Goal: Task Accomplishment & Management: Manage account settings

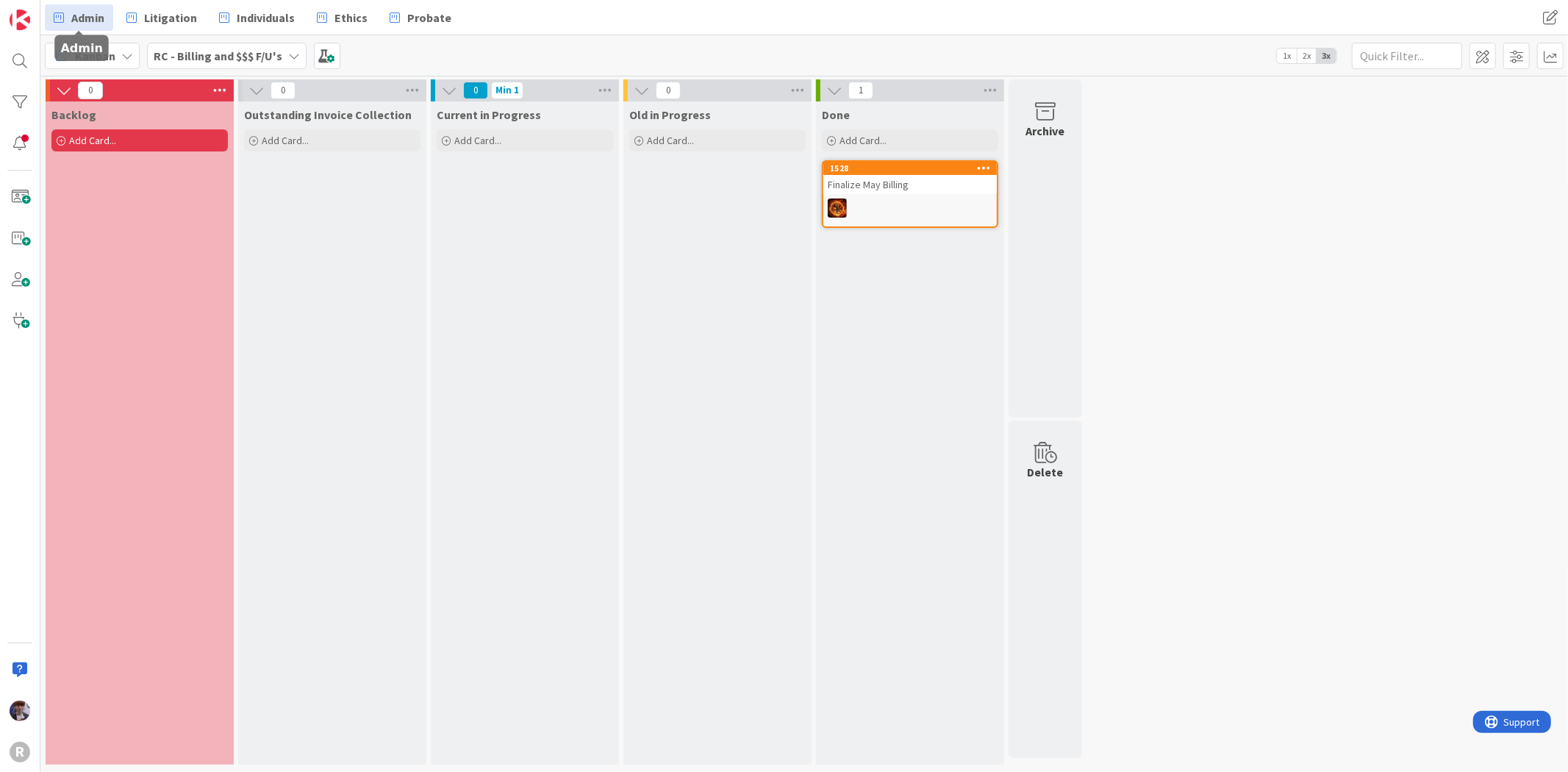
click at [86, 19] on span "Admin" at bounding box center [88, 17] width 33 height 18
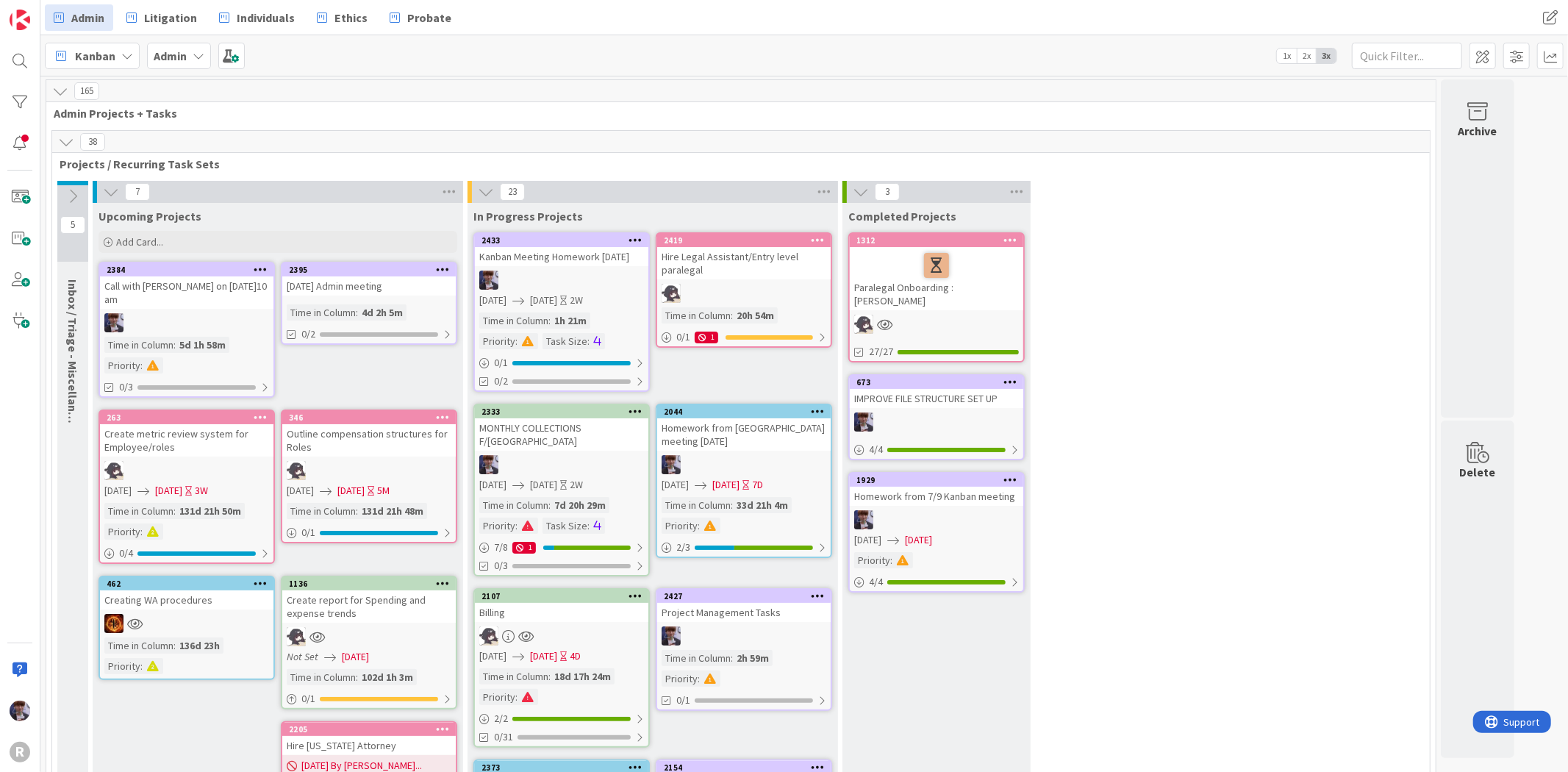
click at [174, 64] on div "Admin" at bounding box center [178, 56] width 64 height 27
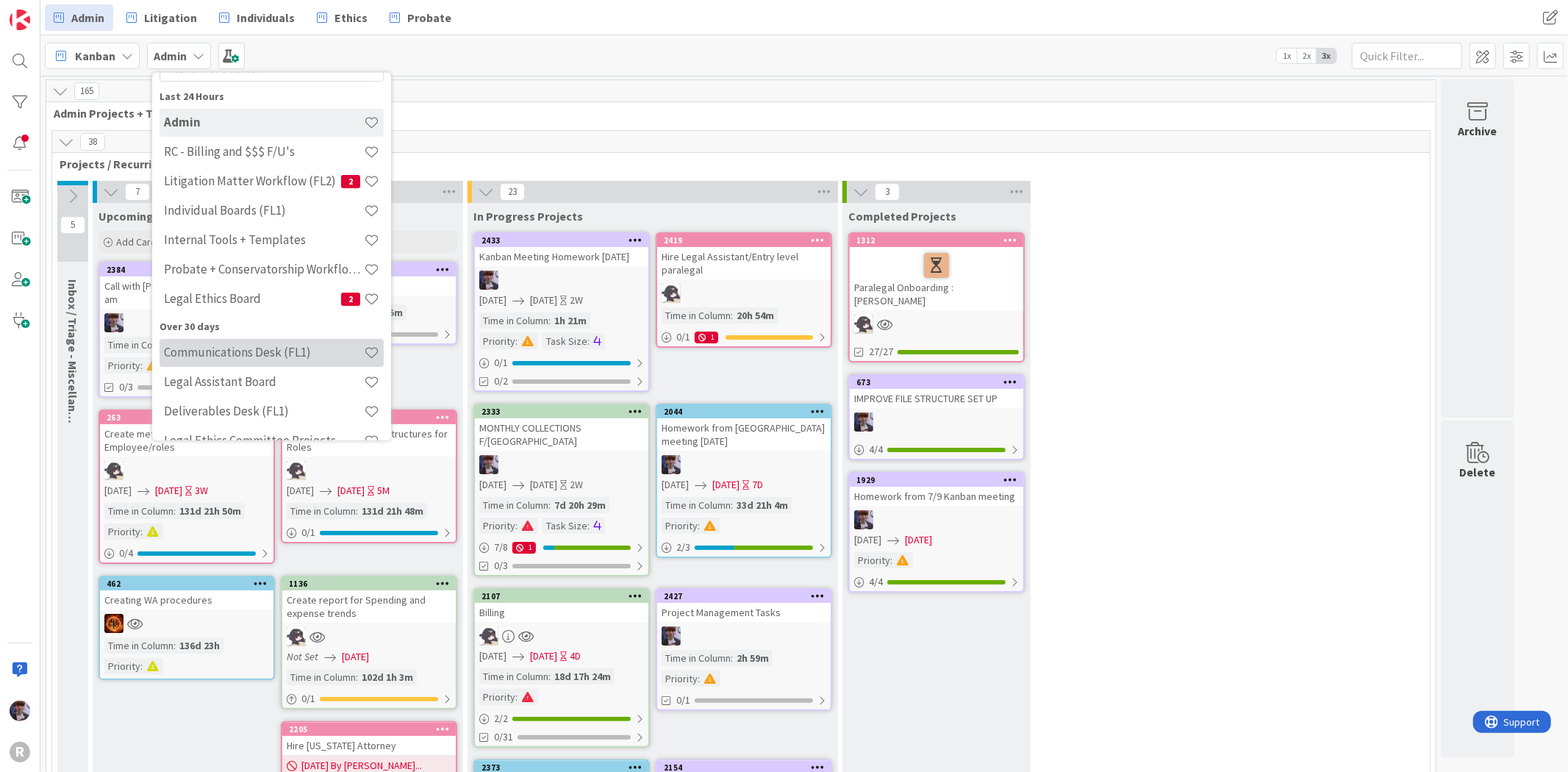
scroll to position [82, 0]
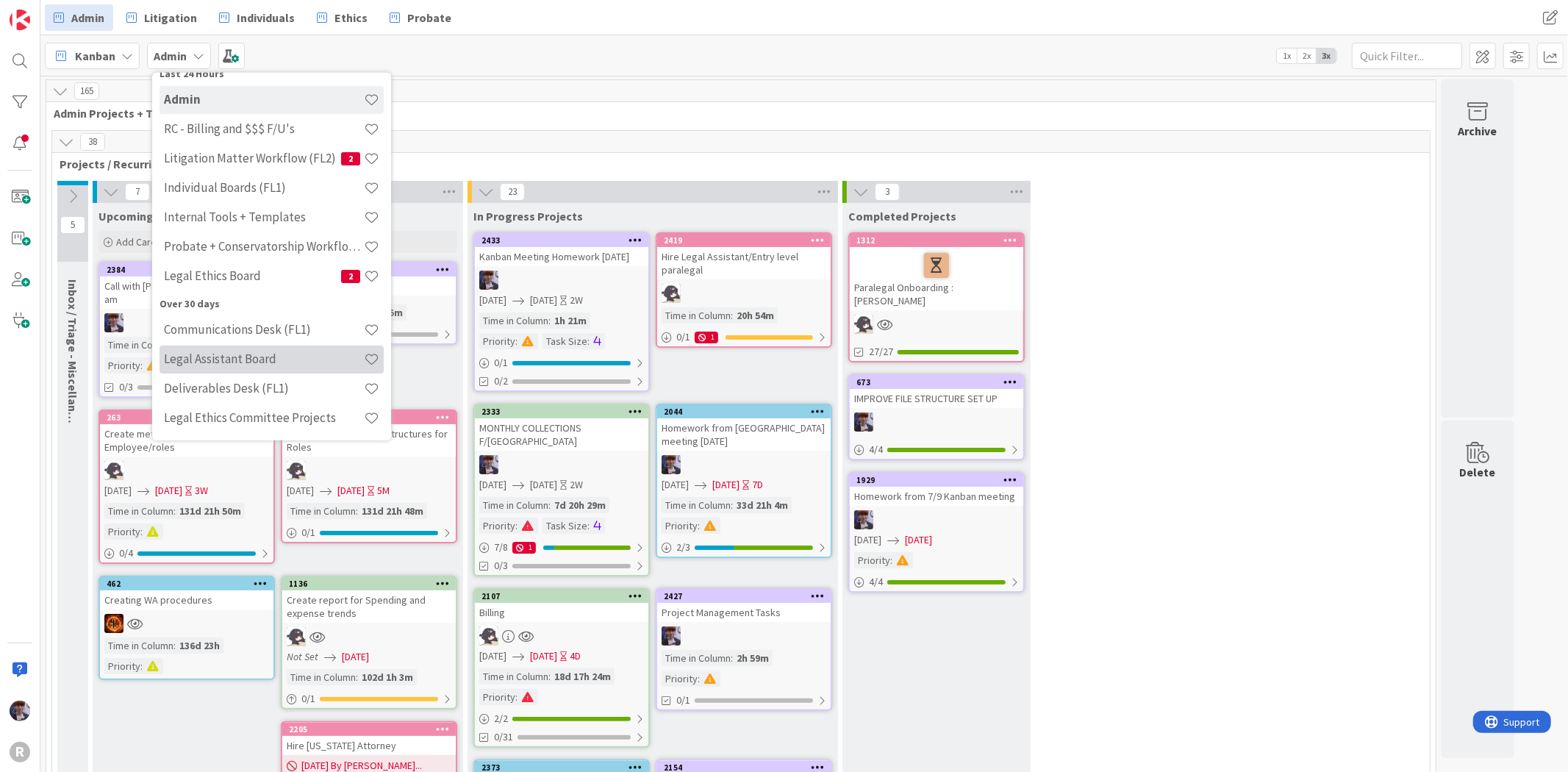
click at [210, 358] on h4 "Legal Assistant Board" at bounding box center [264, 358] width 200 height 14
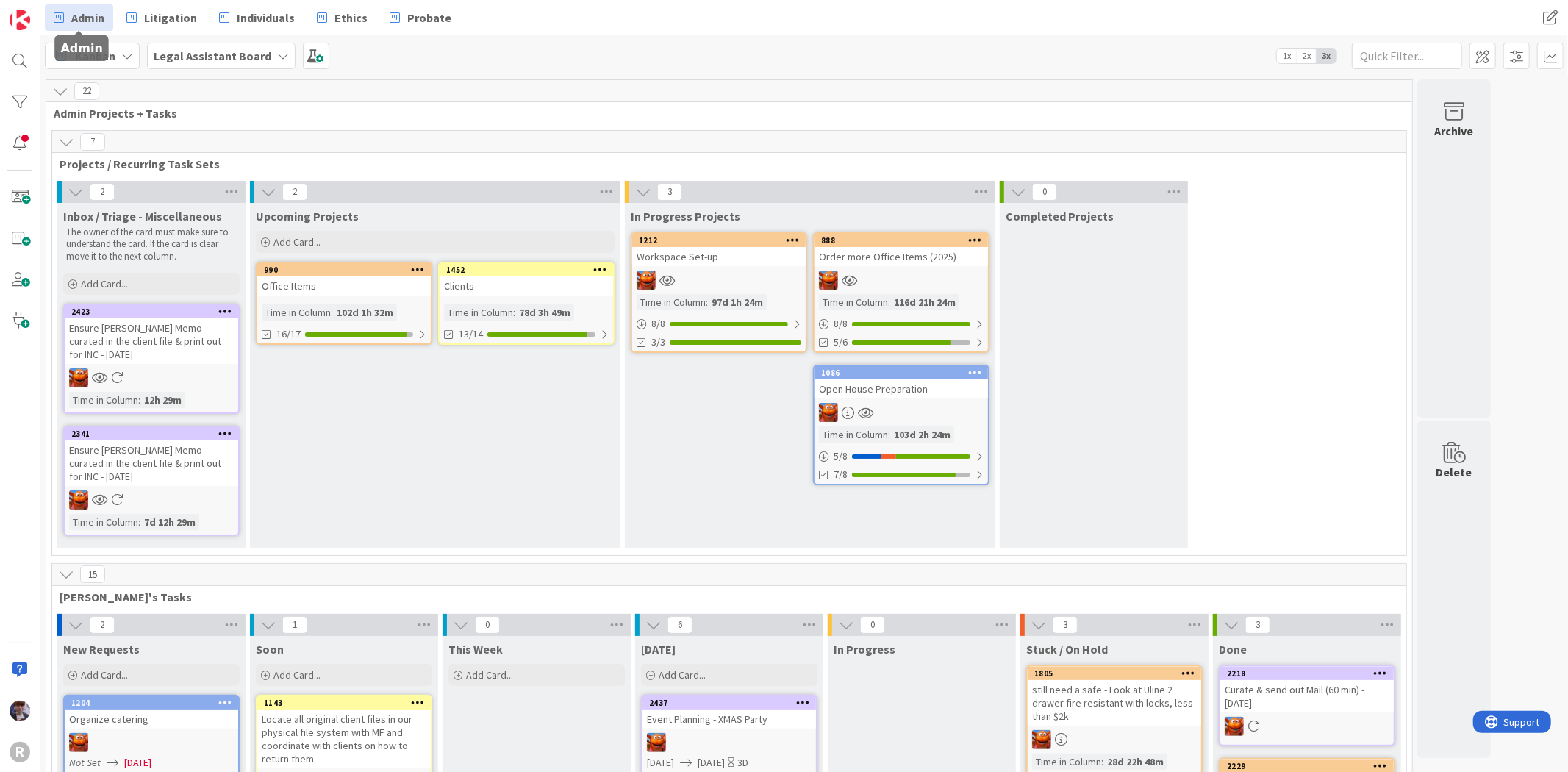
click at [83, 26] on link "Admin" at bounding box center [79, 18] width 69 height 27
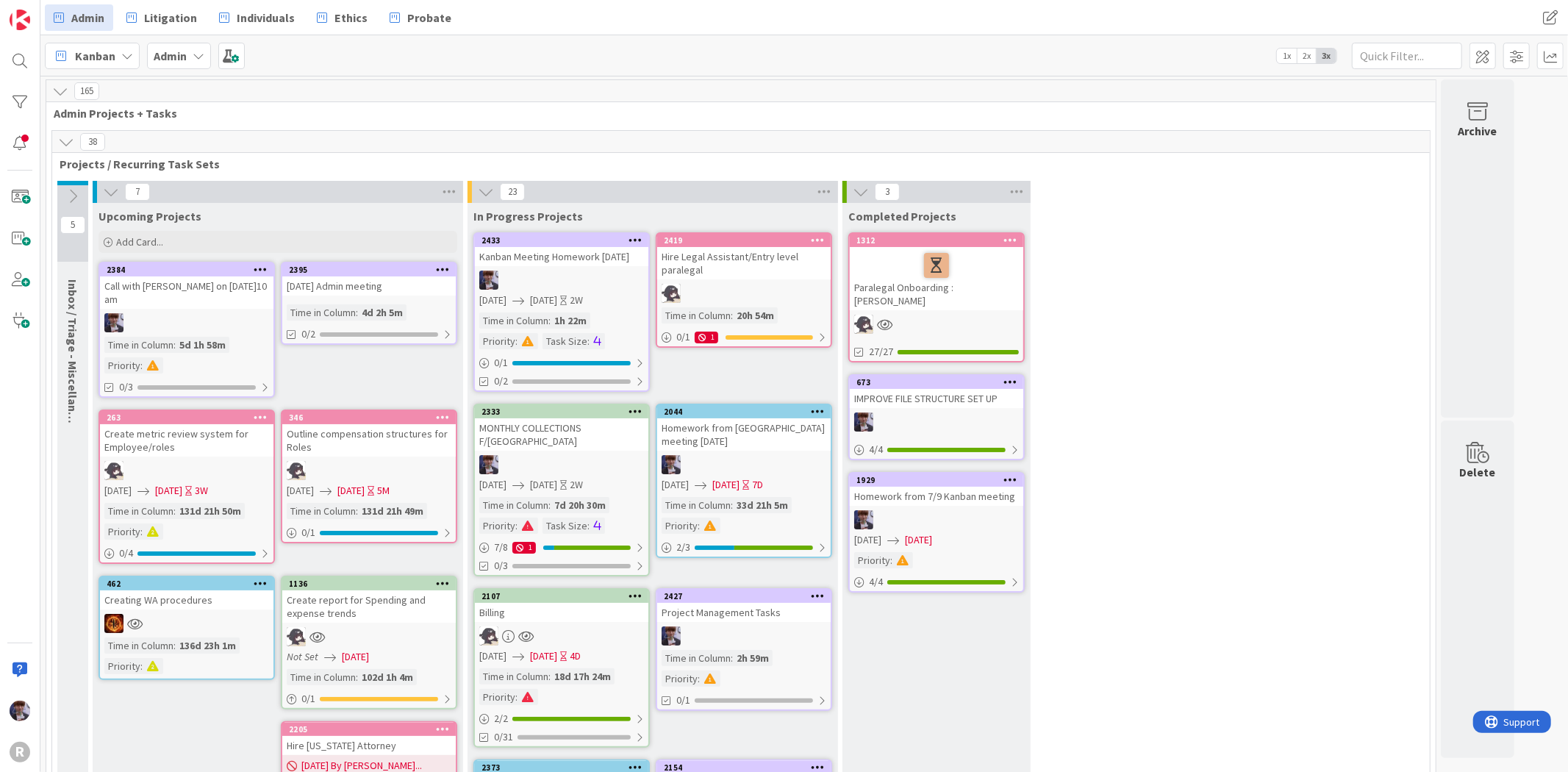
click at [173, 61] on b "Admin" at bounding box center [170, 55] width 33 height 14
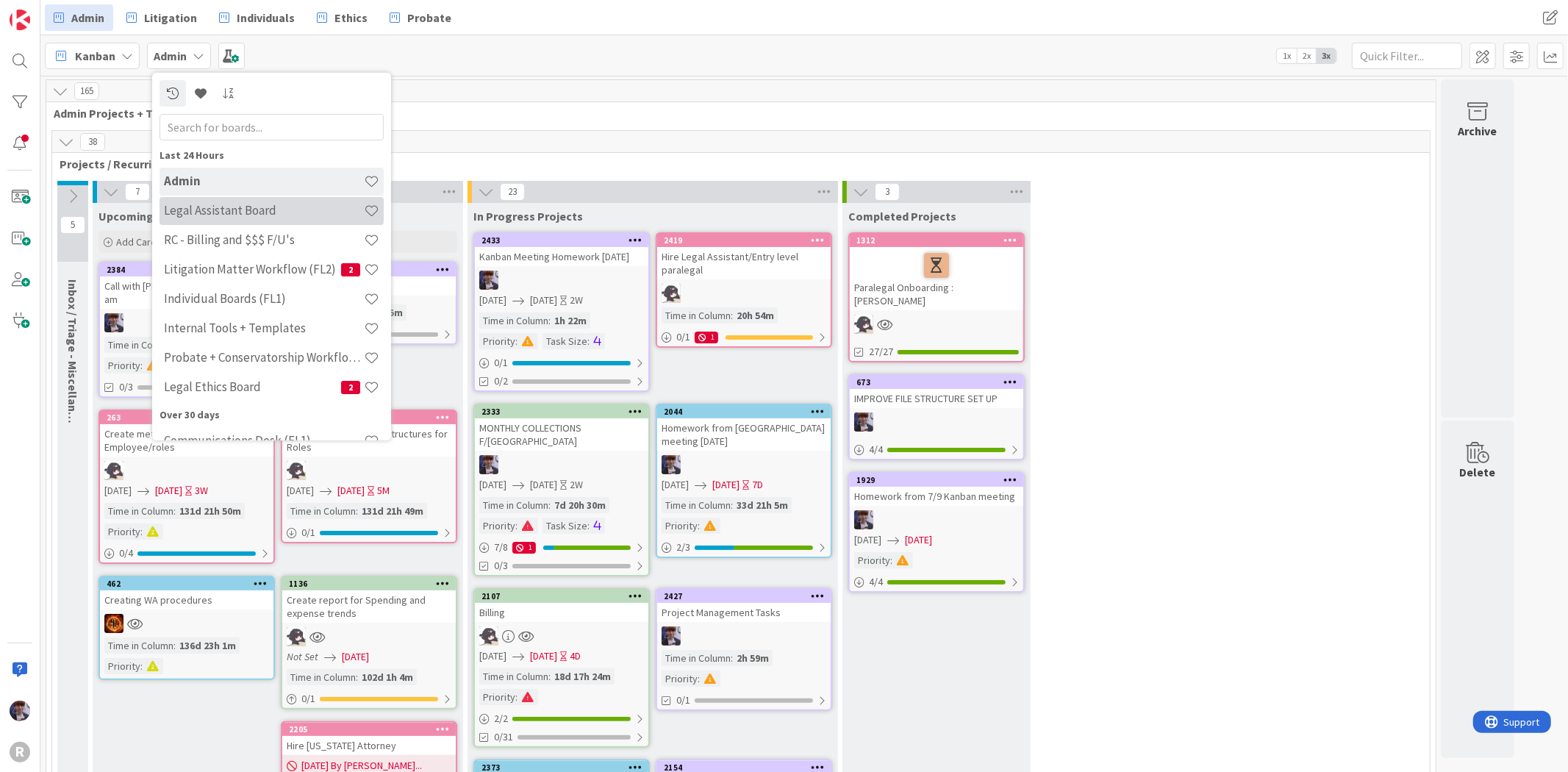
click at [206, 199] on div "Legal Assistant Board" at bounding box center [271, 210] width 224 height 28
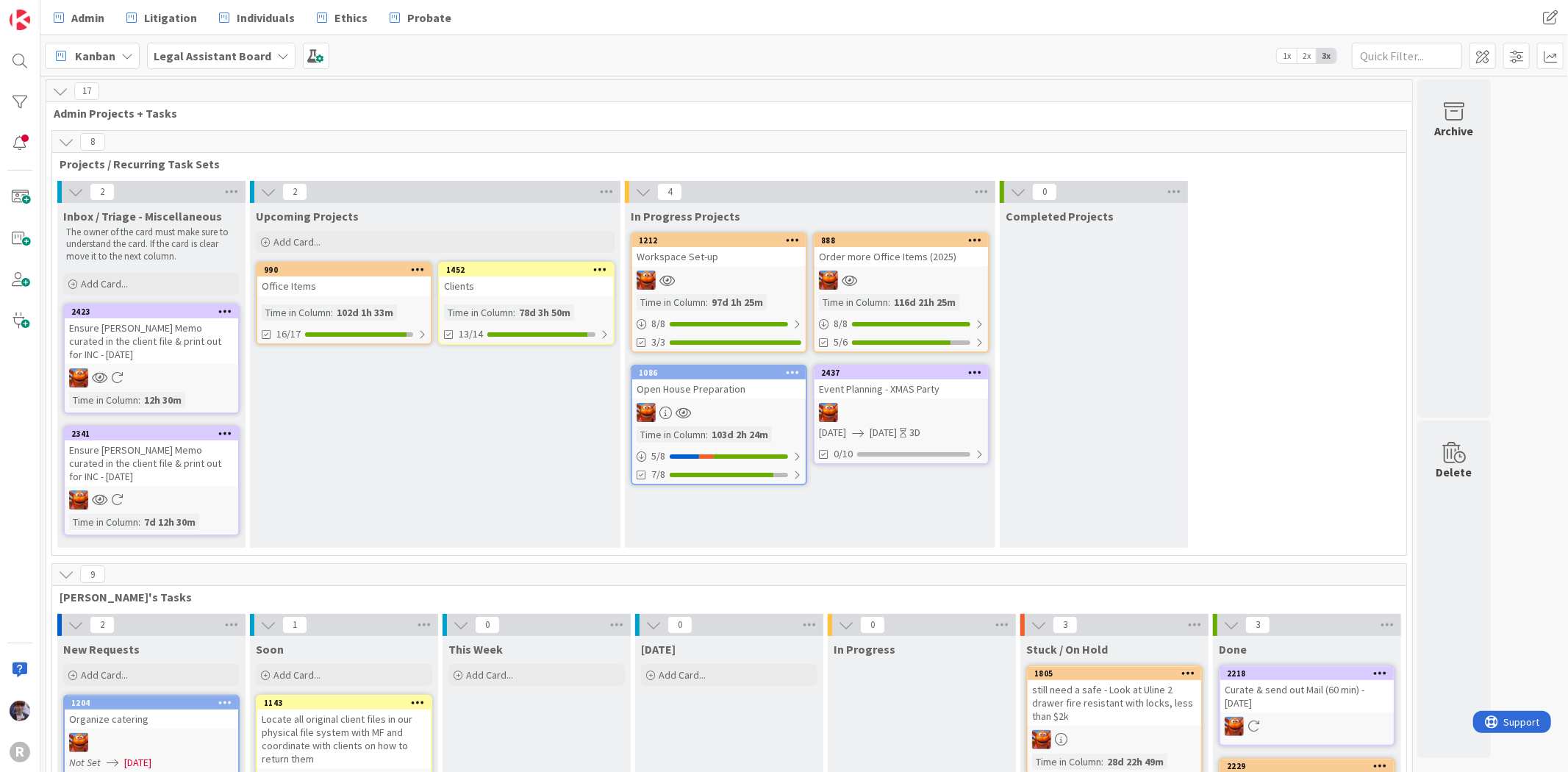
click at [894, 383] on div "Event Planning - XMAS Party" at bounding box center [901, 389] width 173 height 19
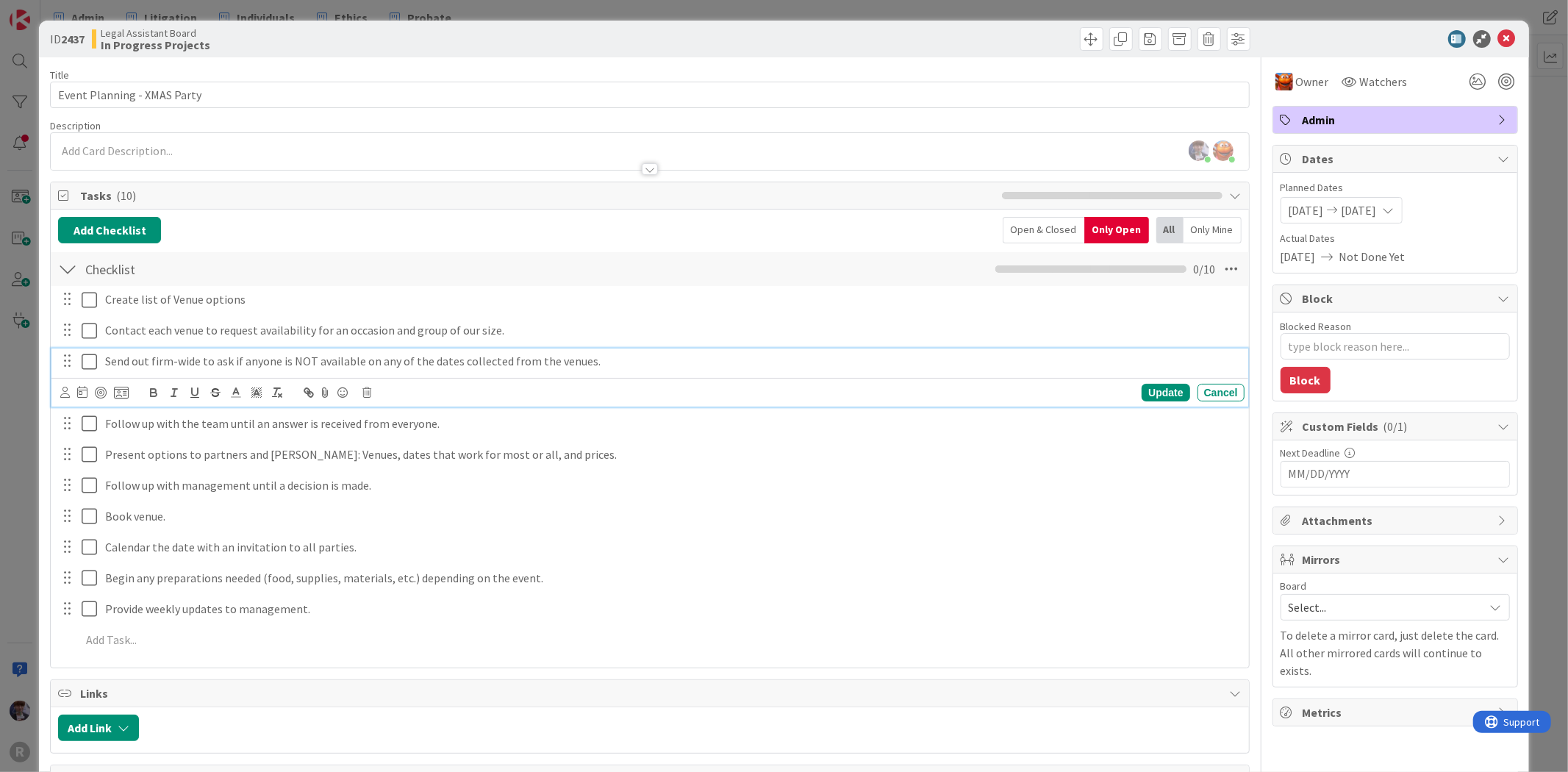
click at [140, 364] on p "Send out firm-wide to ask if anyone is NOT available on any of the dates collec…" at bounding box center [672, 361] width 1134 height 17
click at [12, 452] on div "ID 2437 Legal Assistant Board In Progress Projects Title 27 / 128 Event Plannin…" at bounding box center [784, 386] width 1568 height 772
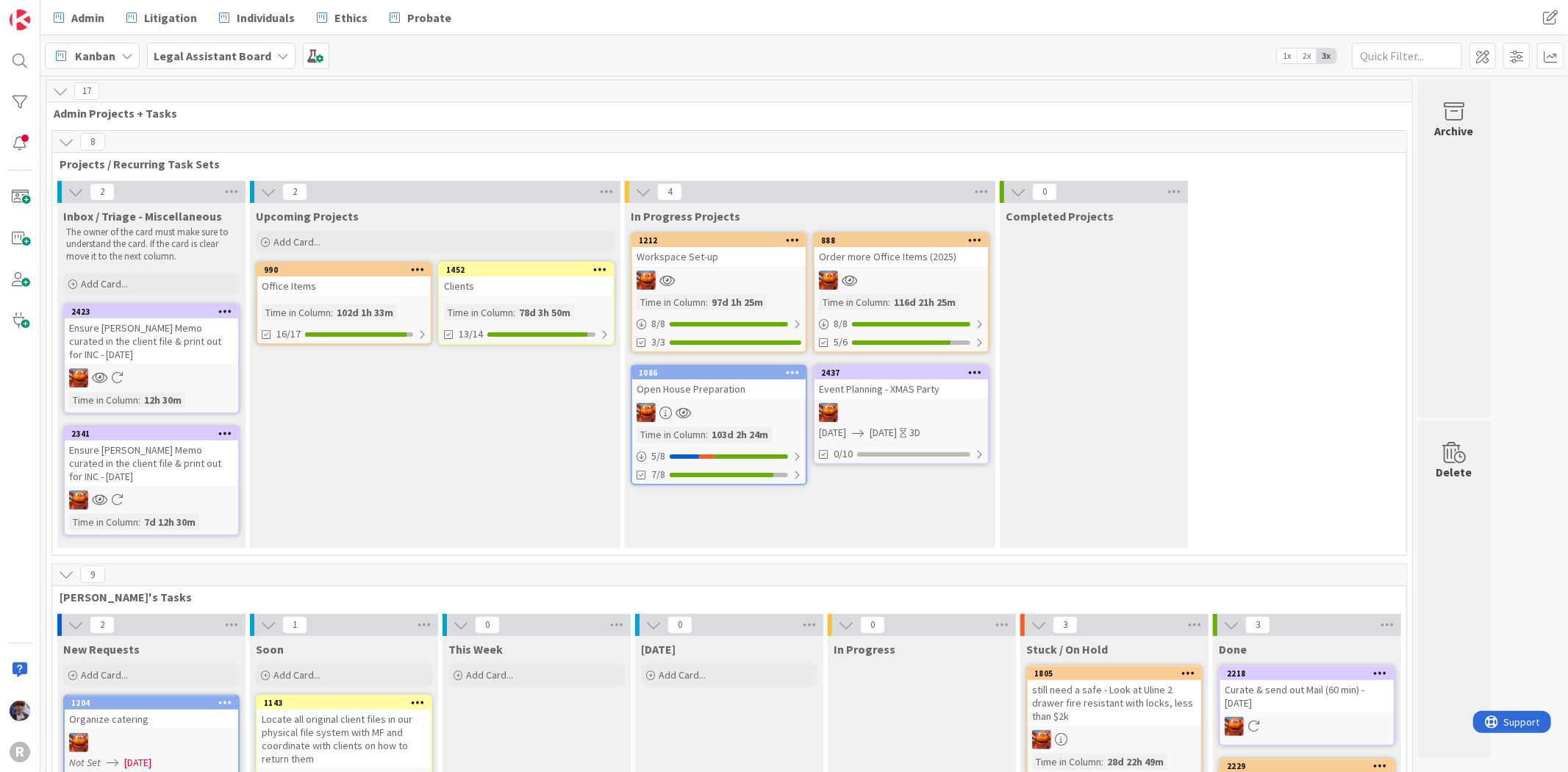
click at [281, 489] on div "Upcoming Projects Add Card... 1452 Clients Time in Column : 78d 3h 50m 13/14 99…" at bounding box center [434, 376] width 371 height 345
click at [494, 469] on div "Upcoming Projects Add Card... 1452 Clients Time in Column : 78d 3h 50m 13/14 99…" at bounding box center [434, 376] width 371 height 345
click at [510, 430] on div "Upcoming Projects Add Card... 1452 Clients Time in Column : 78d 3h 50m 13/14 99…" at bounding box center [434, 376] width 371 height 345
click at [891, 392] on div "Event Planning - XMAS Party" at bounding box center [901, 389] width 173 height 19
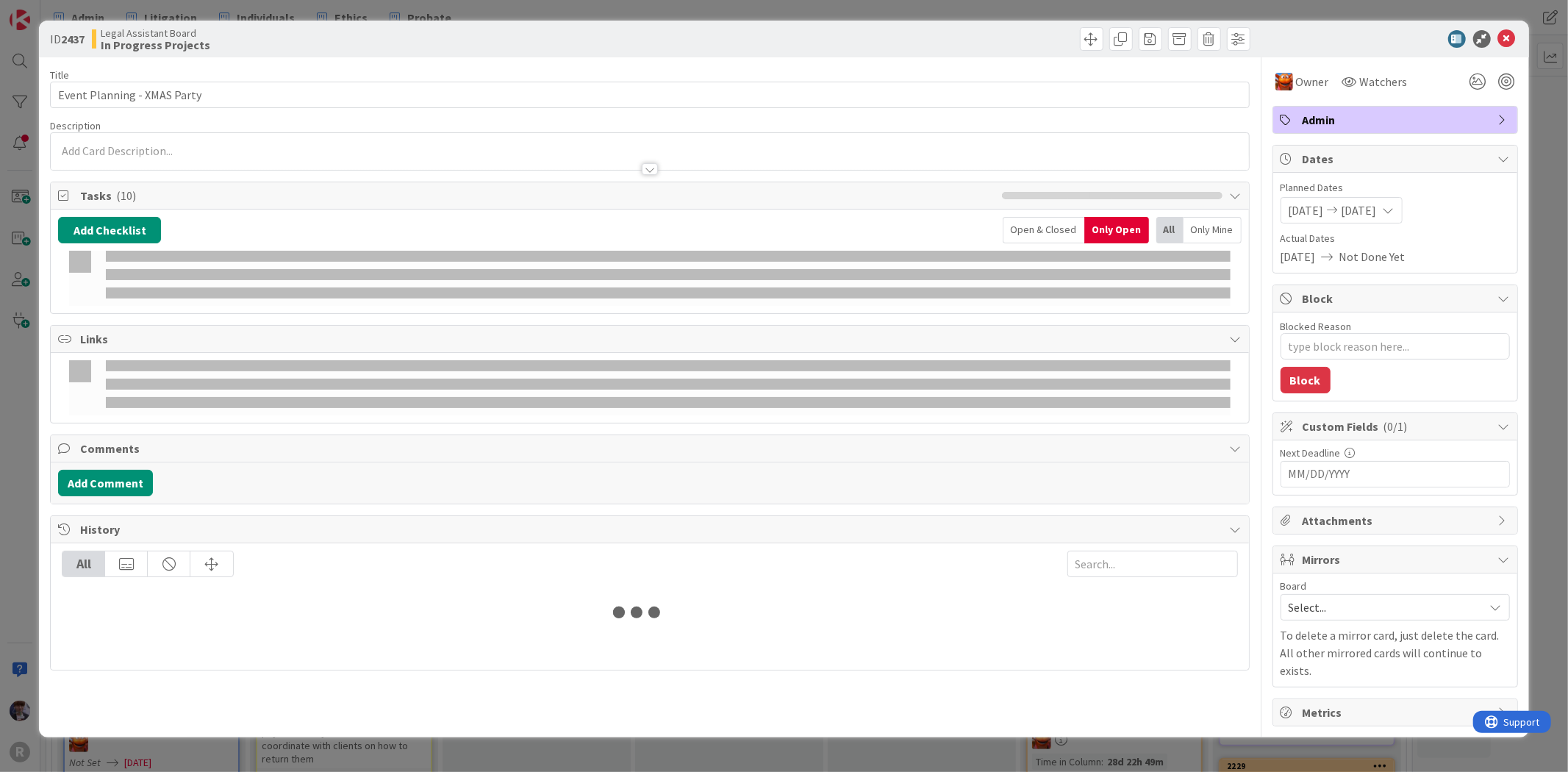
type textarea "x"
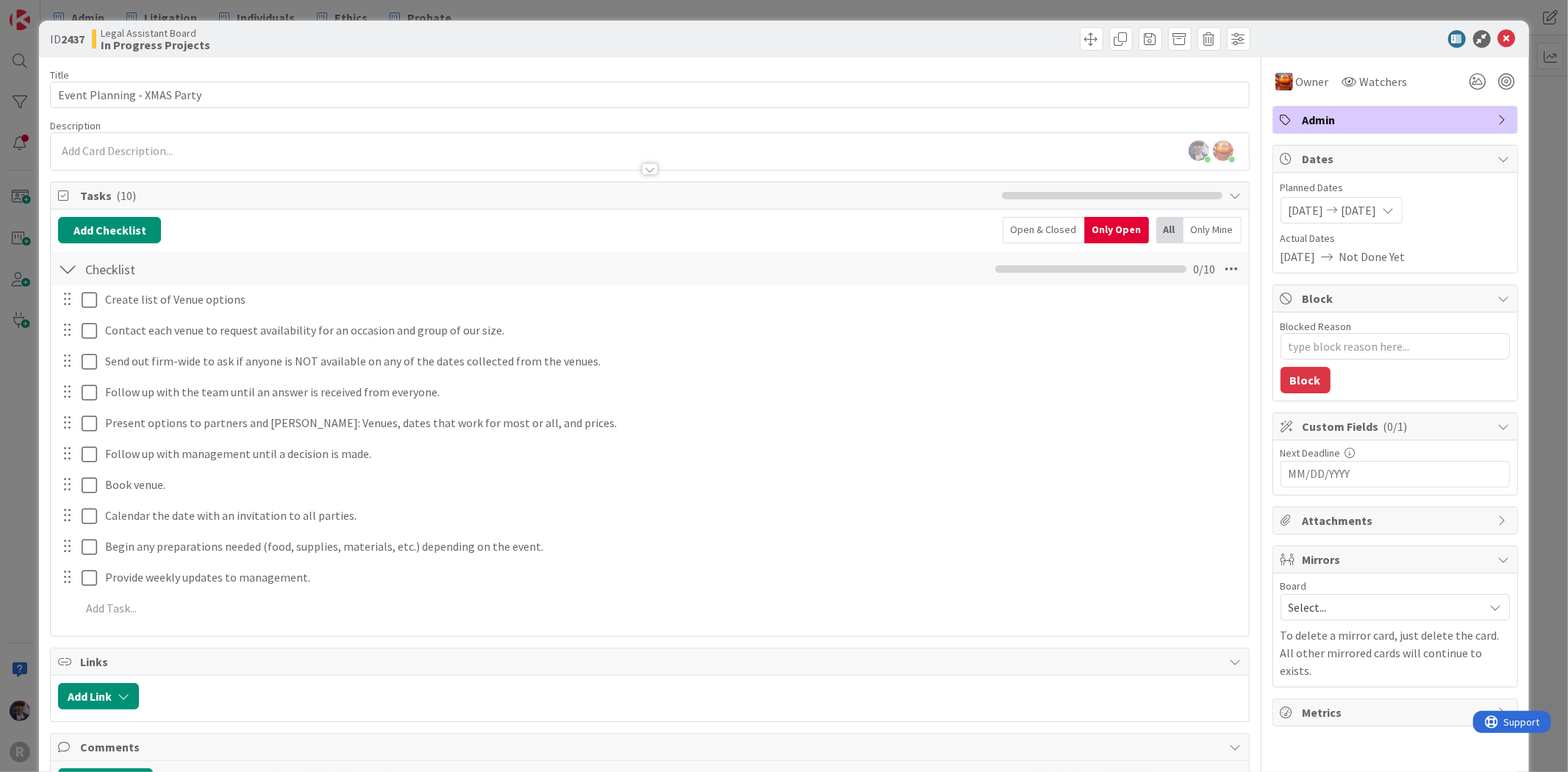
click at [20, 406] on div "ID 2437 Legal Assistant Board In Progress Projects Title 27 / 128 Event Plannin…" at bounding box center [784, 386] width 1568 height 772
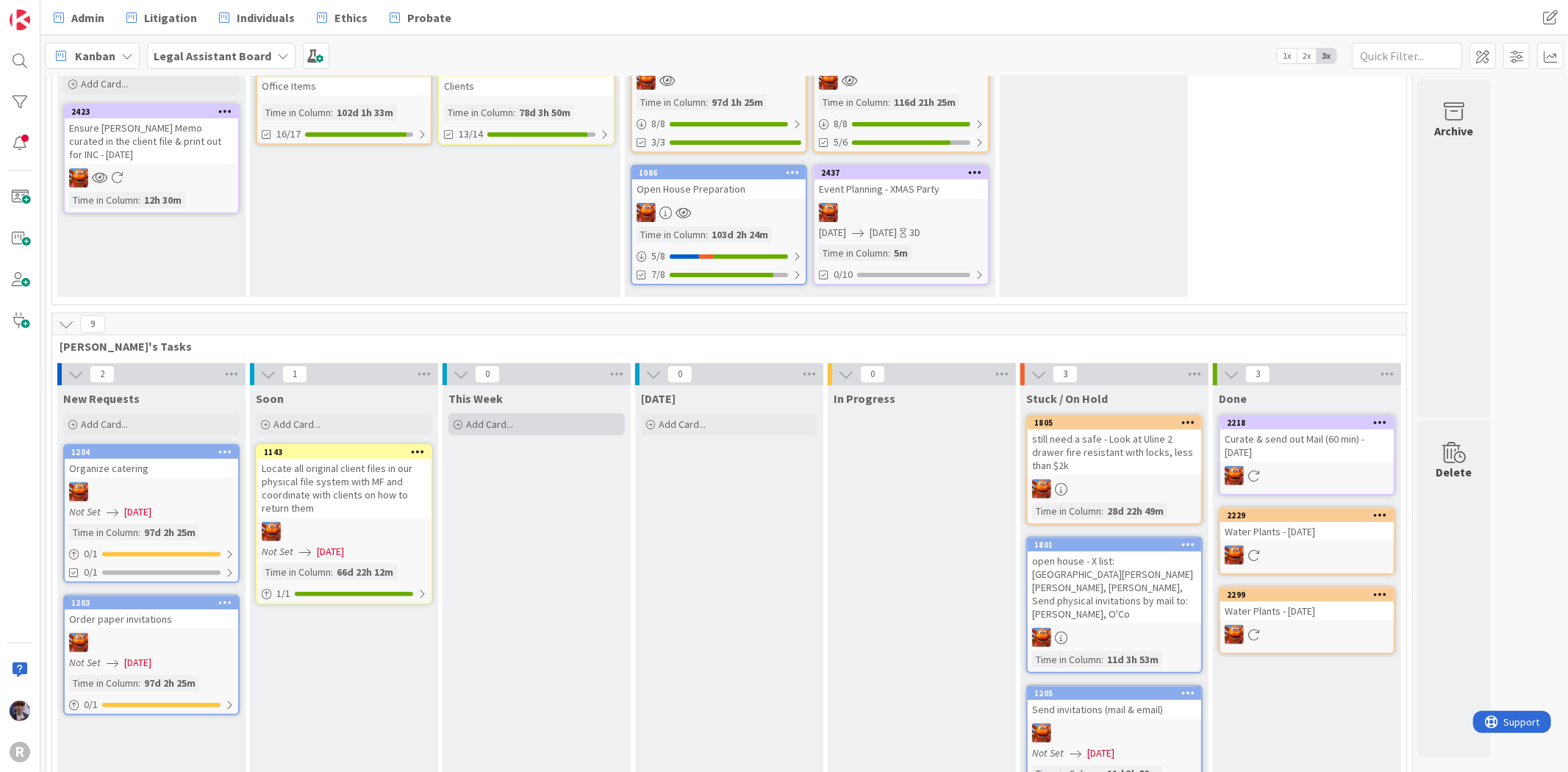
scroll to position [249, 0]
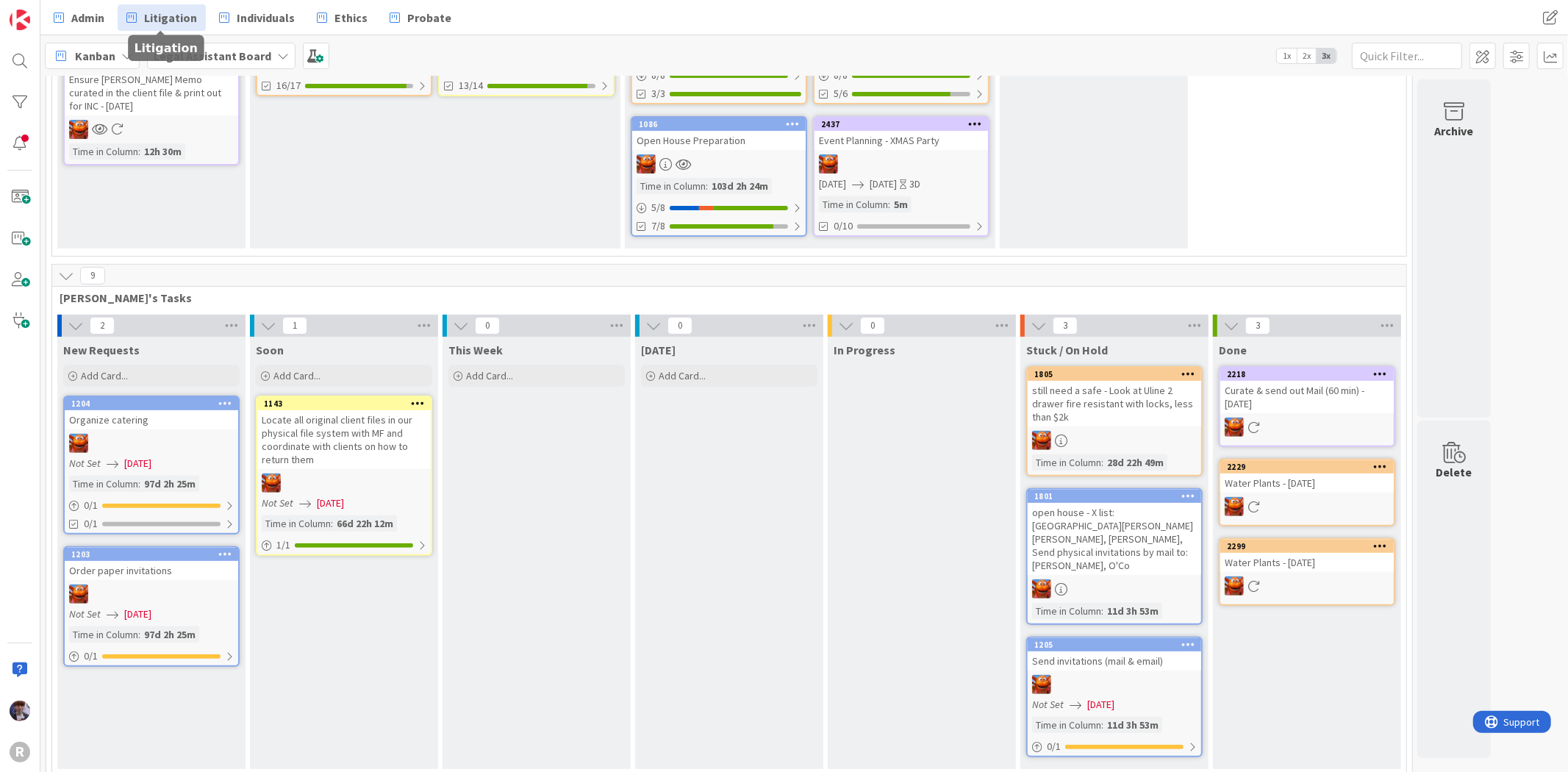
click at [133, 20] on icon at bounding box center [131, 17] width 10 height 19
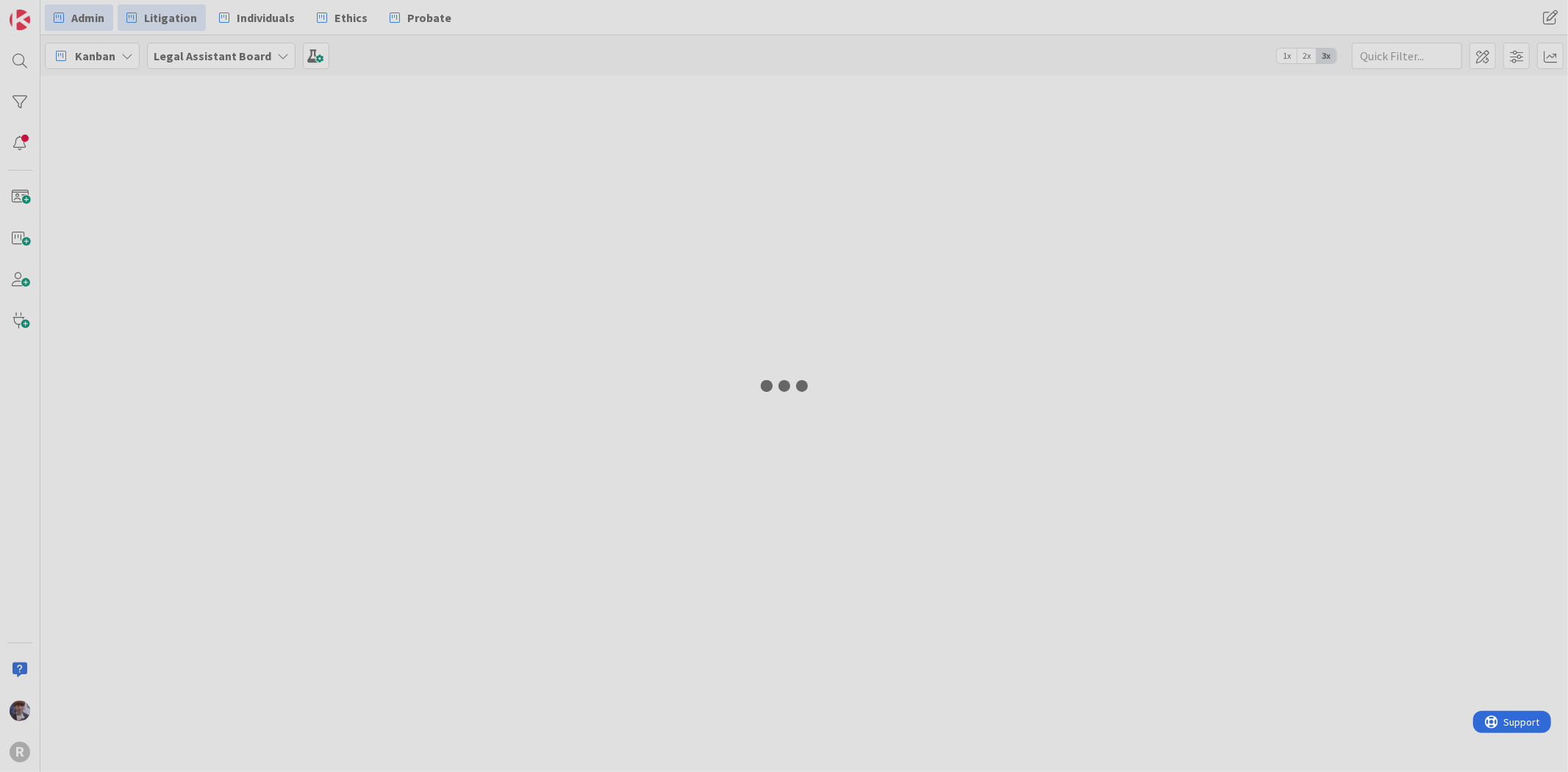
type input "[PERSON_NAME]"
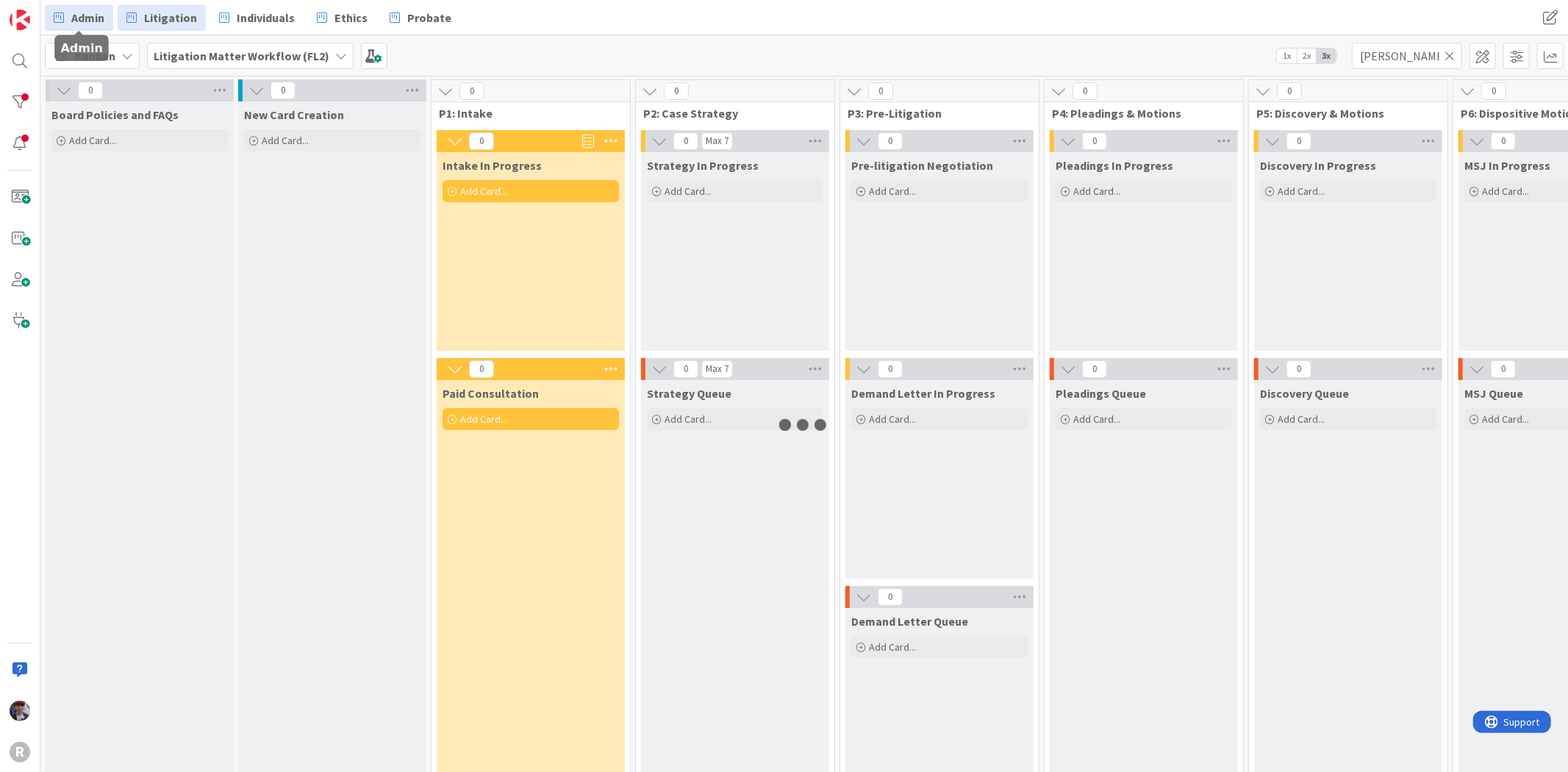
click at [95, 19] on span "Admin" at bounding box center [88, 17] width 33 height 18
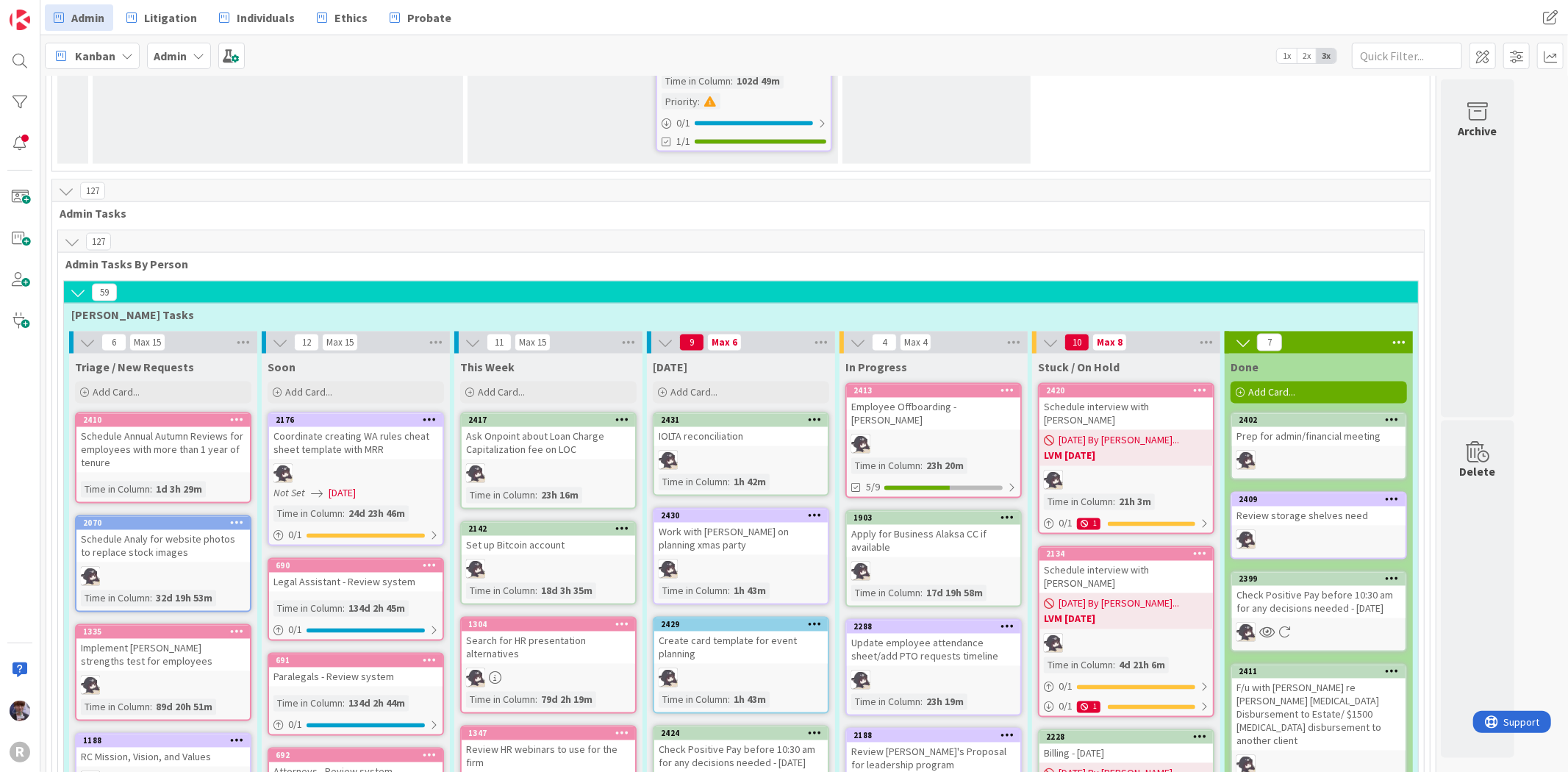
scroll to position [2206, 0]
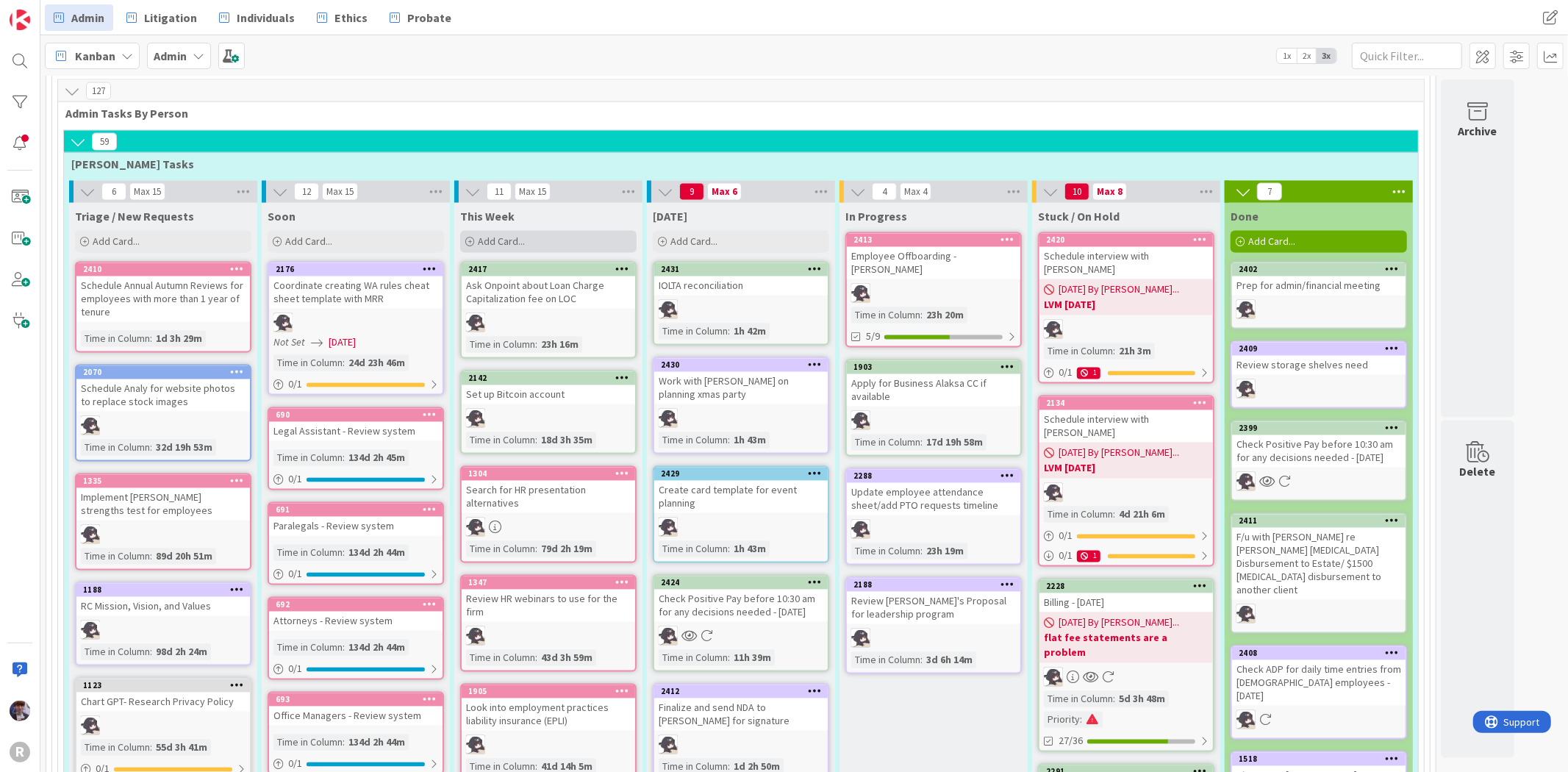
click at [523, 235] on span "Add Card..." at bounding box center [501, 242] width 47 height 13
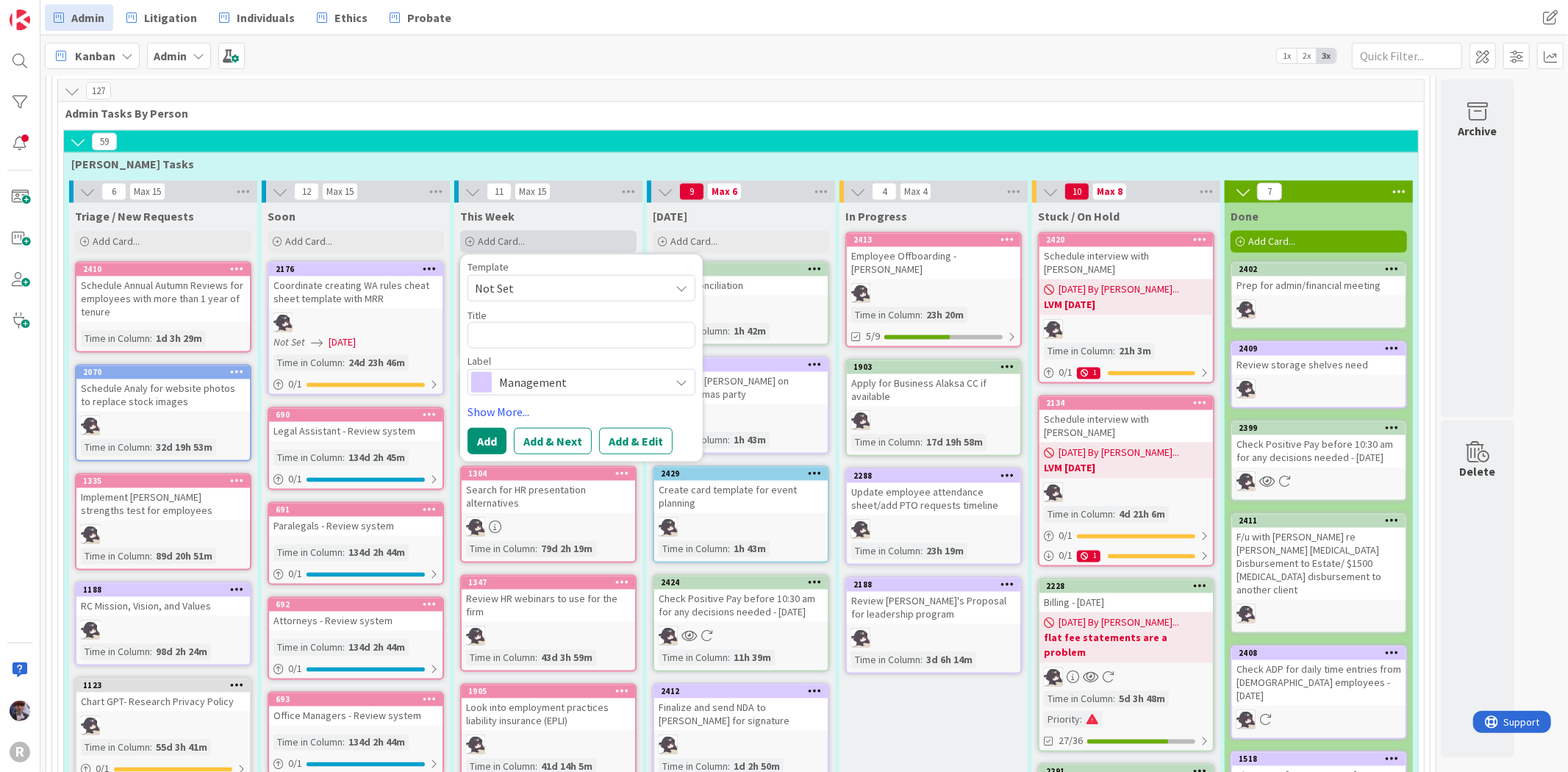
type textarea "x"
type textarea "C"
type textarea "x"
type textarea "Ca"
type textarea "x"
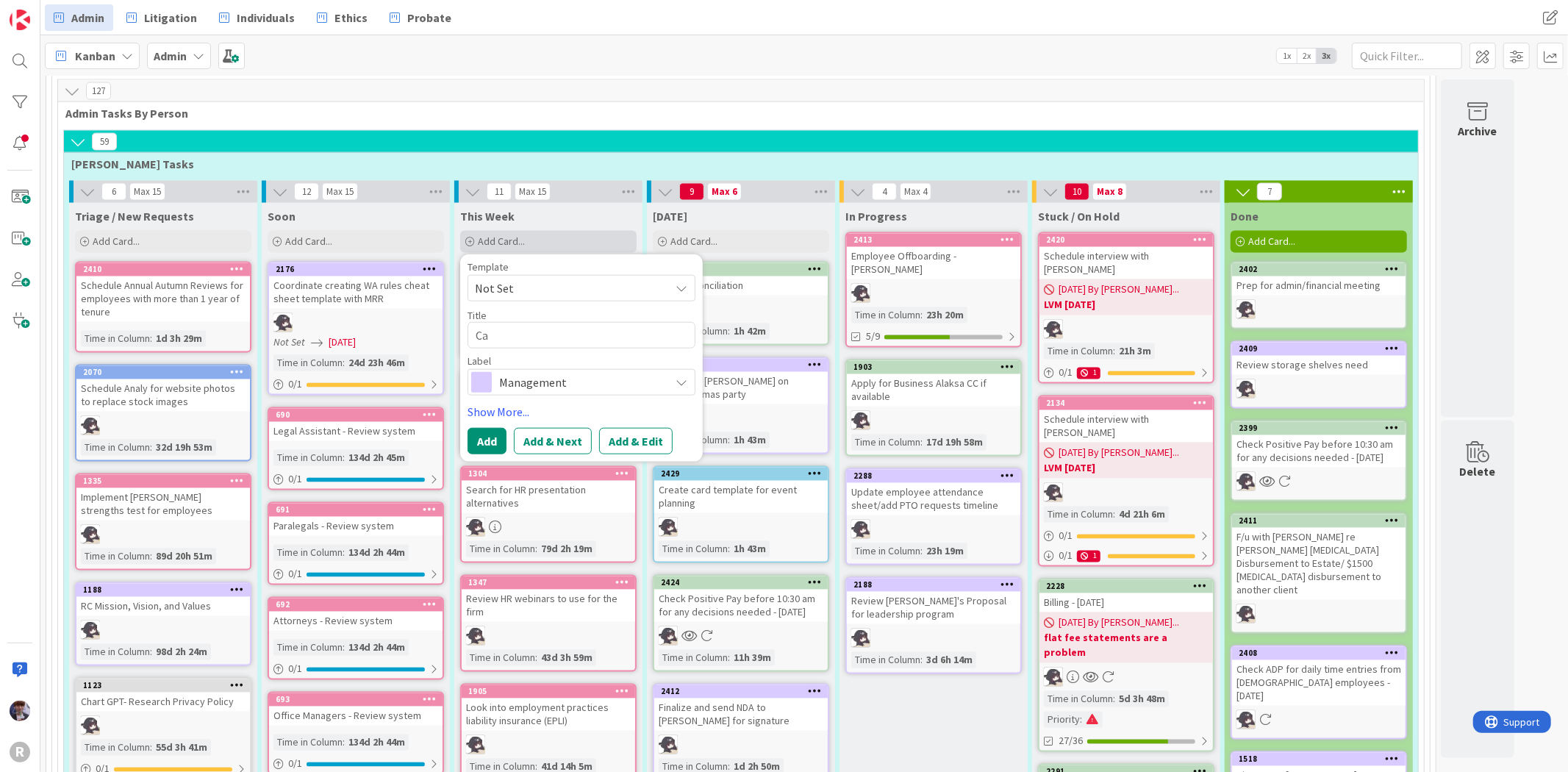
type textarea "Cal"
type textarea "x"
type textarea "Call"
type textarea "x"
type textarea "Call"
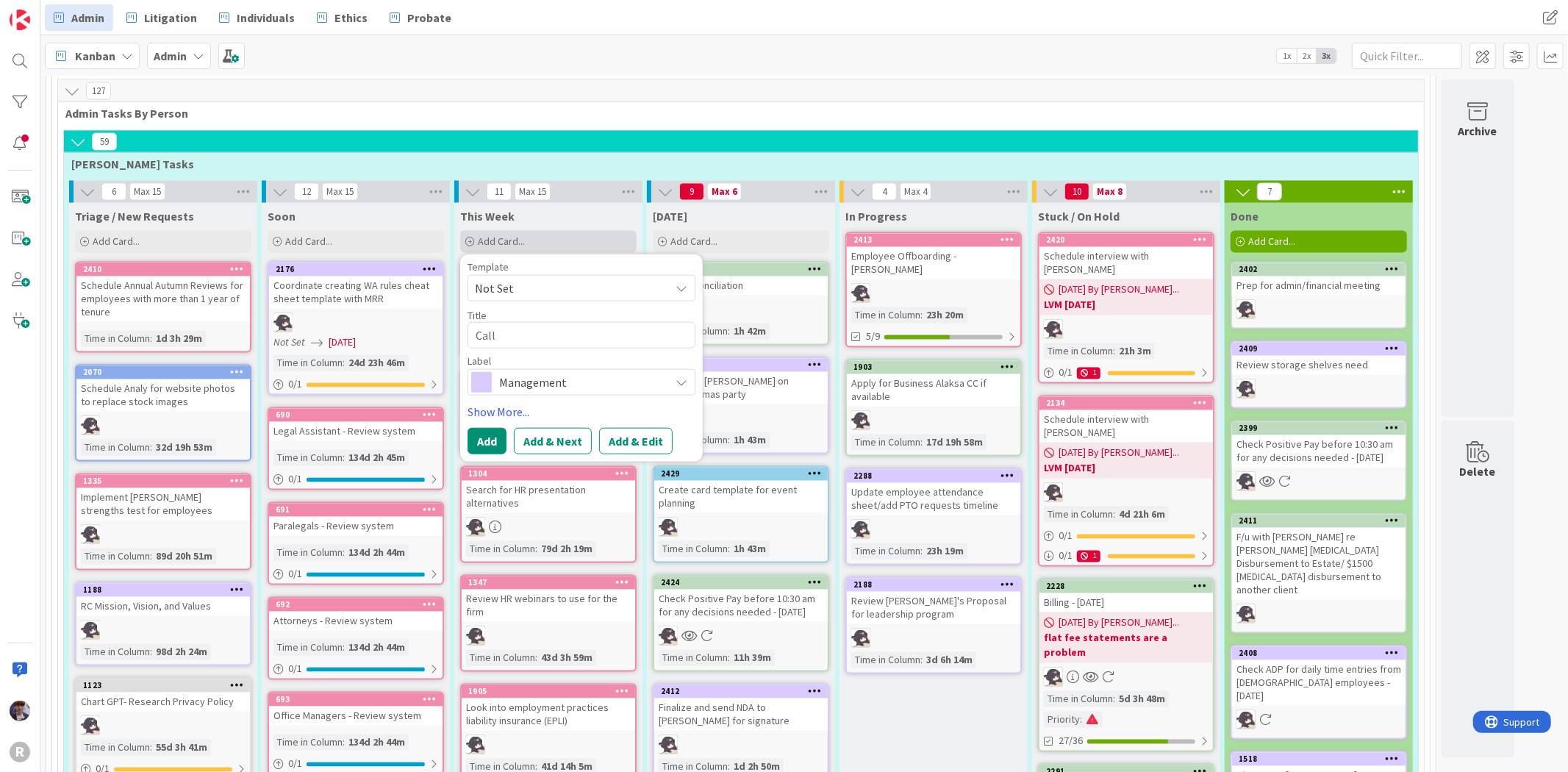
type textarea "x"
type textarea "Call r"
type textarea "x"
type textarea "Call re"
type textarea "x"
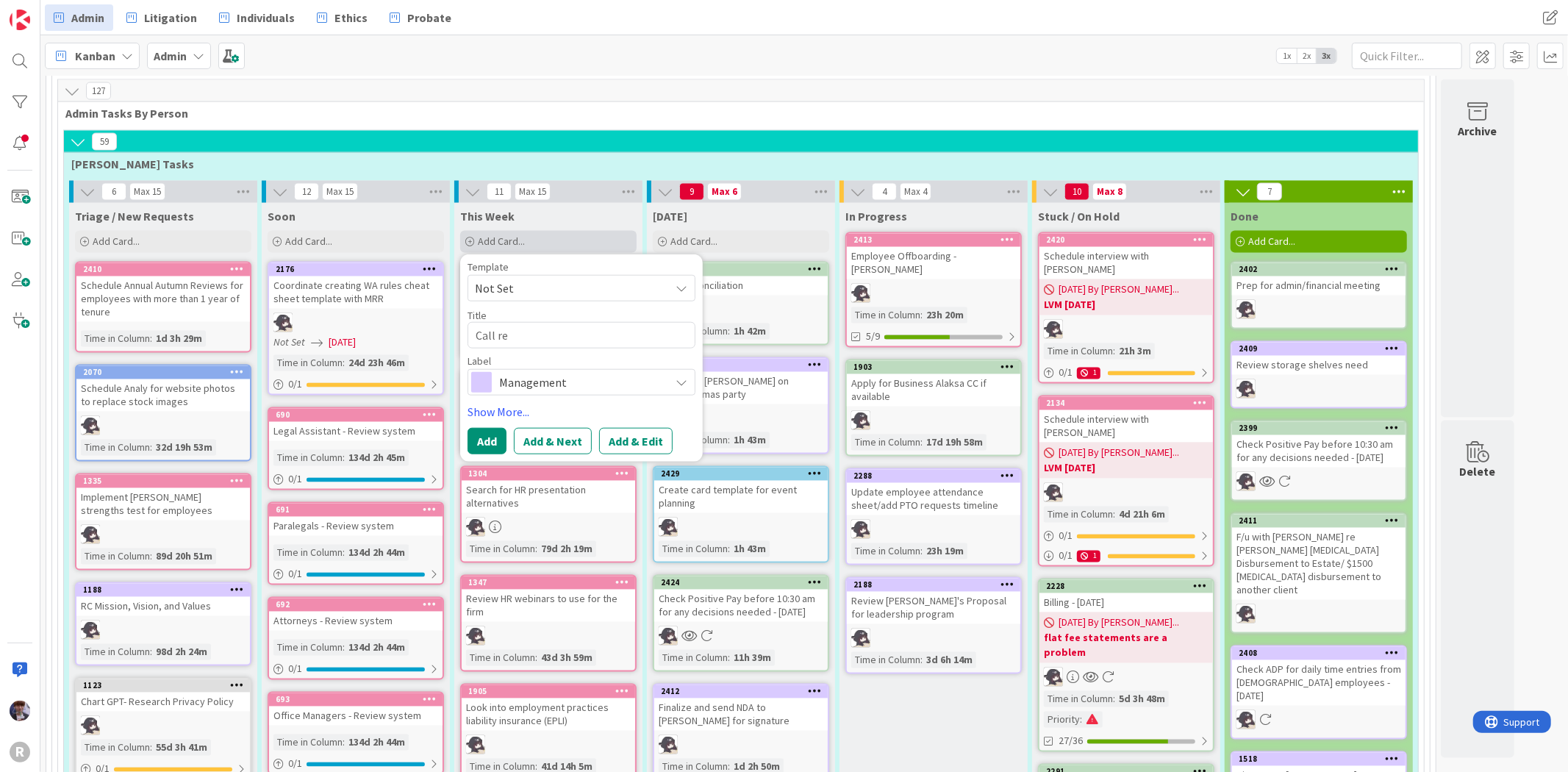
type textarea "Call re e"
type textarea "x"
type textarea "Call re ev"
type textarea "x"
type textarea "Call re [PERSON_NAME]"
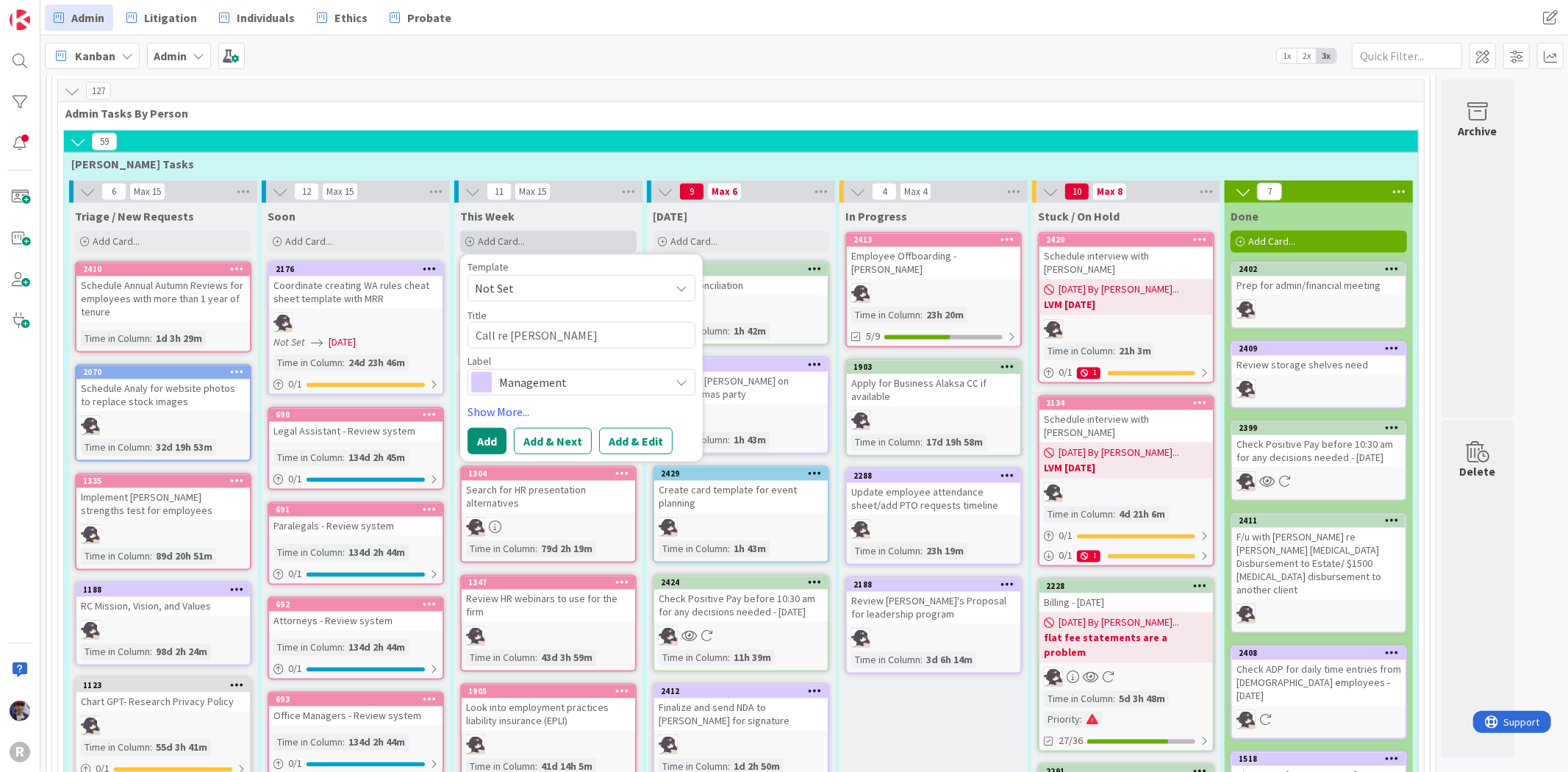
type textarea "x"
type textarea "Call re eveb"
type textarea "x"
type textarea "Call re evebnt"
type textarea "x"
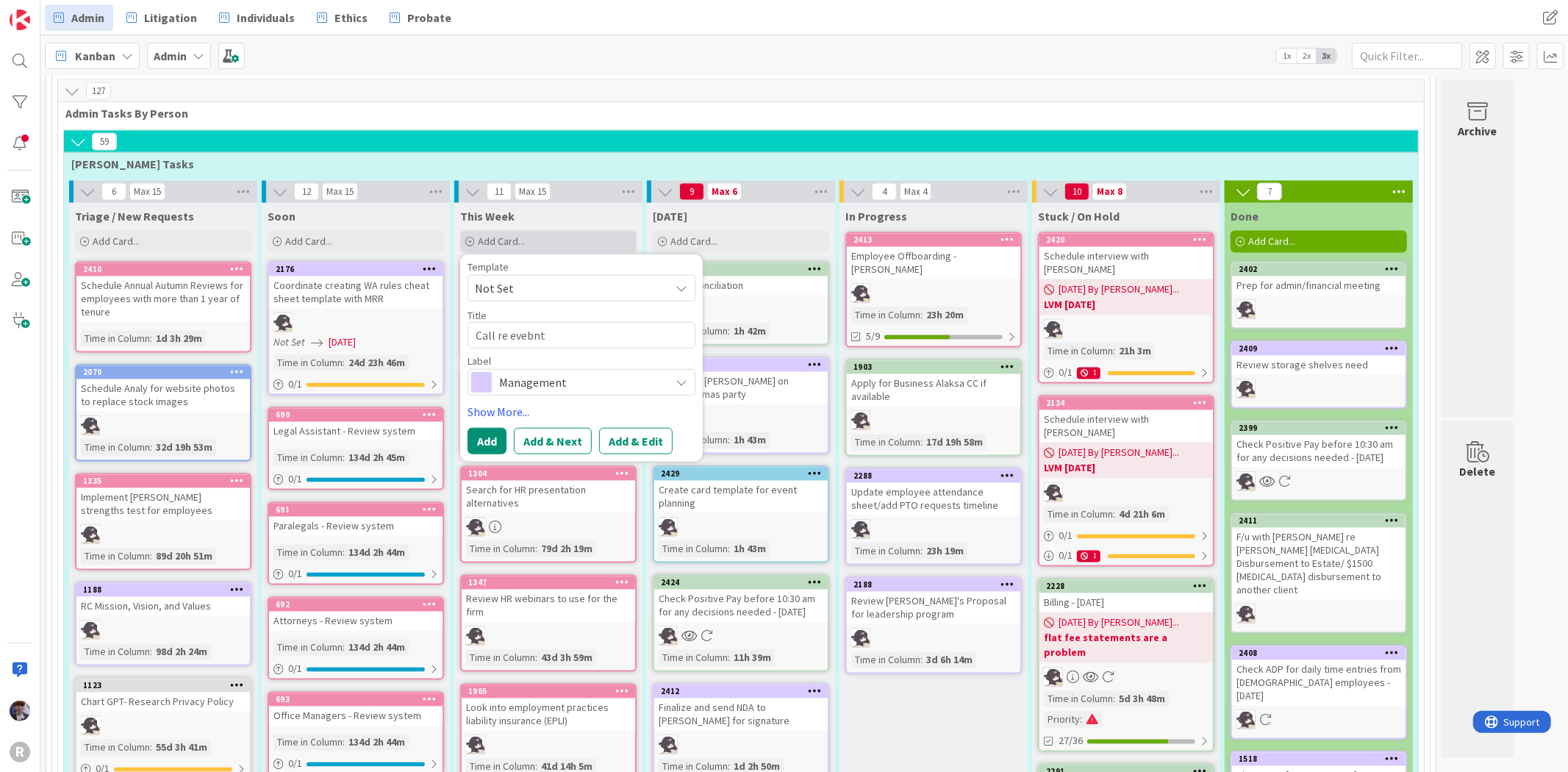
type textarea "Call re evebnts"
type textarea "x"
type textarea "Call re evebnt"
type textarea "x"
type textarea "Call re evebn"
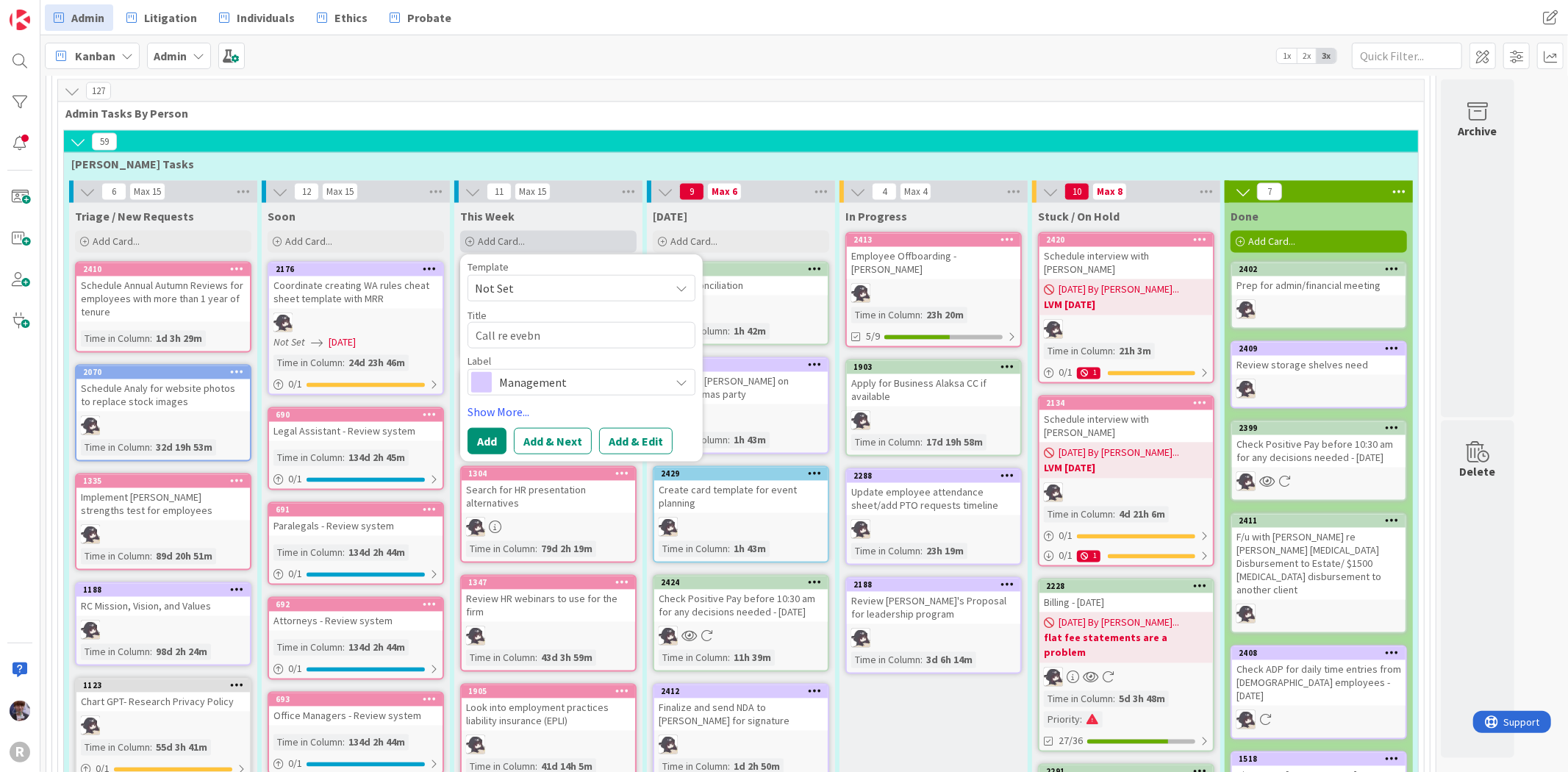
type textarea "x"
type textarea "Call re eveb"
type textarea "x"
type textarea "Call re [PERSON_NAME]"
type textarea "x"
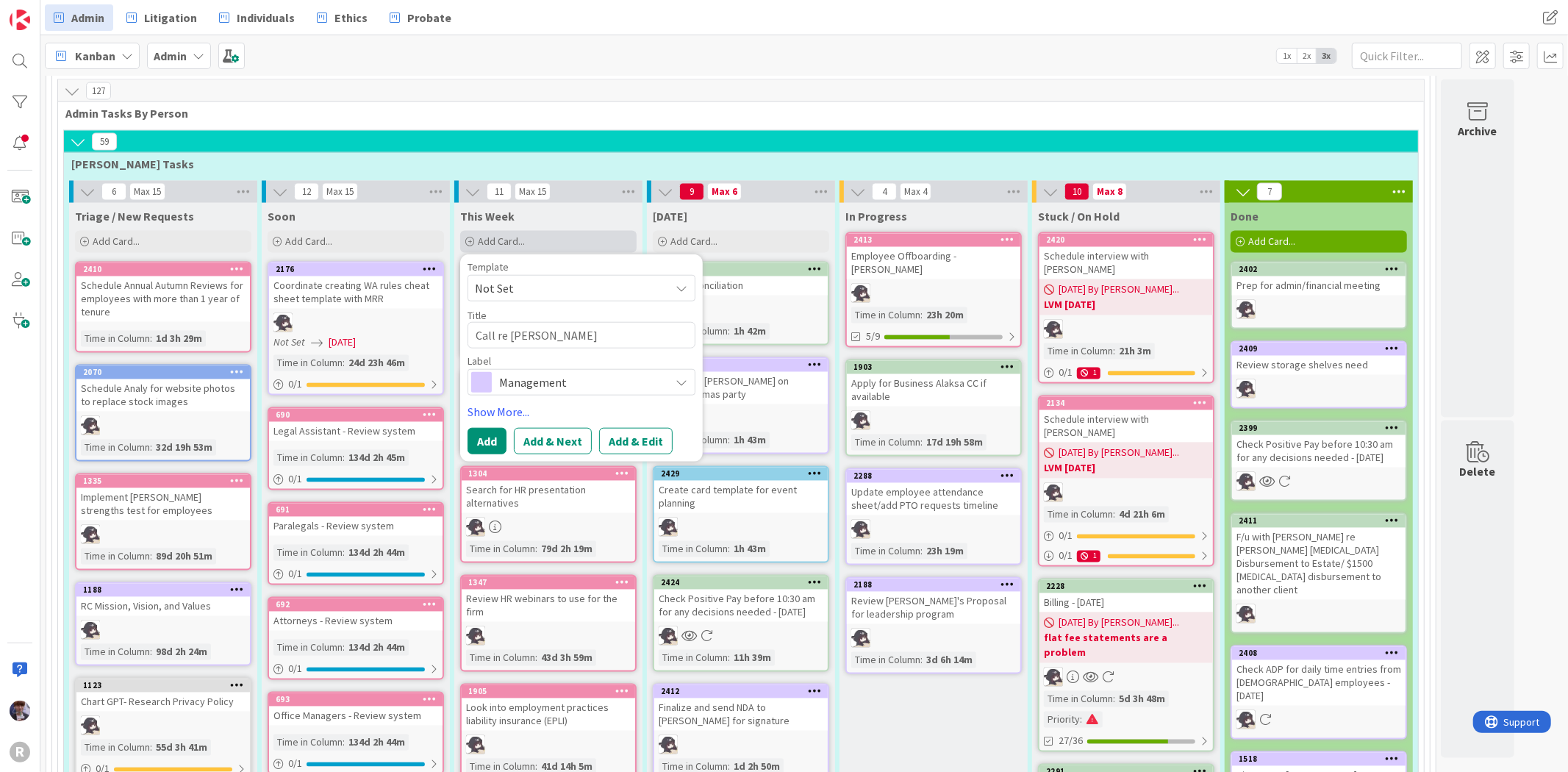
type textarea "Call re ev"
type textarea "x"
type textarea "Call re e"
type textarea "x"
type textarea "Call re"
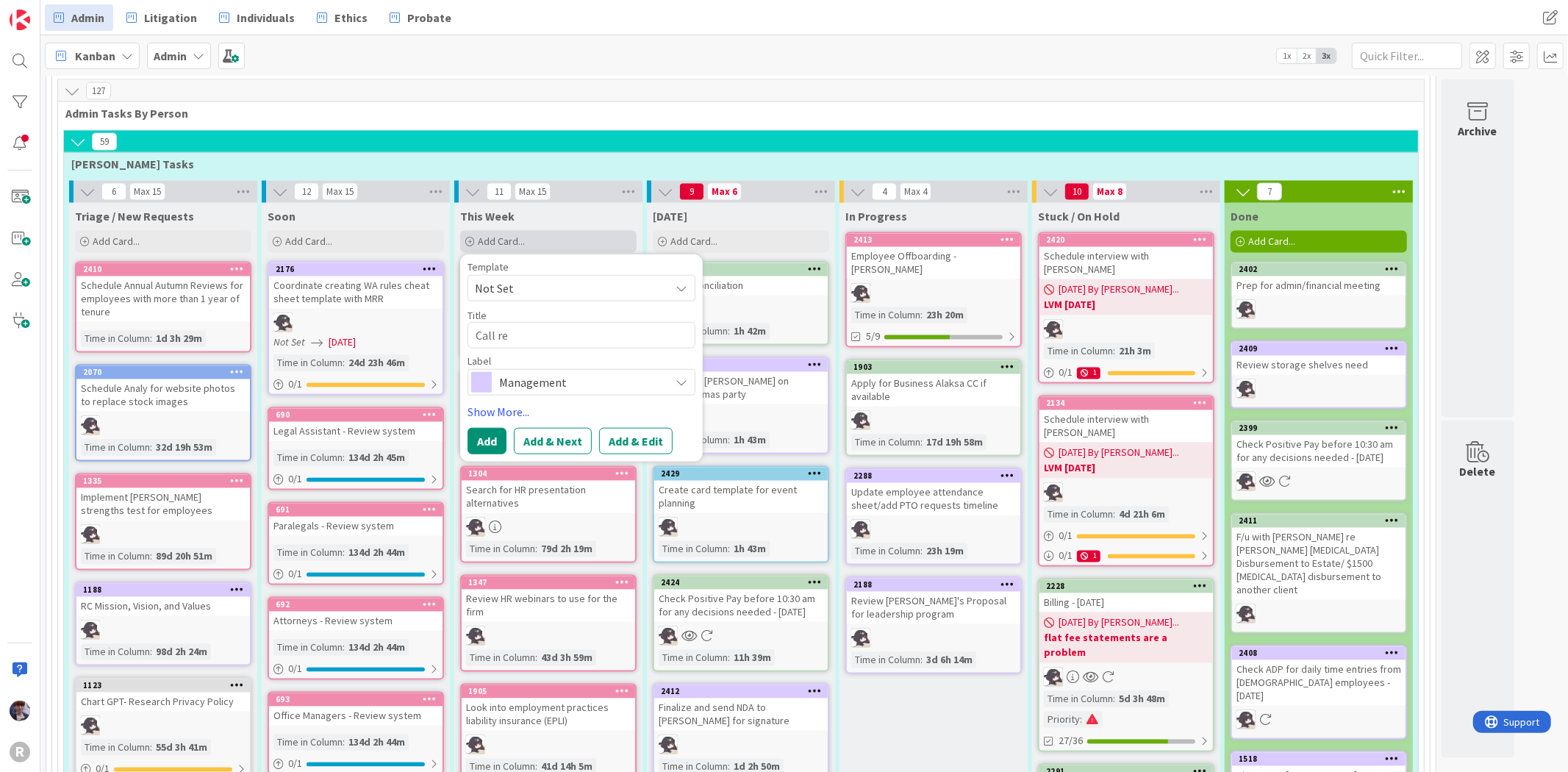
type textarea "x"
type textarea "Call re h"
type textarea "x"
type textarea "Call re ho"
type textarea "x"
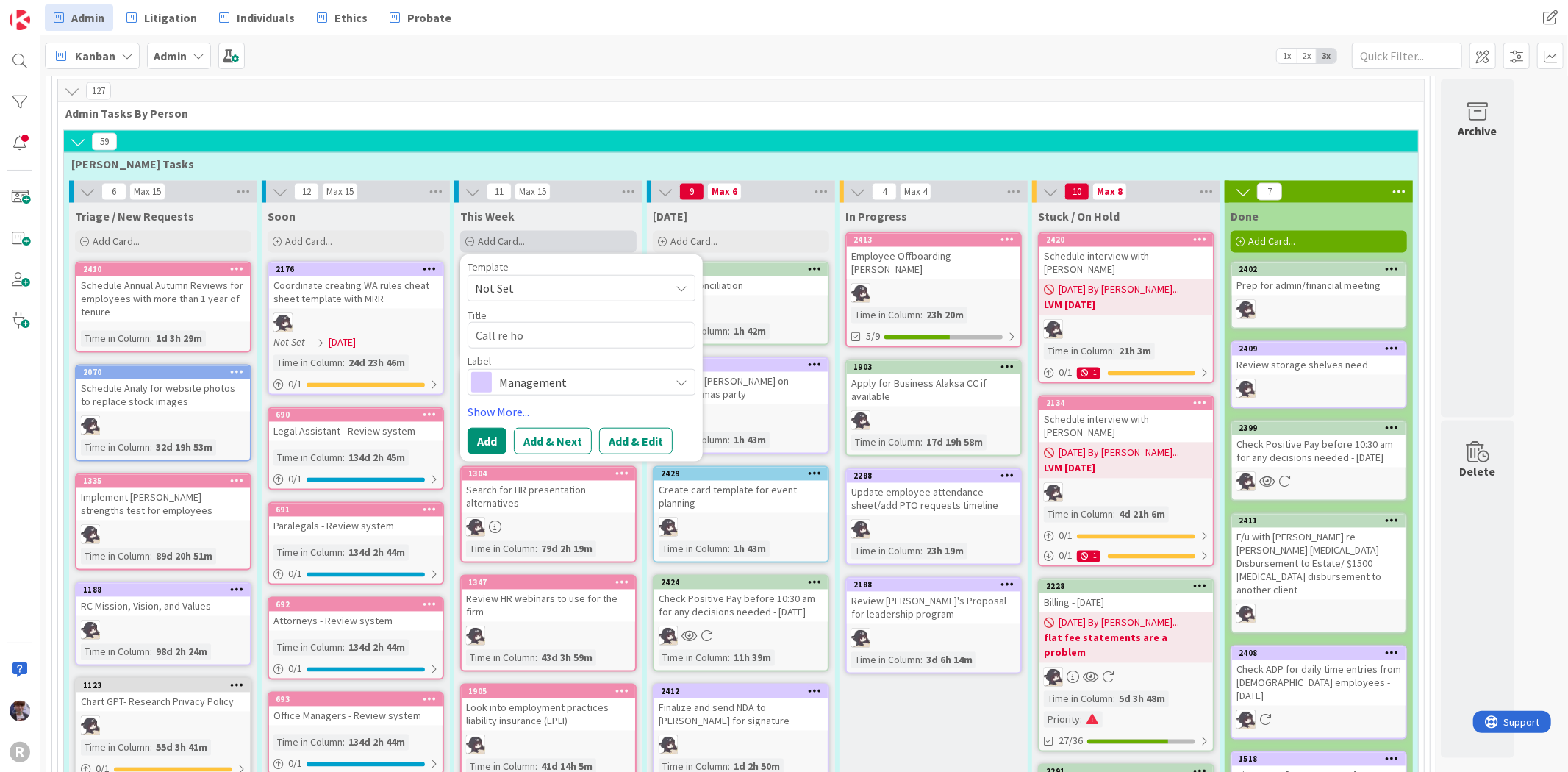
type textarea "Call re hol"
type textarea "x"
type textarea "Call re [DATE]"
type textarea "x"
type textarea "Call re holid"
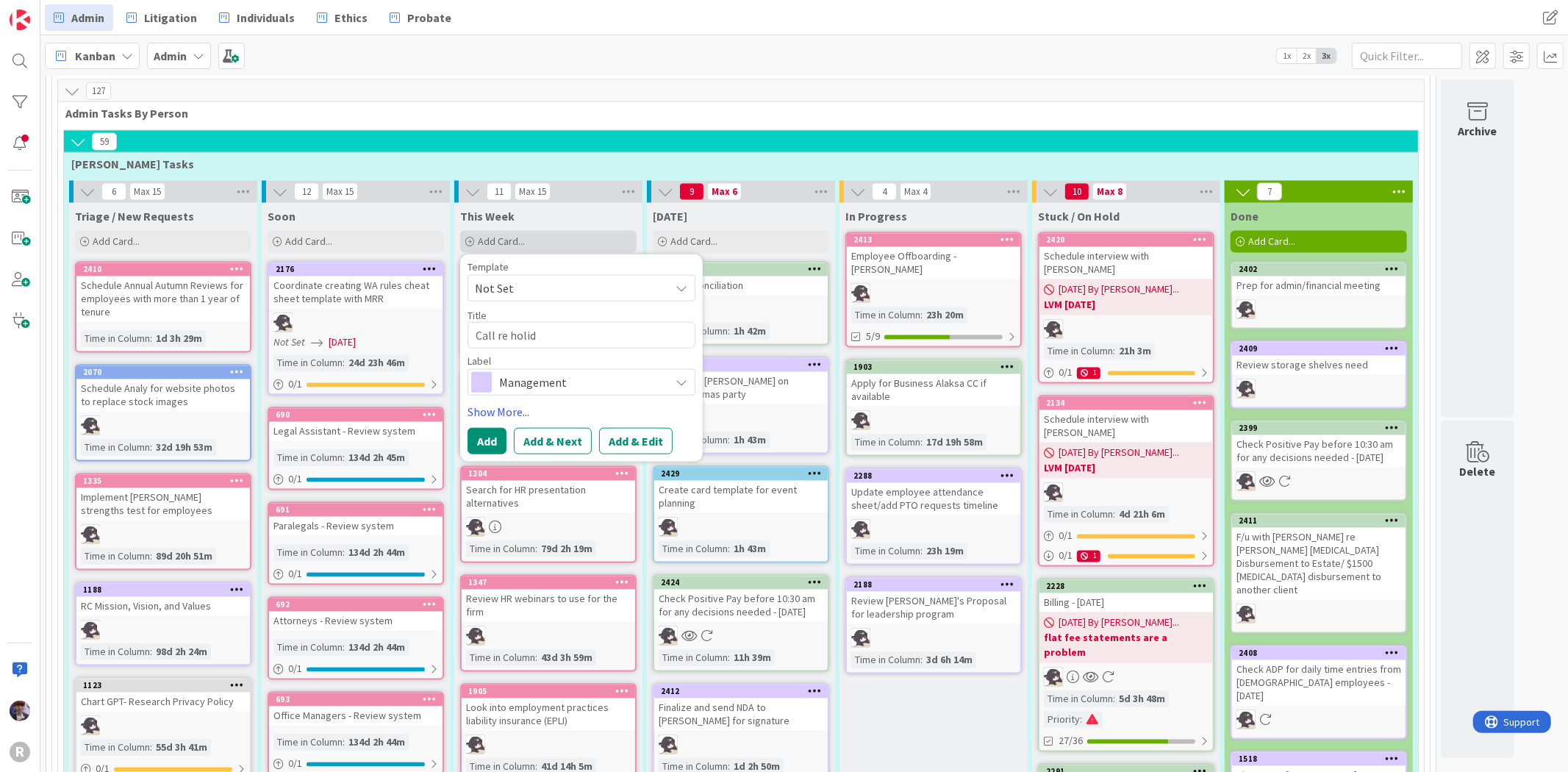
type textarea "x"
type textarea "Call re holiday"
type textarea "x"
type textarea "Call re holiday"
type textarea "x"
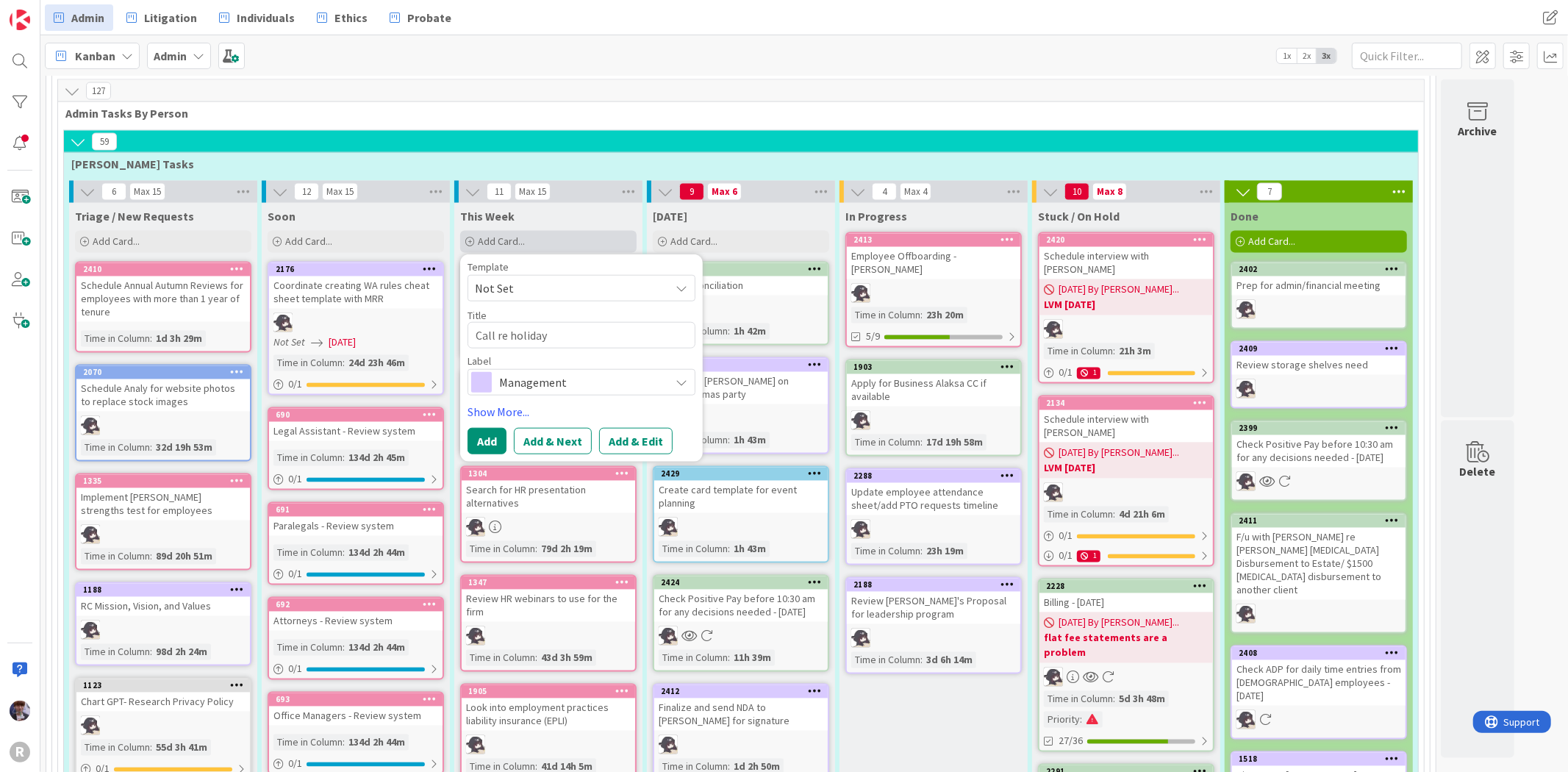
type textarea "Call re holiday a"
type textarea "x"
type textarea "Call re holiday ar"
type textarea "x"
type textarea "Call re holiday art"
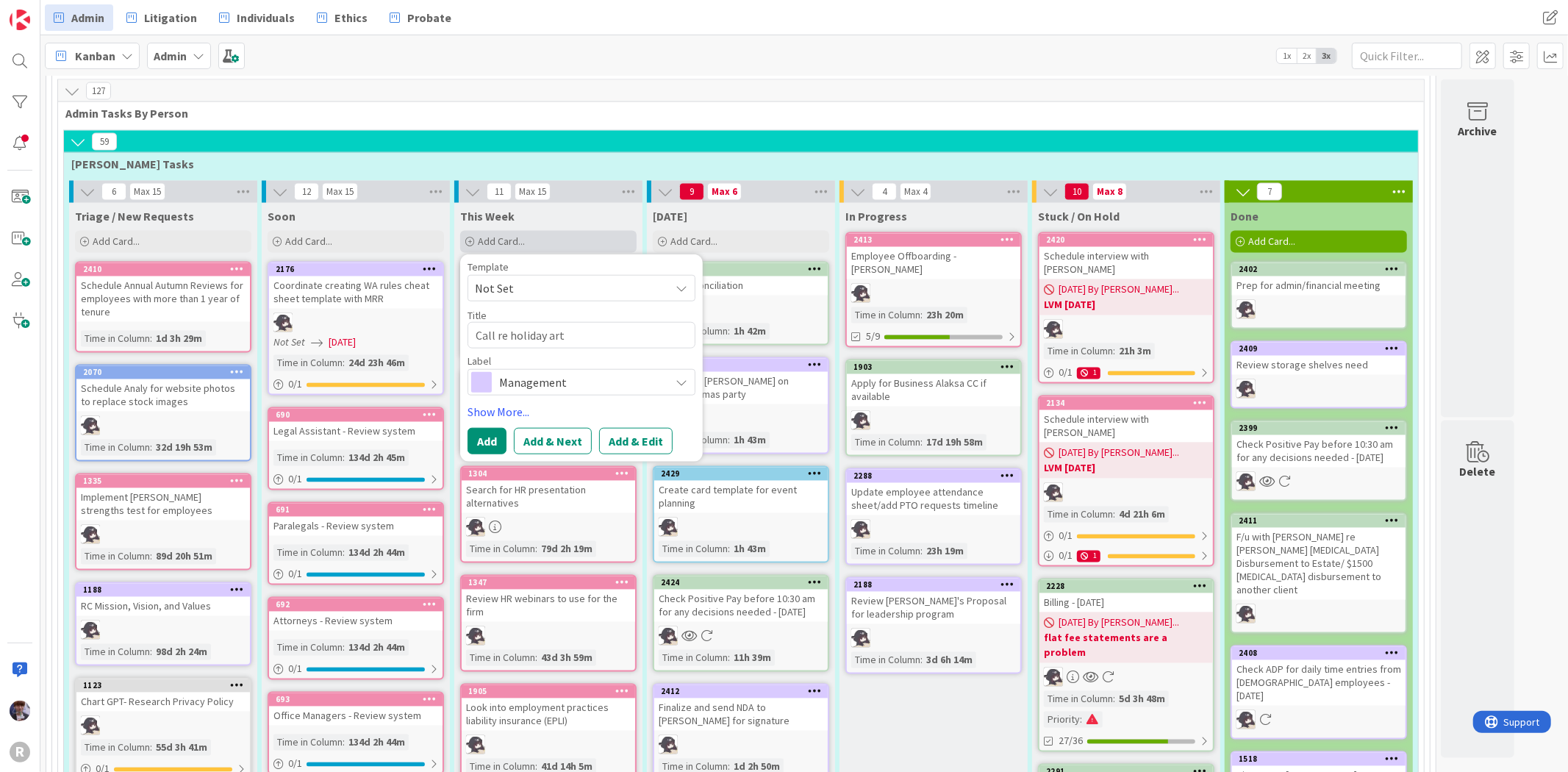
type textarea "x"
type textarea "Call re holiday arty"
type textarea "x"
type textarea "Call re holiday art"
type textarea "x"
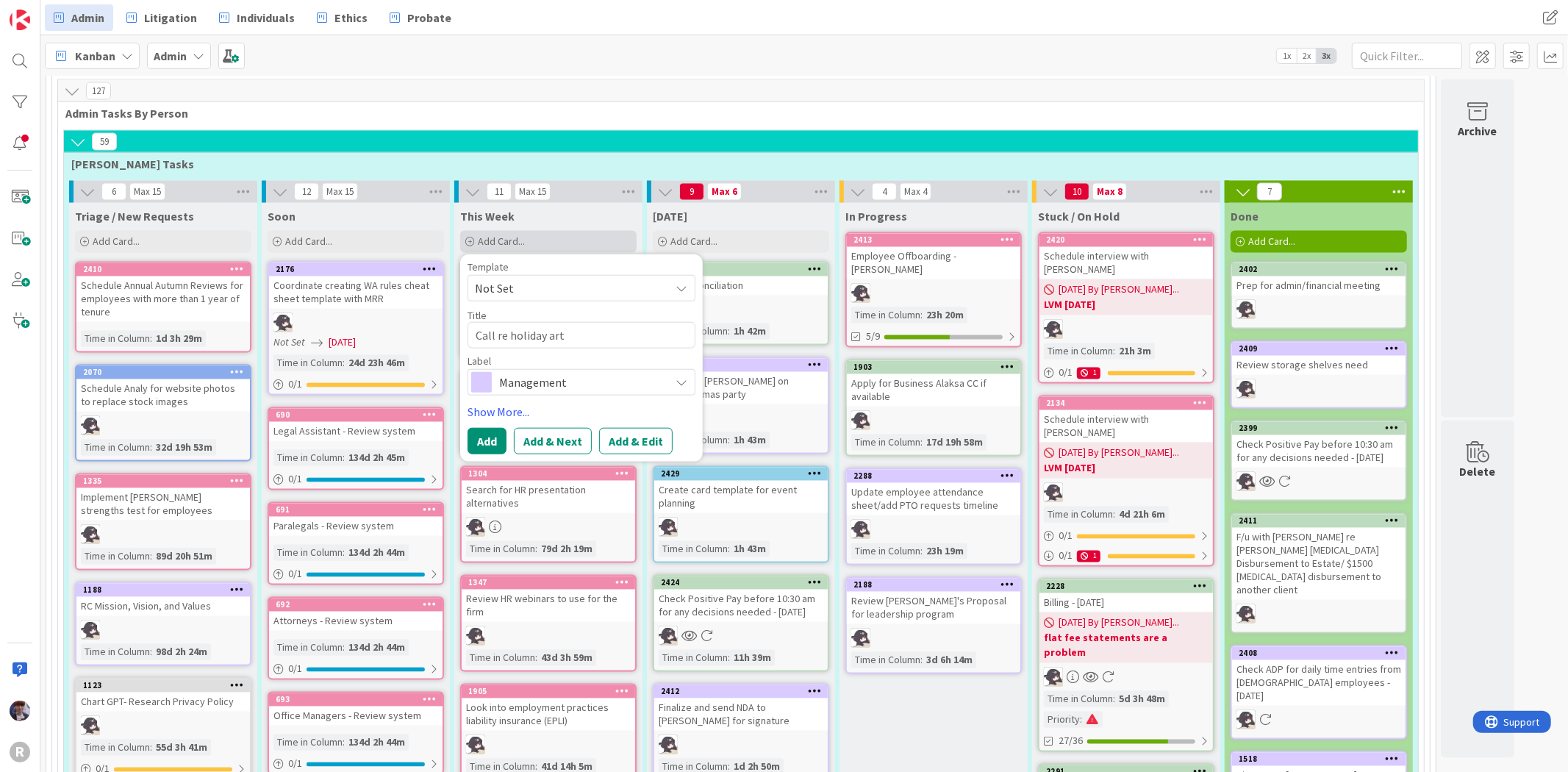
type textarea "Call re holiday ar"
type textarea "x"
type textarea "Call re holiday a"
type textarea "x"
type textarea "Call re holiday"
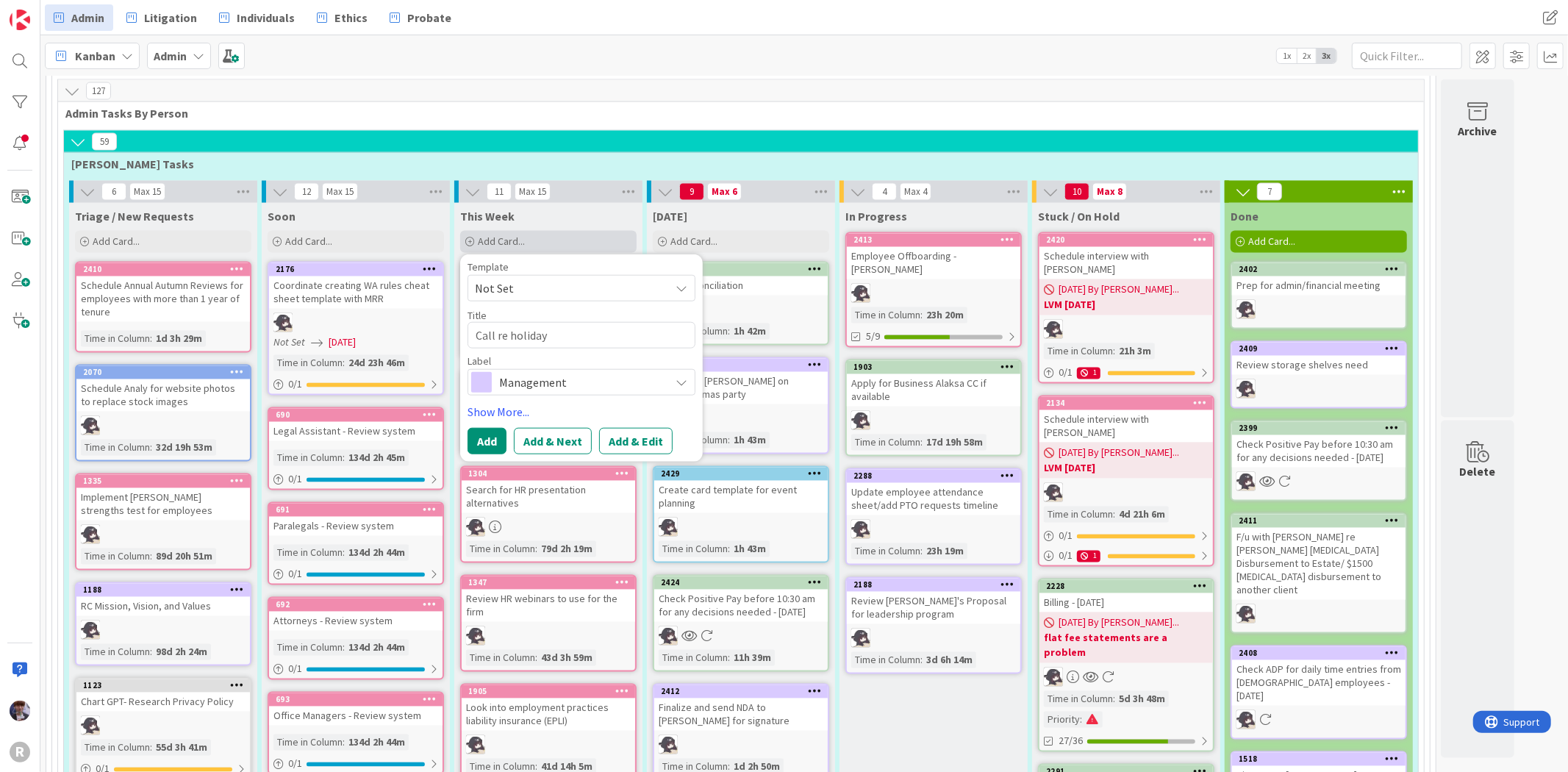
type textarea "x"
type textarea "Call re holida"
type textarea "x"
type textarea "Call re holida"
type textarea "x"
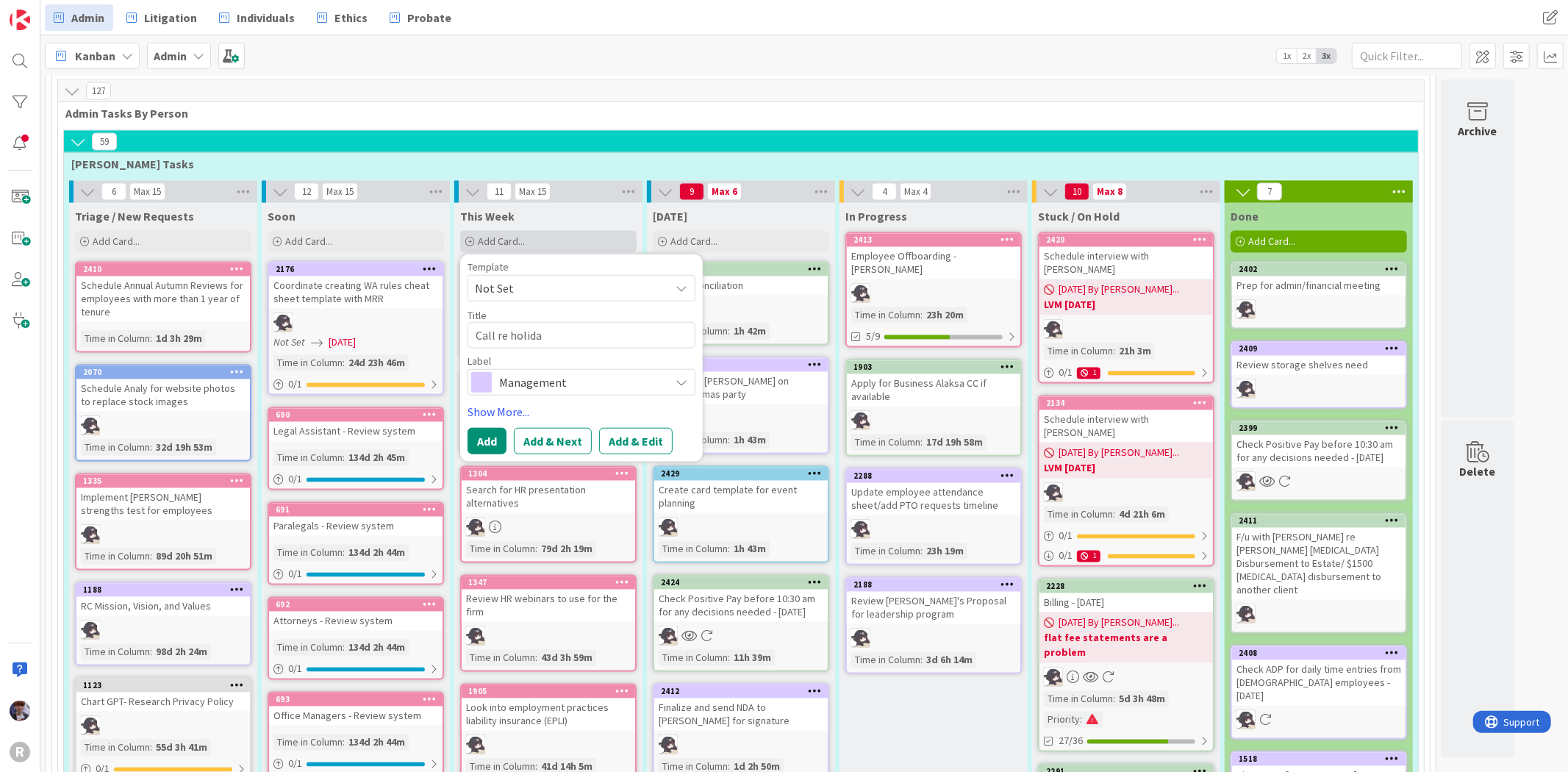
type textarea "Call re holida"
type textarea "x"
type textarea "Call re holiday"
type textarea "x"
type textarea "Call re holiday"
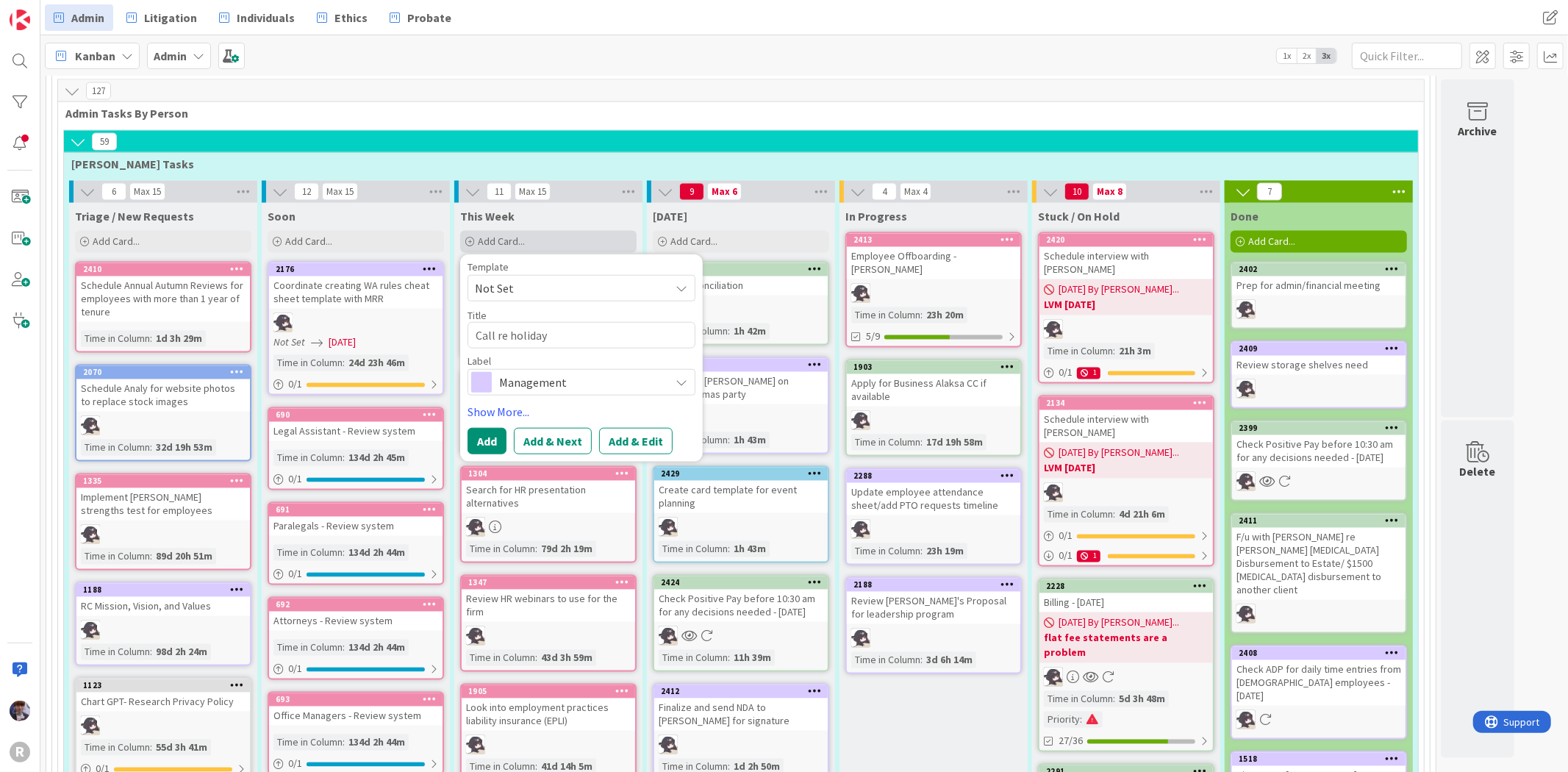
type textarea "x"
type textarea "Call re holiday p"
type textarea "x"
type textarea "Call re holiday pa"
type textarea "x"
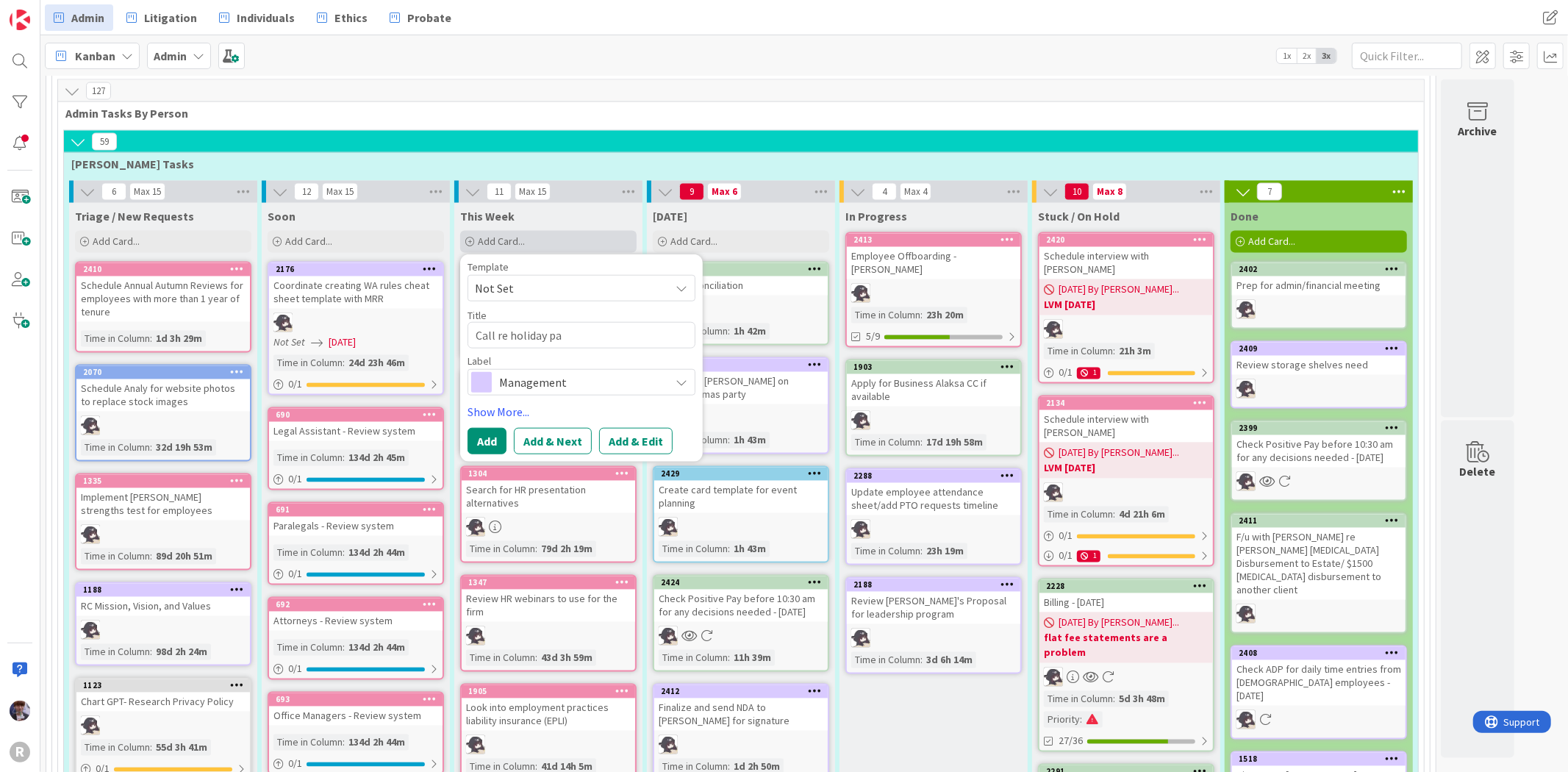
type textarea "Call re holiday par"
type textarea "x"
type textarea "Call re holiday part"
type textarea "x"
type textarea "Call re holiday party"
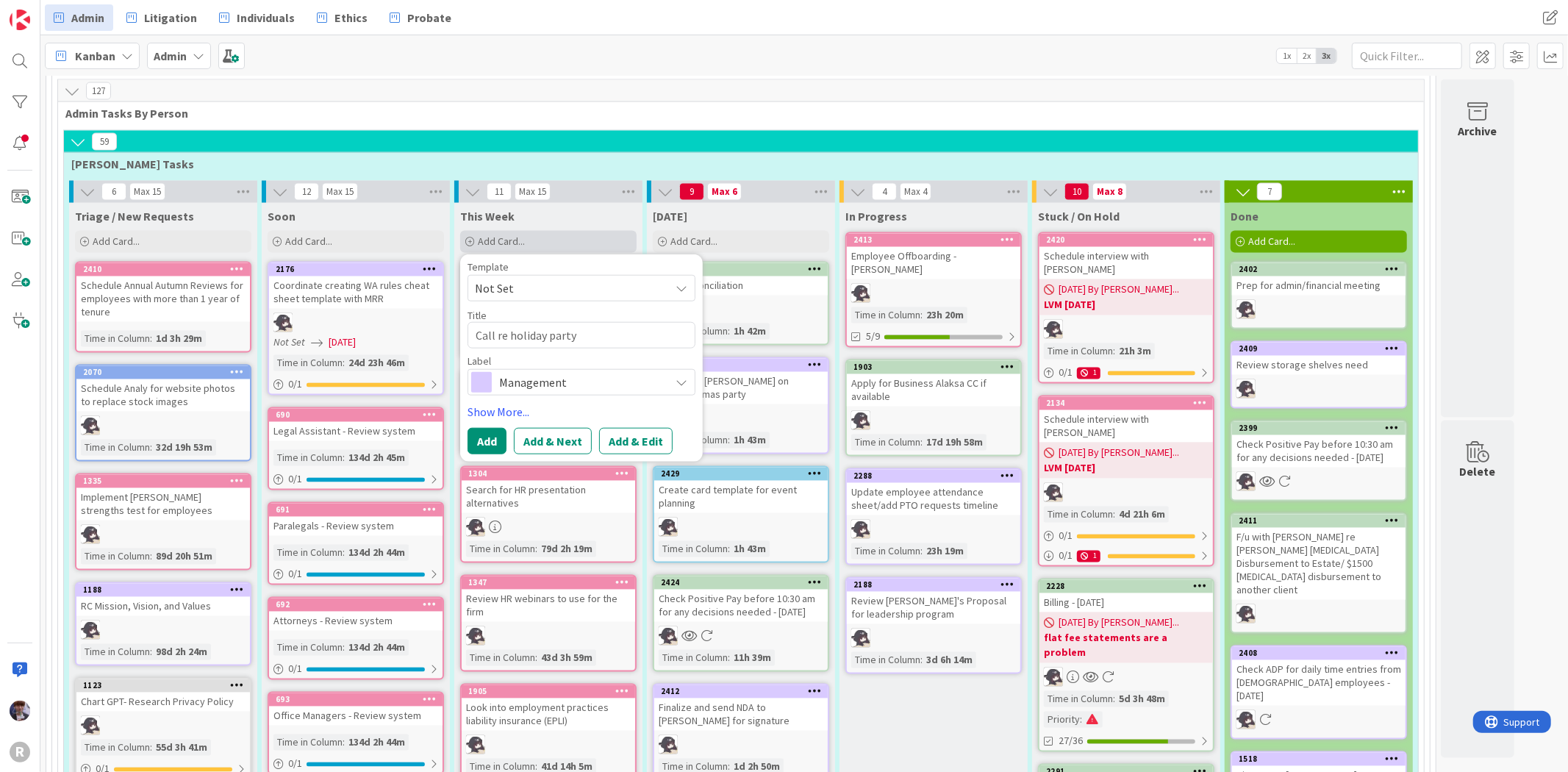
type textarea "x"
type textarea "Call re holiday party"
type textarea "x"
type textarea "Call re holiday party o"
type textarea "x"
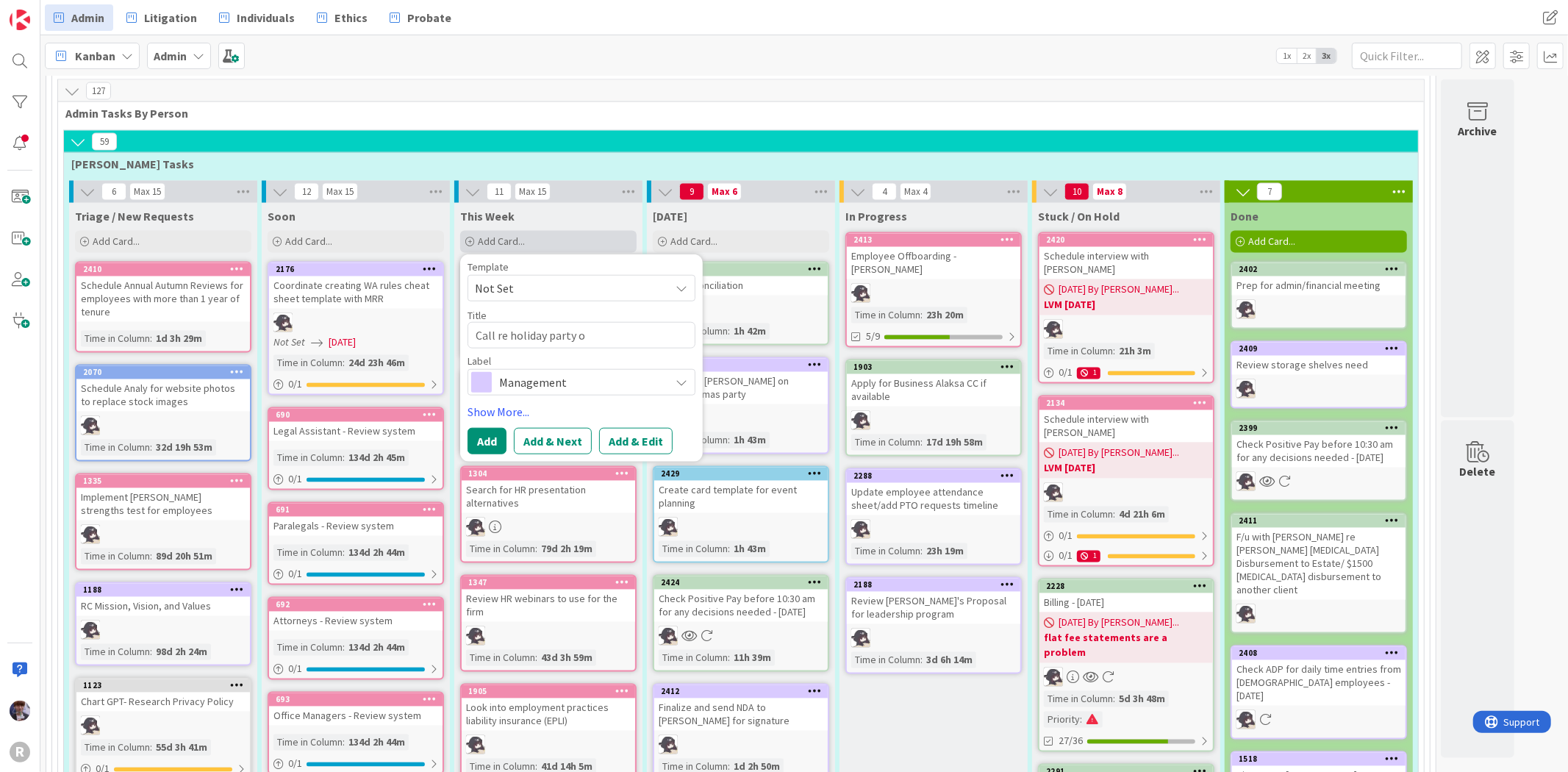
type textarea "Call re holiday party or"
type textarea "x"
type textarea "Call re holiday party org"
type textarea "x"
type textarea "Call re holiday party org."
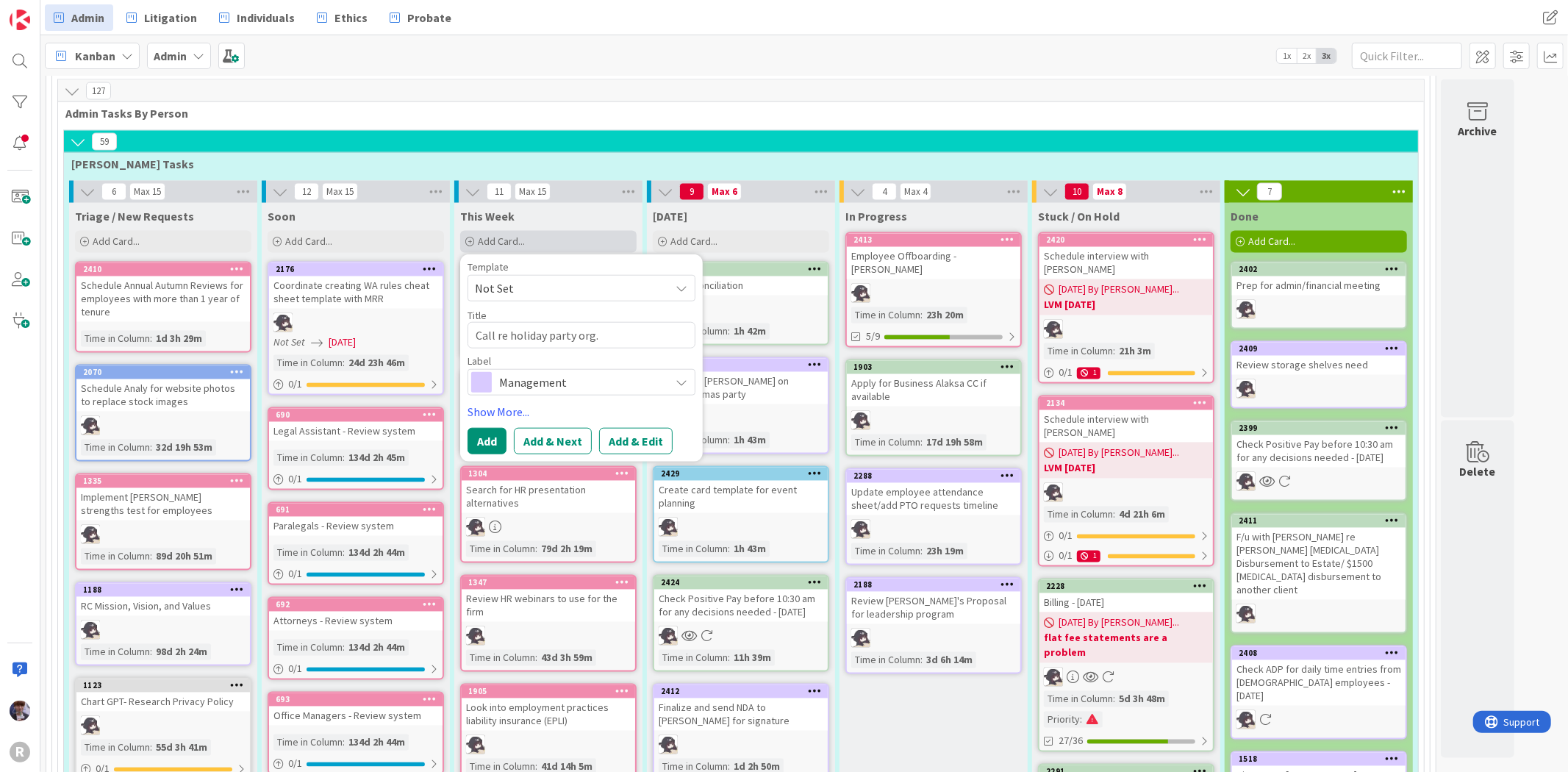
type textarea "x"
type textarea "Call re holiday party org."
type textarea "x"
type textarea "Call re holiday party org. w"
type textarea "x"
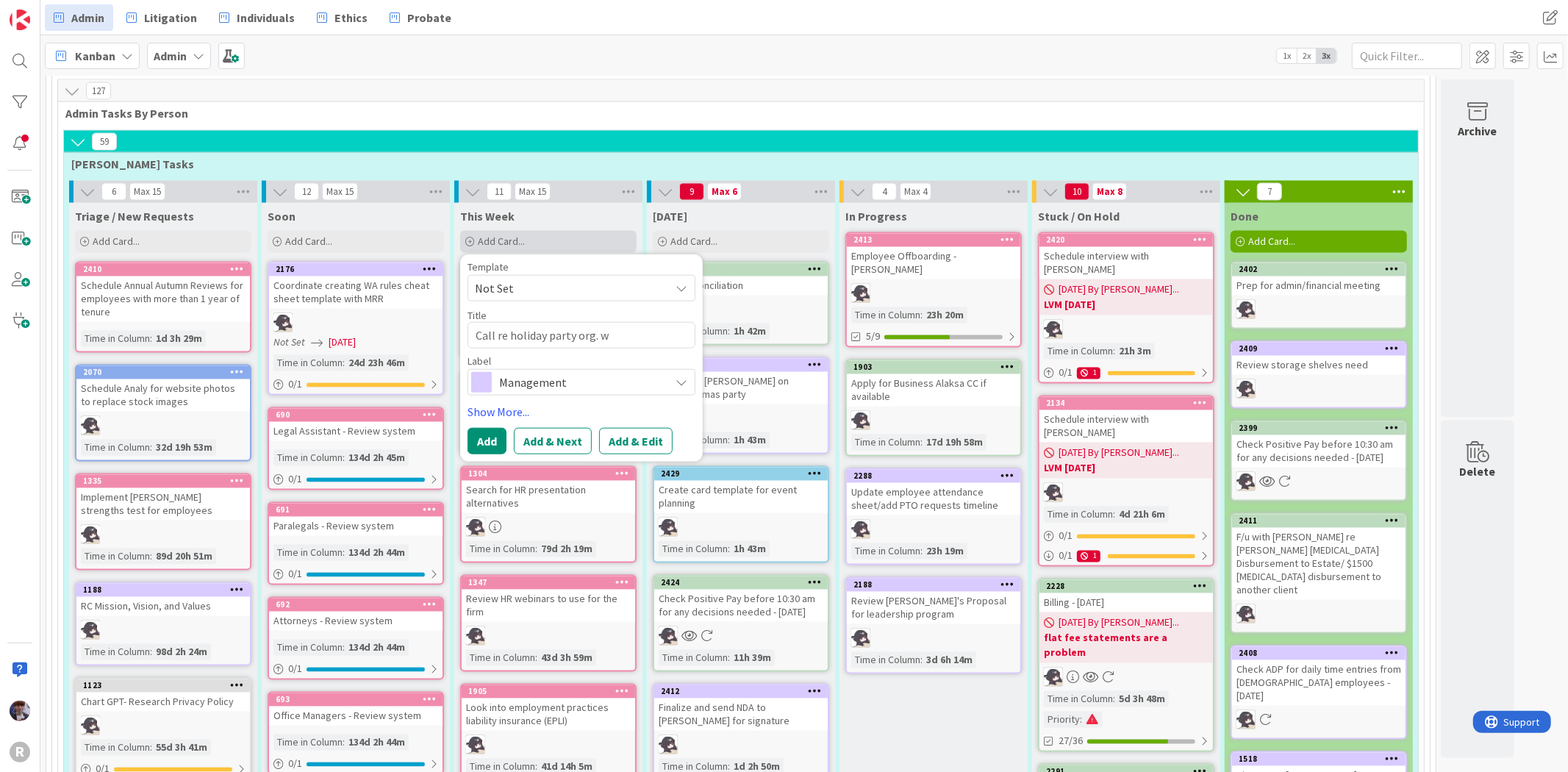
type textarea "Call re holiday party org. wi"
type textarea "x"
type textarea "Call re holiday party org. wit"
type textarea "x"
type textarea "Call re holiday party org. with"
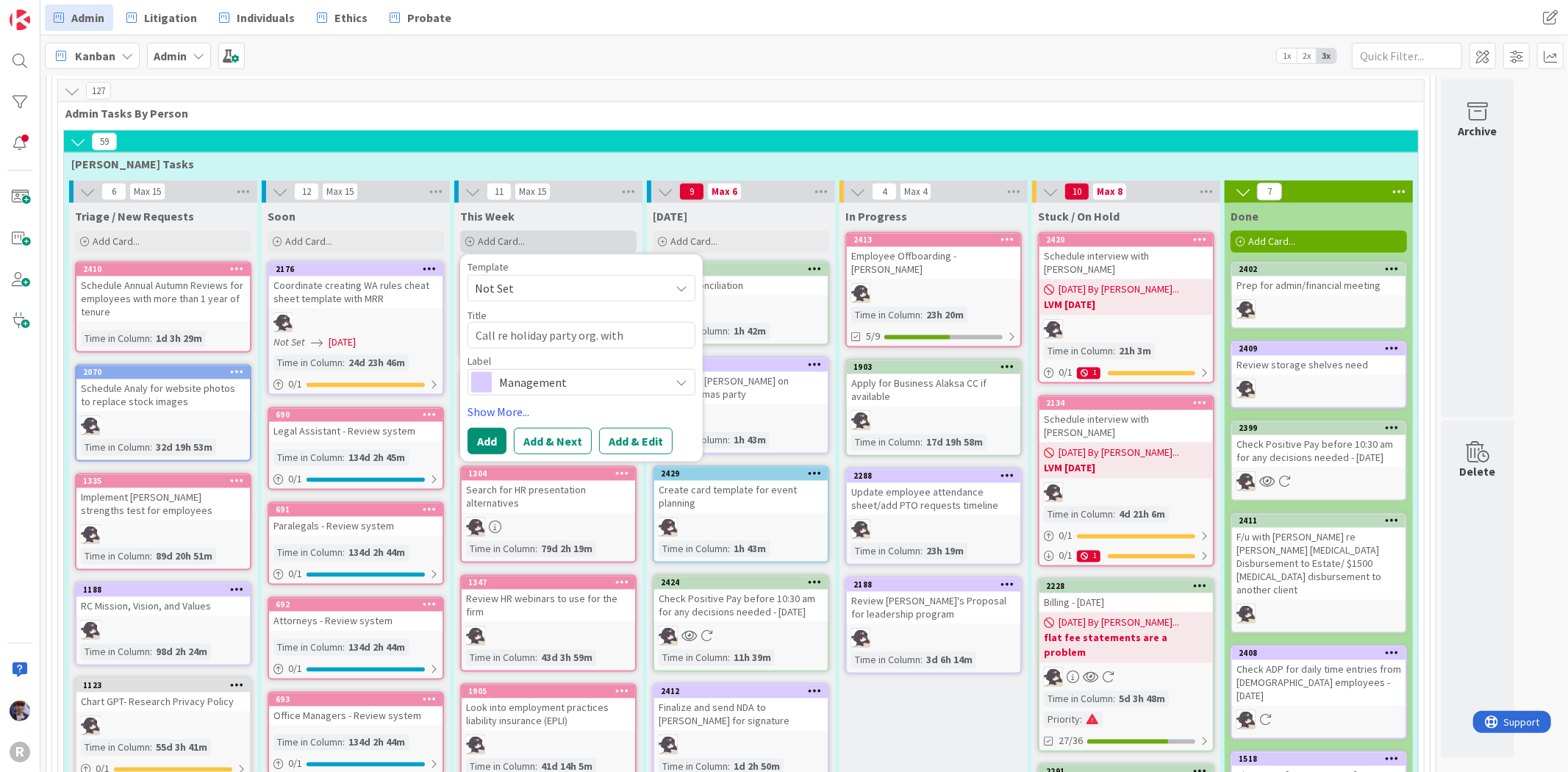
type textarea "x"
type textarea "Call re holiday party org. with"
type textarea "x"
type textarea "Call re holiday party org. with K"
type textarea "x"
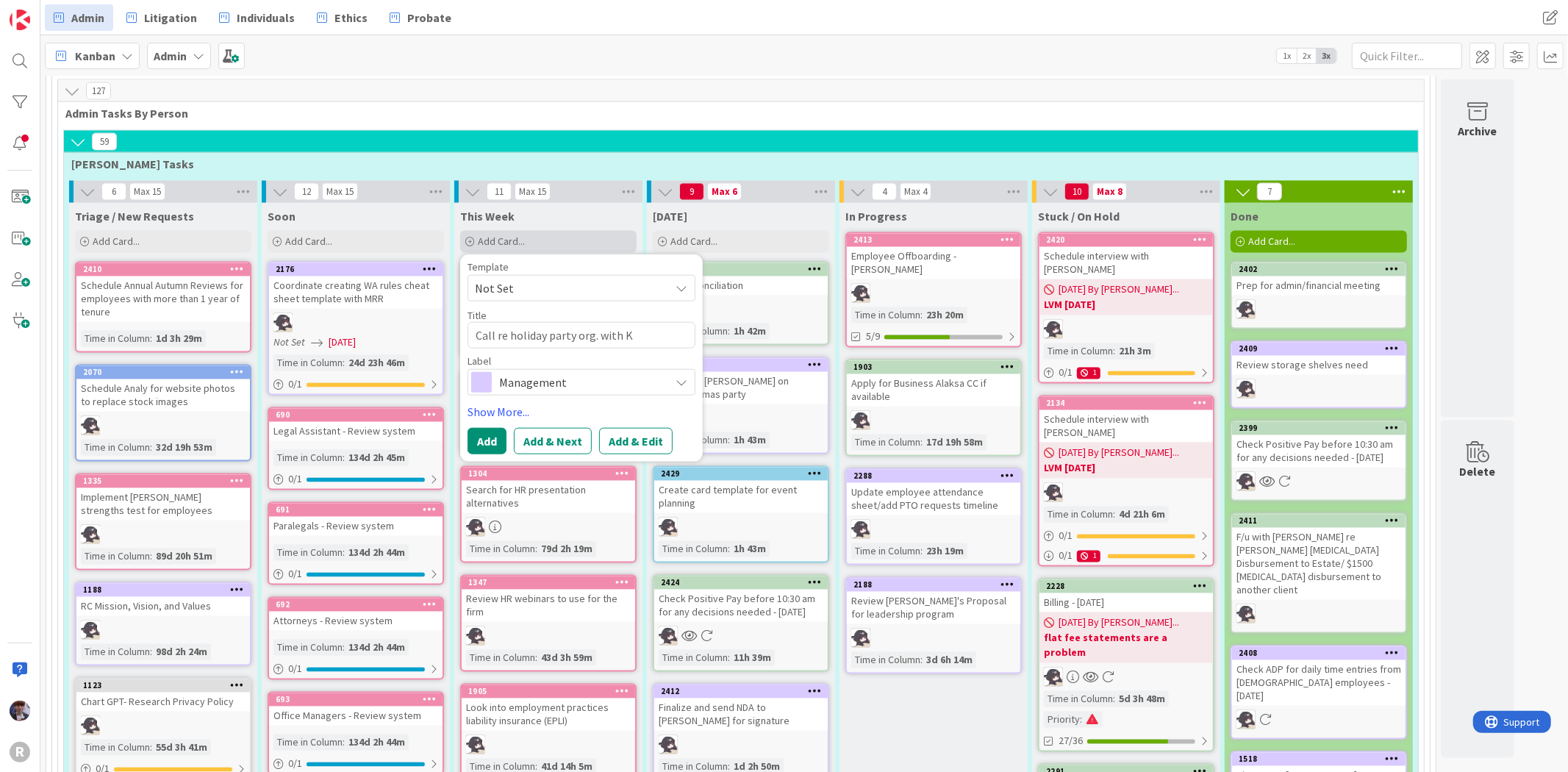
type textarea "Call re holiday party org. with Ki"
type textarea "x"
type textarea "Call re holiday party org. with Kia"
type textarea "x"
type textarea "Call re holiday party org. with Kiar"
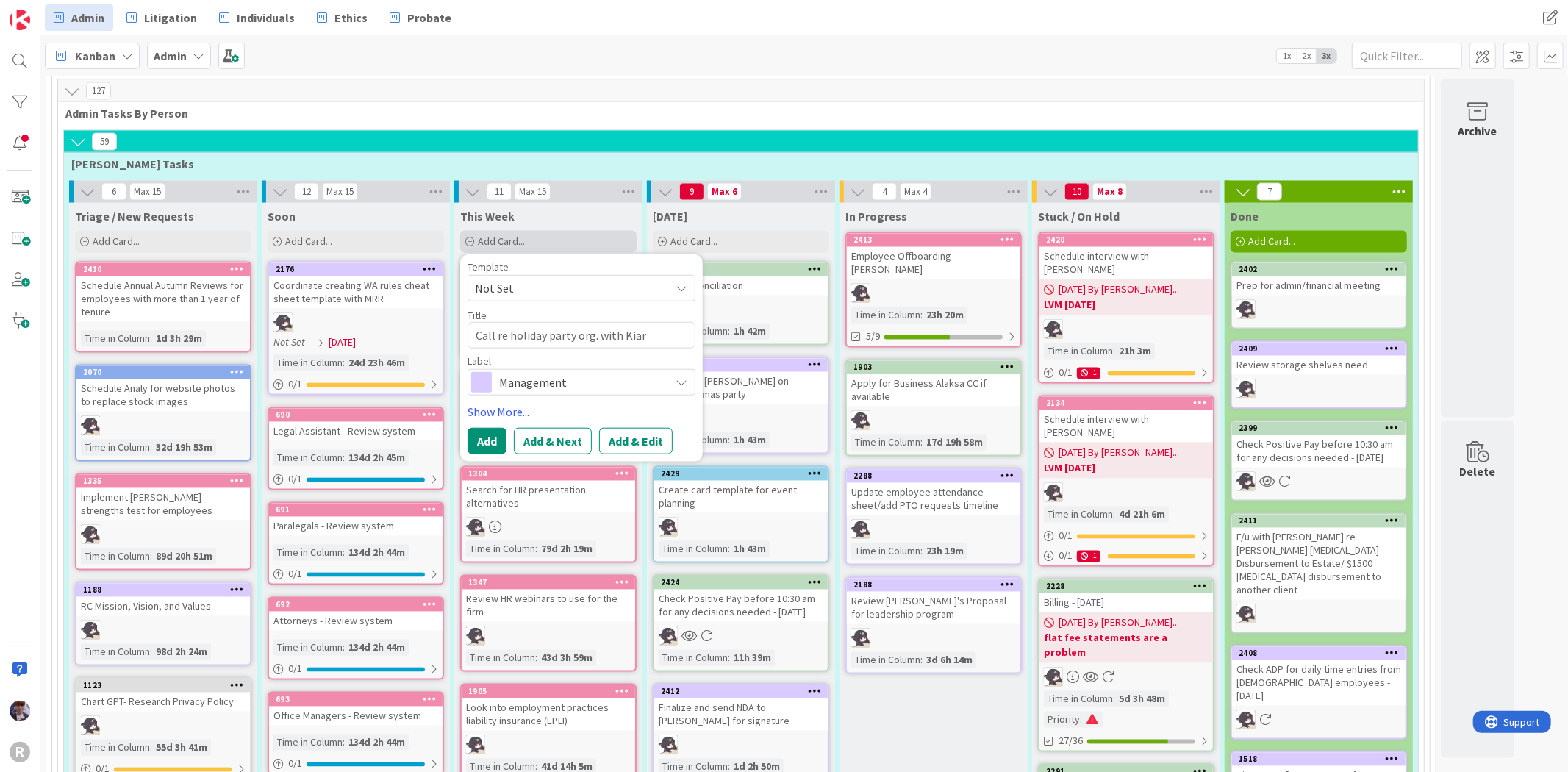
type textarea "x"
type textarea "Call re holiday party org. with Kiara"
type textarea "x"
type textarea "Call re holiday party org. with Kiara"
type textarea "x"
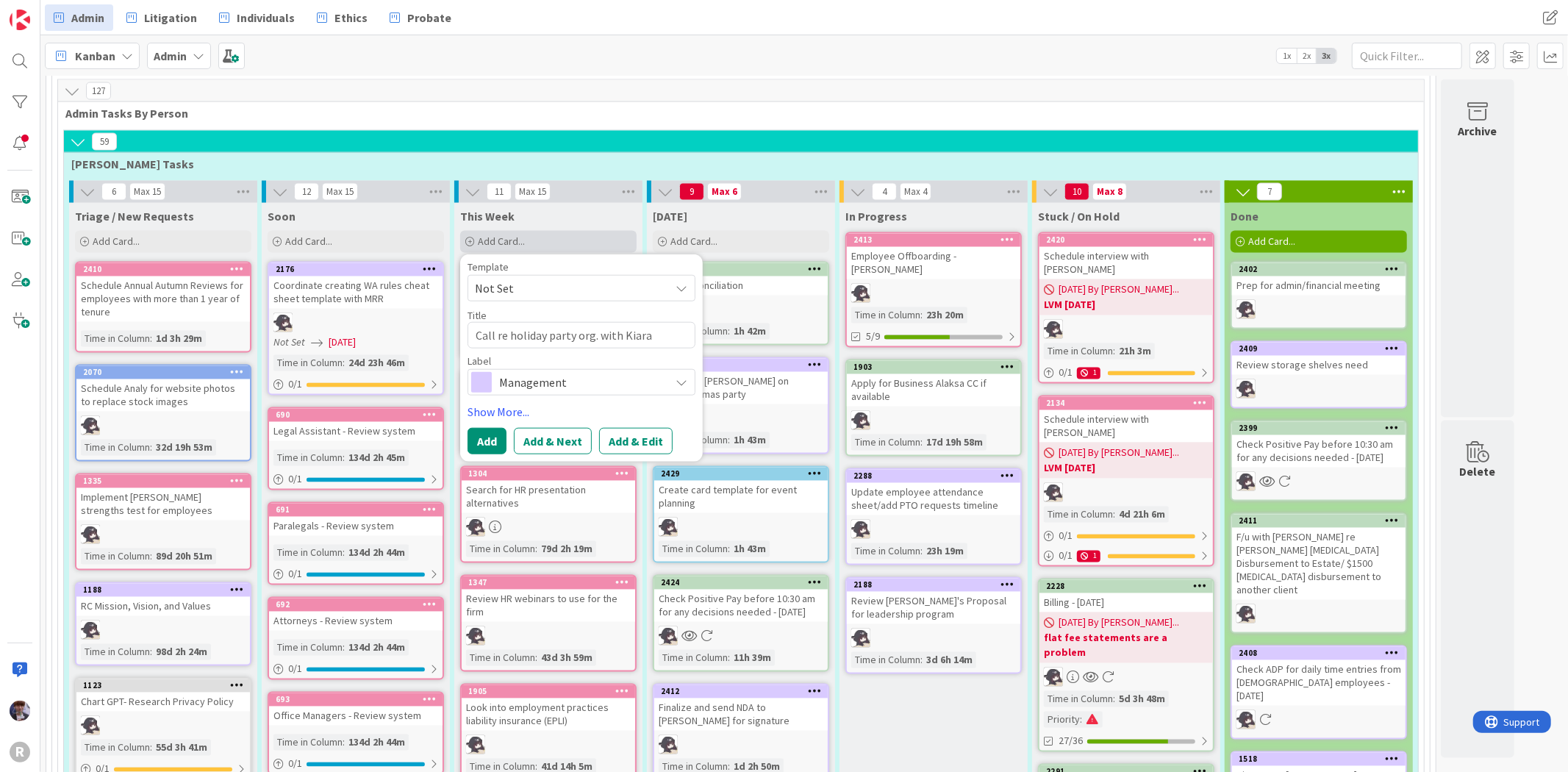
type textarea "Call re holiday party org. with Kiara a"
type textarea "x"
type textarea "Call re holiday party org. with Kiara an"
type textarea "x"
type textarea "Call re holiday party org. with [PERSON_NAME] and"
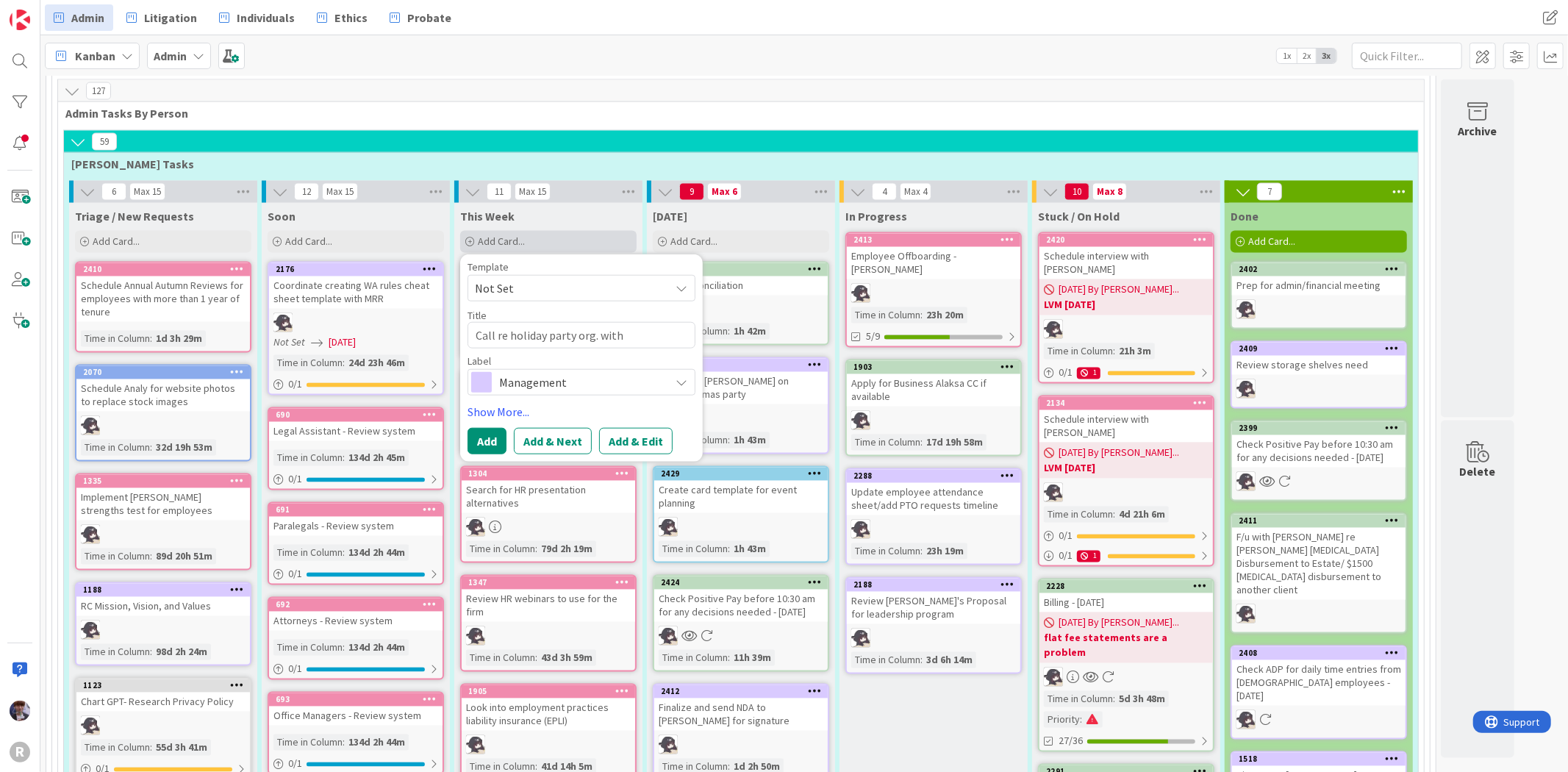
type textarea "x"
type textarea "Call re holiday party org. with [PERSON_NAME] and"
type textarea "x"
type textarea "Call re holiday party org. with Kiara and K"
type textarea "x"
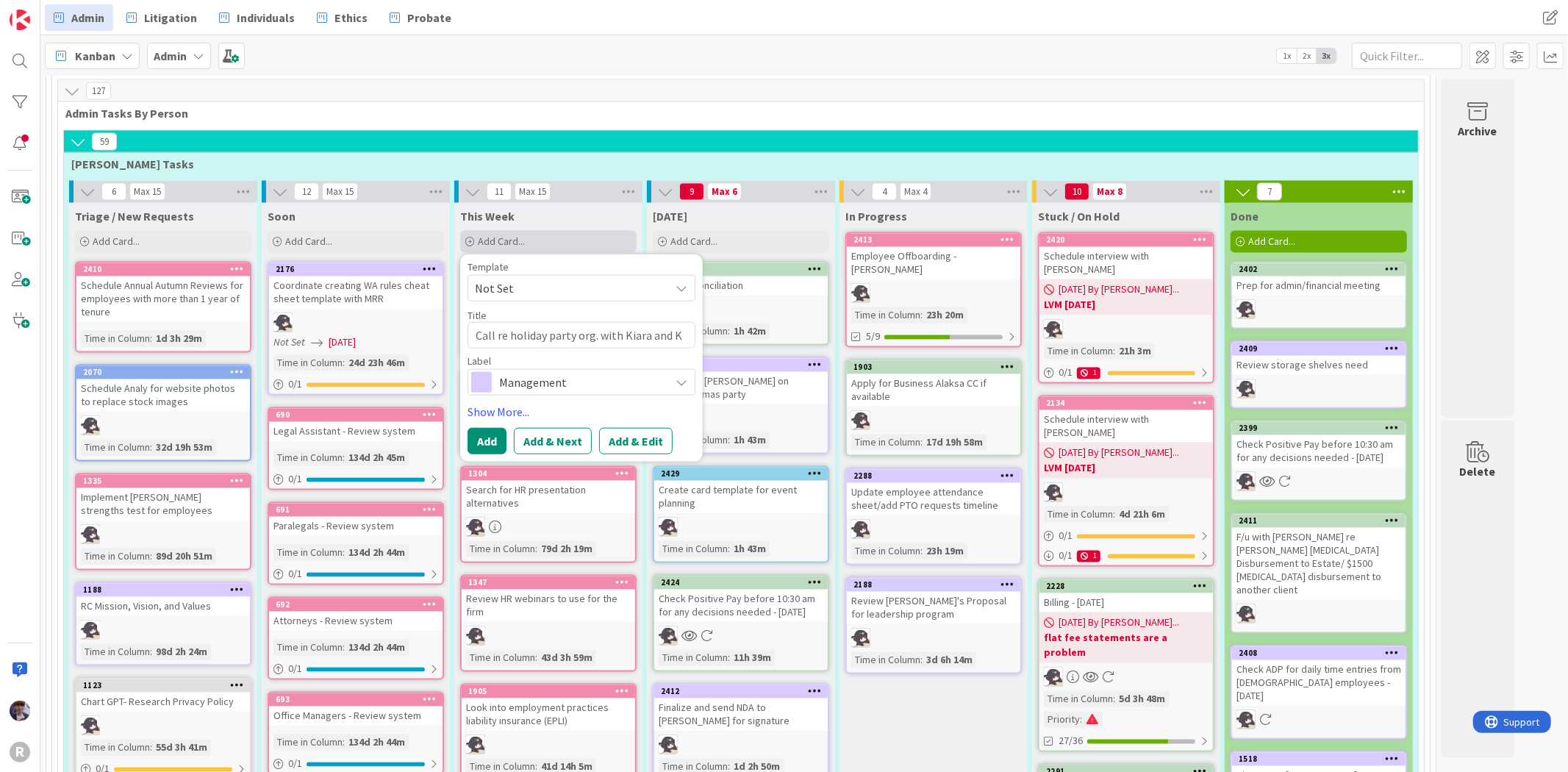
type textarea "Call re holiday party org. with Kiara and KP"
type textarea "x"
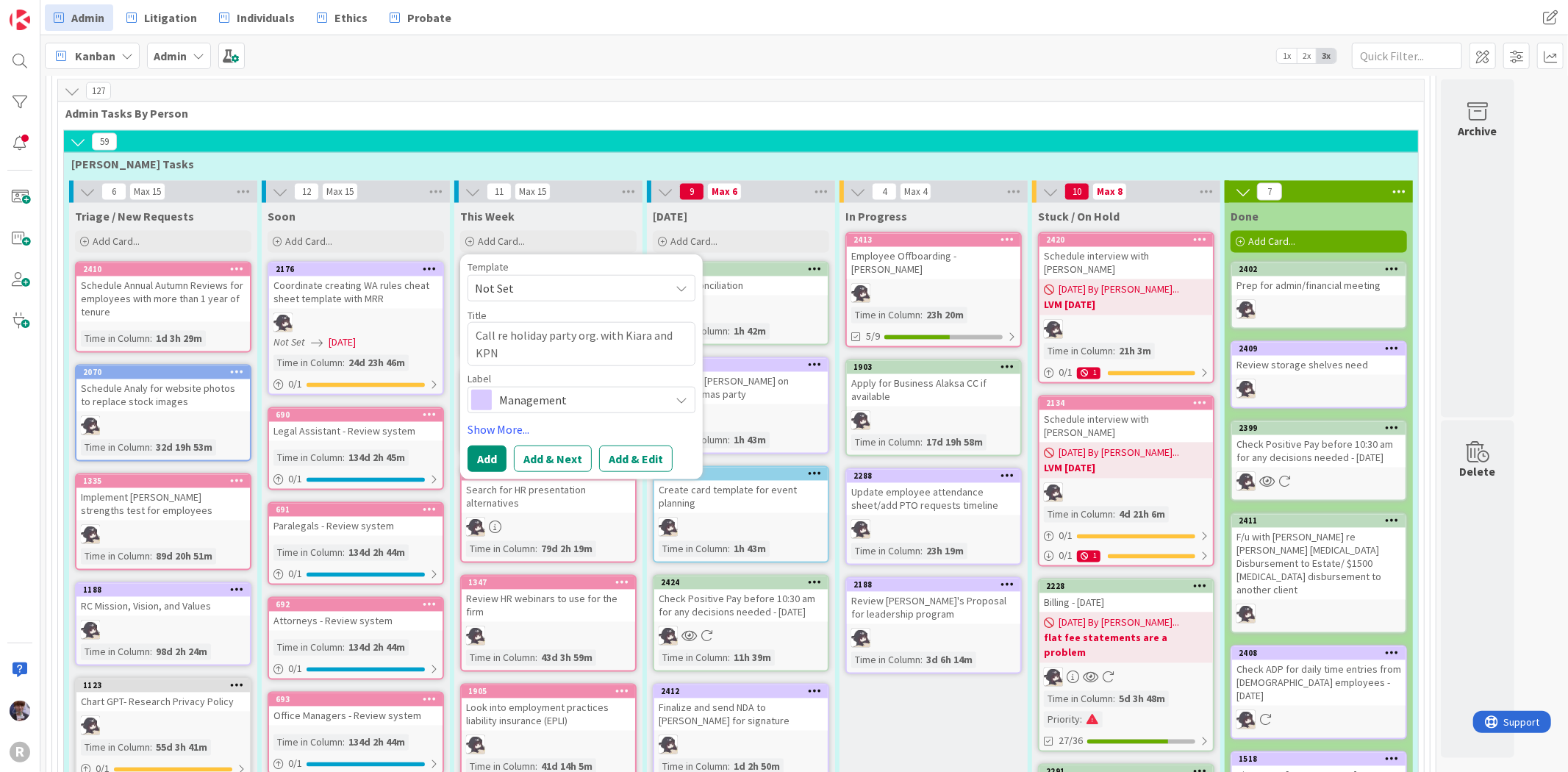
type textarea "Call re holiday party org. with Kiara and KPN"
click at [549, 390] on span "Management" at bounding box center [580, 400] width 163 height 21
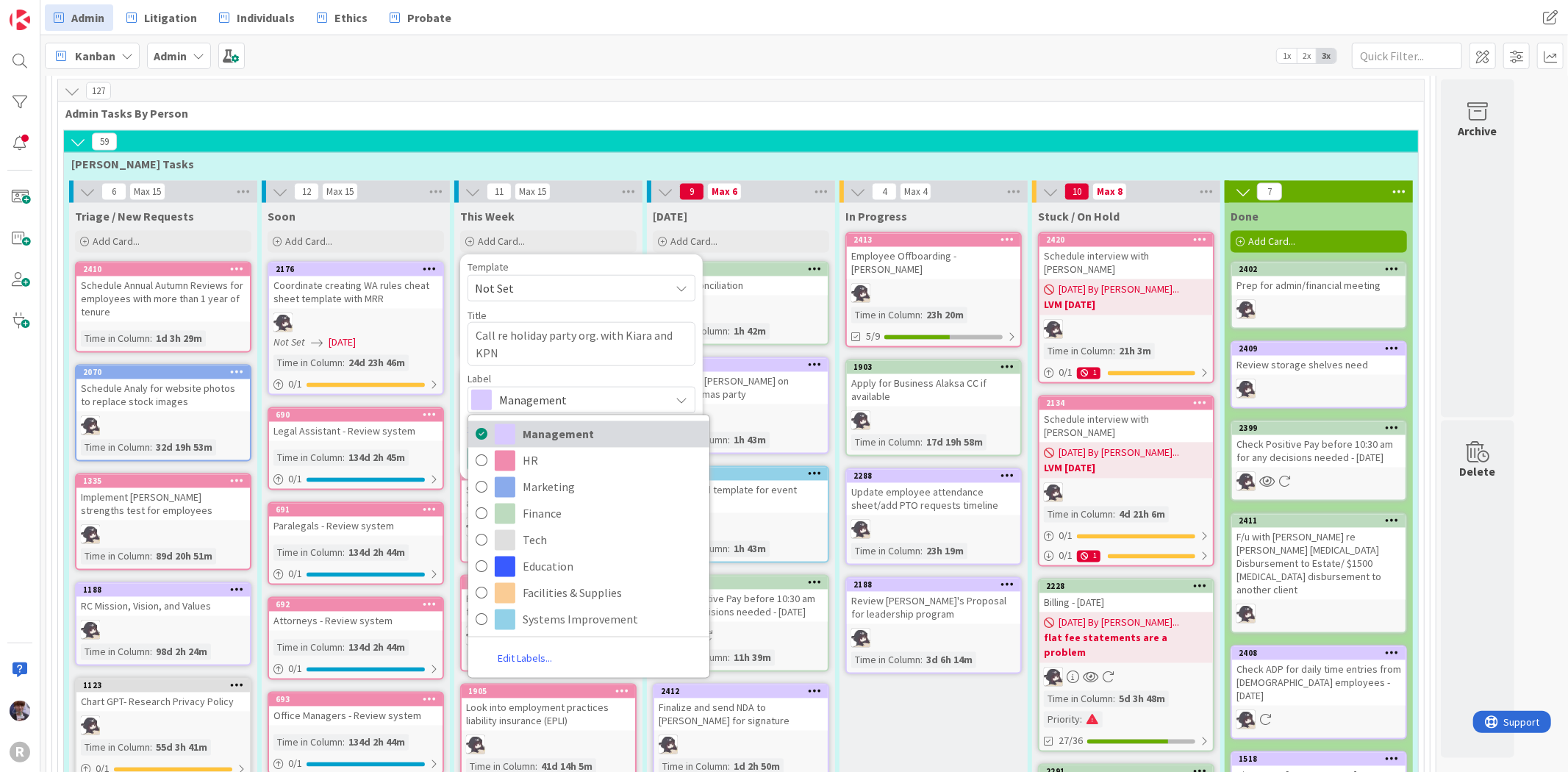
click at [588, 423] on span "Management" at bounding box center [613, 434] width 179 height 22
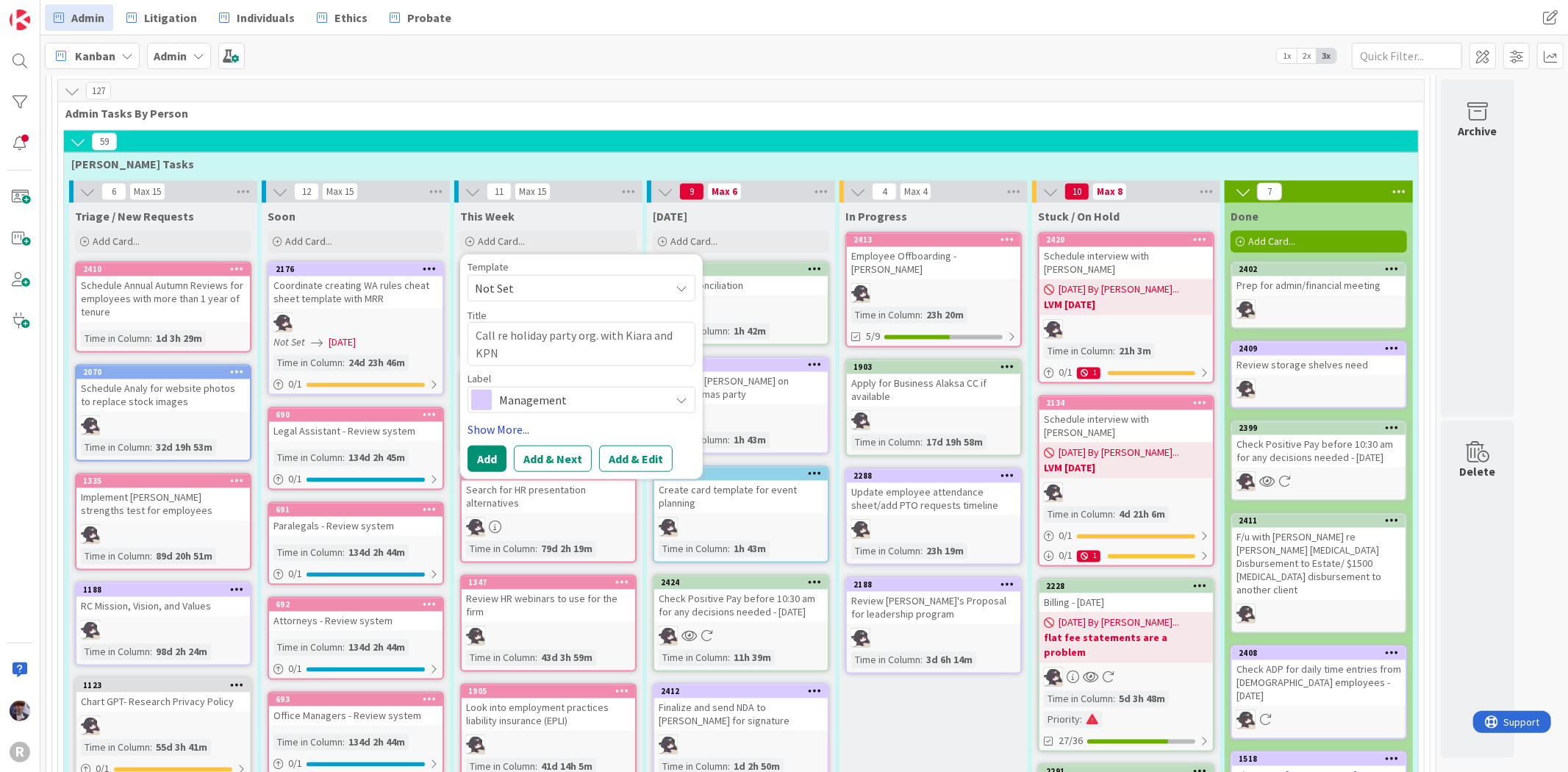
click at [507, 420] on link "Show More..." at bounding box center [581, 429] width 228 height 18
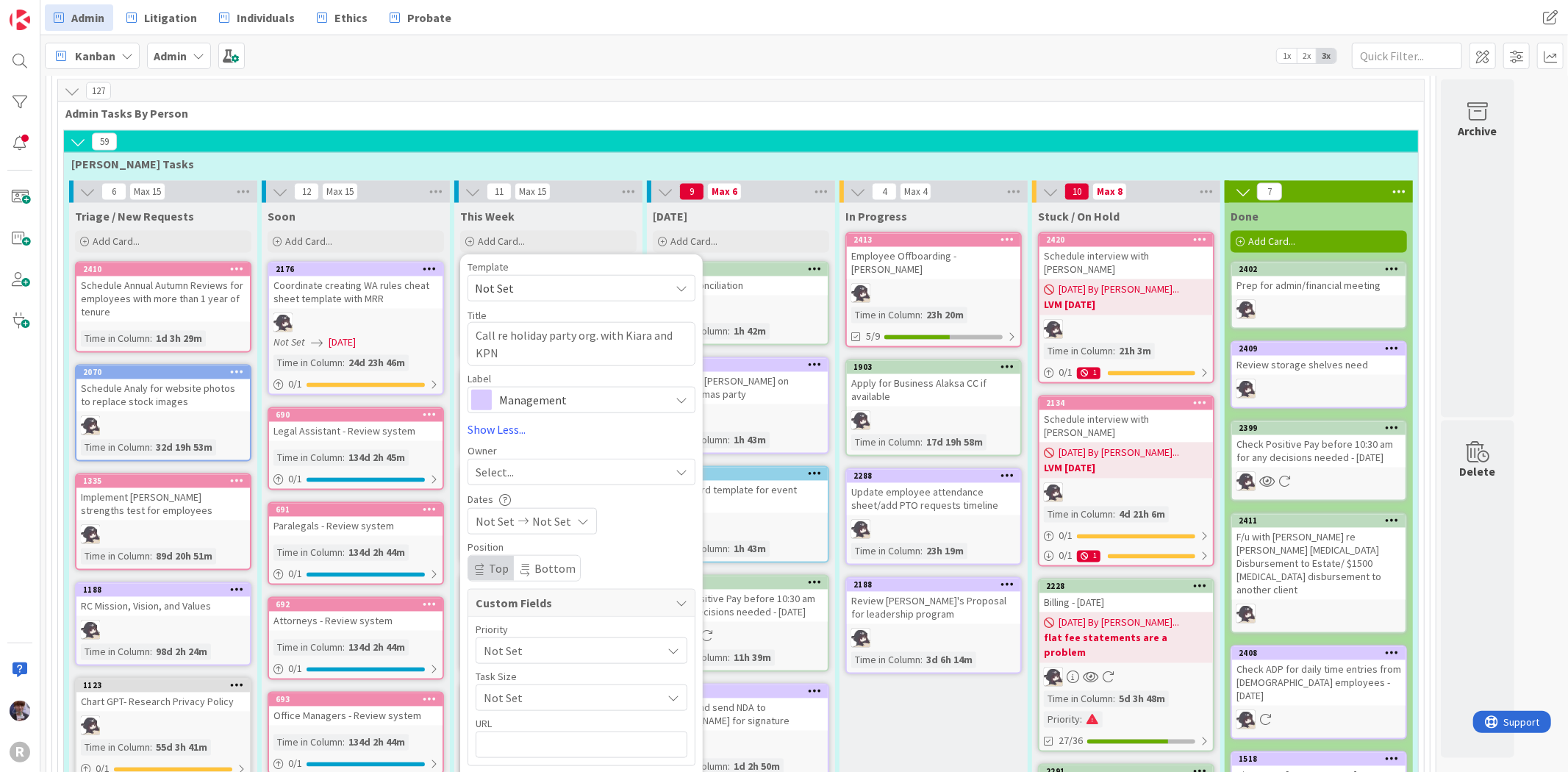
click at [518, 463] on div "Select..." at bounding box center [573, 472] width 194 height 18
click at [560, 584] on span "[PERSON_NAME]" at bounding box center [559, 595] width 71 height 22
click at [498, 743] on button "Add" at bounding box center [487, 787] width 39 height 27
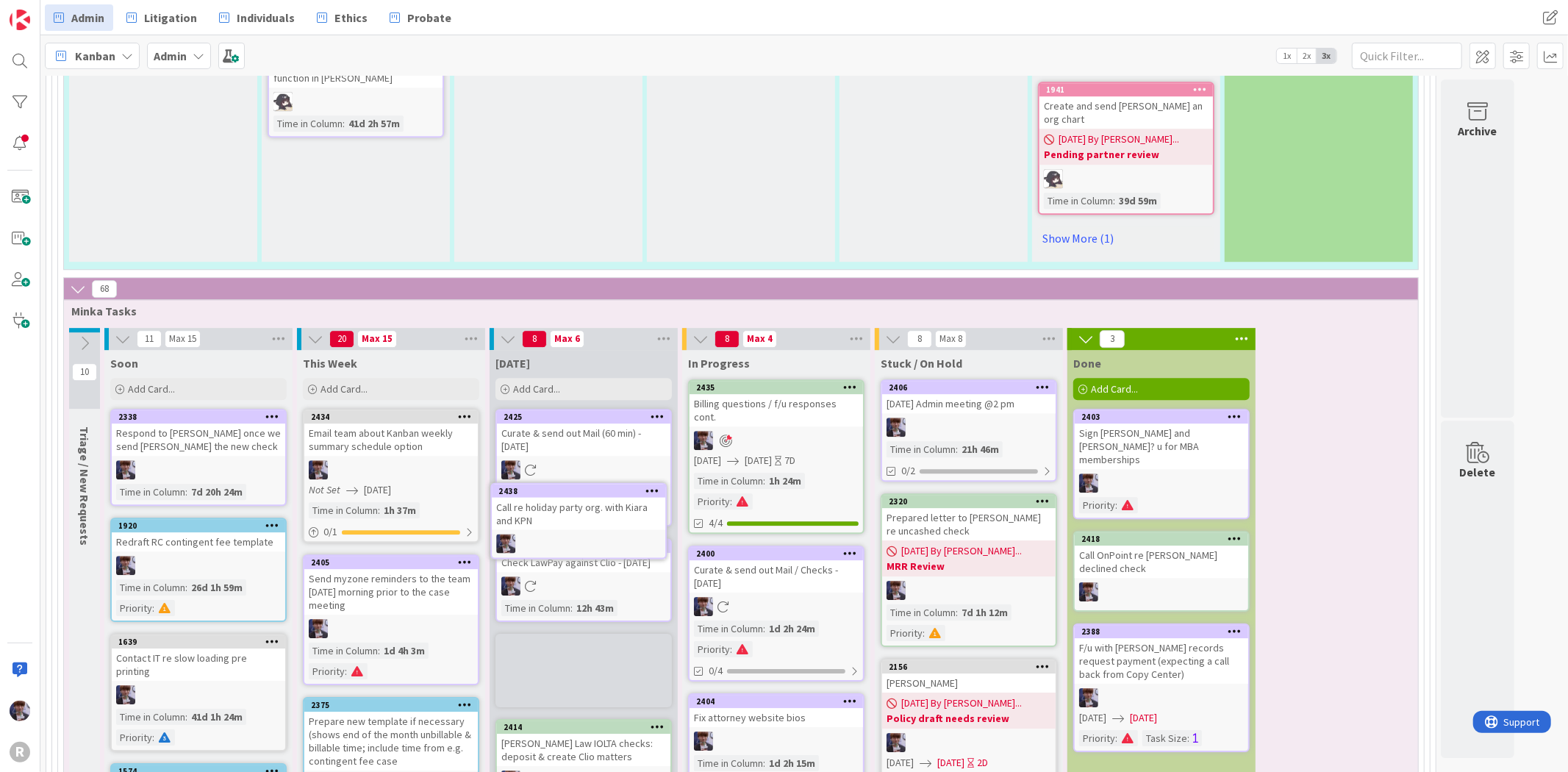
scroll to position [3629, 0]
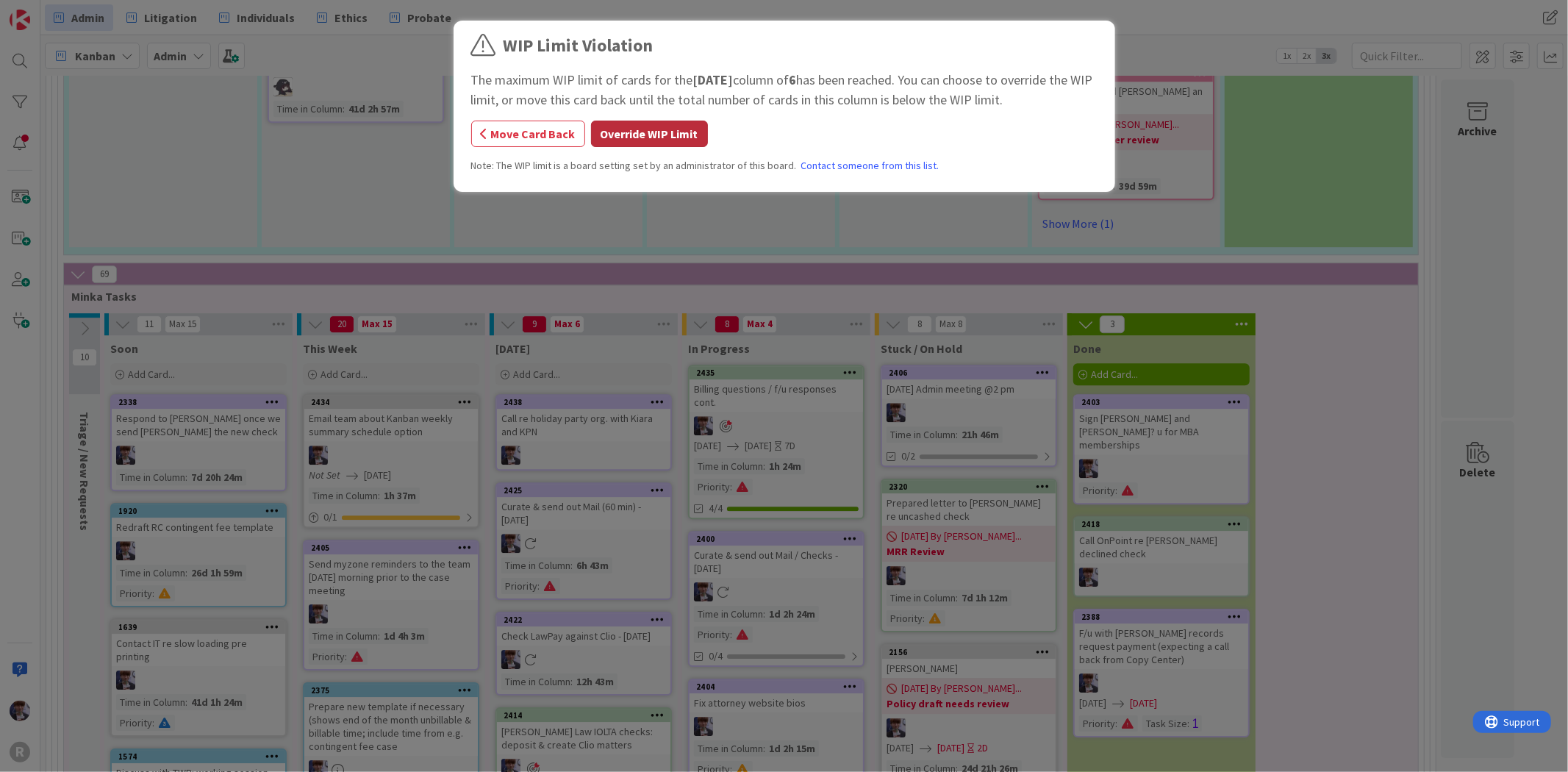
click at [685, 136] on button "Override WIP Limit" at bounding box center [649, 134] width 117 height 27
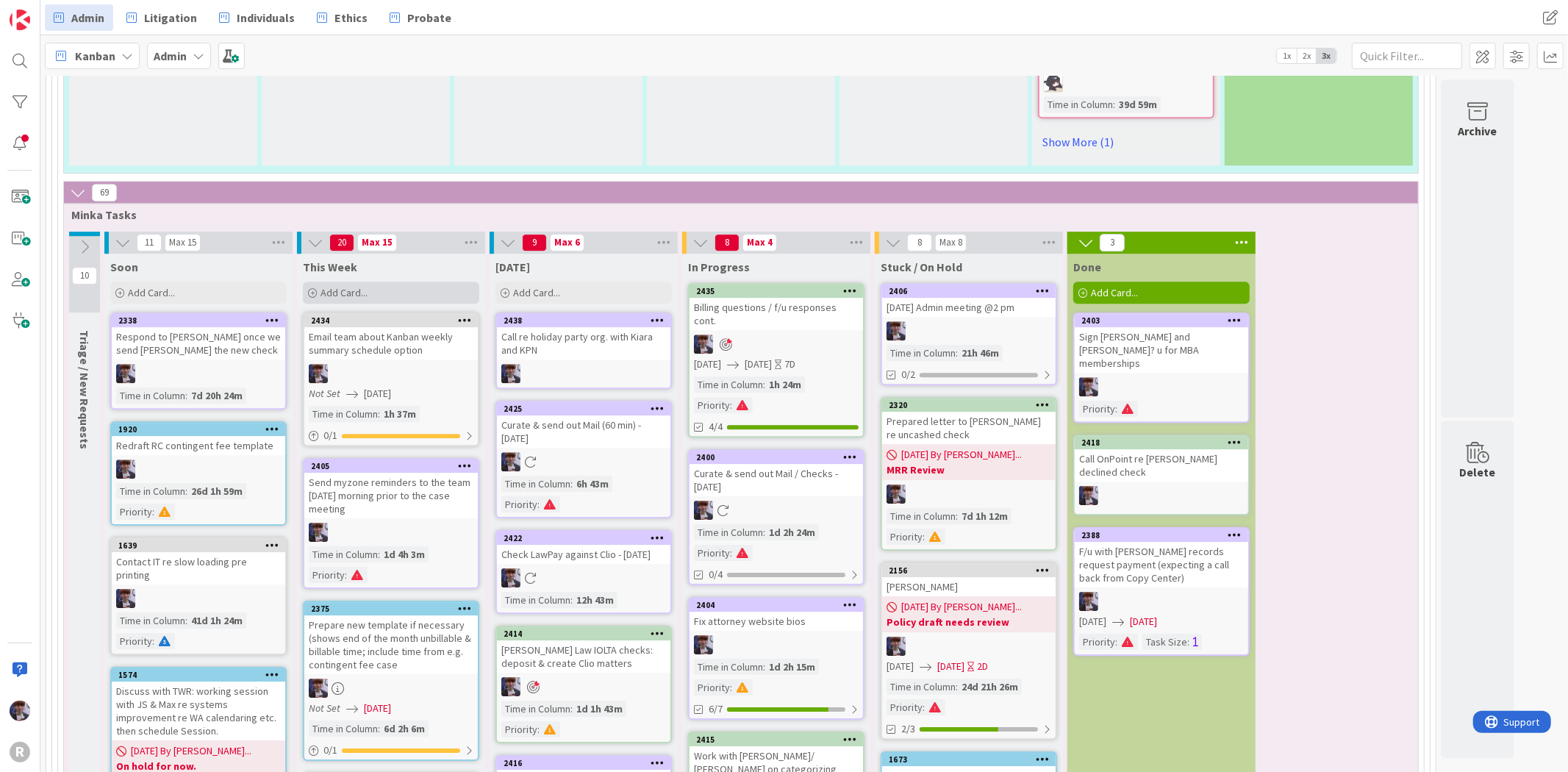
click at [431, 282] on div "Add Card..." at bounding box center [391, 293] width 176 height 22
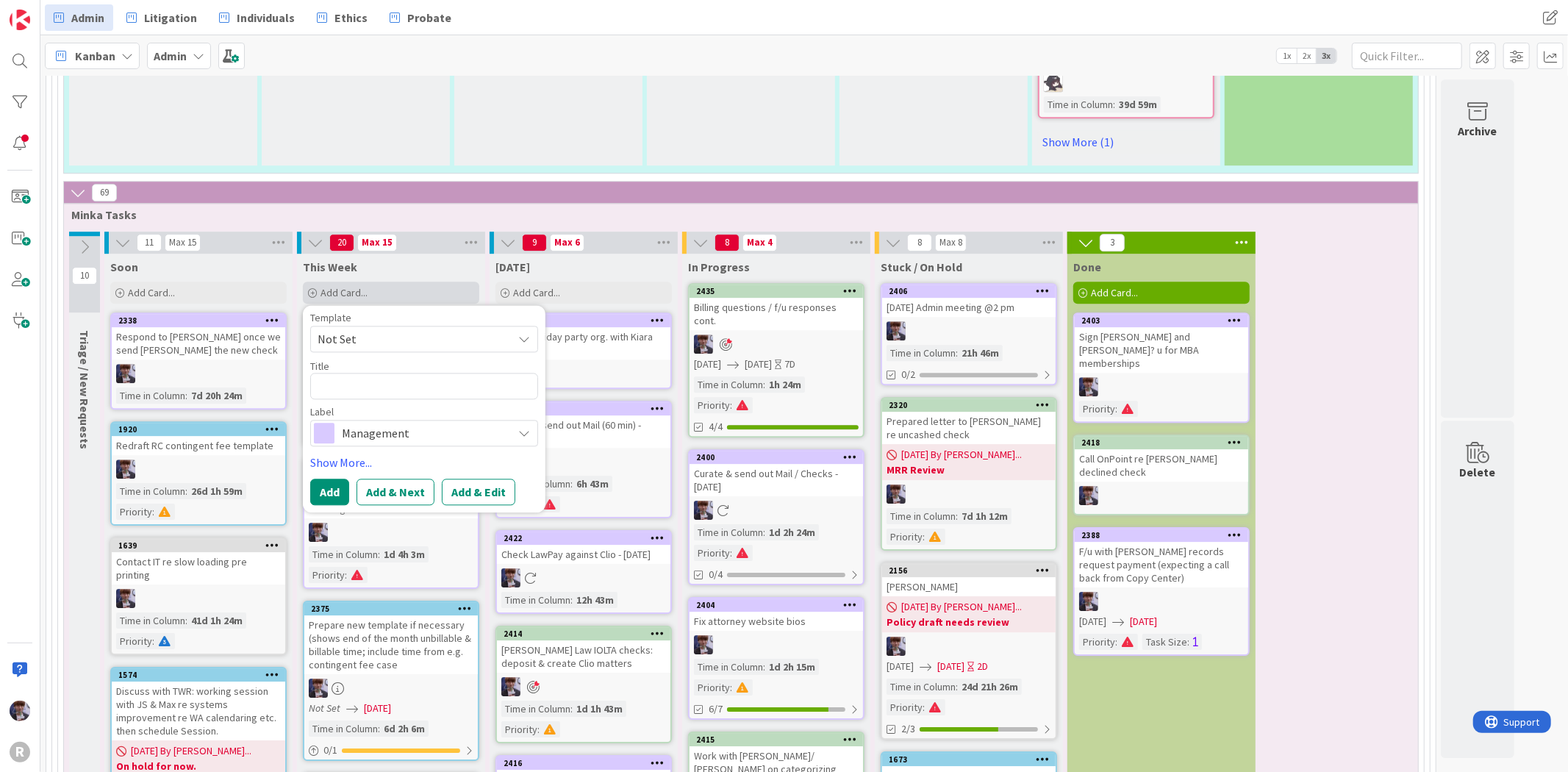
type textarea "x"
type textarea "K"
type textarea "x"
type textarea "Ka"
type textarea "x"
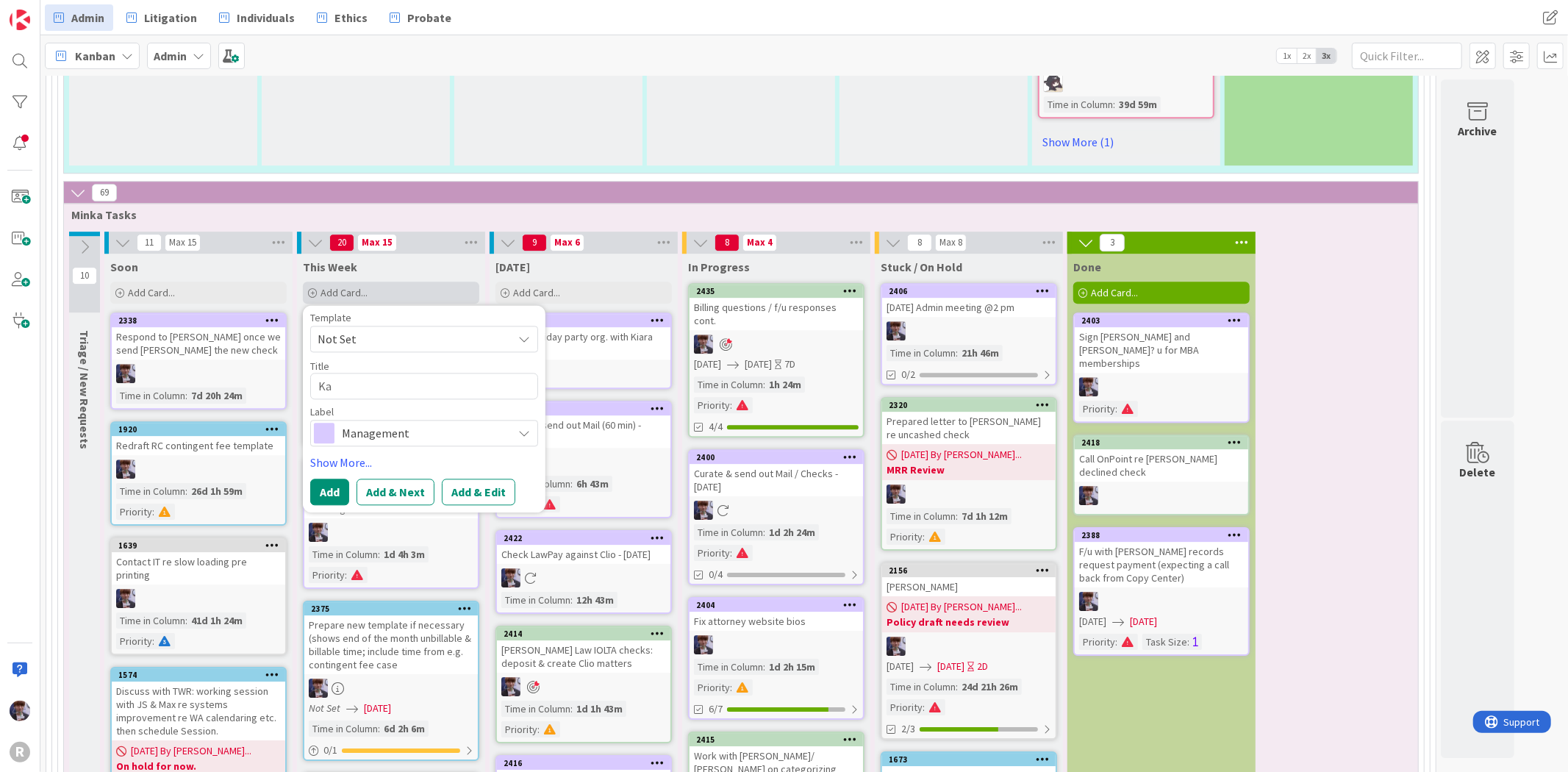
type textarea "[PERSON_NAME]"
type textarea "x"
type textarea "Kanb"
type textarea "x"
type textarea "Kanba"
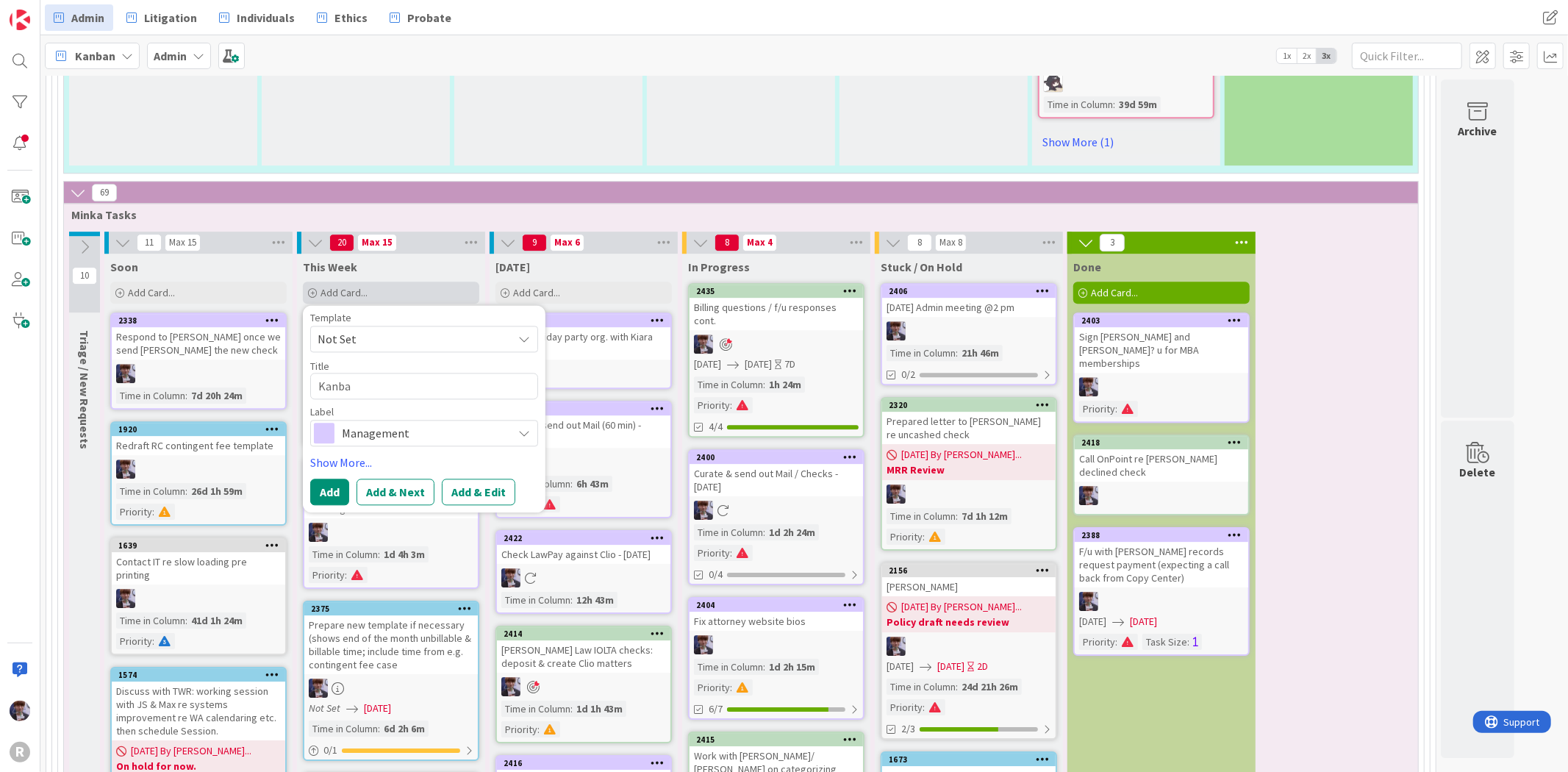
type textarea "x"
type textarea "Kanban"
type textarea "x"
type textarea "Kanban"
type textarea "x"
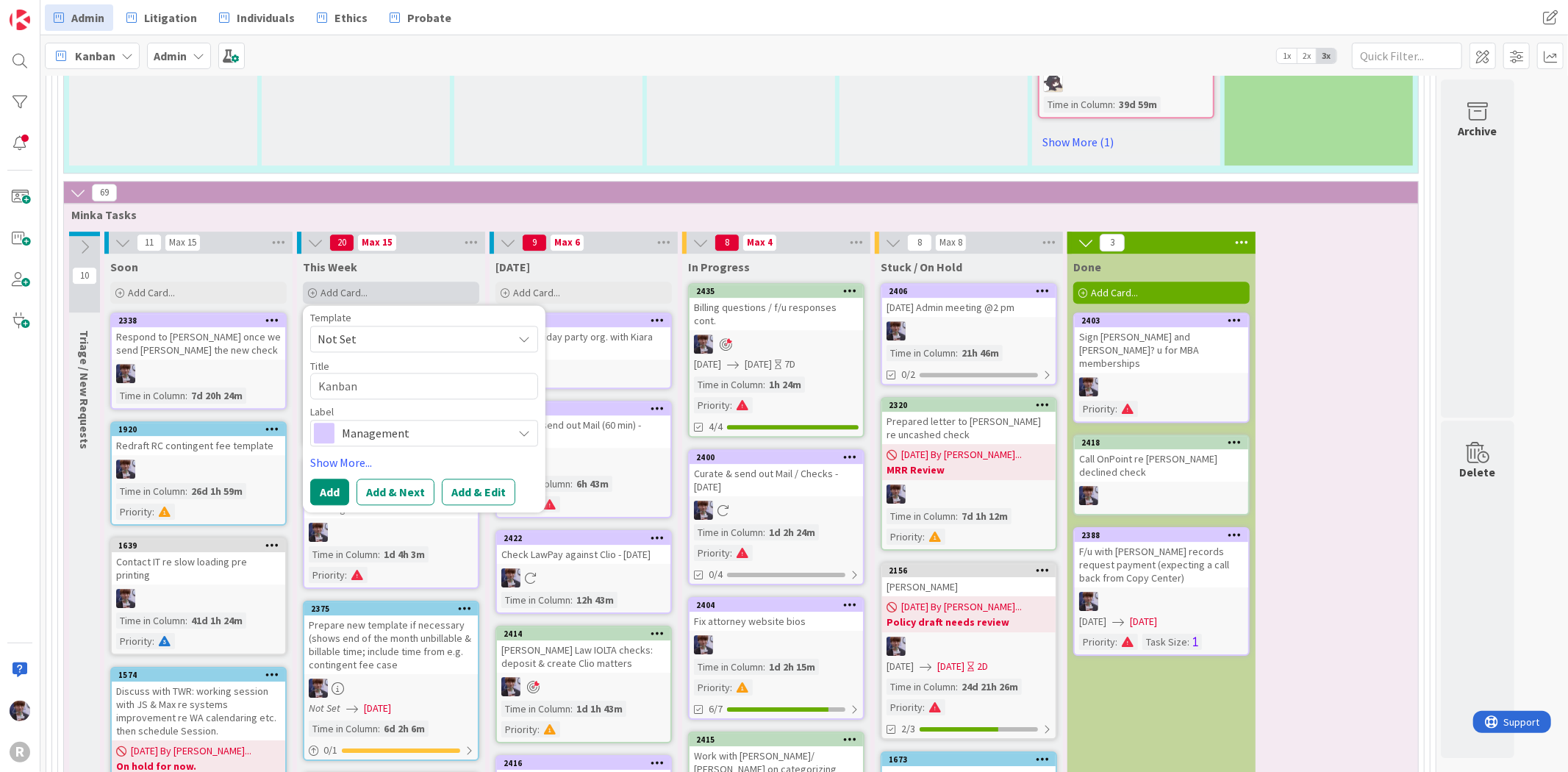
type textarea "Kanban C"
type textarea "x"
type textarea "Kanban Ca"
type textarea "x"
type textarea "Kanban Cal"
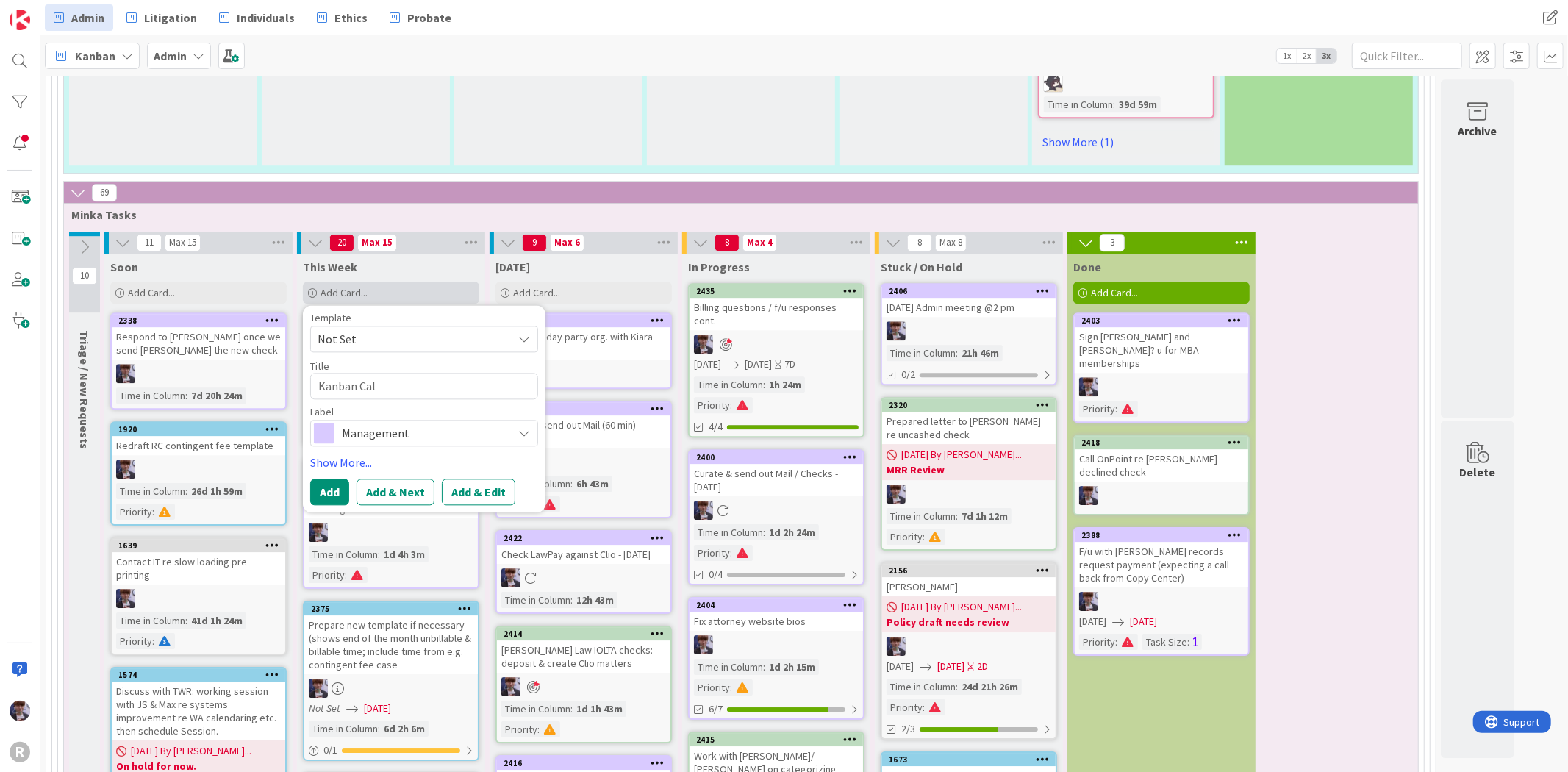
type textarea "x"
type textarea "Kanban Call"
type textarea "x"
type textarea "Kanban Call w"
type textarea "x"
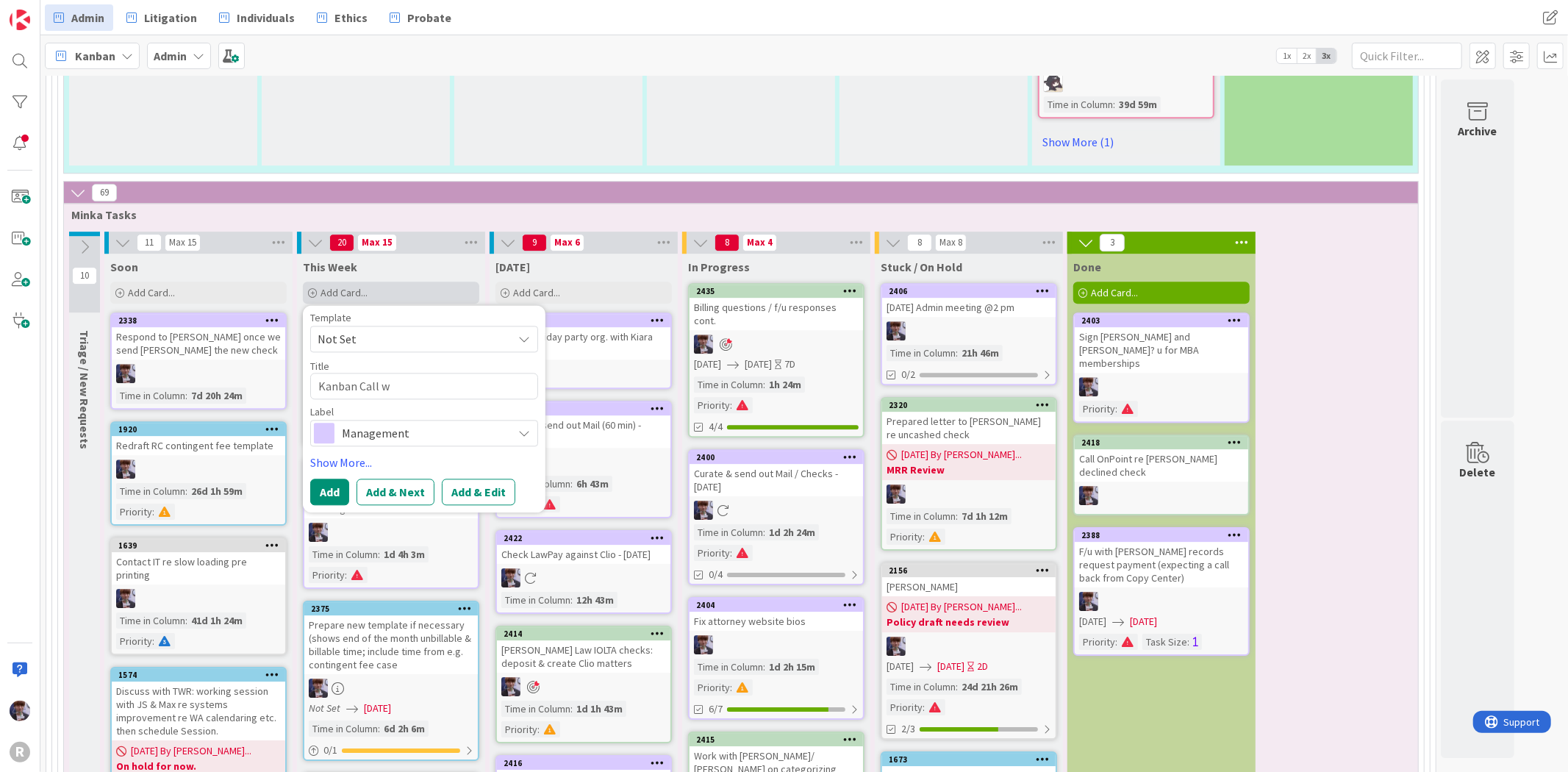
type textarea "Kanban Call wo"
type textarea "x"
type textarea "Kanban Call woi"
type textarea "x"
type textarea "Kanban Call woith"
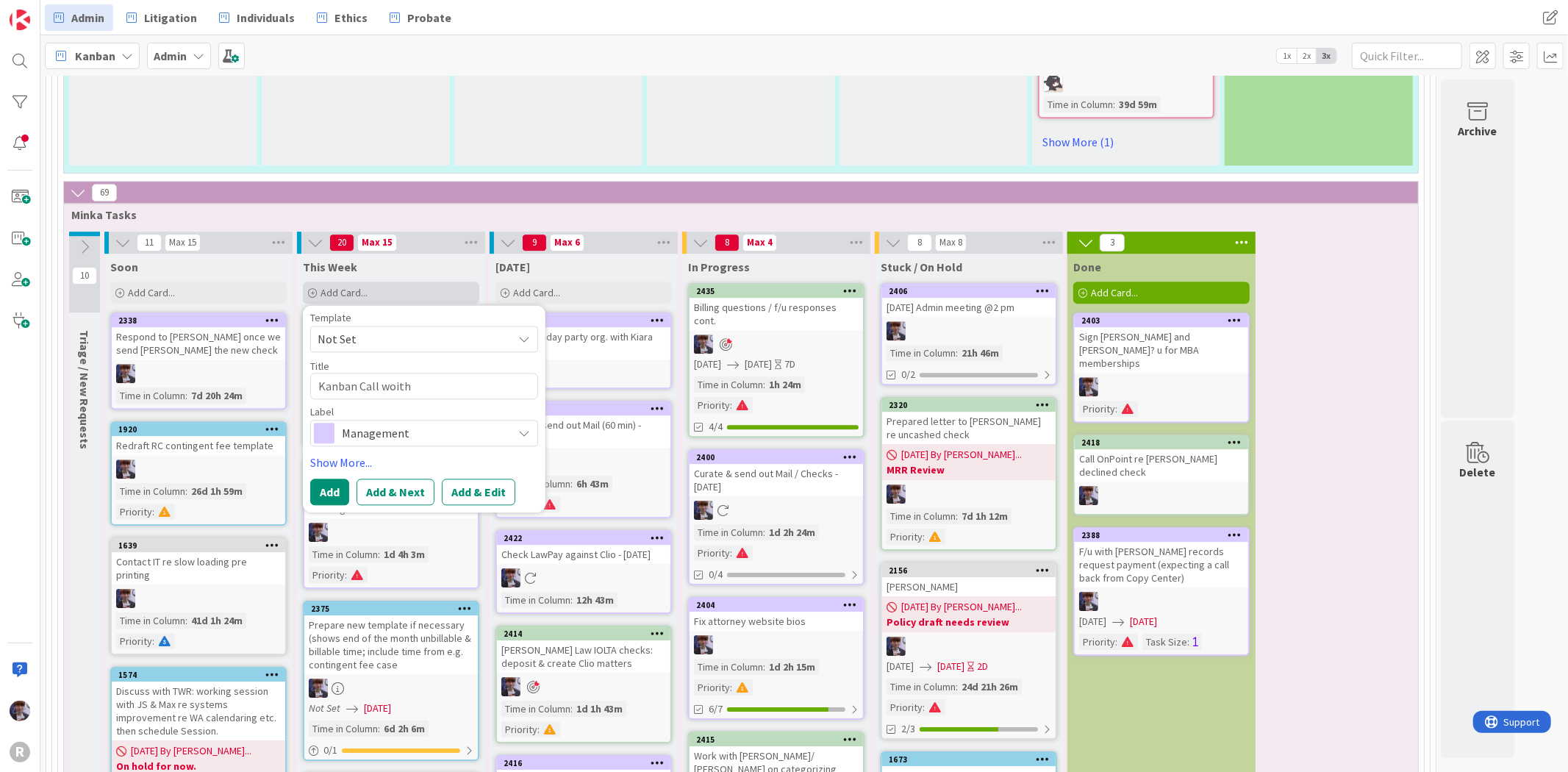
type textarea "x"
type textarea "Kanban Call woith"
type textarea "x"
type textarea "Kanban Call woith"
type textarea "x"
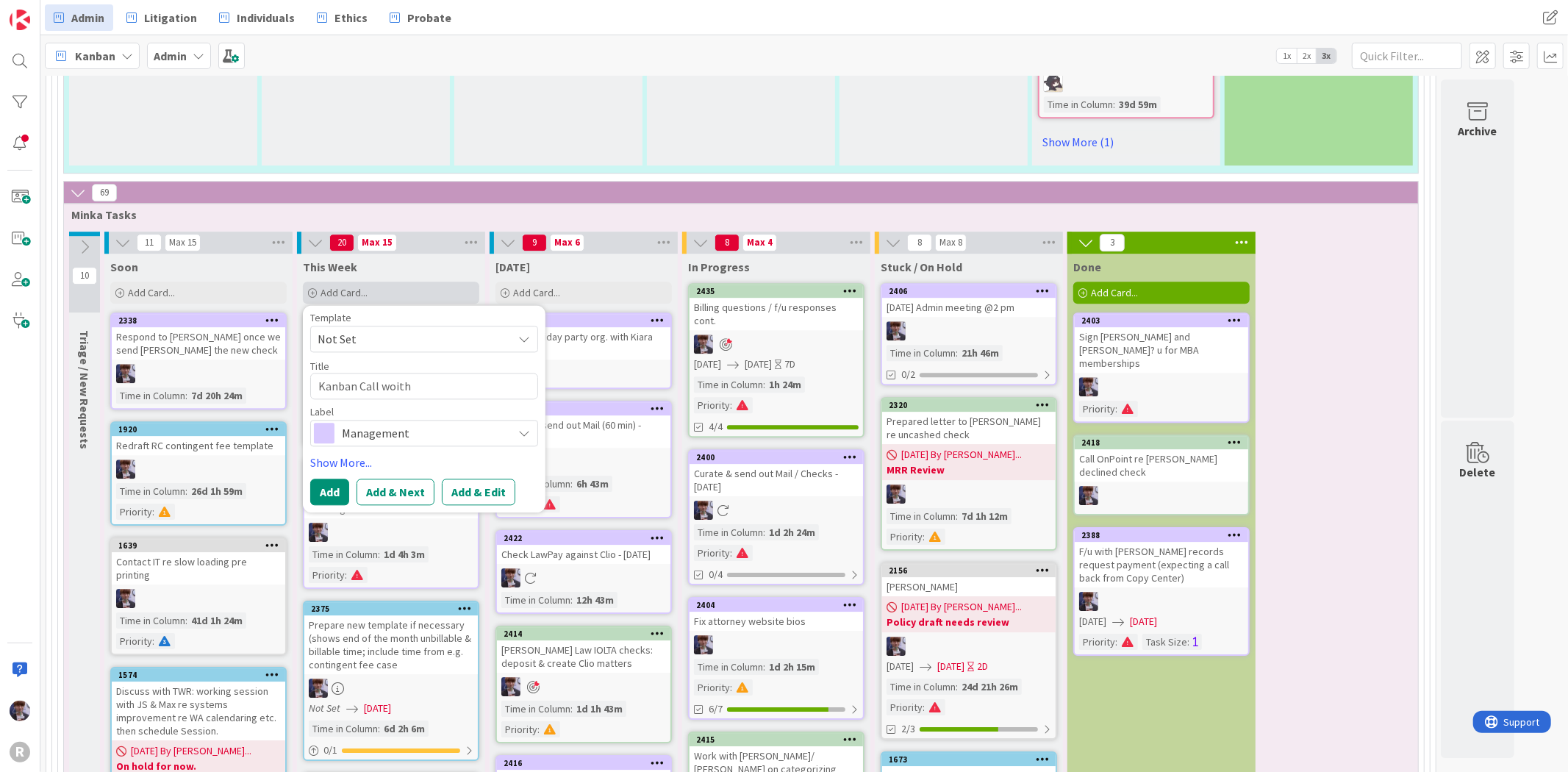
type textarea "Kanban Call [PERSON_NAME]"
type textarea "x"
type textarea "Kanban Call woi"
type textarea "x"
type textarea "Kanban Call wo"
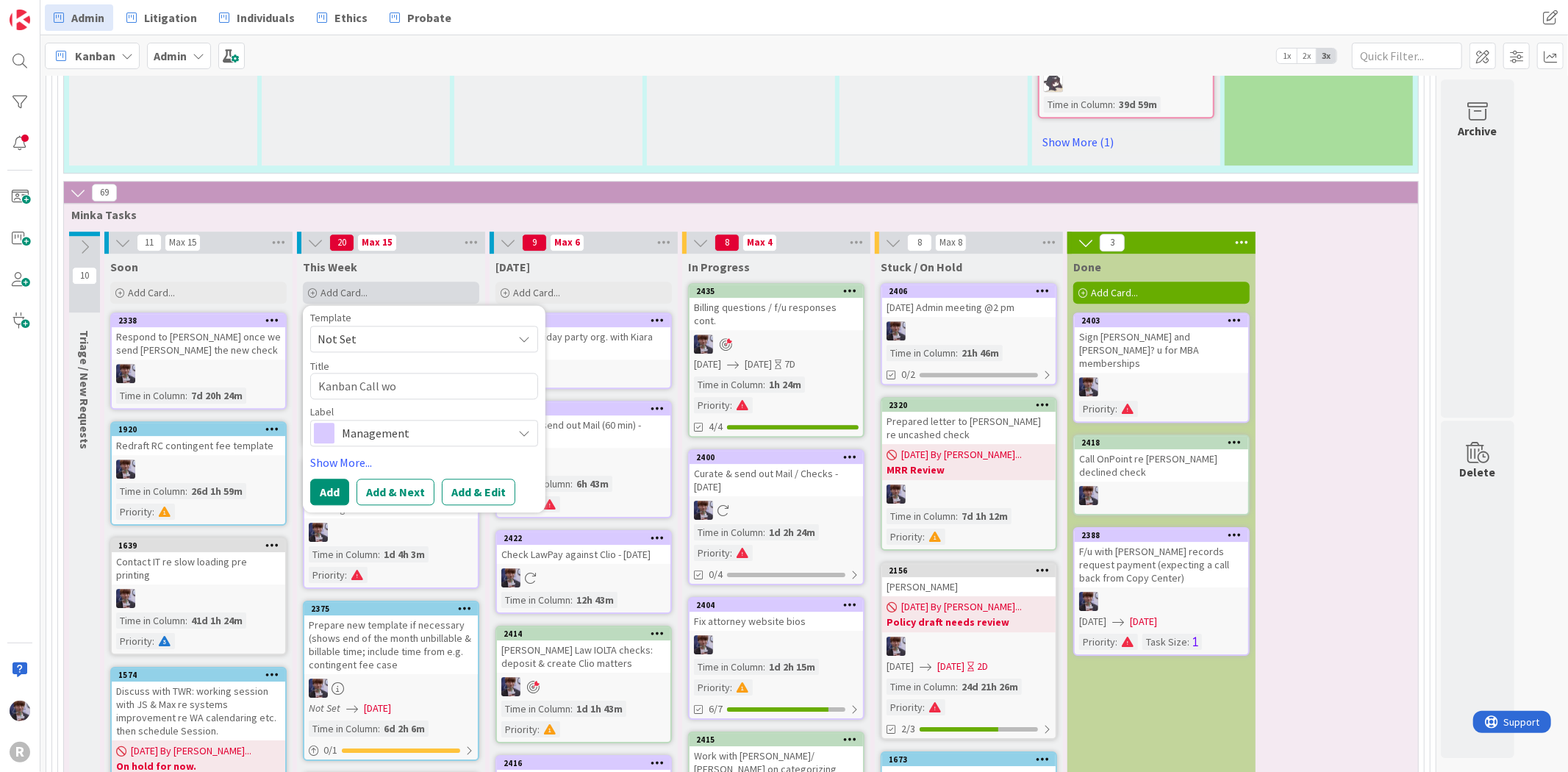
type textarea "x"
type textarea "Kanban Call w"
type textarea "x"
type textarea "Kanban Call wit"
type textarea "x"
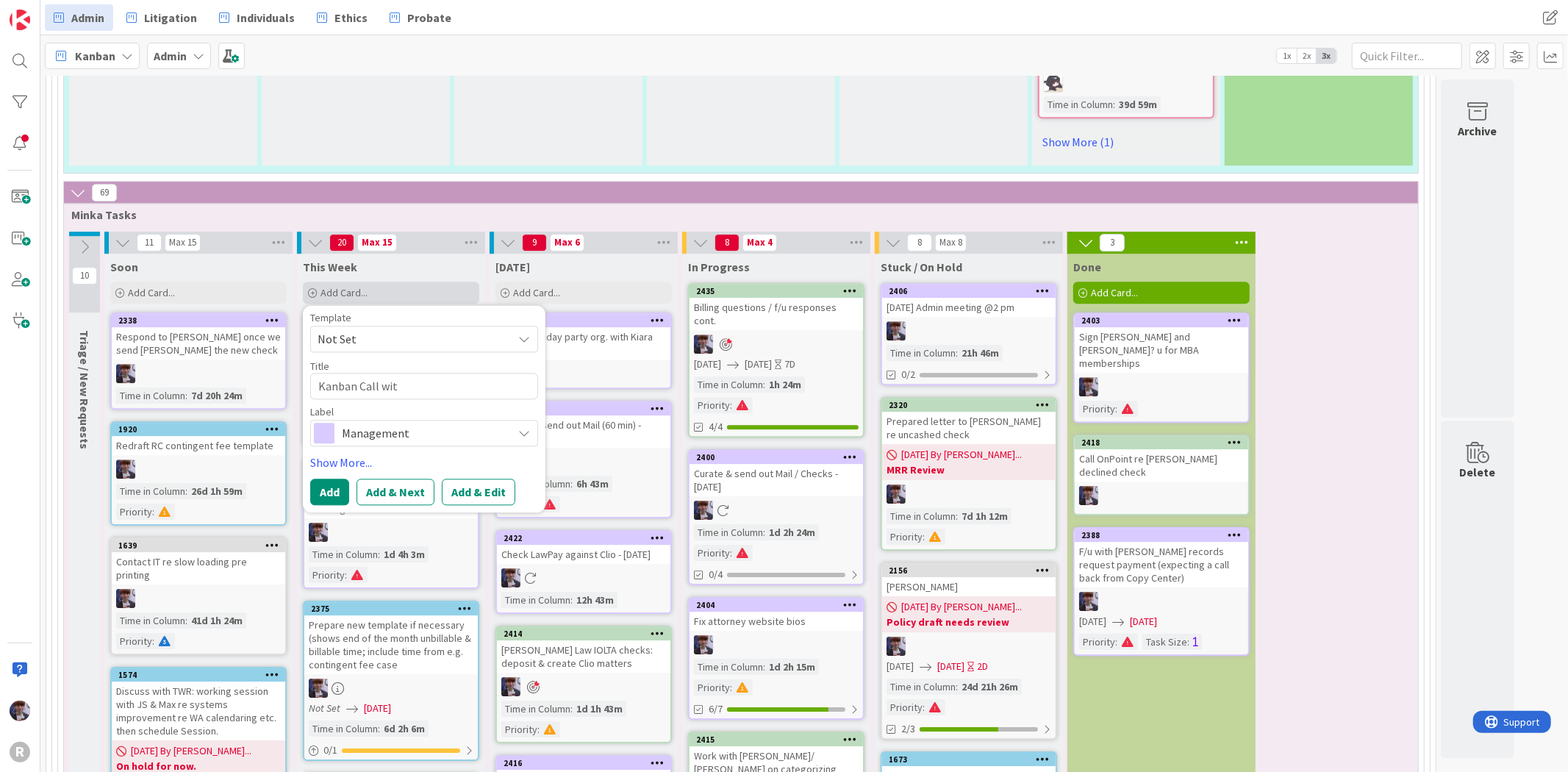
type textarea "Kanban Call with"
type textarea "x"
type textarea "Kanban Call with"
type textarea "x"
type textarea "Kanban Call with J"
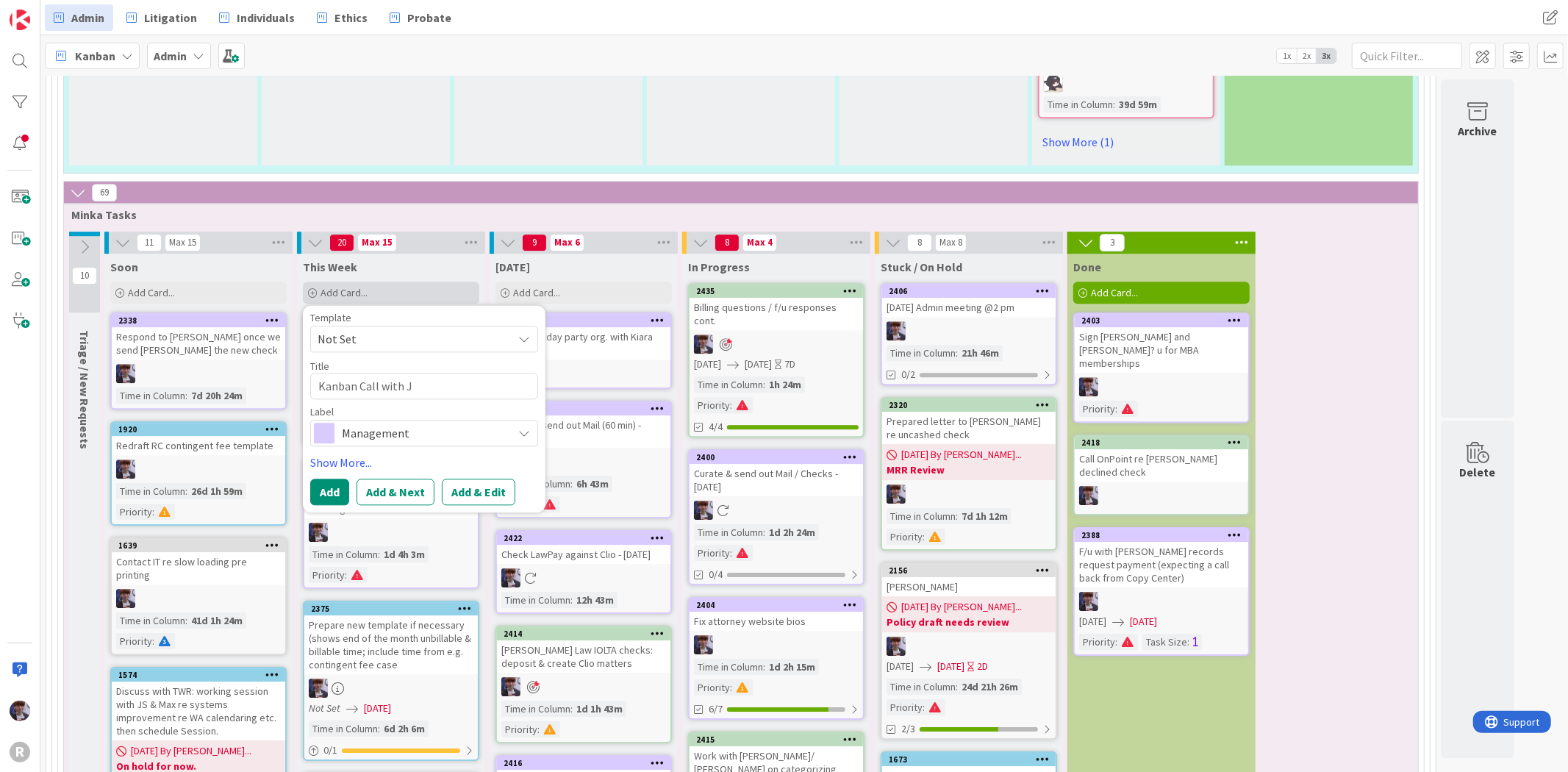
type textarea "x"
type textarea "Kanban Call with [PERSON_NAME]"
type textarea "x"
type textarea "Kanban Call with [PERSON_NAME]"
type textarea "x"
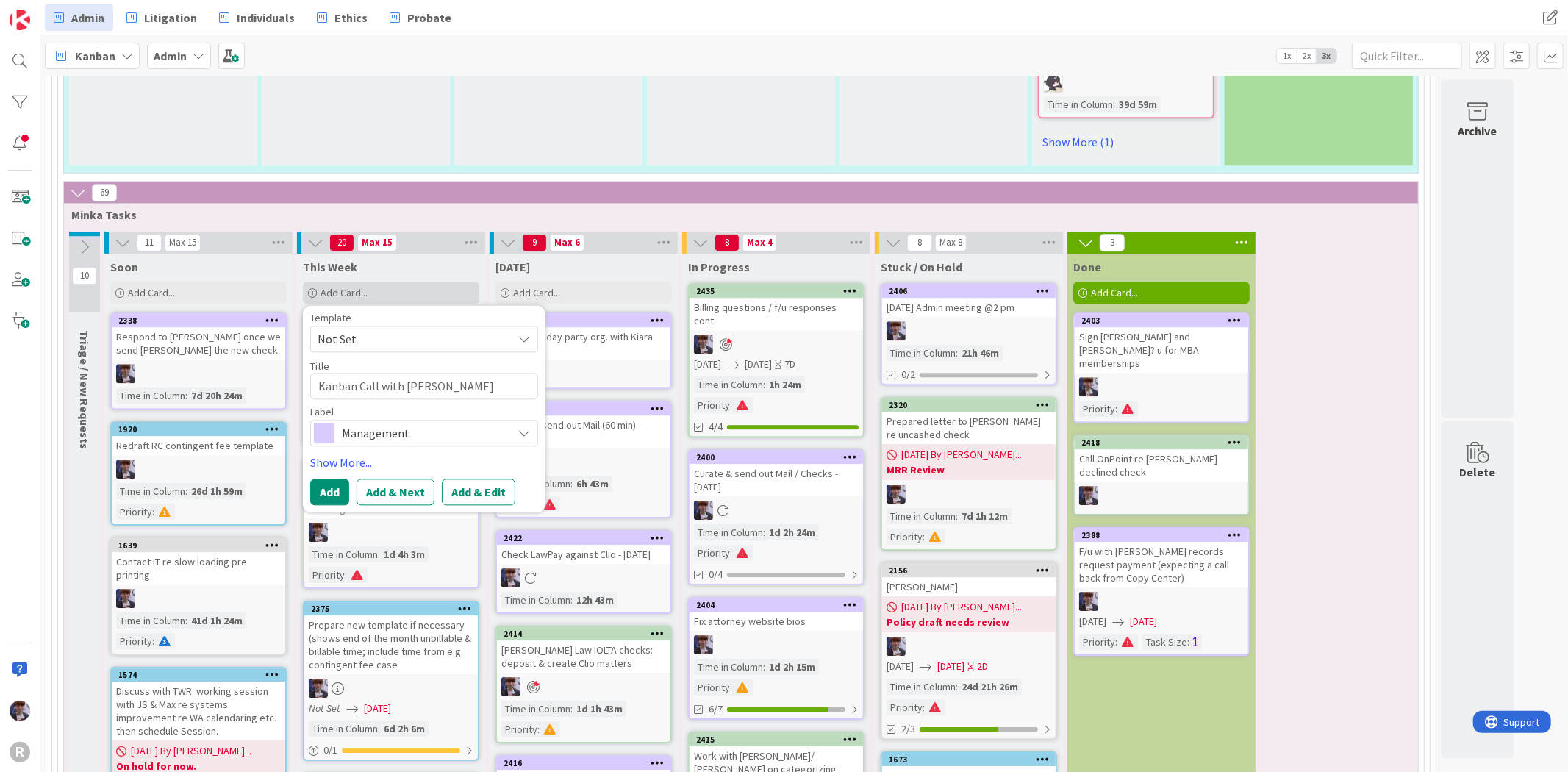
type textarea "Kanban Call with [PERSON_NAME]"
type textarea "x"
type textarea "Kanban Call with [PERSON_NAME]"
type textarea "x"
click at [347, 478] on button "Add" at bounding box center [330, 492] width 39 height 27
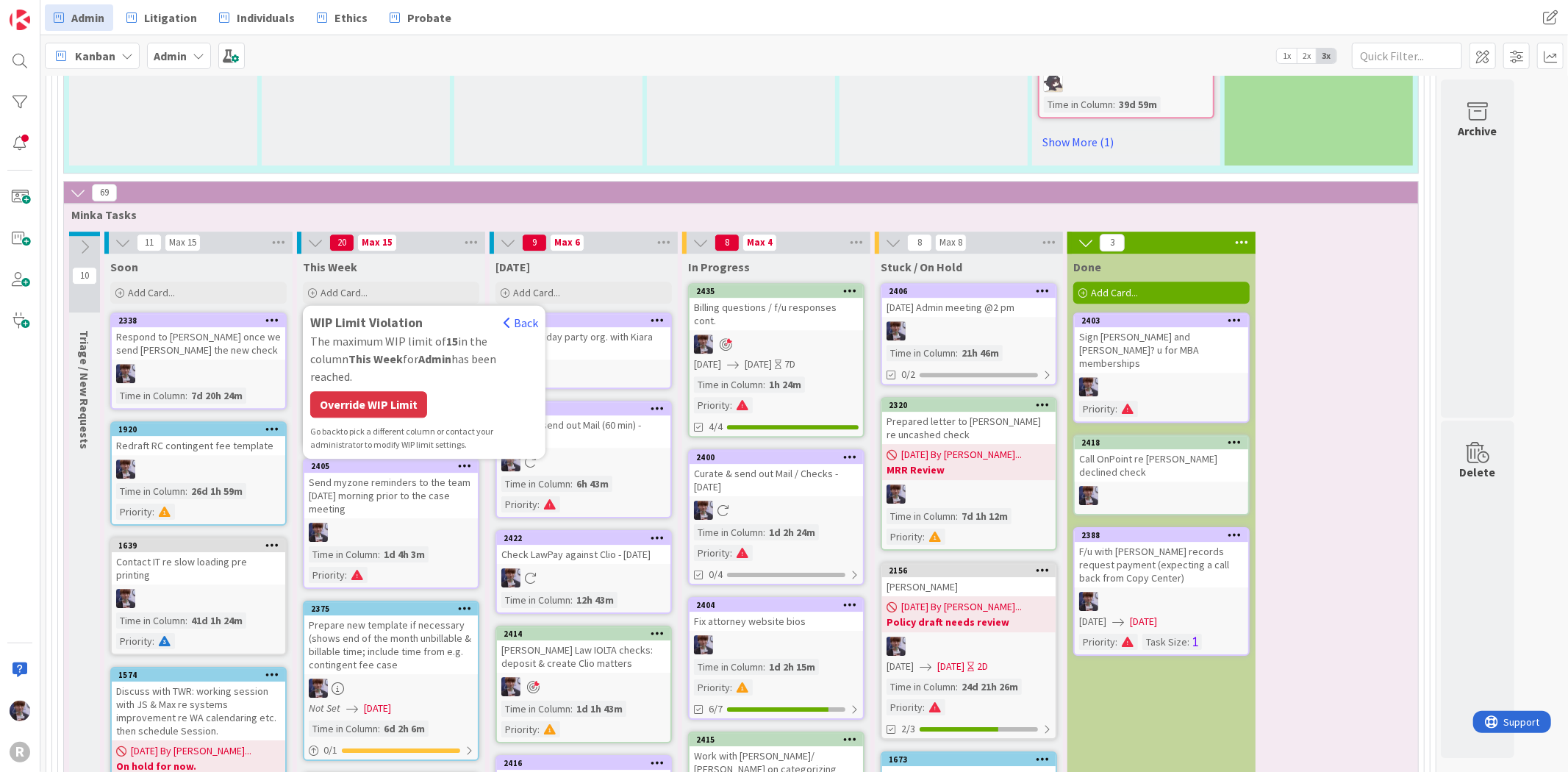
click at [372, 333] on div "The maximum WIP limit of 15 in the column This Week for Admin has been reached." at bounding box center [424, 359] width 228 height 53
click at [378, 392] on div "Override WIP Limit" at bounding box center [369, 405] width 117 height 27
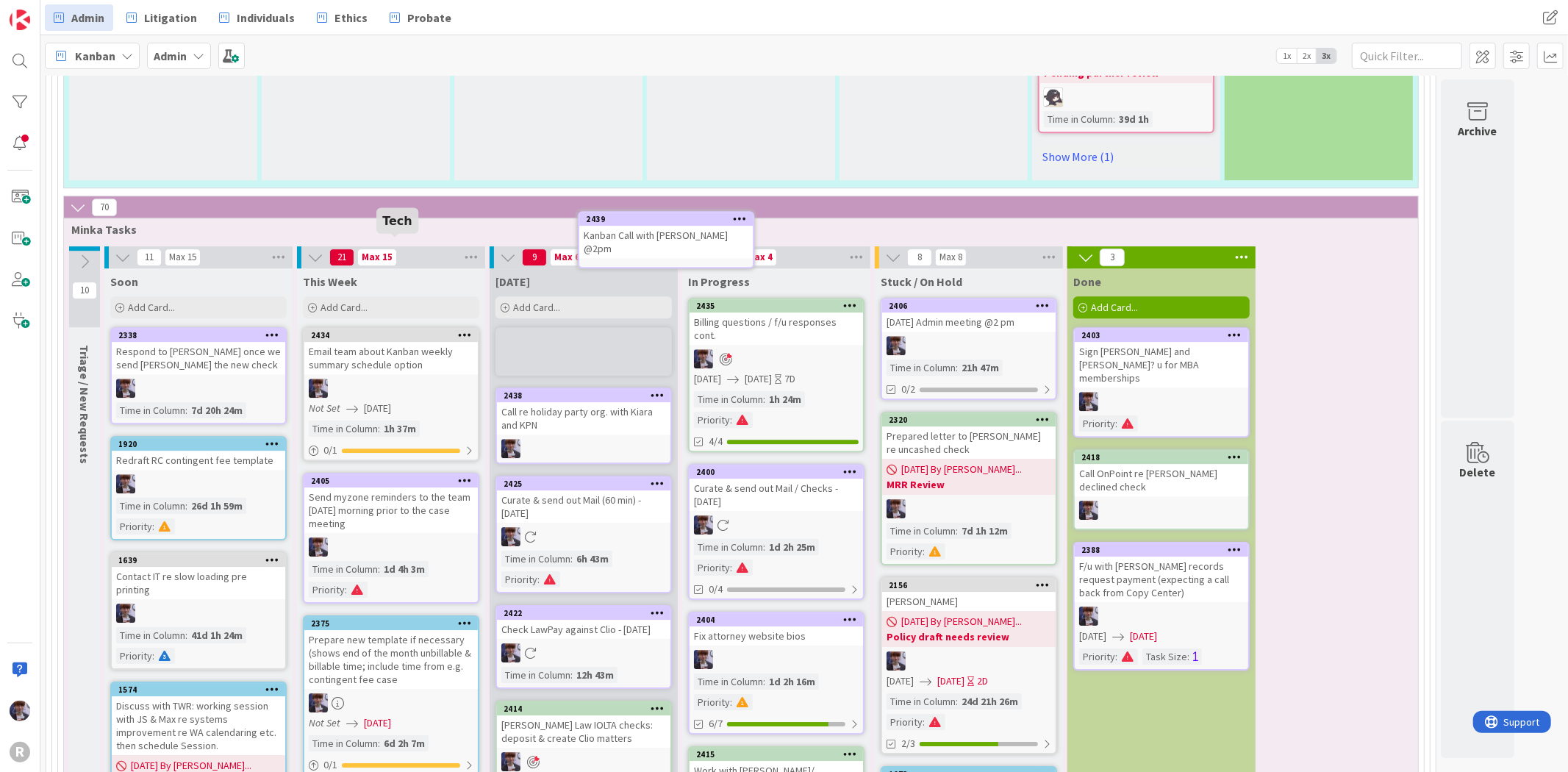
scroll to position [3687, 0]
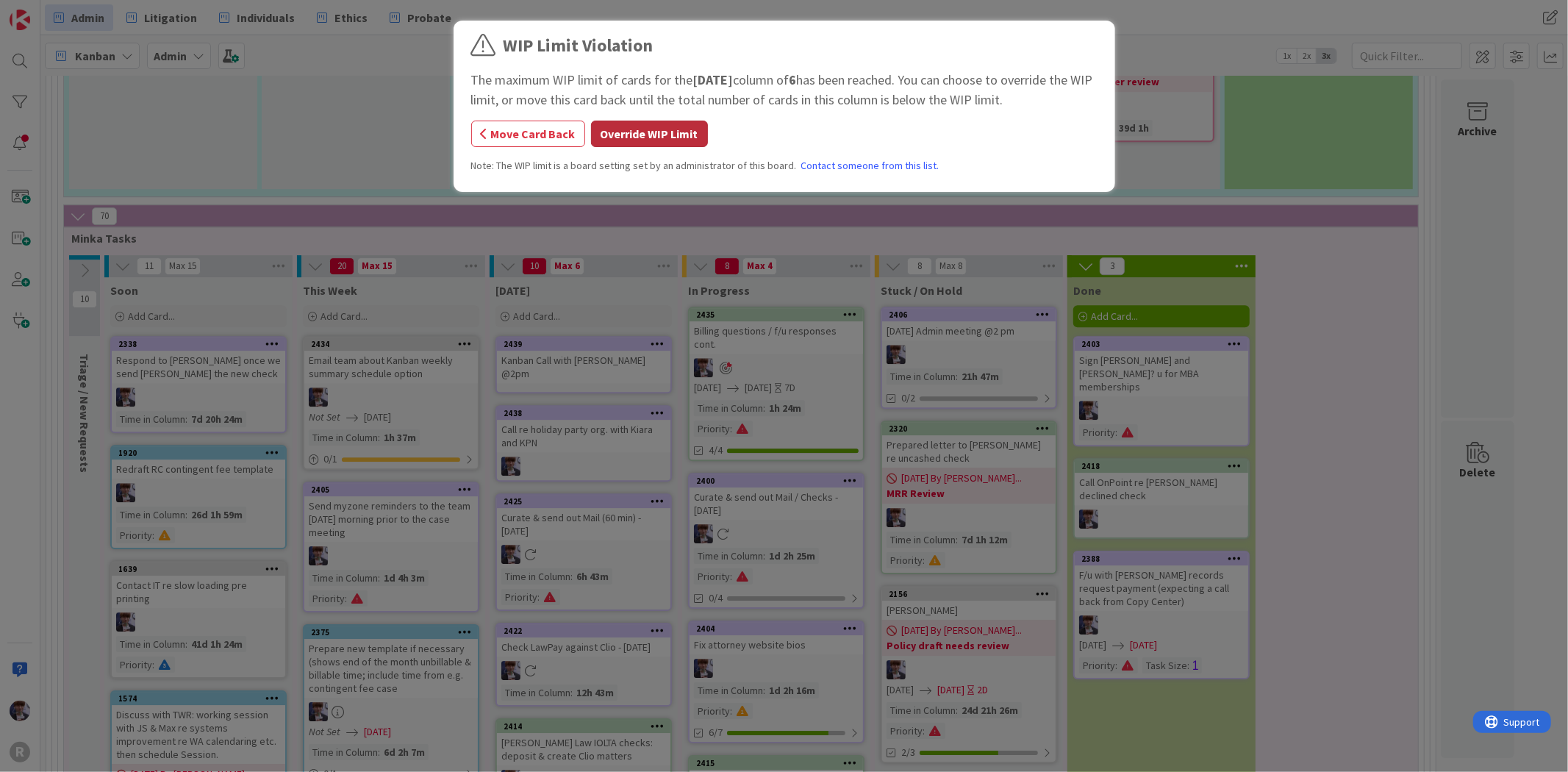
click at [613, 128] on button "Override WIP Limit" at bounding box center [649, 134] width 117 height 27
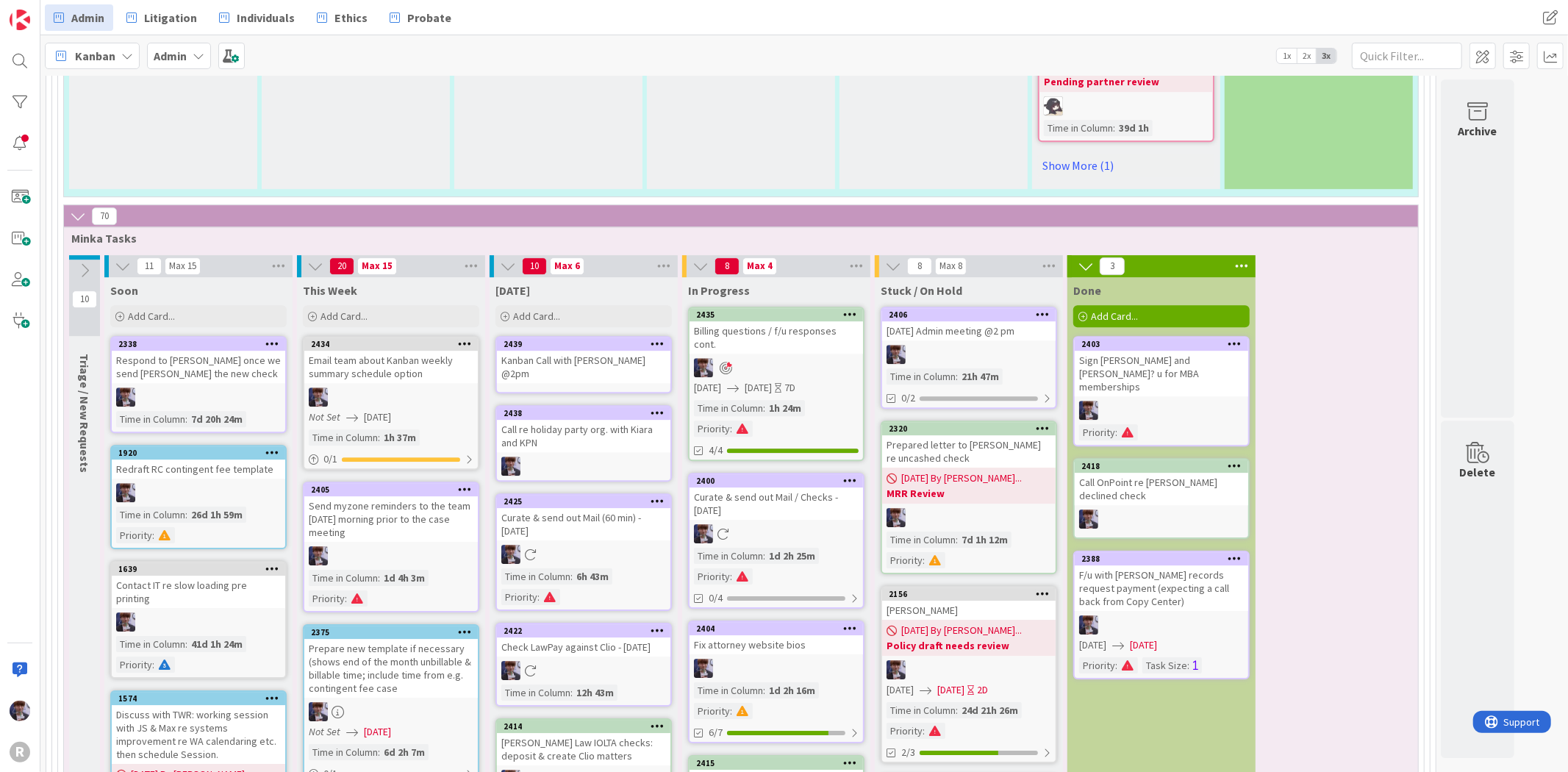
click at [577, 351] on div "Kanban Call with [PERSON_NAME] @2pm" at bounding box center [584, 367] width 173 height 32
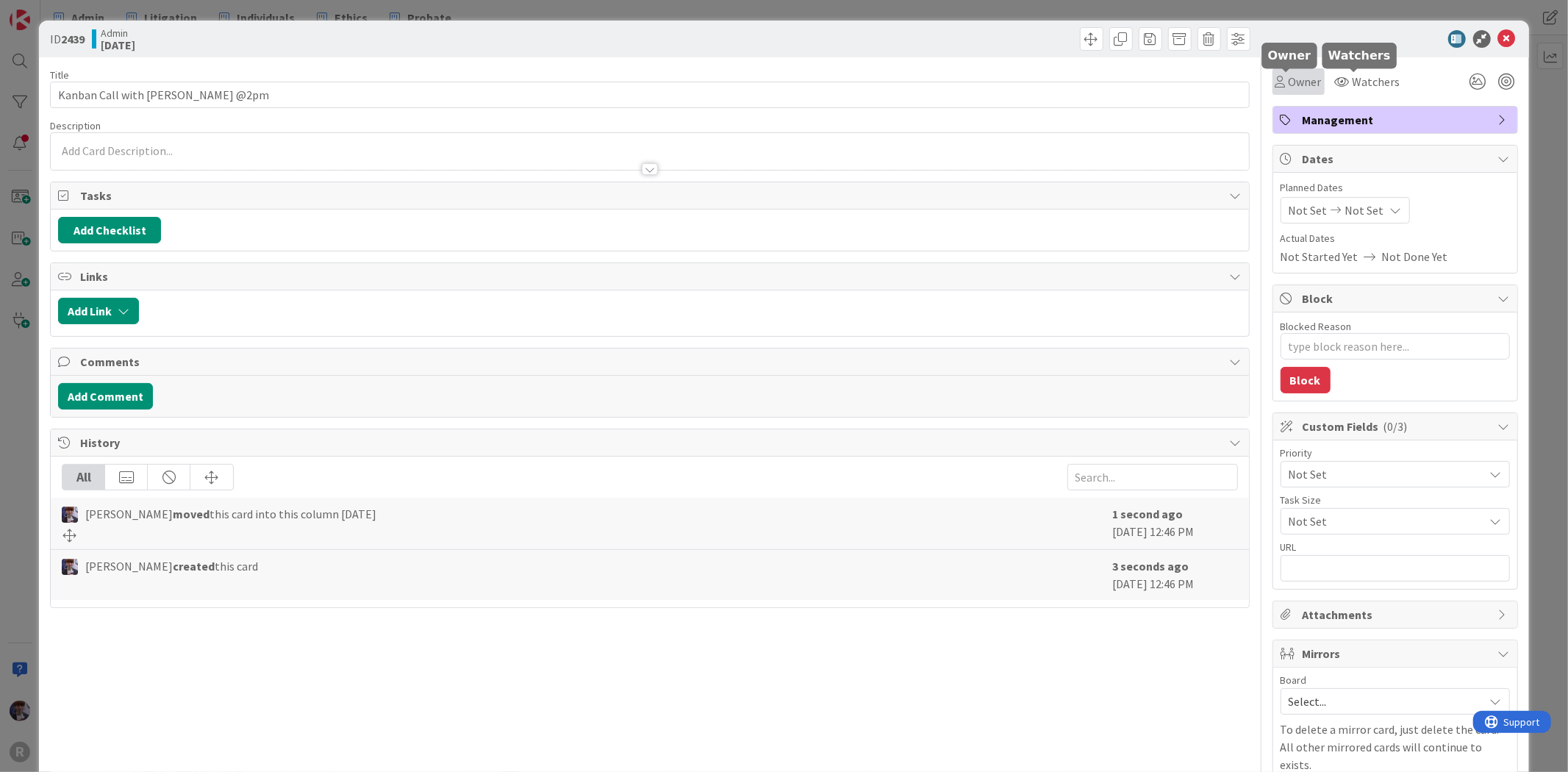
click at [1289, 81] on span "Owner" at bounding box center [1305, 81] width 33 height 18
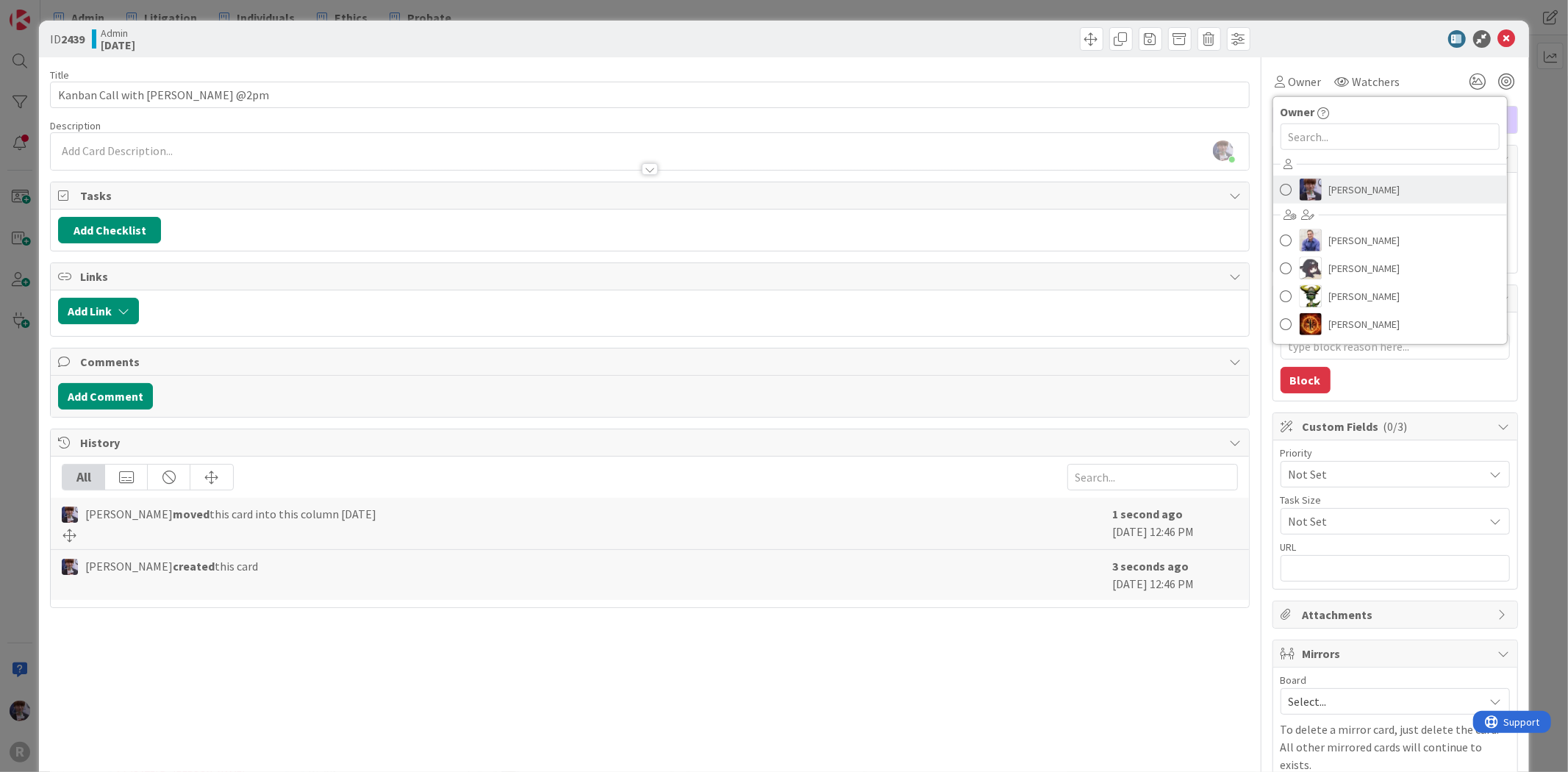
click at [1353, 193] on span "[PERSON_NAME]" at bounding box center [1364, 190] width 71 height 22
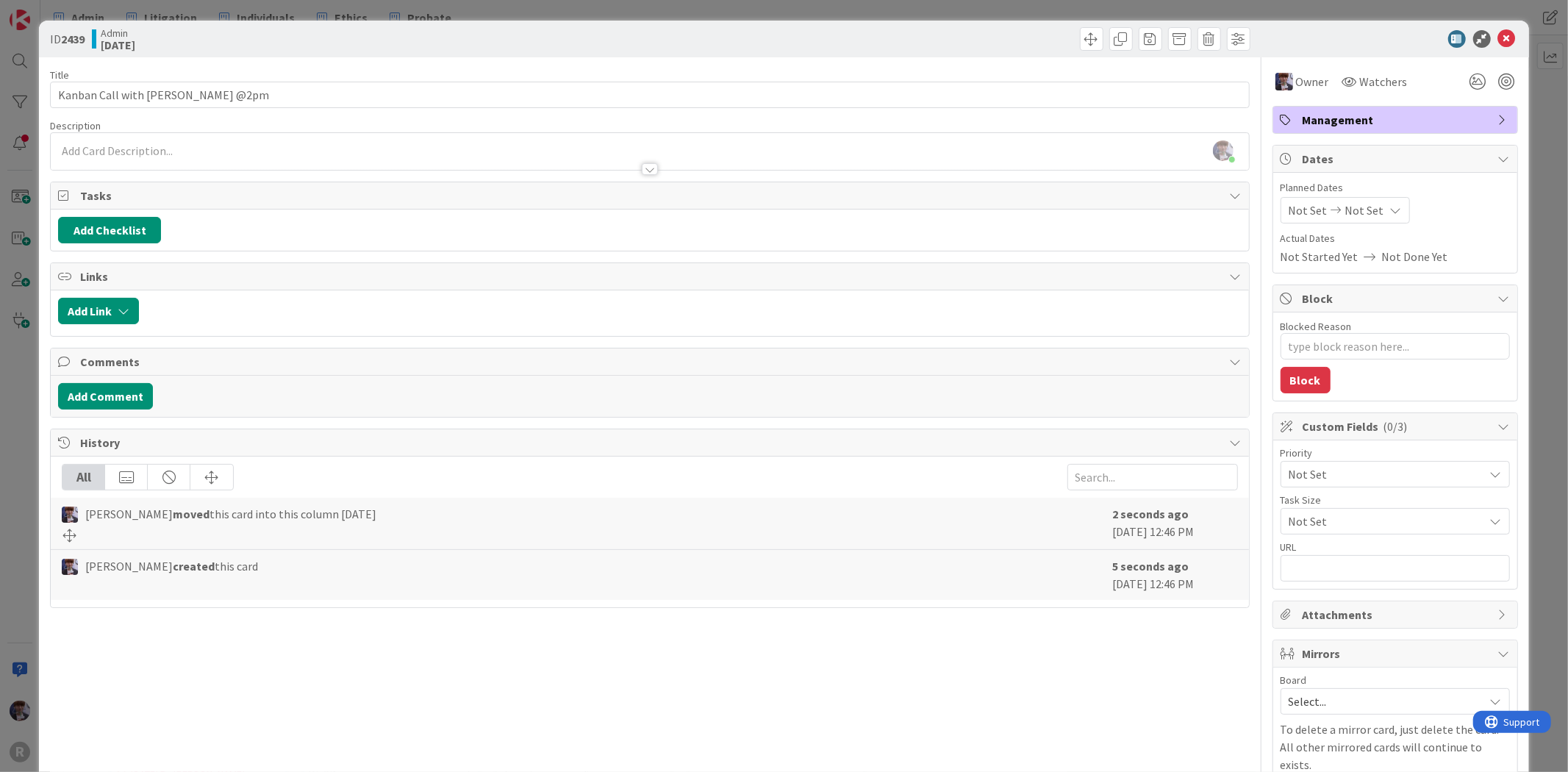
click at [1306, 472] on span "Not Set" at bounding box center [1383, 475] width 189 height 21
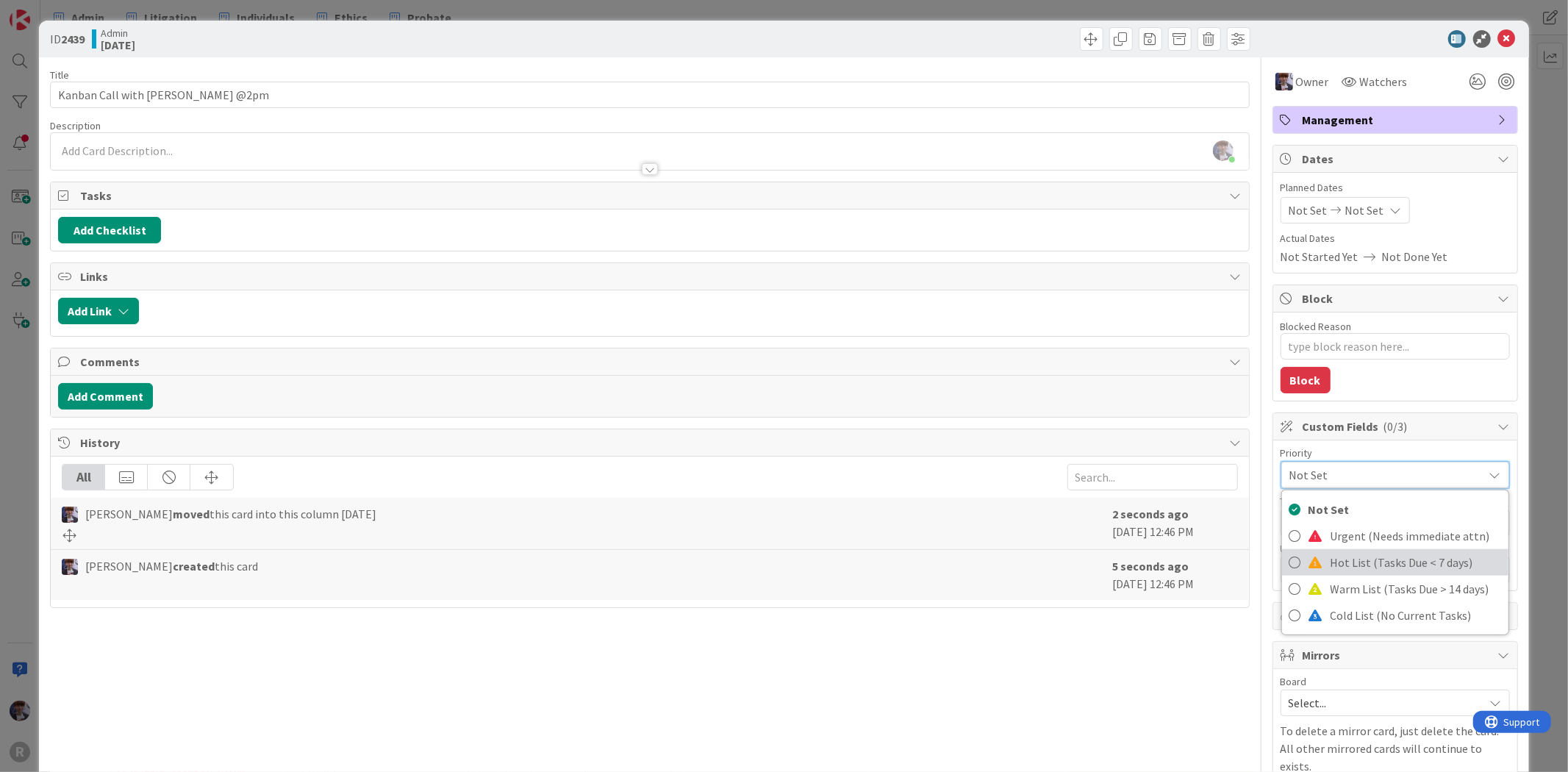
drag, startPoint x: 1339, startPoint y: 559, endPoint x: 1357, endPoint y: 538, distance: 27.7
click at [1339, 559] on span "Hot List (Tasks Due < 7 days)" at bounding box center [1416, 562] width 171 height 22
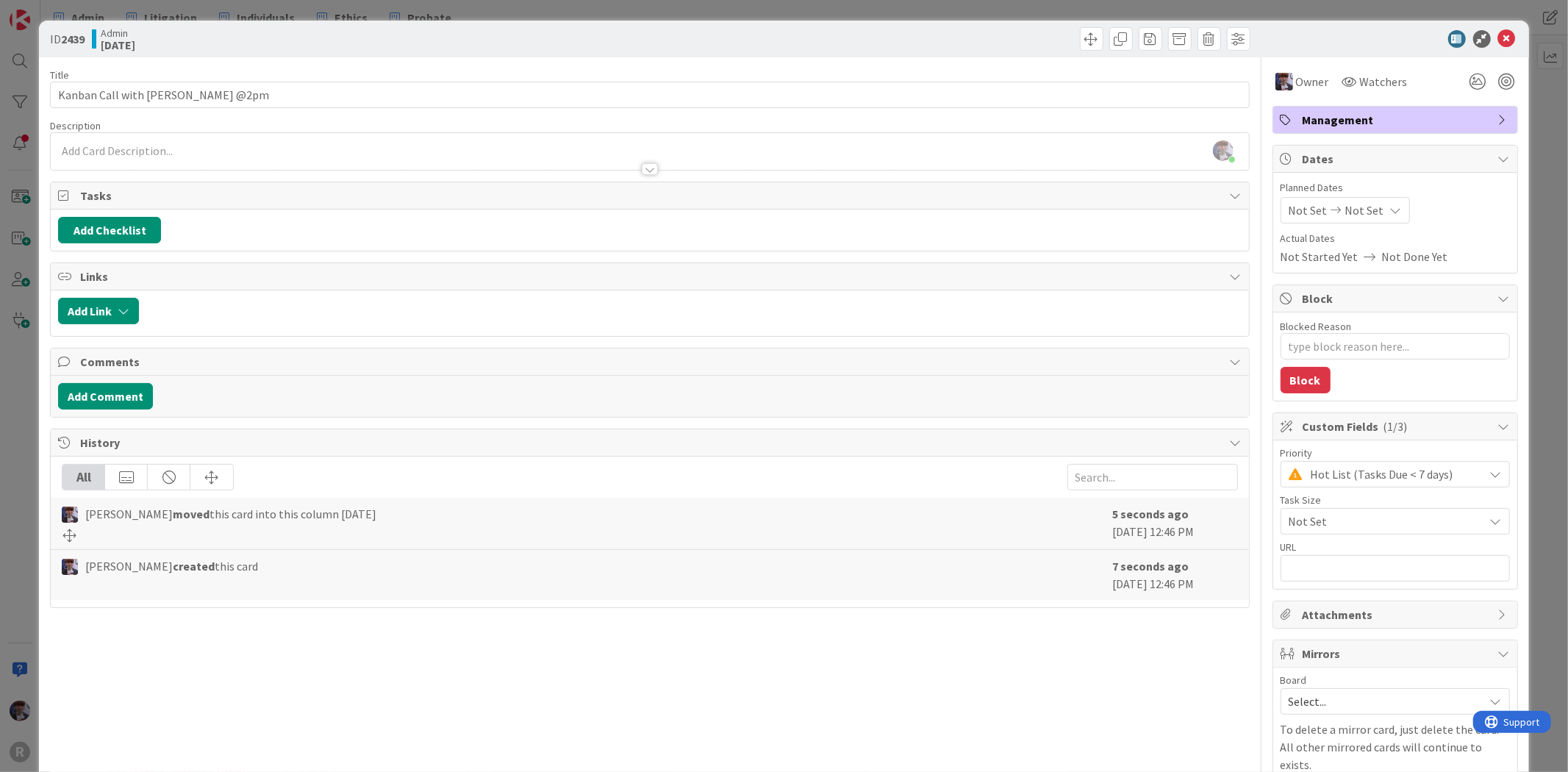
click at [1550, 237] on div "ID 2439 Admin [DATE] Title 26 / 128 Kanban Call with [PERSON_NAME] @2pm Descrip…" at bounding box center [784, 386] width 1568 height 772
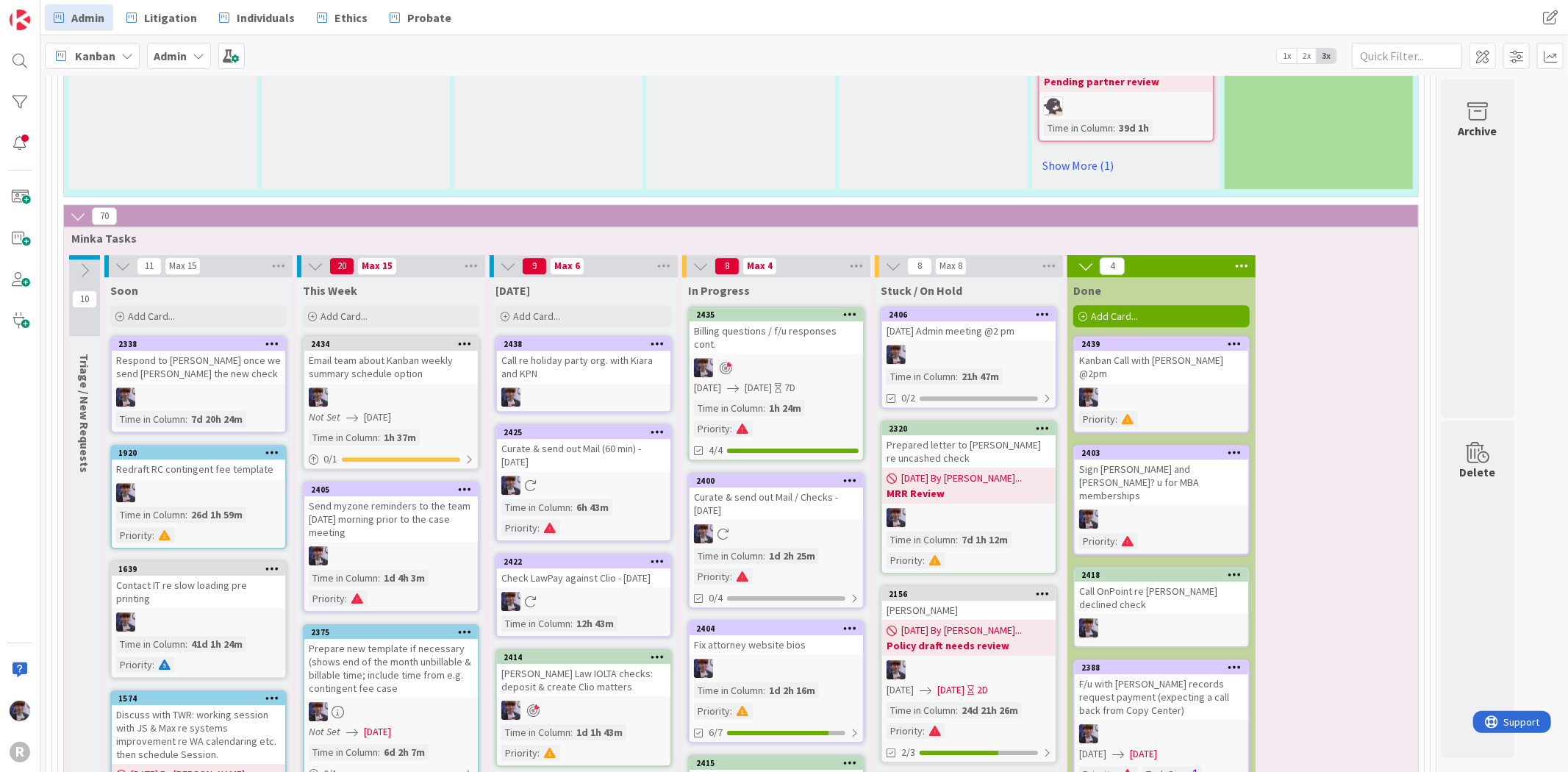
click at [597, 439] on div "Curate & send out Mail (60 min) - [DATE]" at bounding box center [584, 456] width 173 height 32
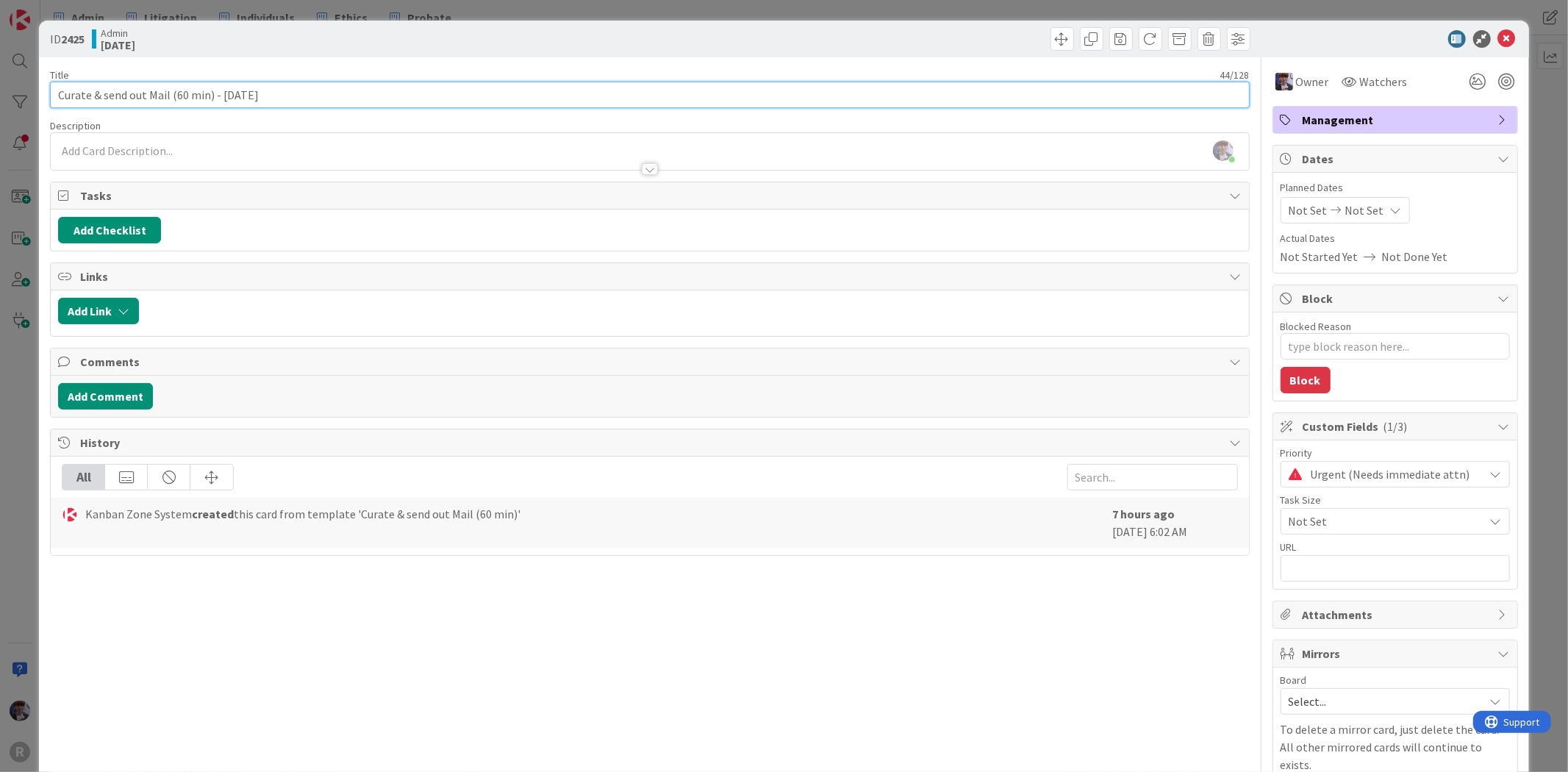
drag, startPoint x: 210, startPoint y: 96, endPoint x: 168, endPoint y: 91, distance: 42.3
click at [168, 91] on input "Curate & send out Mail (60 min) - [DATE]" at bounding box center [649, 95] width 1199 height 27
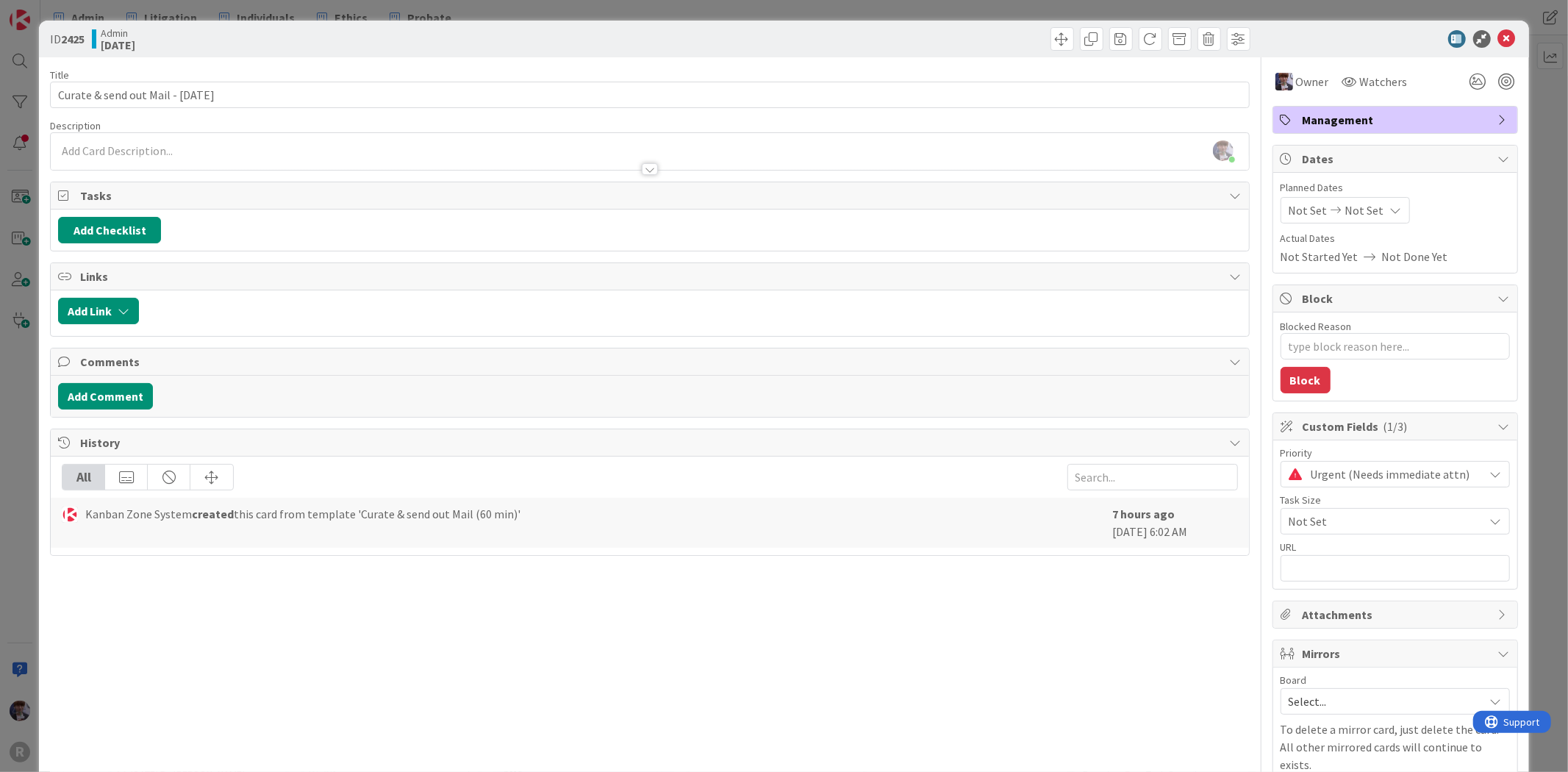
click at [12, 378] on div "ID 2425 Admin [DATE] Title 35 / 128 Curate & send out Mail - [DATE] Description…" at bounding box center [784, 386] width 1568 height 772
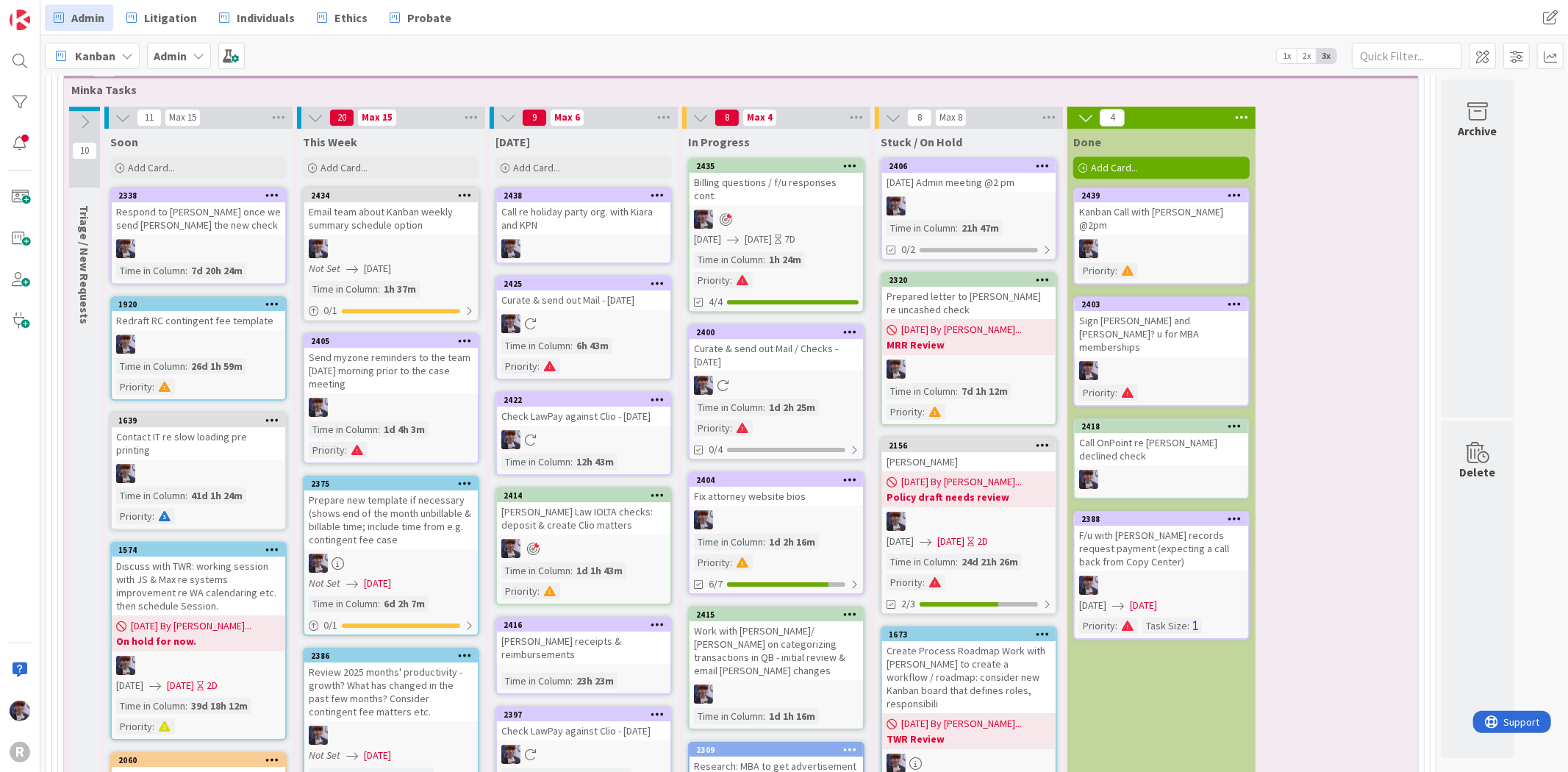
scroll to position [3851, 0]
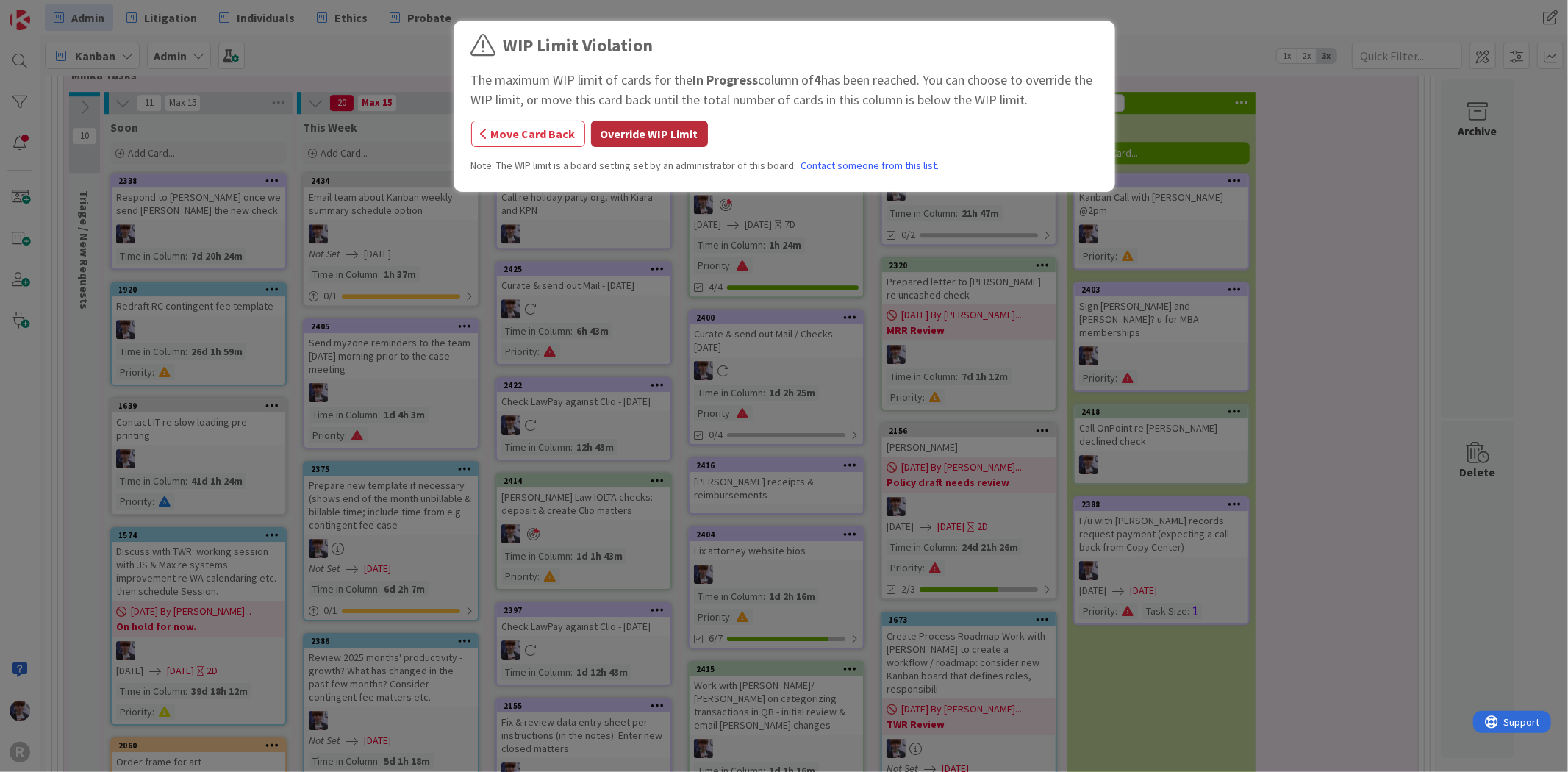
click at [670, 128] on button "Override WIP Limit" at bounding box center [649, 134] width 117 height 27
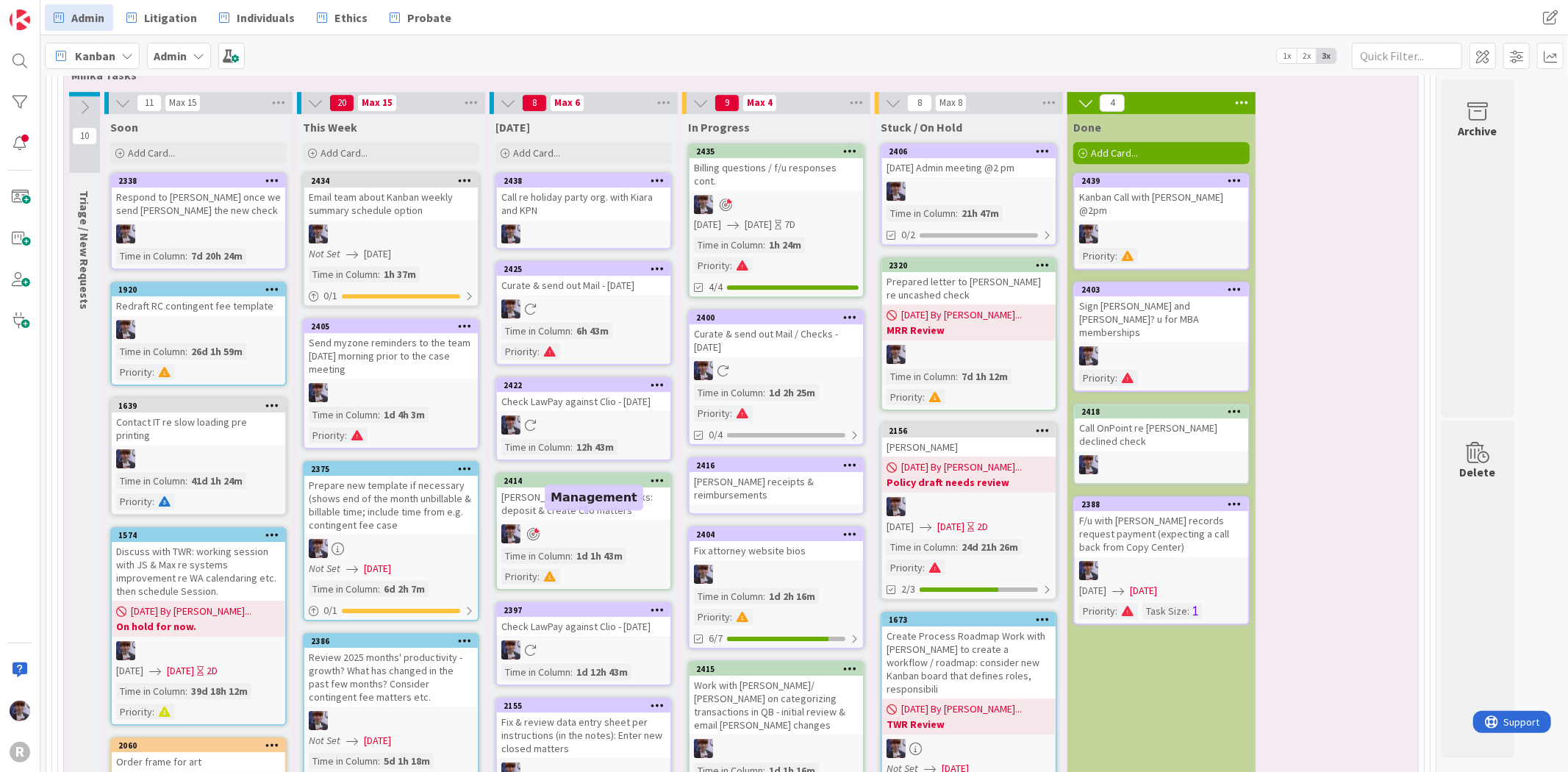
click at [656, 604] on icon at bounding box center [657, 609] width 14 height 10
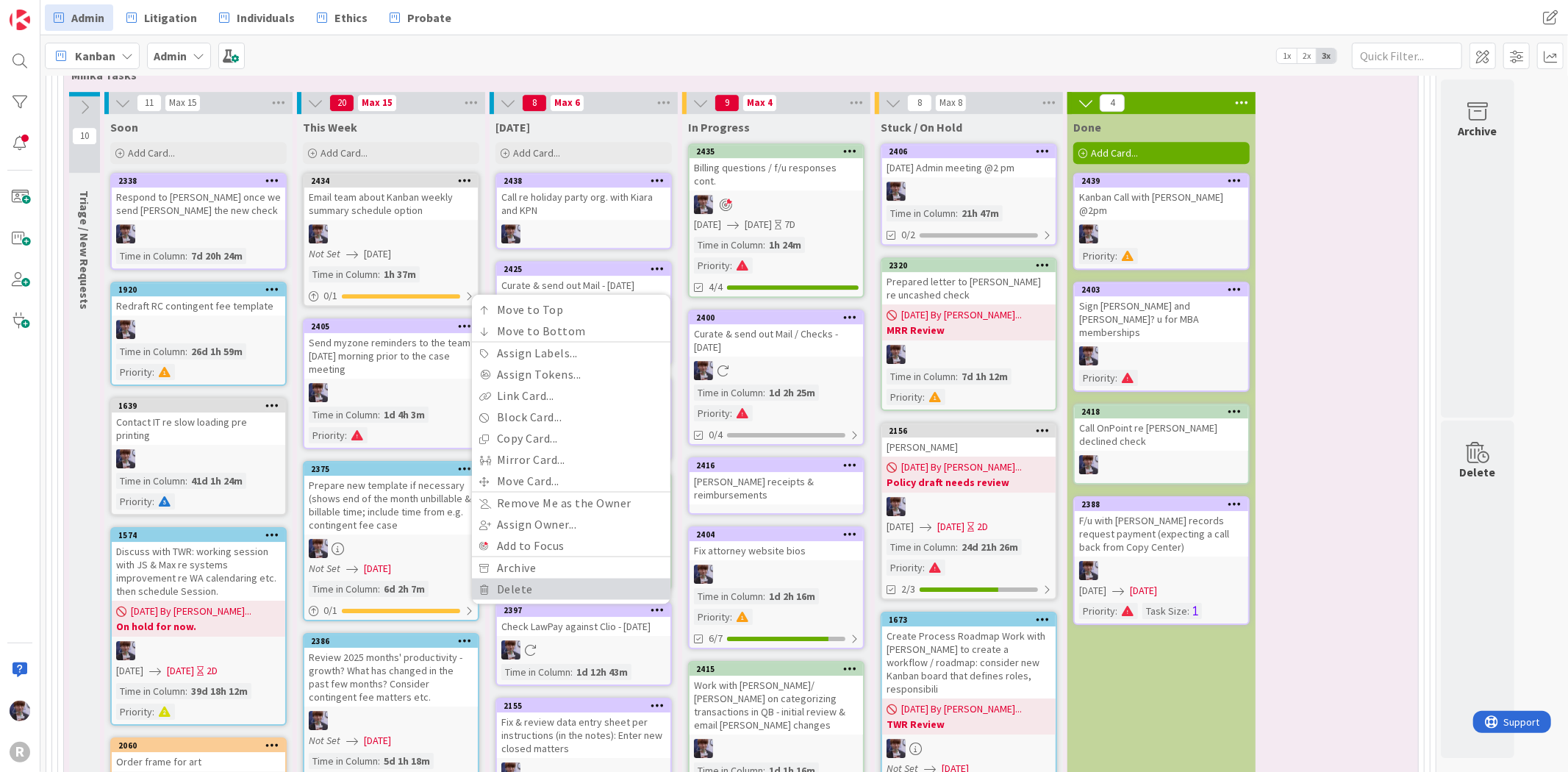
click at [567, 579] on link "Delete" at bounding box center [571, 589] width 198 height 21
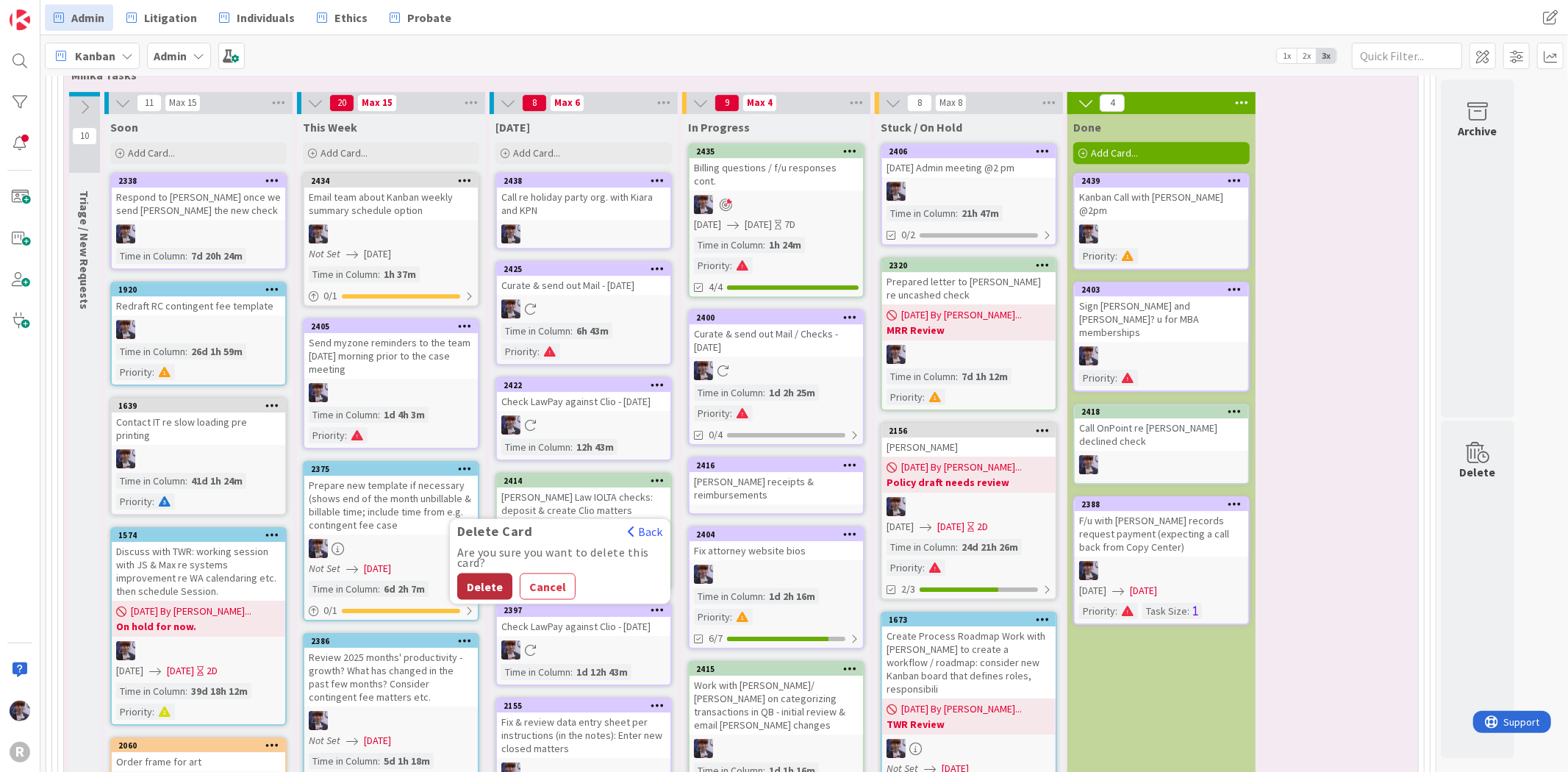
click at [497, 573] on button "Delete" at bounding box center [485, 586] width 55 height 27
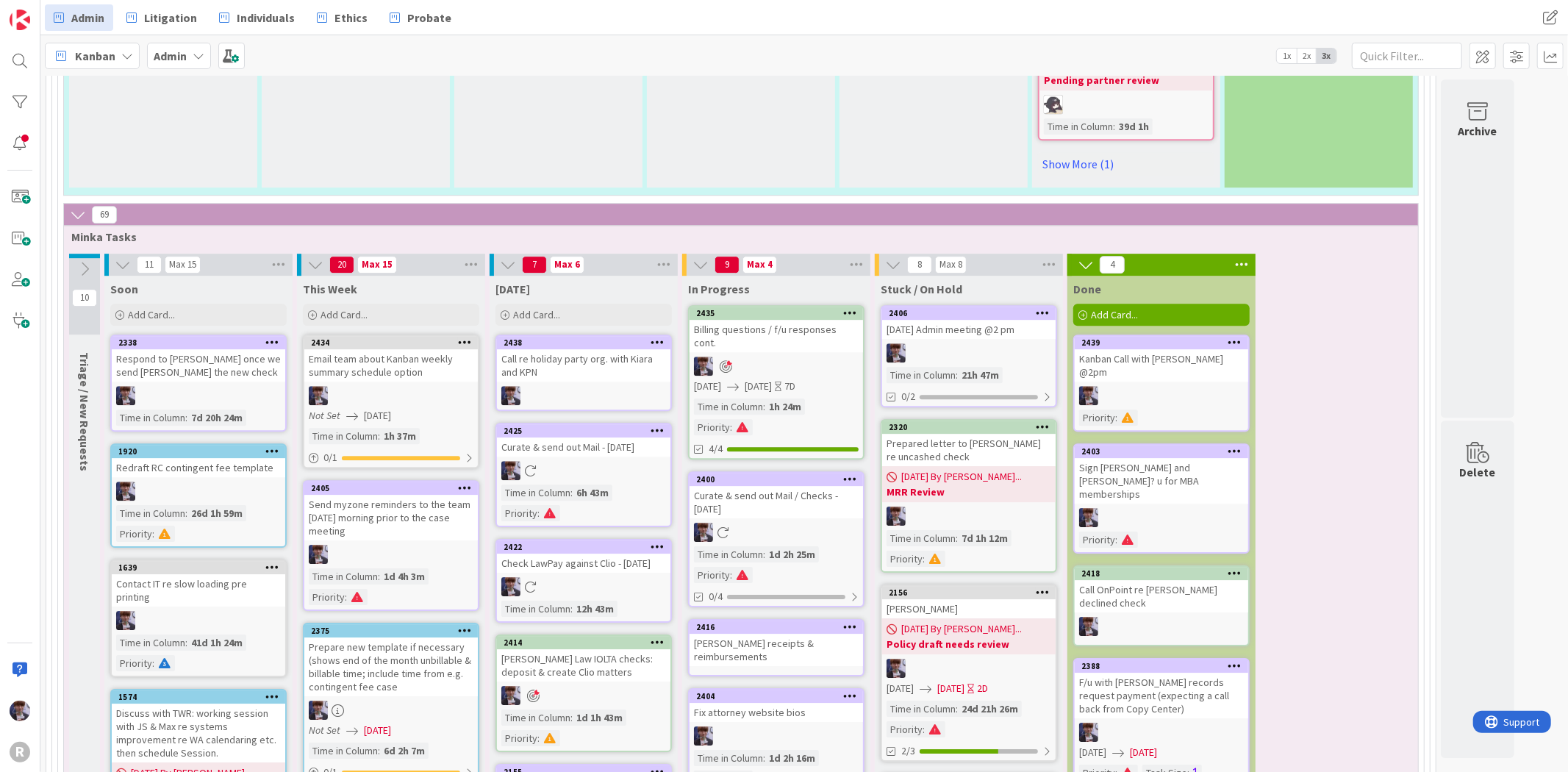
scroll to position [3687, 0]
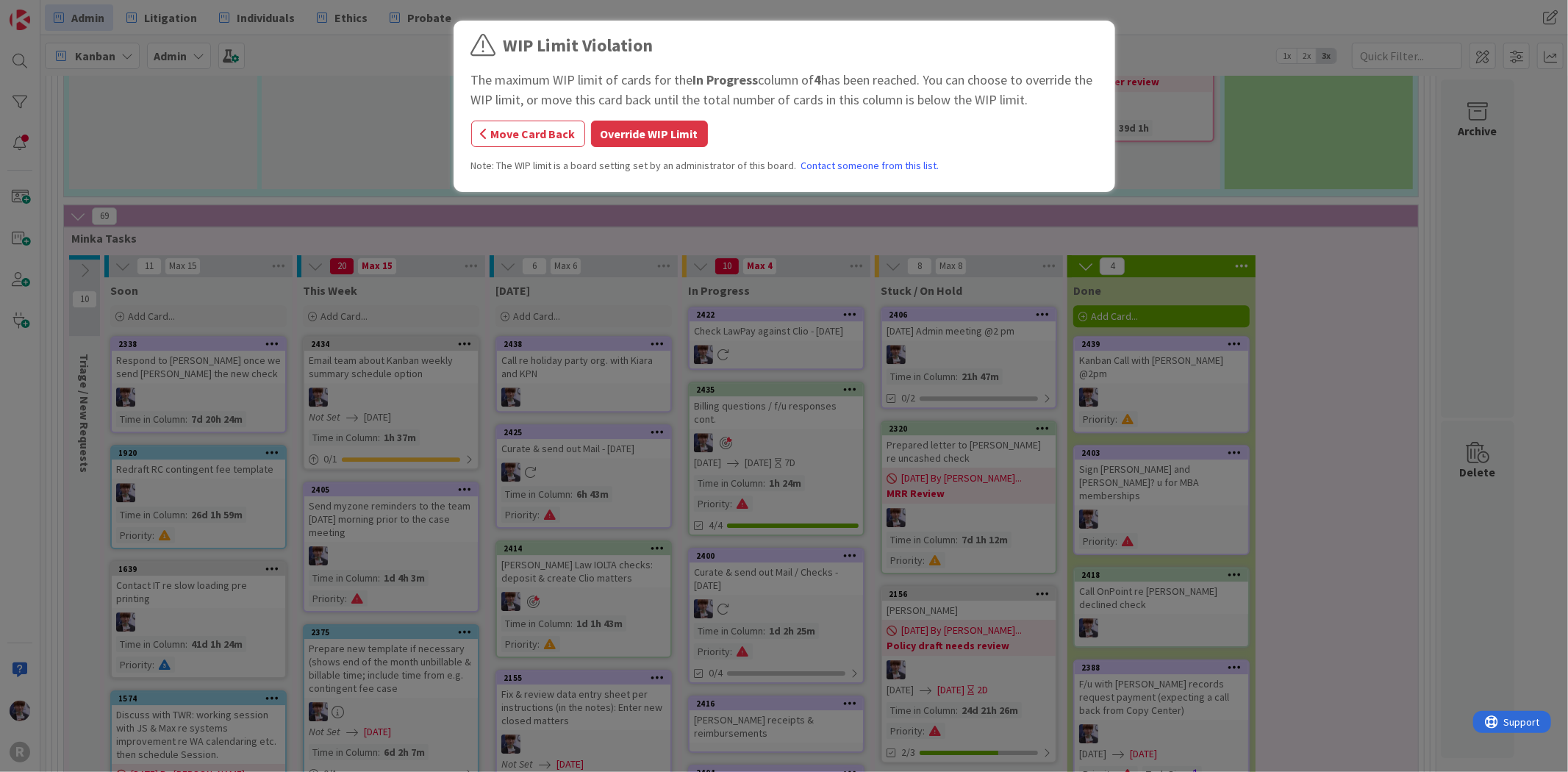
click at [693, 133] on button "Override WIP Limit" at bounding box center [649, 134] width 117 height 27
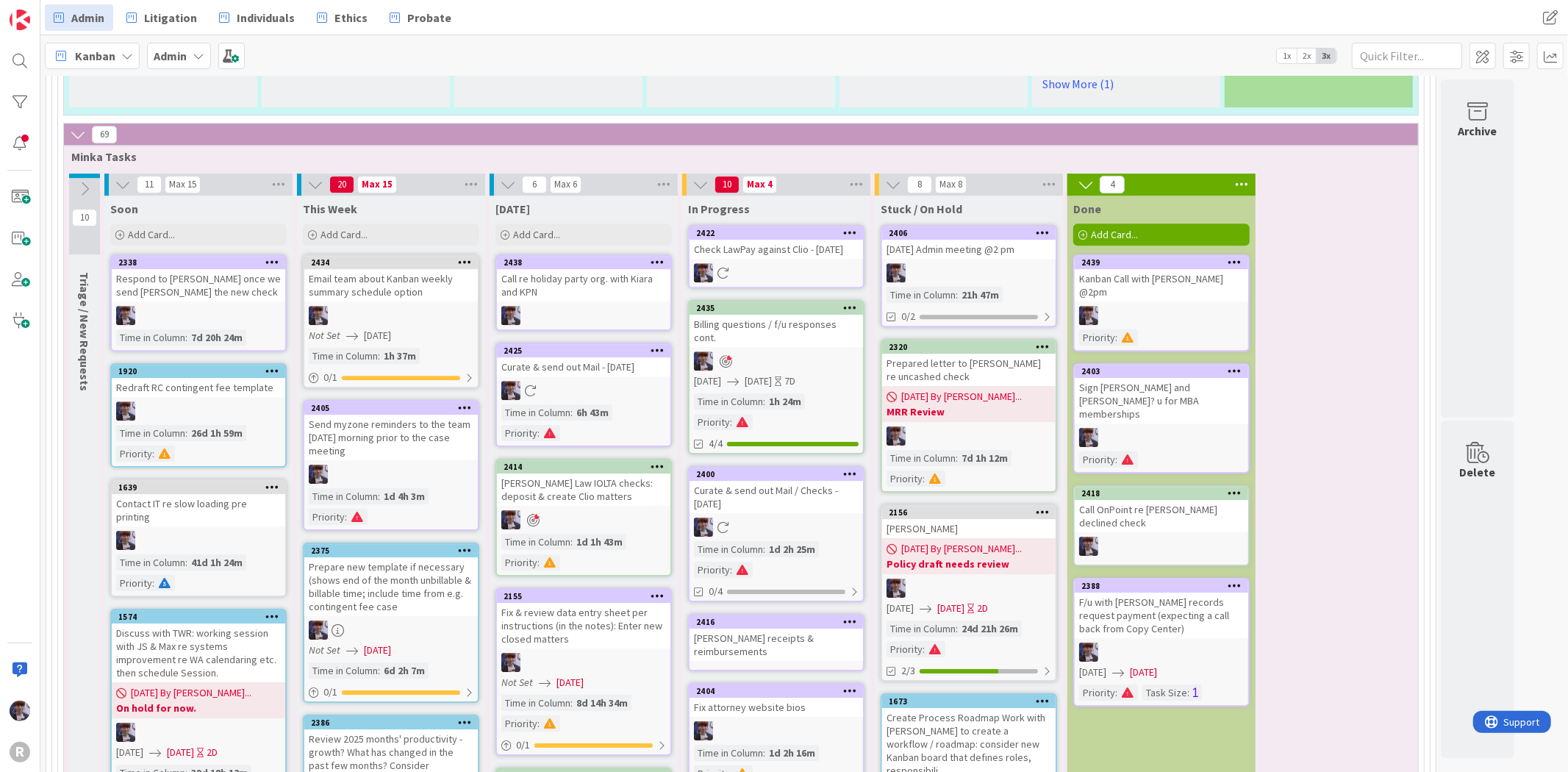
scroll to position [3525, 0]
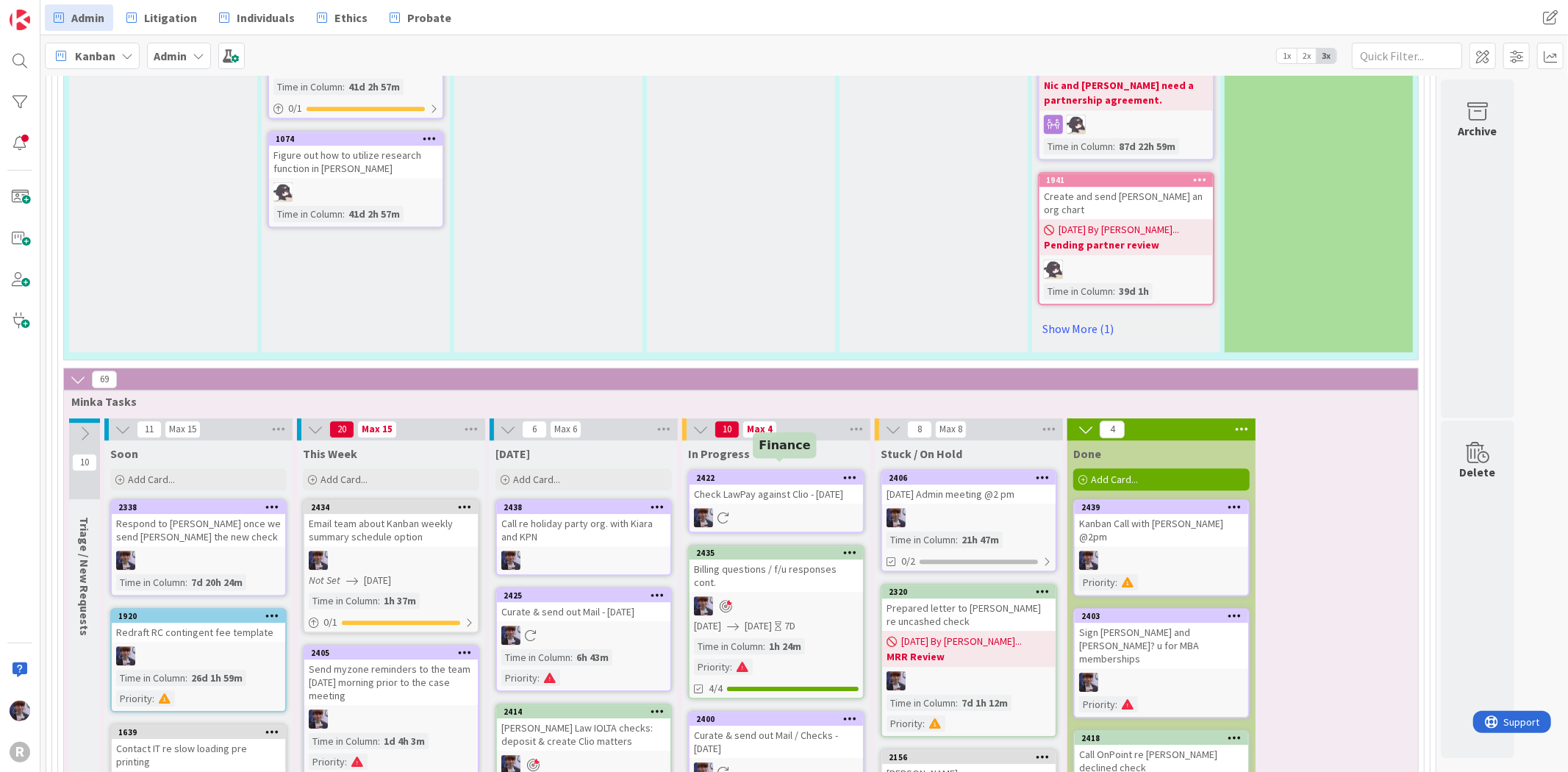
click at [792, 597] on div at bounding box center [776, 606] width 173 height 19
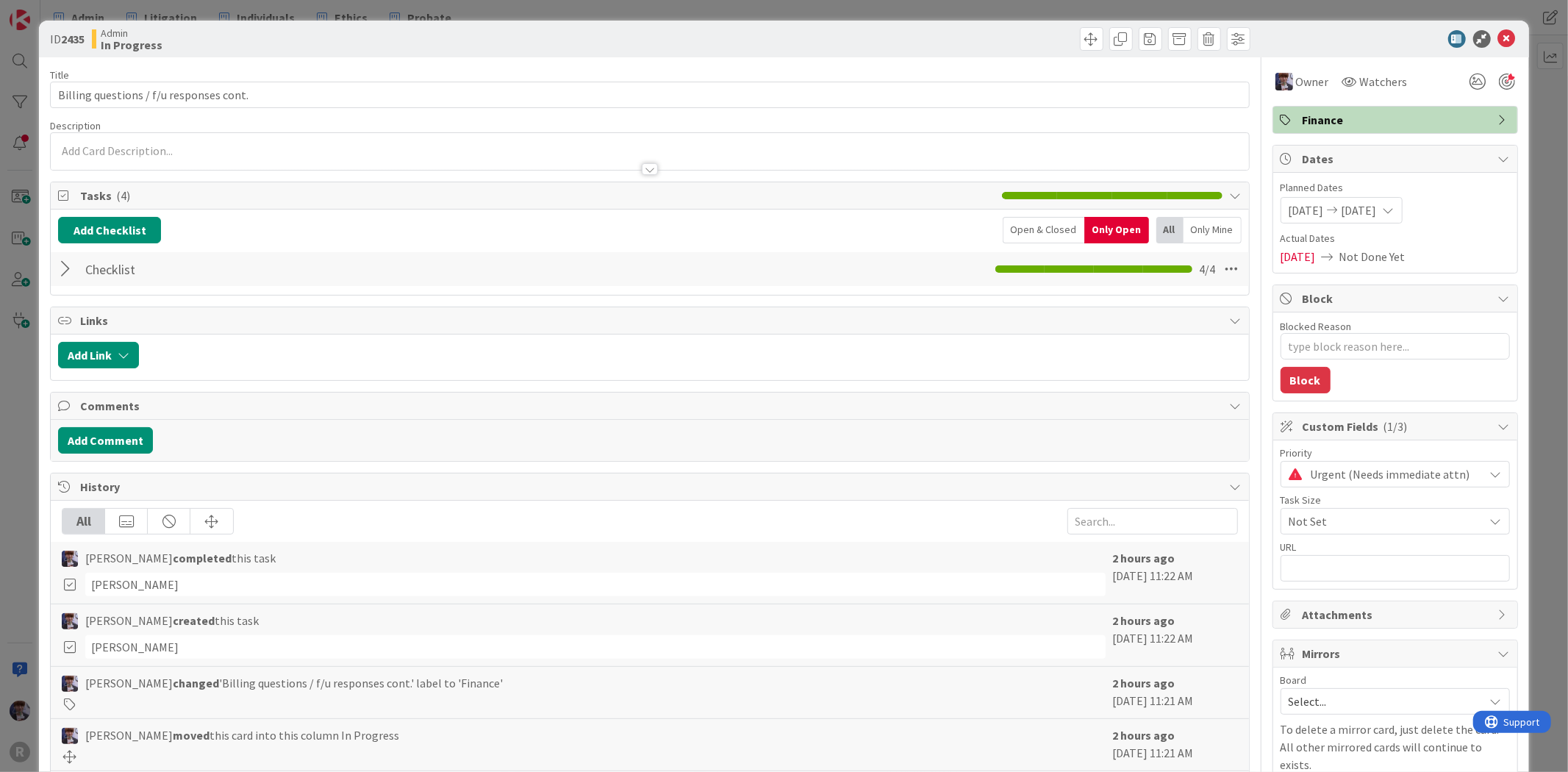
click at [68, 266] on div at bounding box center [68, 270] width 19 height 27
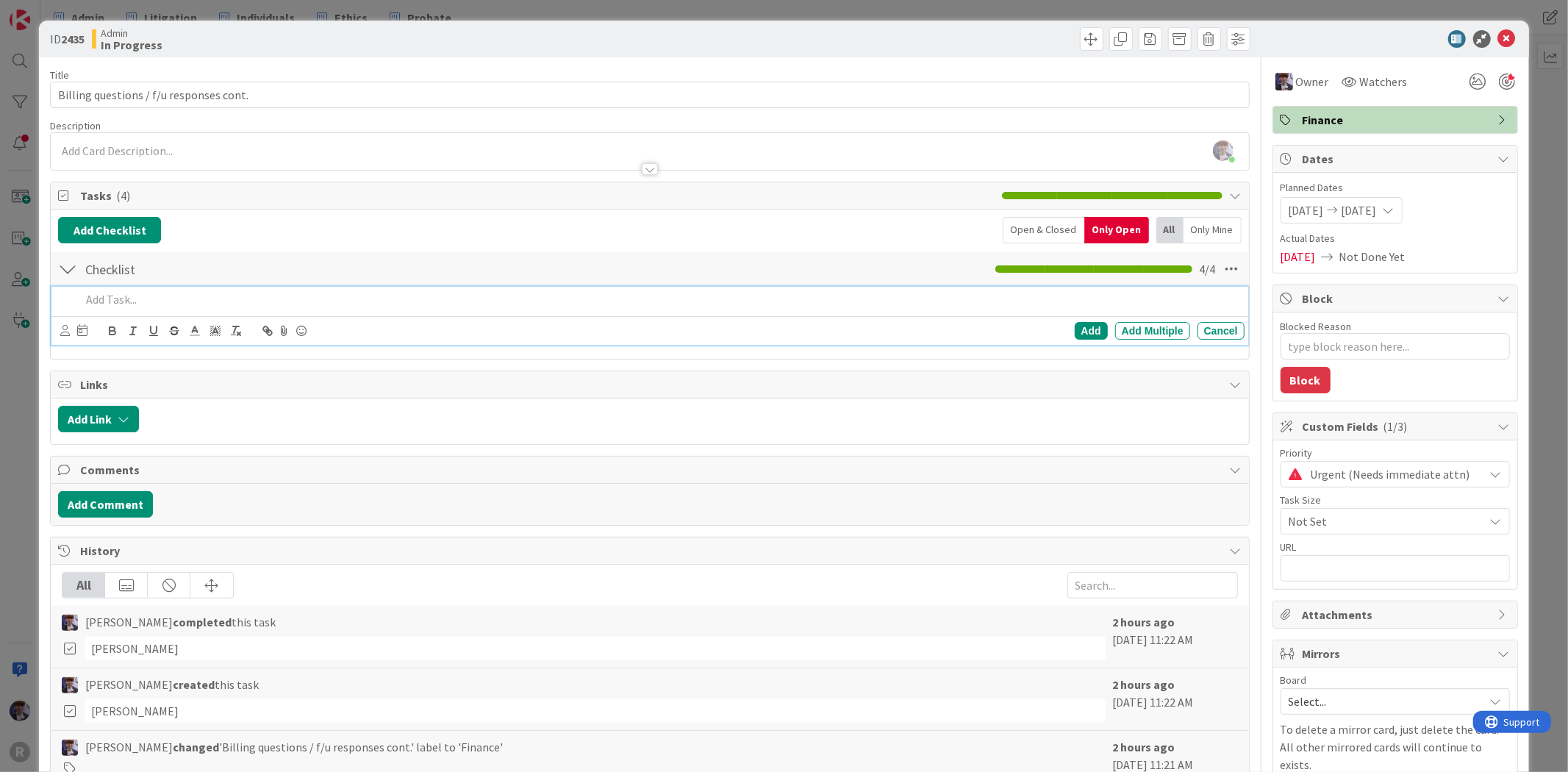
click at [140, 308] on p at bounding box center [659, 300] width 1157 height 17
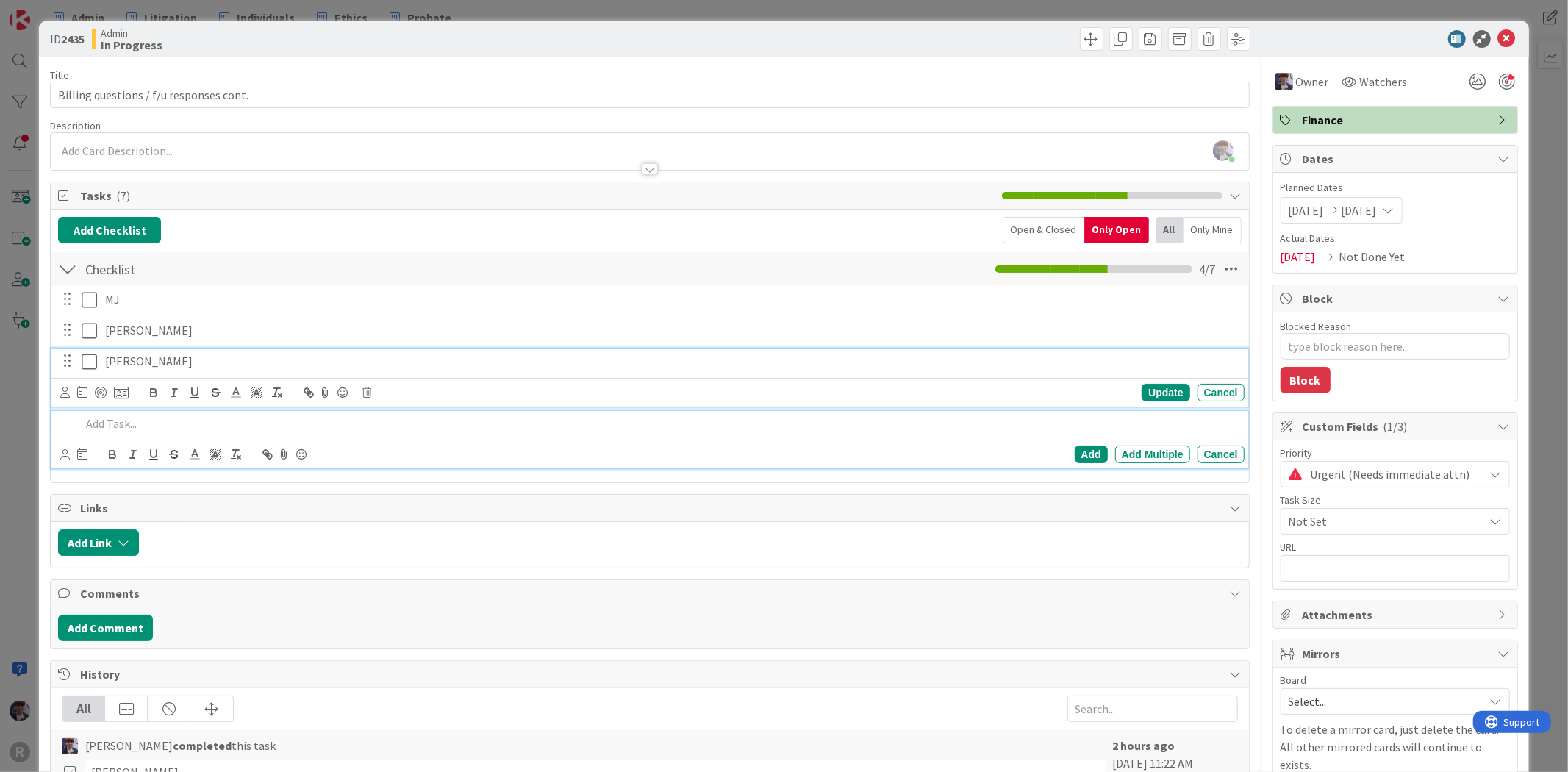
click at [89, 366] on icon at bounding box center [92, 361] width 22 height 18
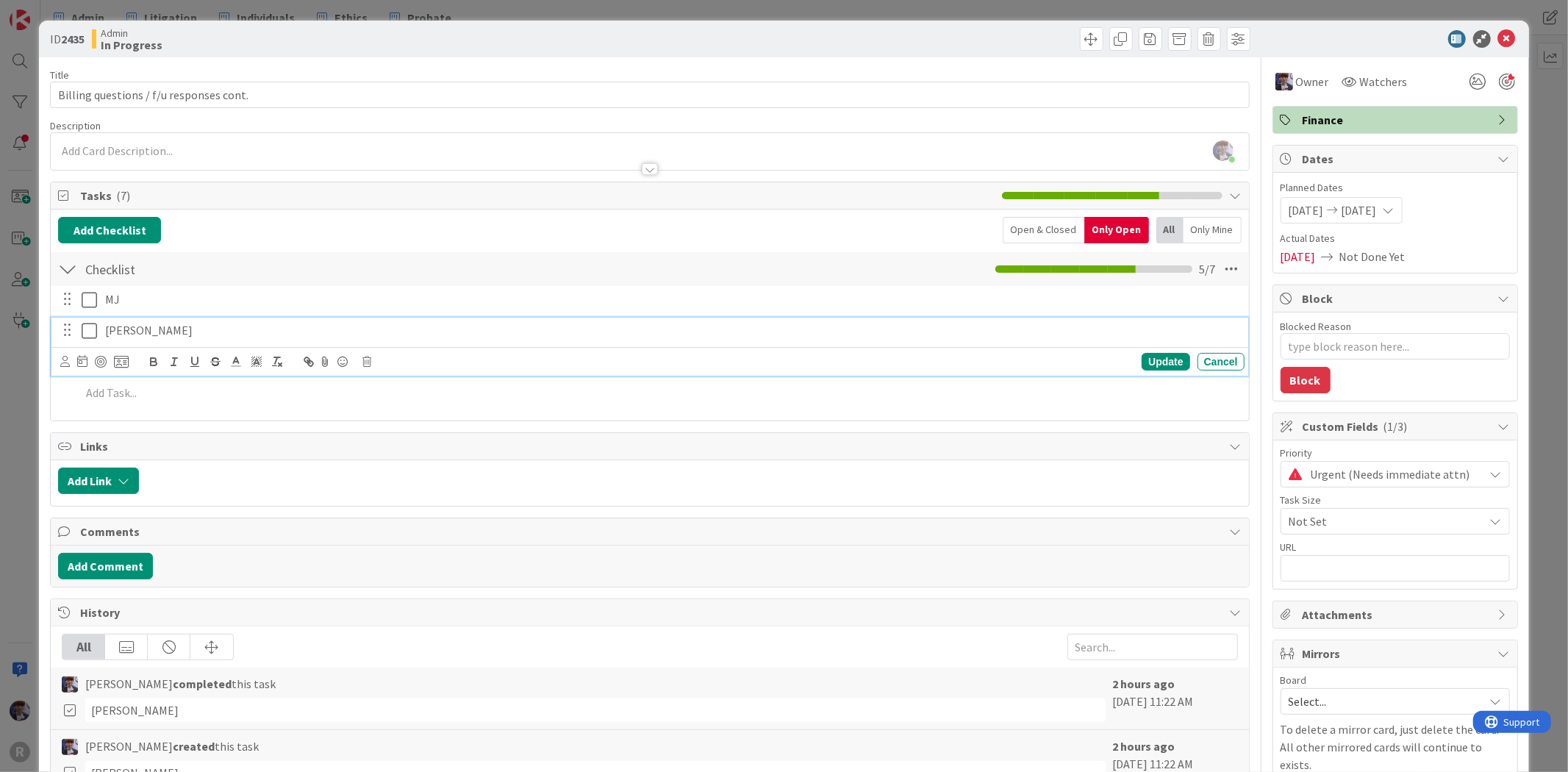
click at [86, 334] on icon at bounding box center [92, 331] width 22 height 18
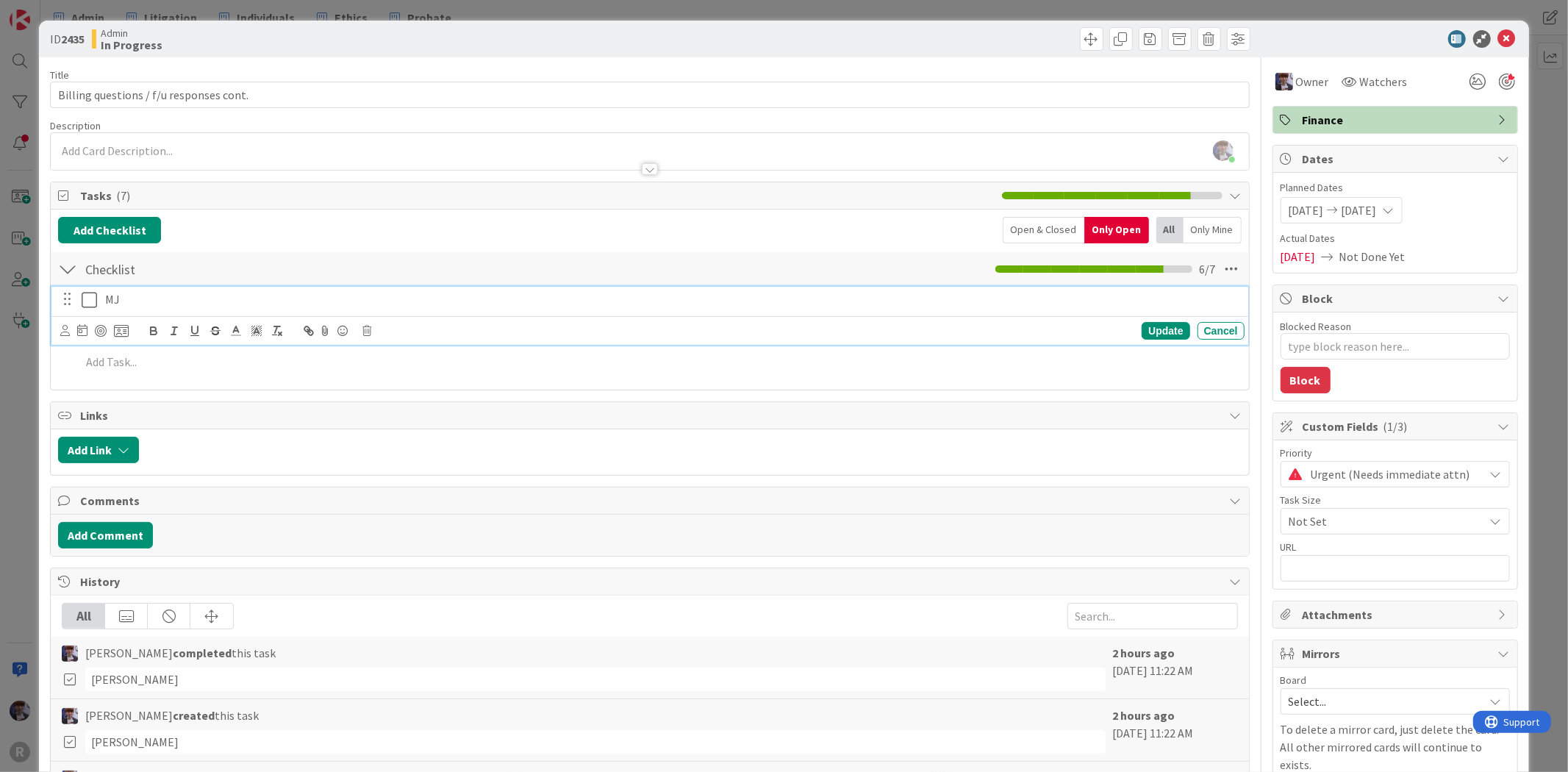
click at [84, 297] on icon at bounding box center [92, 300] width 22 height 18
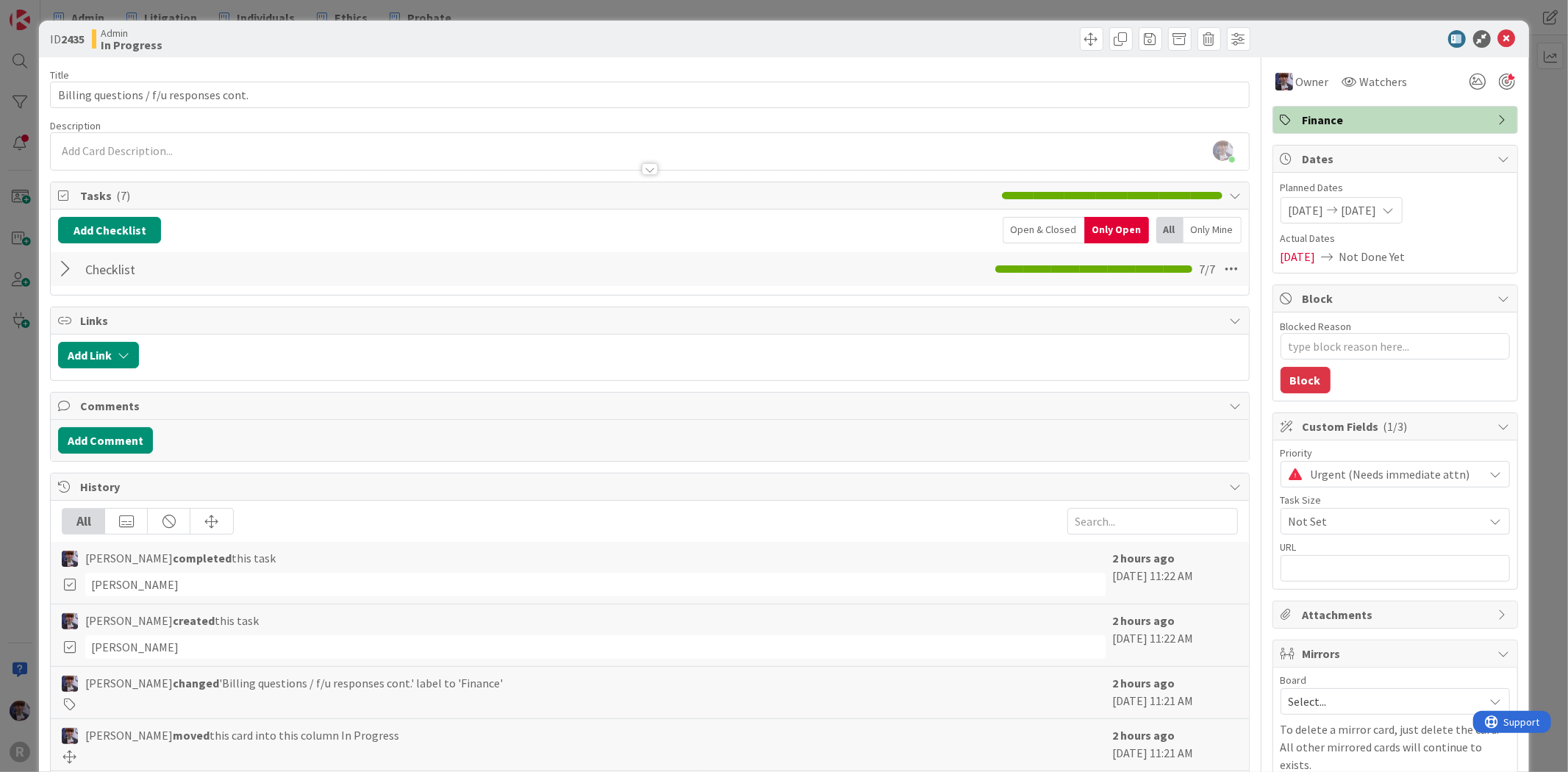
click at [30, 392] on div "ID 2435 Admin In Progress Title 39 / 128 Billing questions / f/u responses cont…" at bounding box center [784, 386] width 1568 height 772
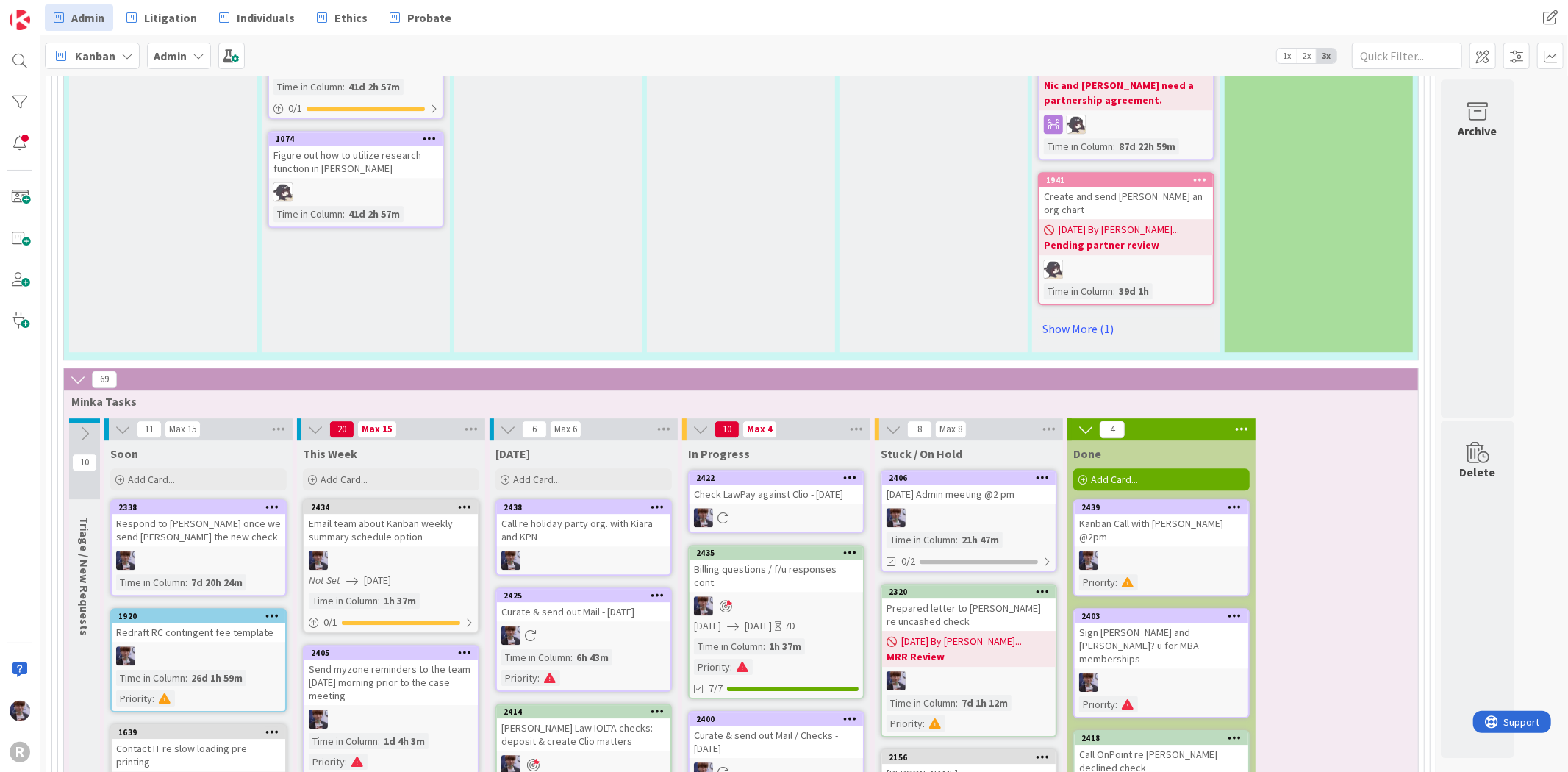
click at [28, 373] on div "R" at bounding box center [20, 386] width 40 height 772
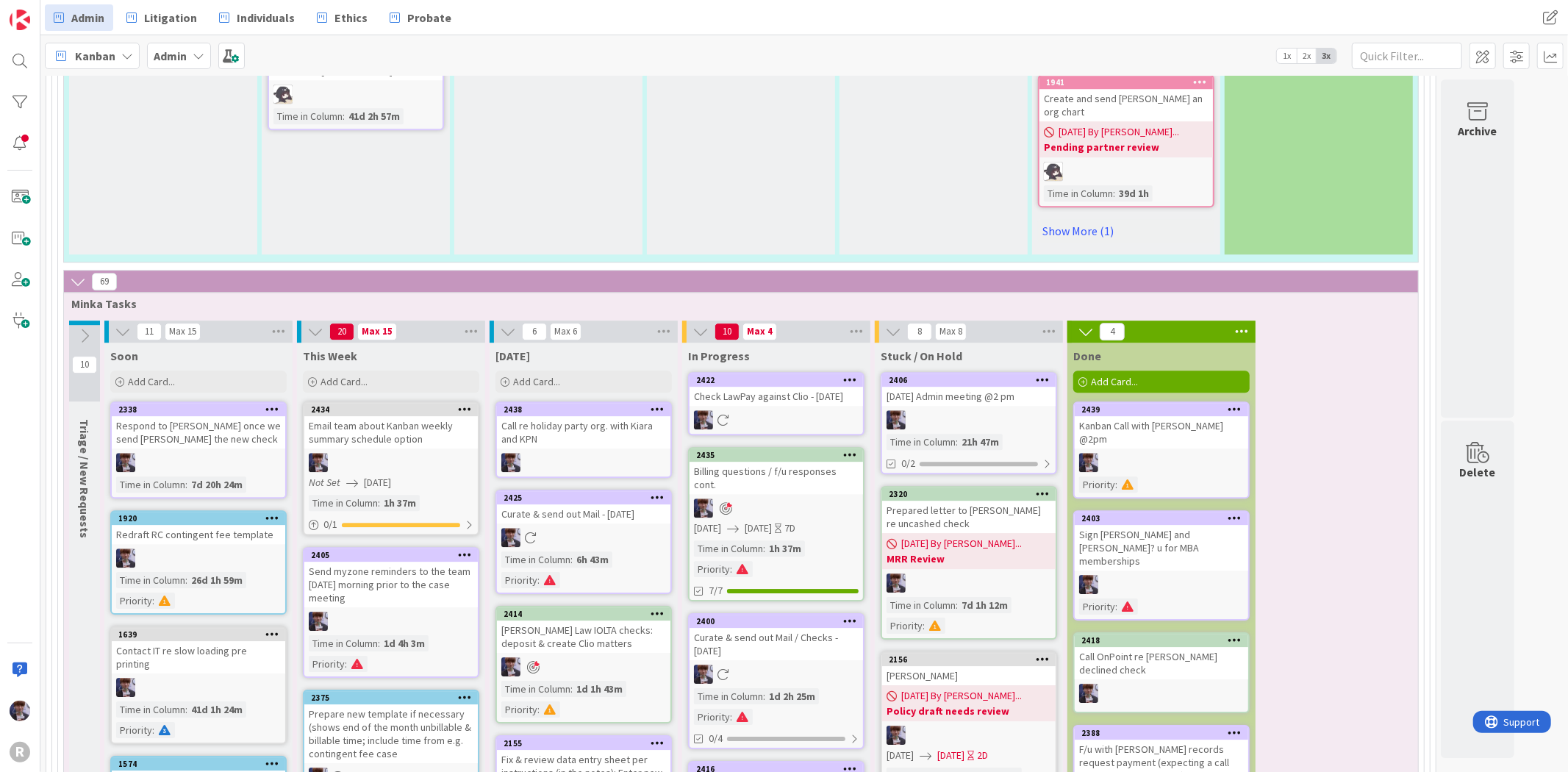
scroll to position [3687, 0]
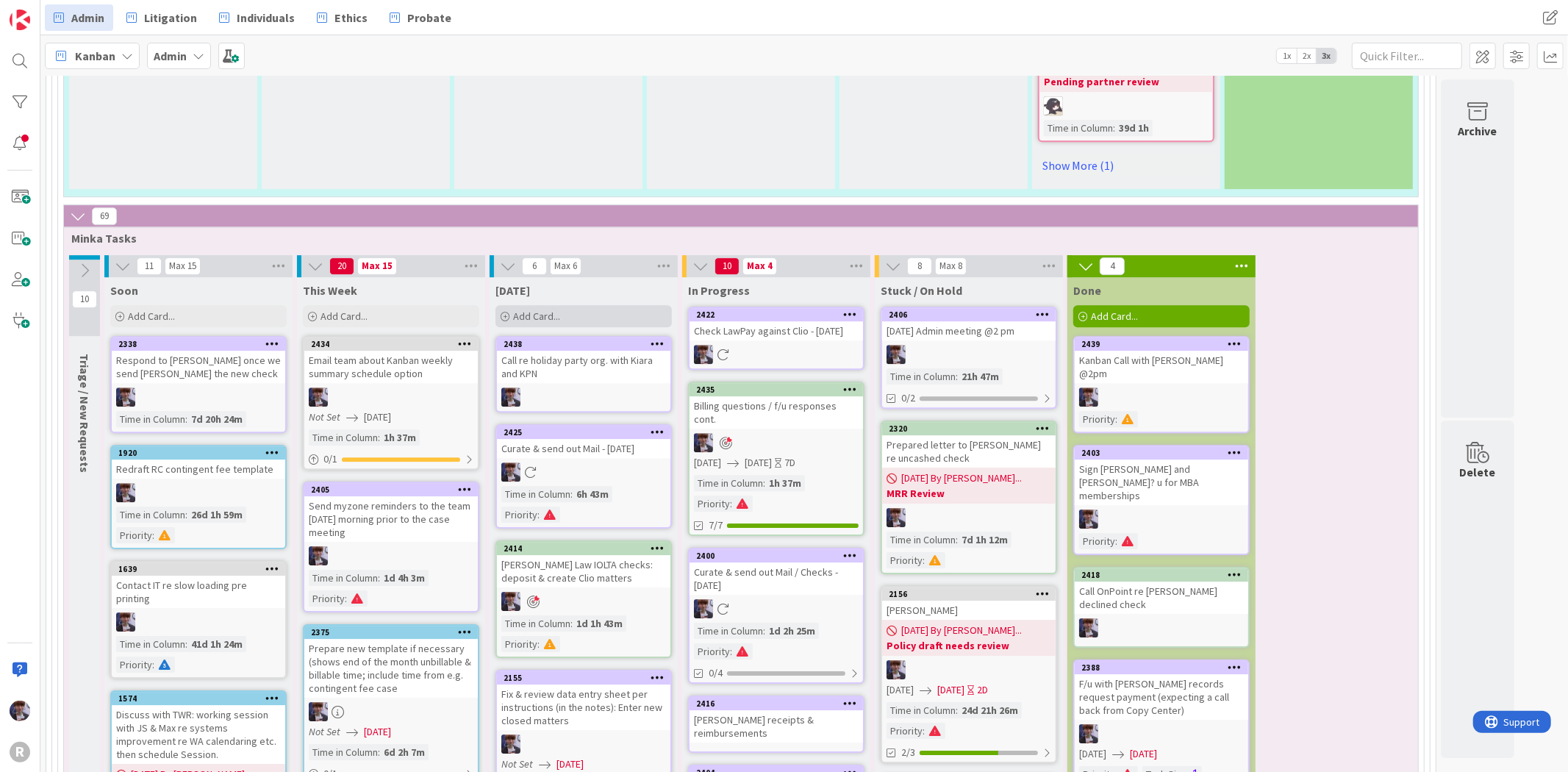
click at [533, 310] on span "Add Card..." at bounding box center [536, 316] width 47 height 13
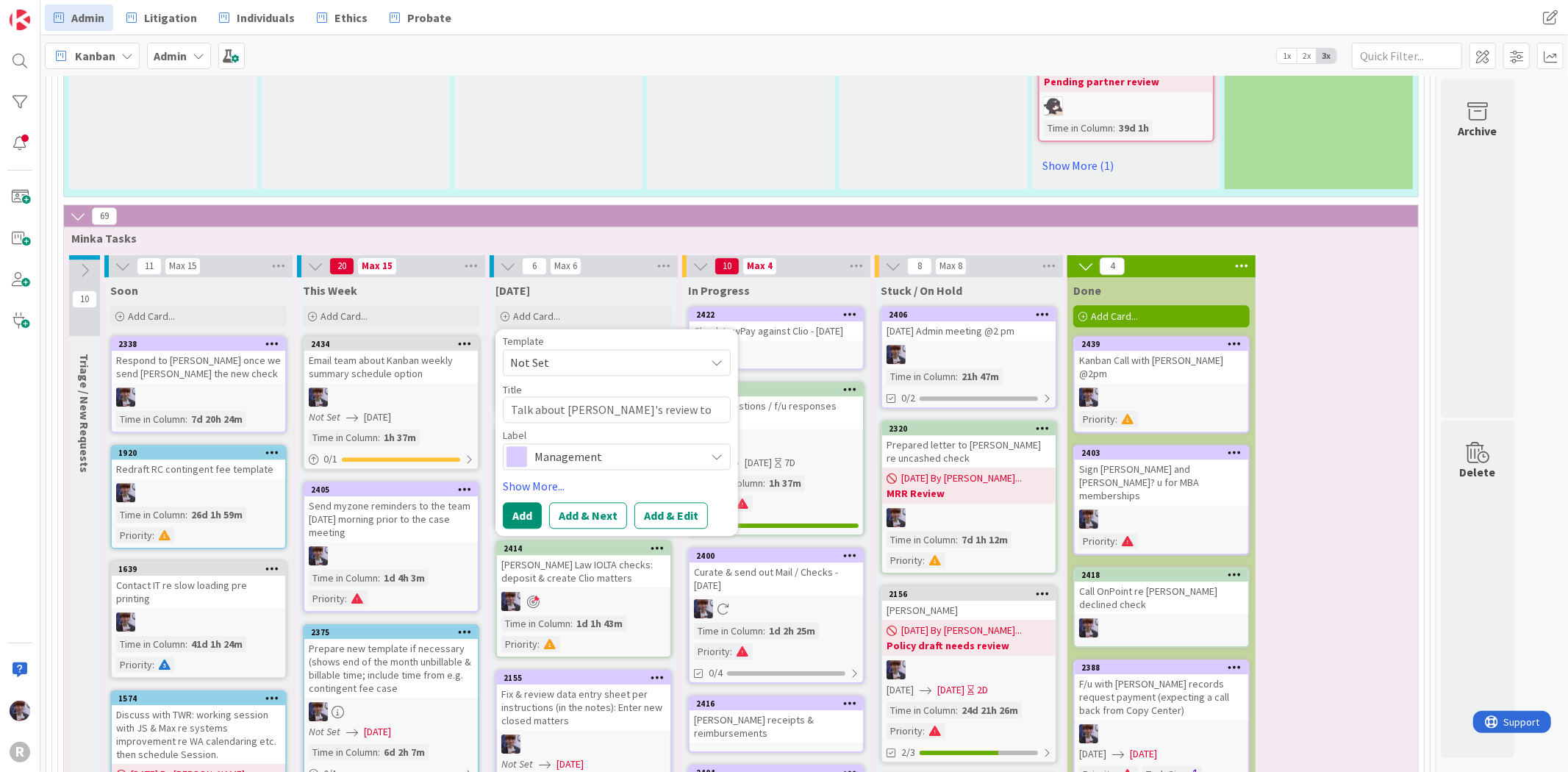
click at [648, 446] on span "Management" at bounding box center [615, 457] width 163 height 21
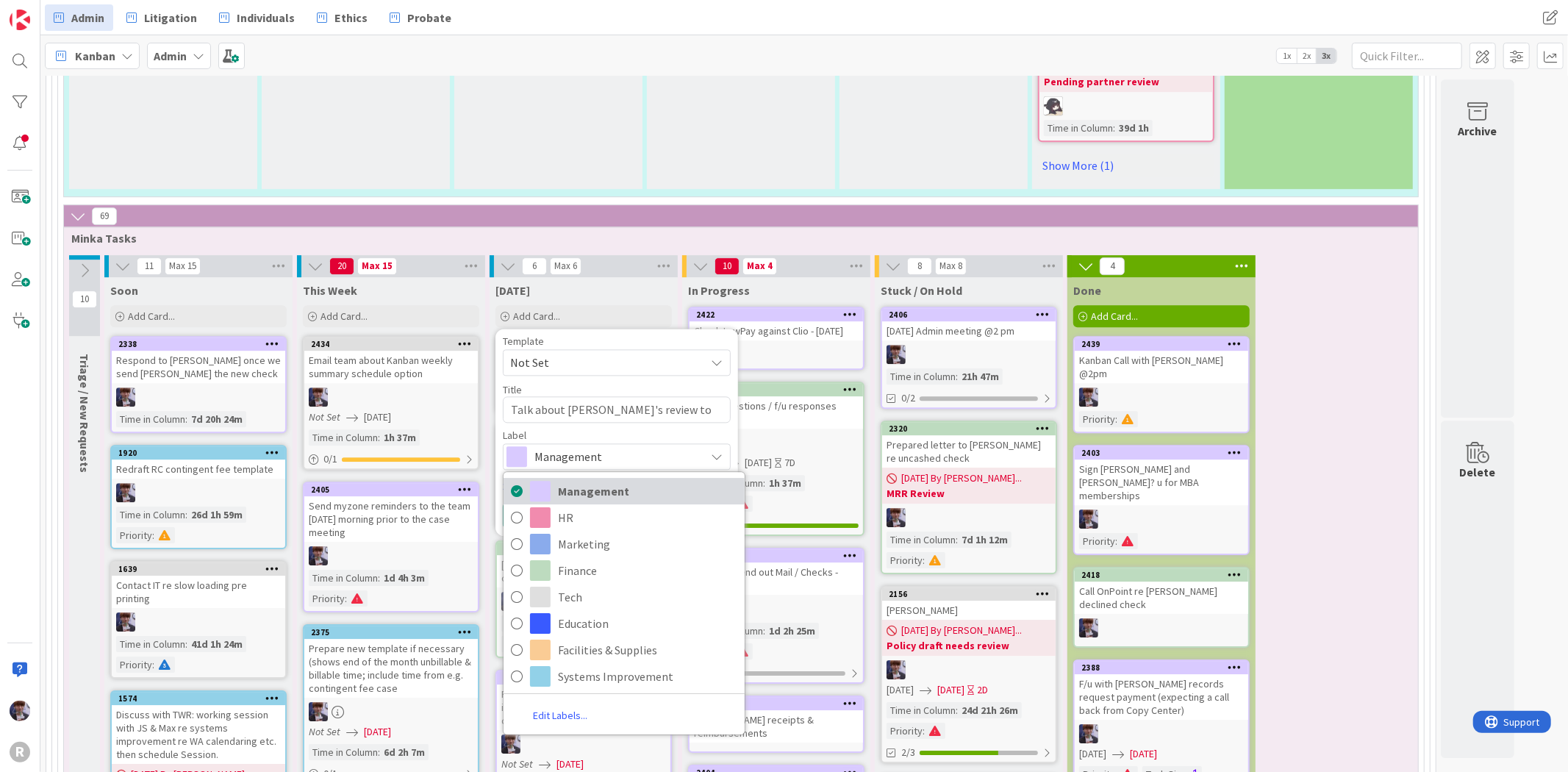
click at [608, 480] on span "Management" at bounding box center [648, 491] width 179 height 22
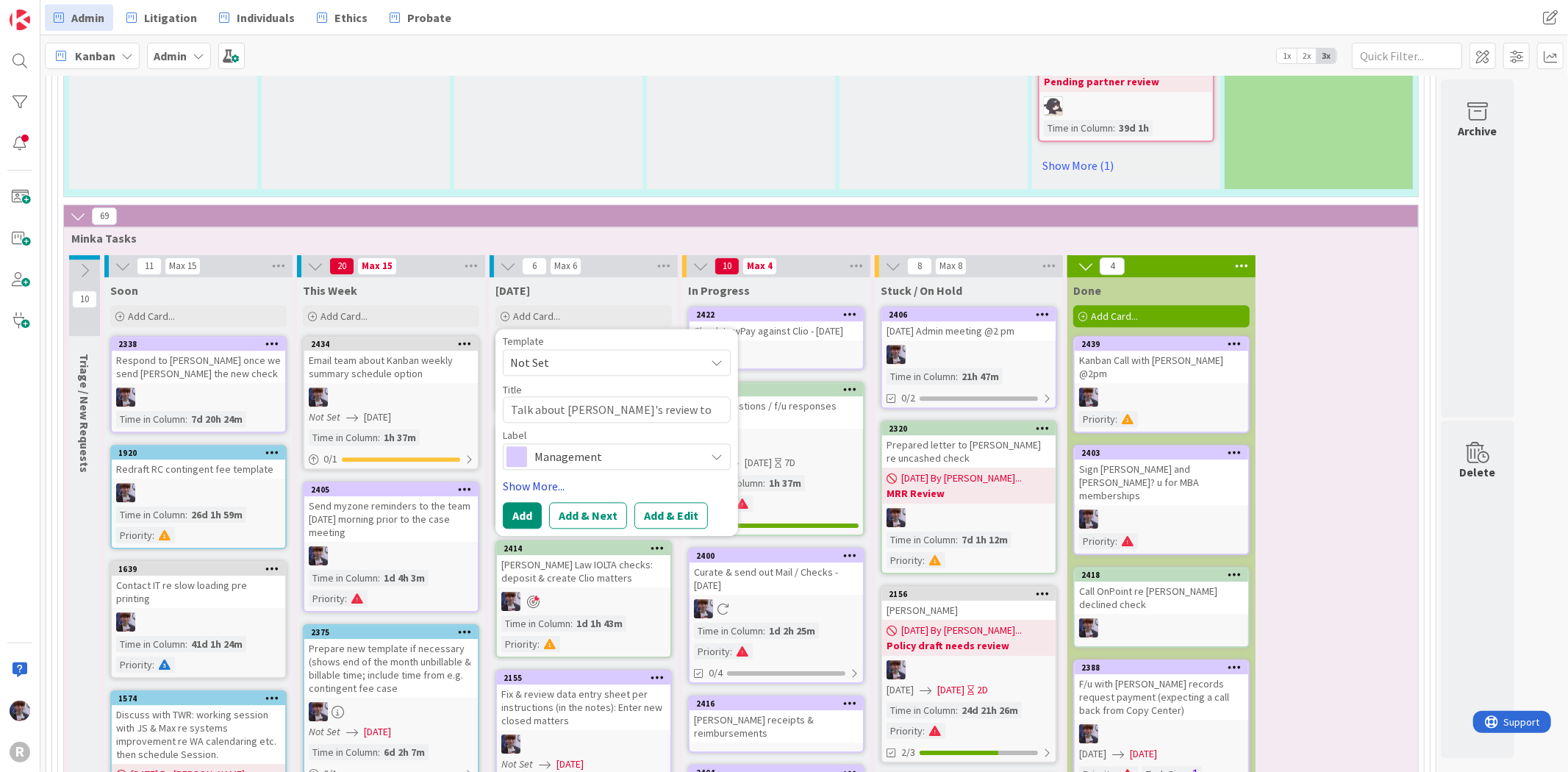
click at [546, 477] on link "Show More..." at bounding box center [616, 486] width 228 height 18
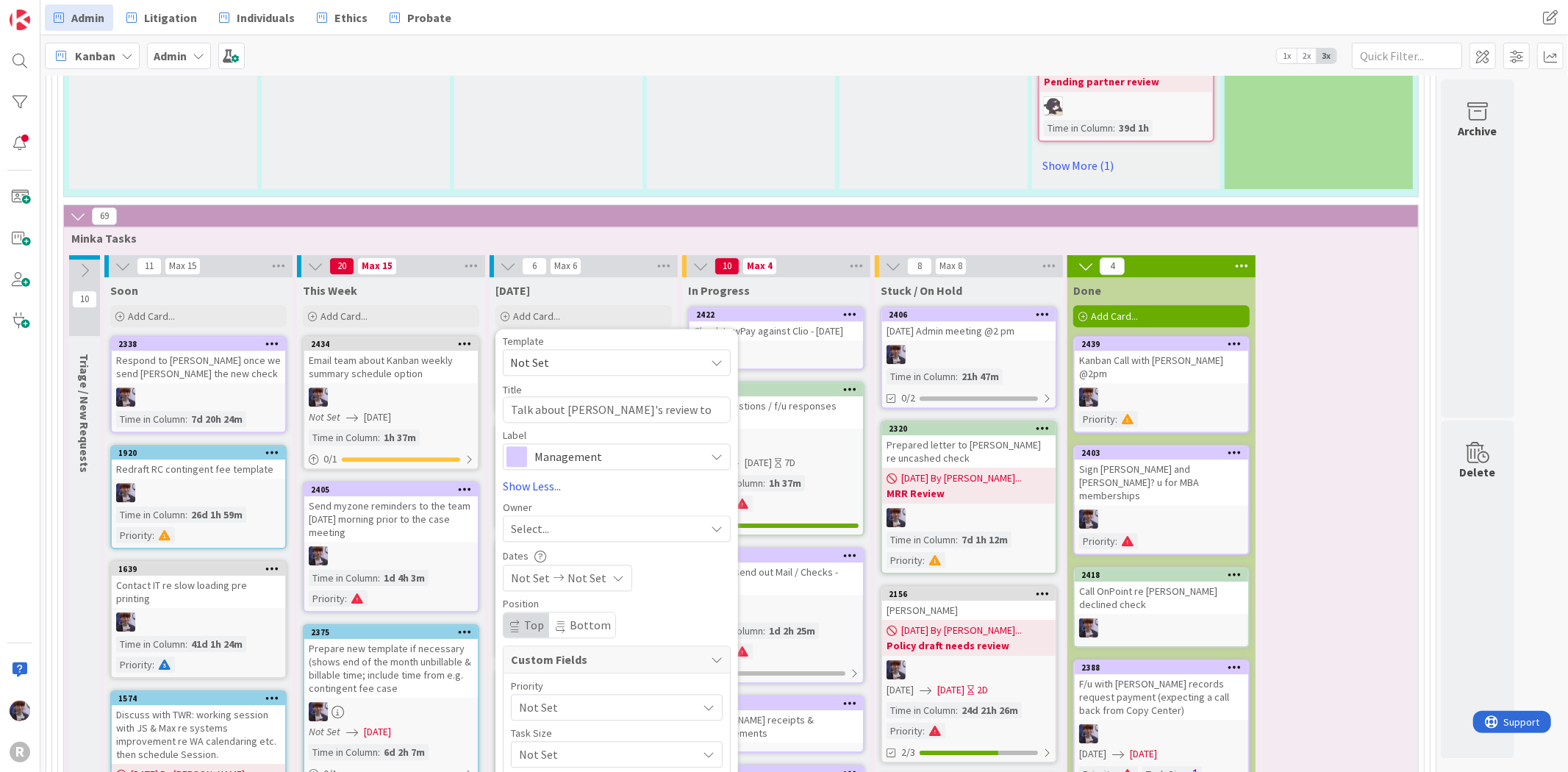
click at [557, 520] on div "Select..." at bounding box center [608, 529] width 194 height 18
click at [613, 641] on span "[PERSON_NAME]" at bounding box center [594, 652] width 71 height 22
click at [562, 698] on span "Not Set" at bounding box center [604, 708] width 171 height 21
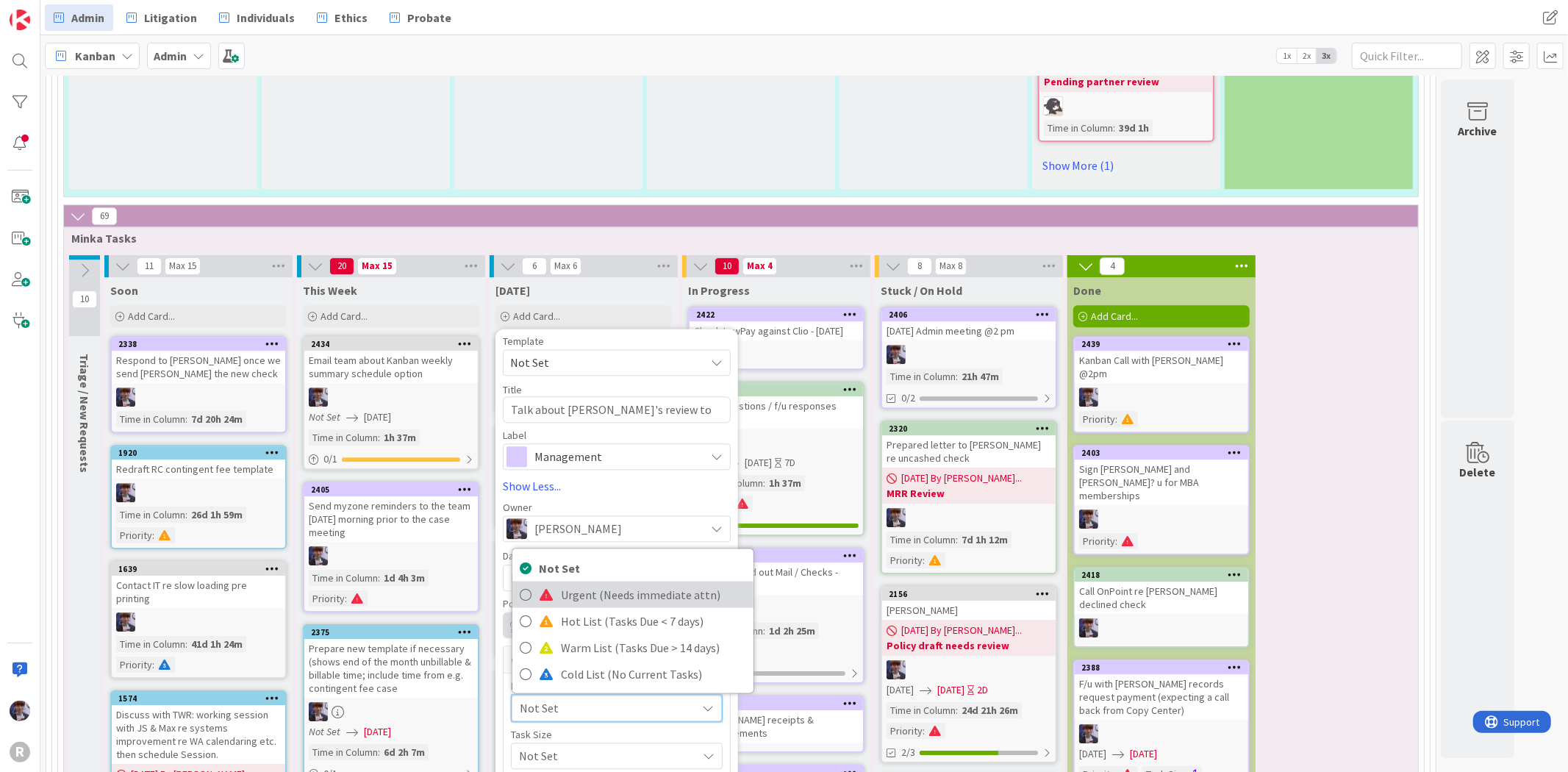
click at [572, 584] on span "Urgent (Needs immediate attn)" at bounding box center [653, 595] width 185 height 22
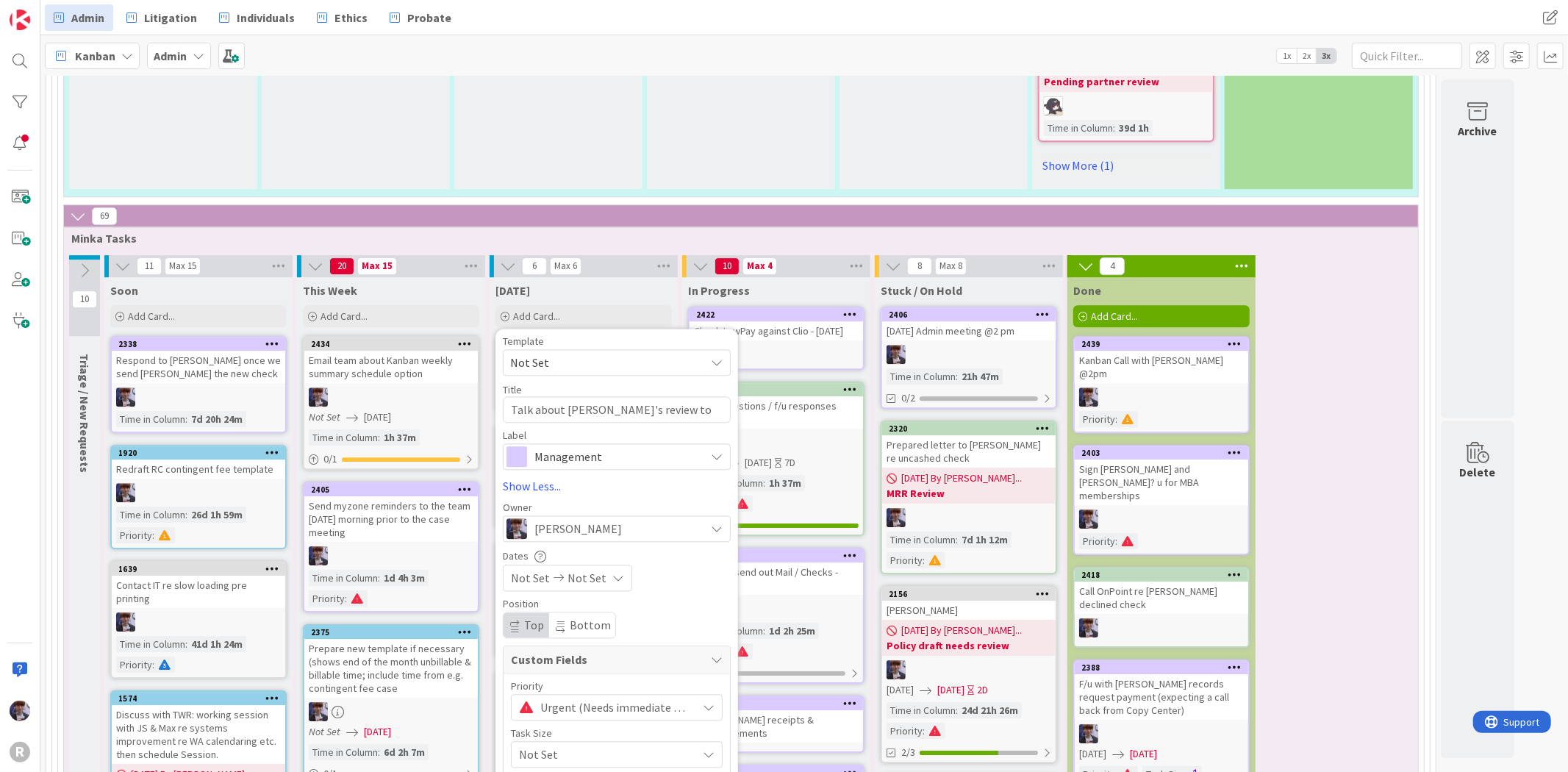
click at [569, 698] on span "Urgent (Needs immediate attn)" at bounding box center [614, 708] width 150 height 21
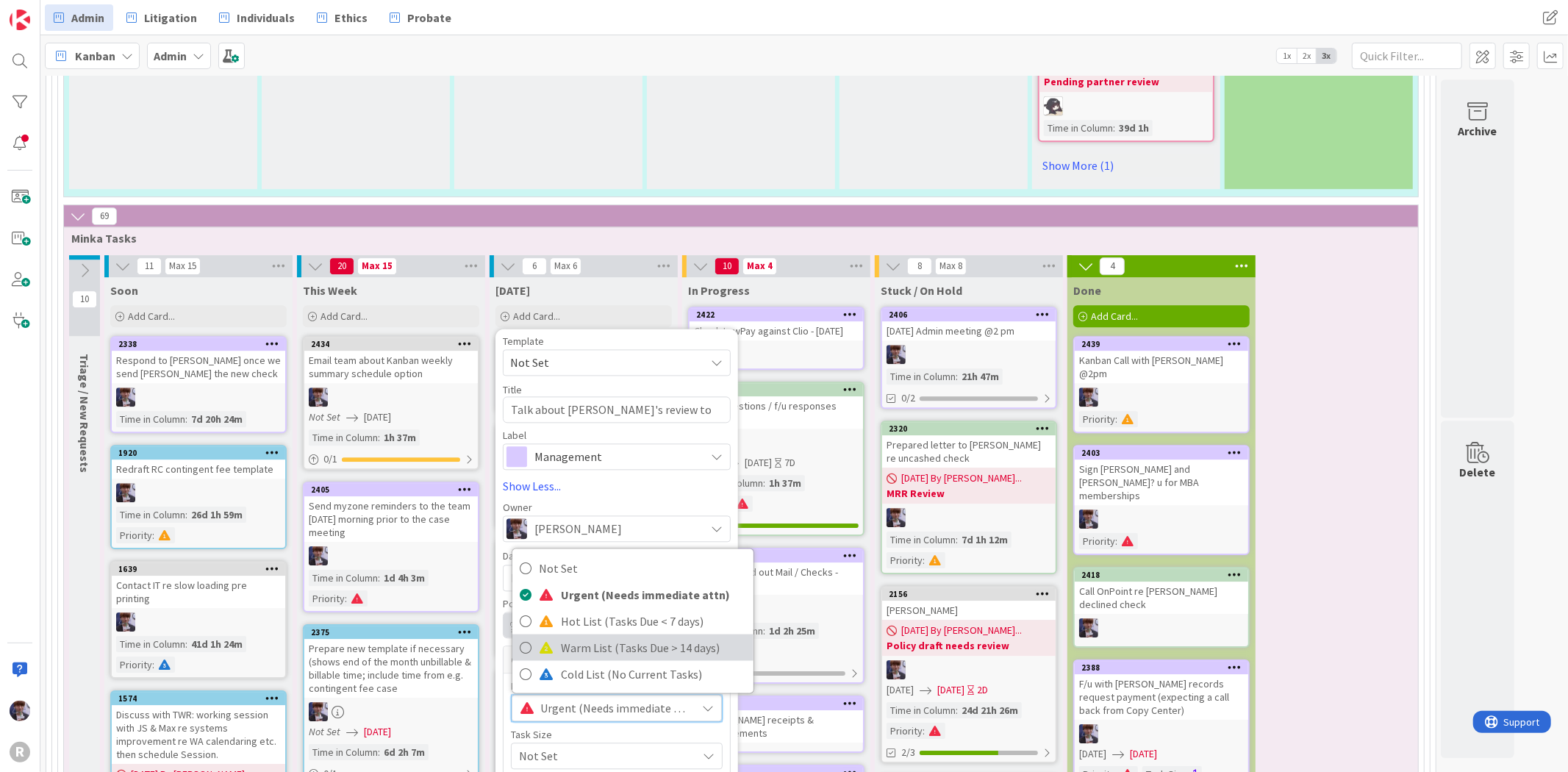
click at [578, 637] on span "Warm List (Tasks Due > 14 days)" at bounding box center [653, 647] width 185 height 22
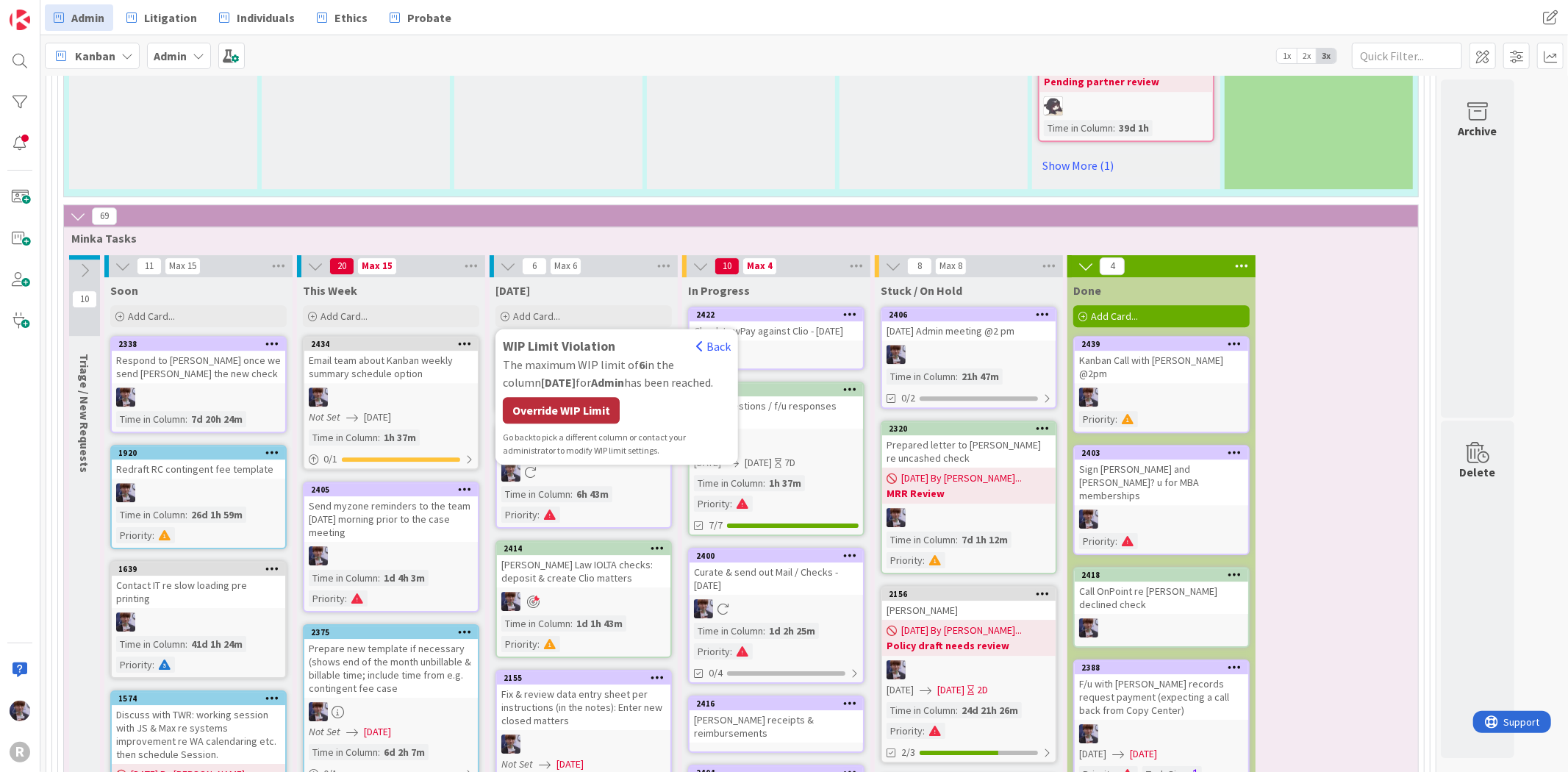
click at [572, 397] on div "Override WIP Limit" at bounding box center [561, 411] width 117 height 27
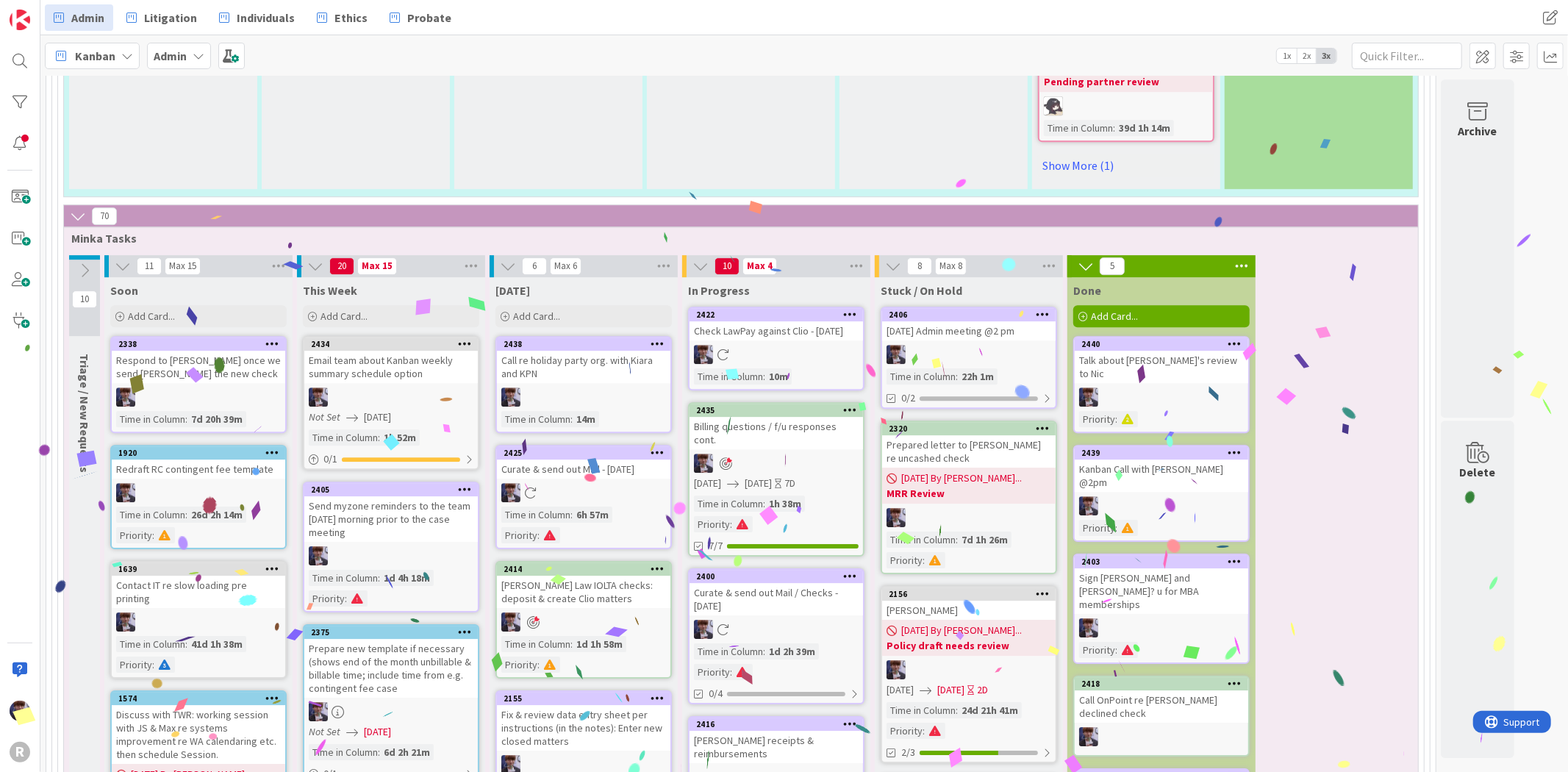
click at [1186, 351] on div "Talk about [PERSON_NAME]'s review to Nic" at bounding box center [1161, 367] width 173 height 32
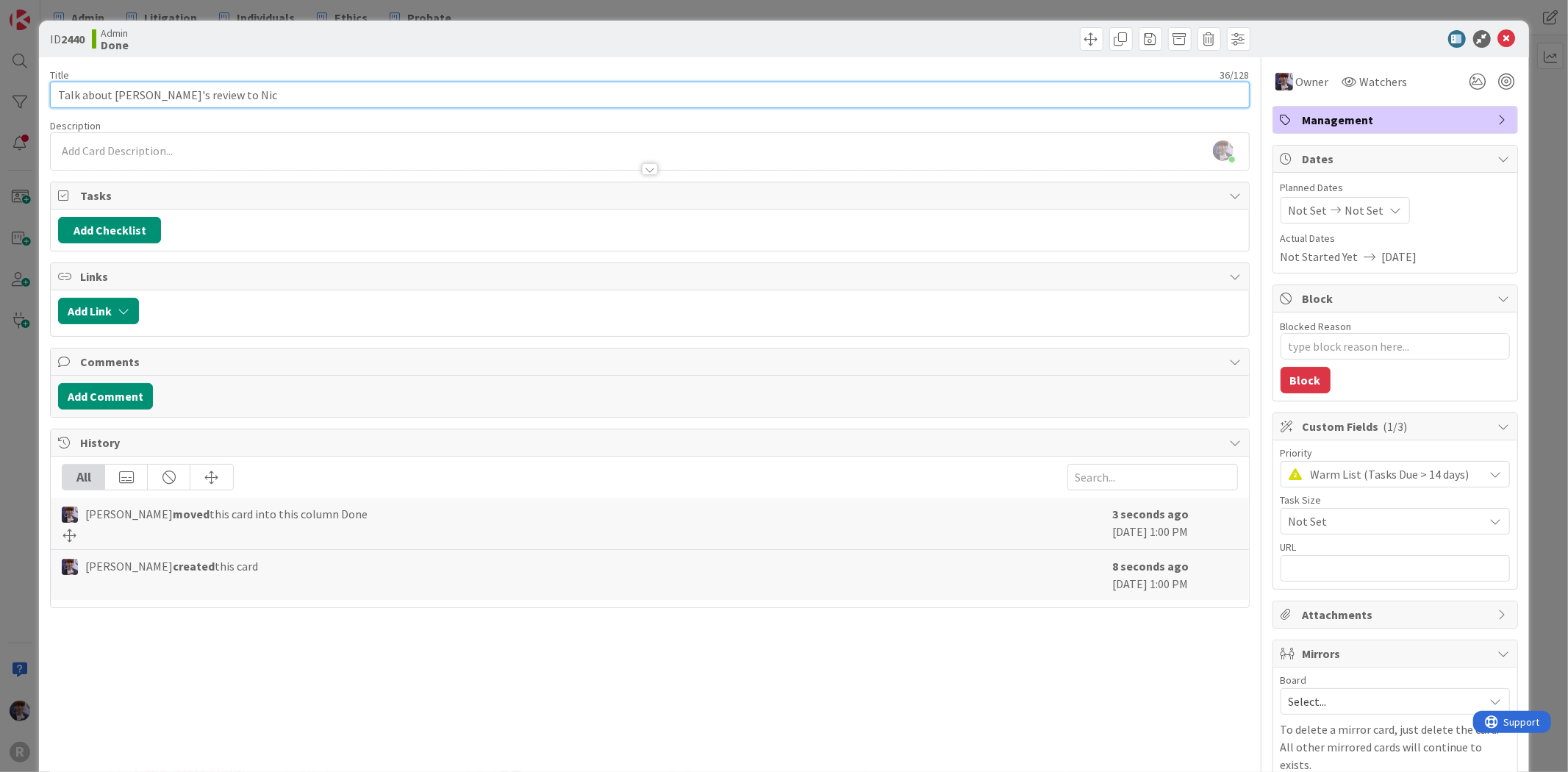
click at [208, 95] on input "Talk about [PERSON_NAME]'s review to Nic" at bounding box center [649, 95] width 1199 height 27
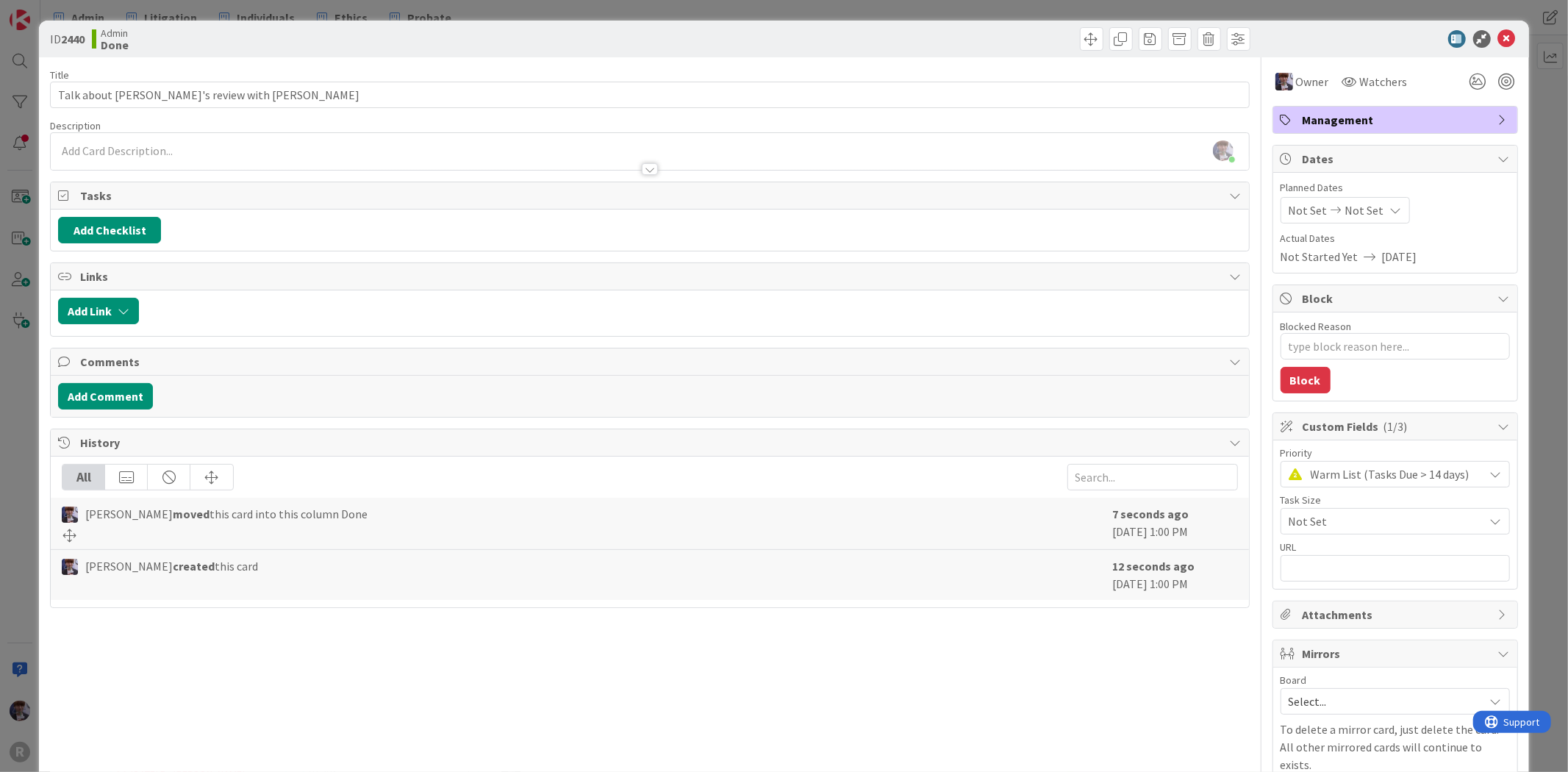
click at [16, 427] on div "ID 2440 Admin Done Title 38 / 128 Talk about [PERSON_NAME]'s review with Nic De…" at bounding box center [784, 386] width 1568 height 772
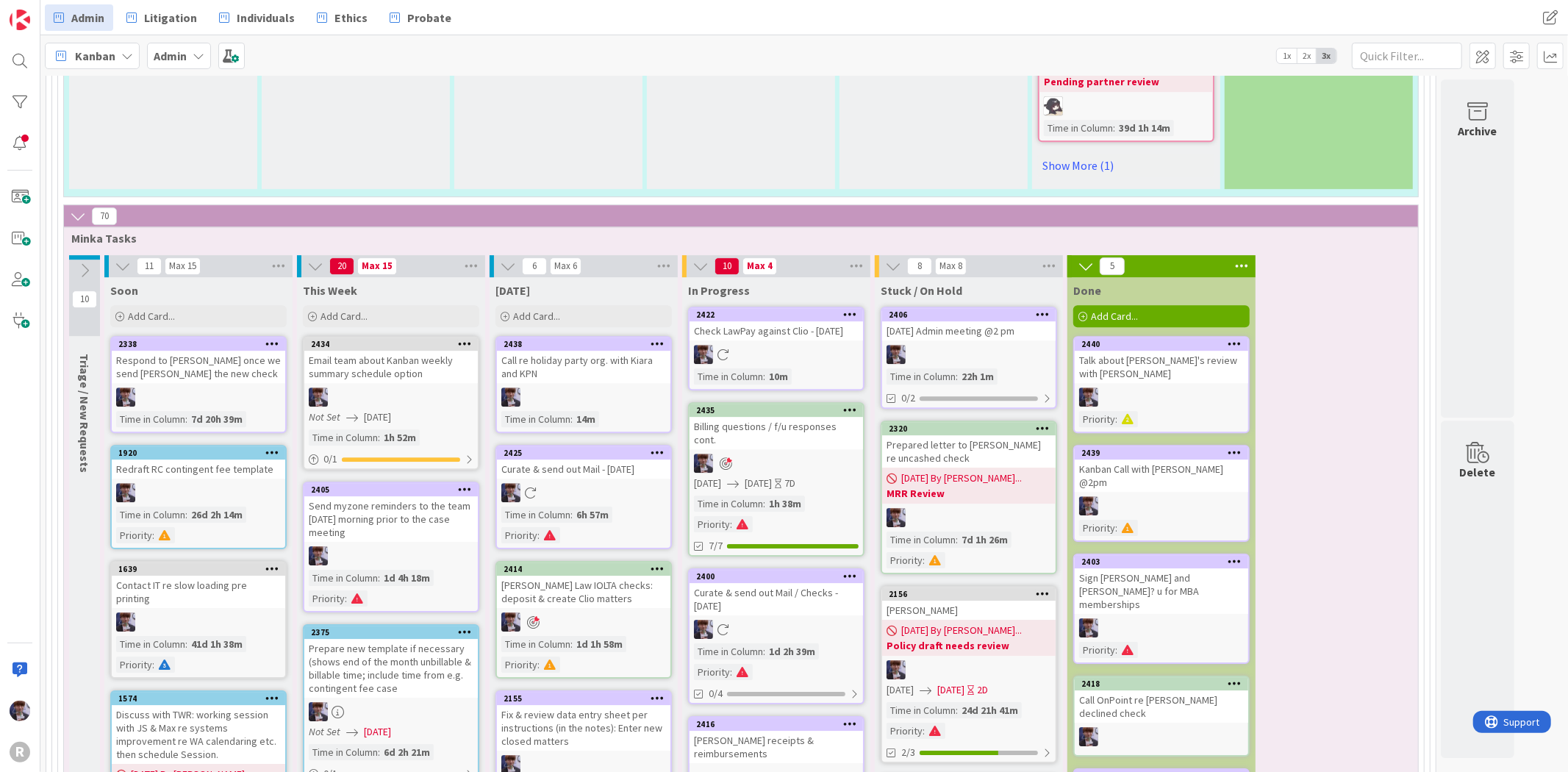
click at [1208, 336] on link "2440 Talk about [PERSON_NAME]'s review with Nic Priority :" at bounding box center [1161, 385] width 176 height 97
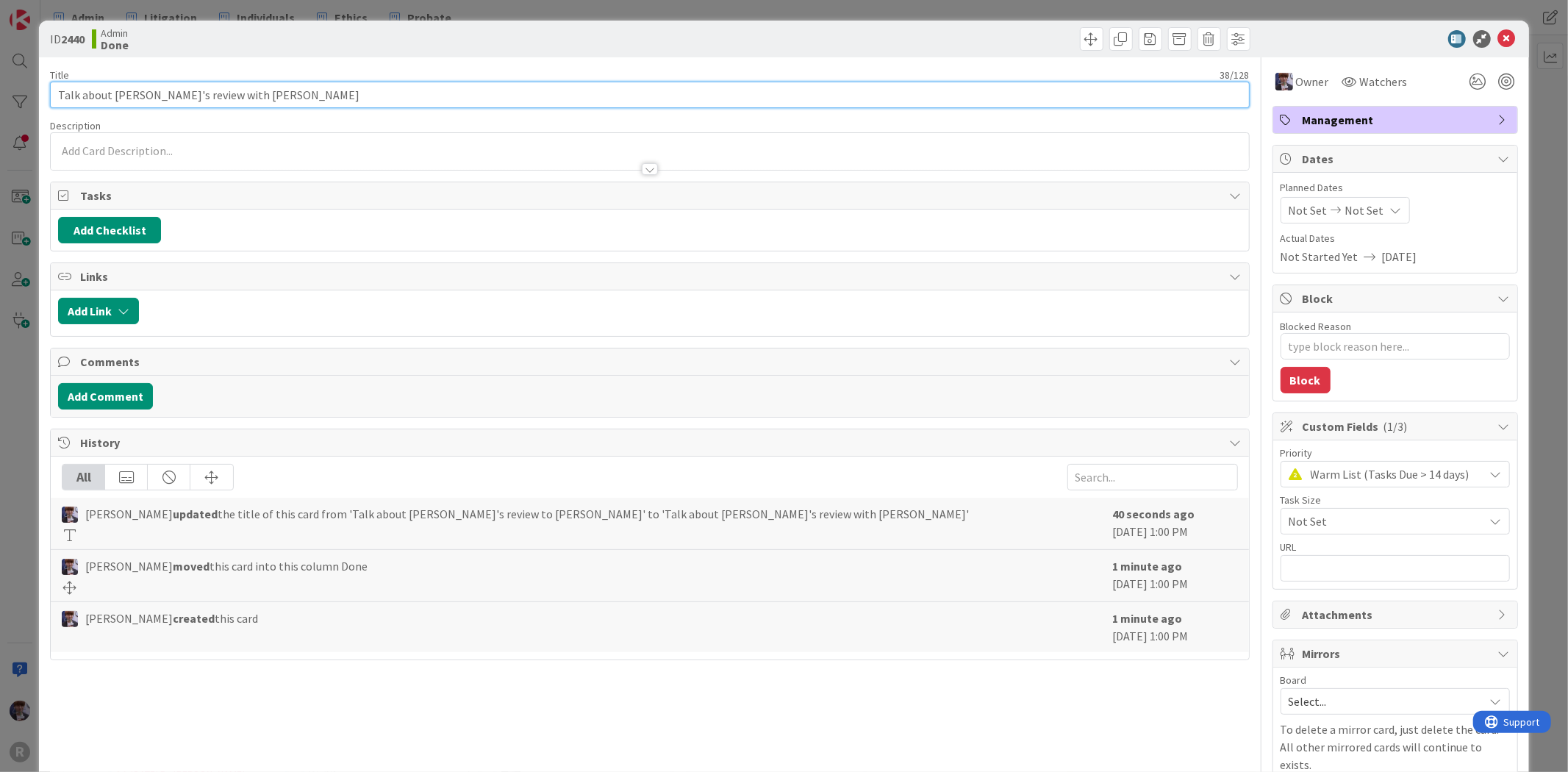
click at [251, 93] on input "Talk about [PERSON_NAME]'s review with [PERSON_NAME]" at bounding box center [649, 95] width 1199 height 27
click at [252, 93] on input "Talk about [PERSON_NAME]'s review with [PERSON_NAME]" at bounding box center [649, 95] width 1199 height 27
click at [375, 85] on input "Talk about [PERSON_NAME]'s review with [PERSON_NAME] to ask [PERSON_NAME] his r…" at bounding box center [649, 95] width 1199 height 27
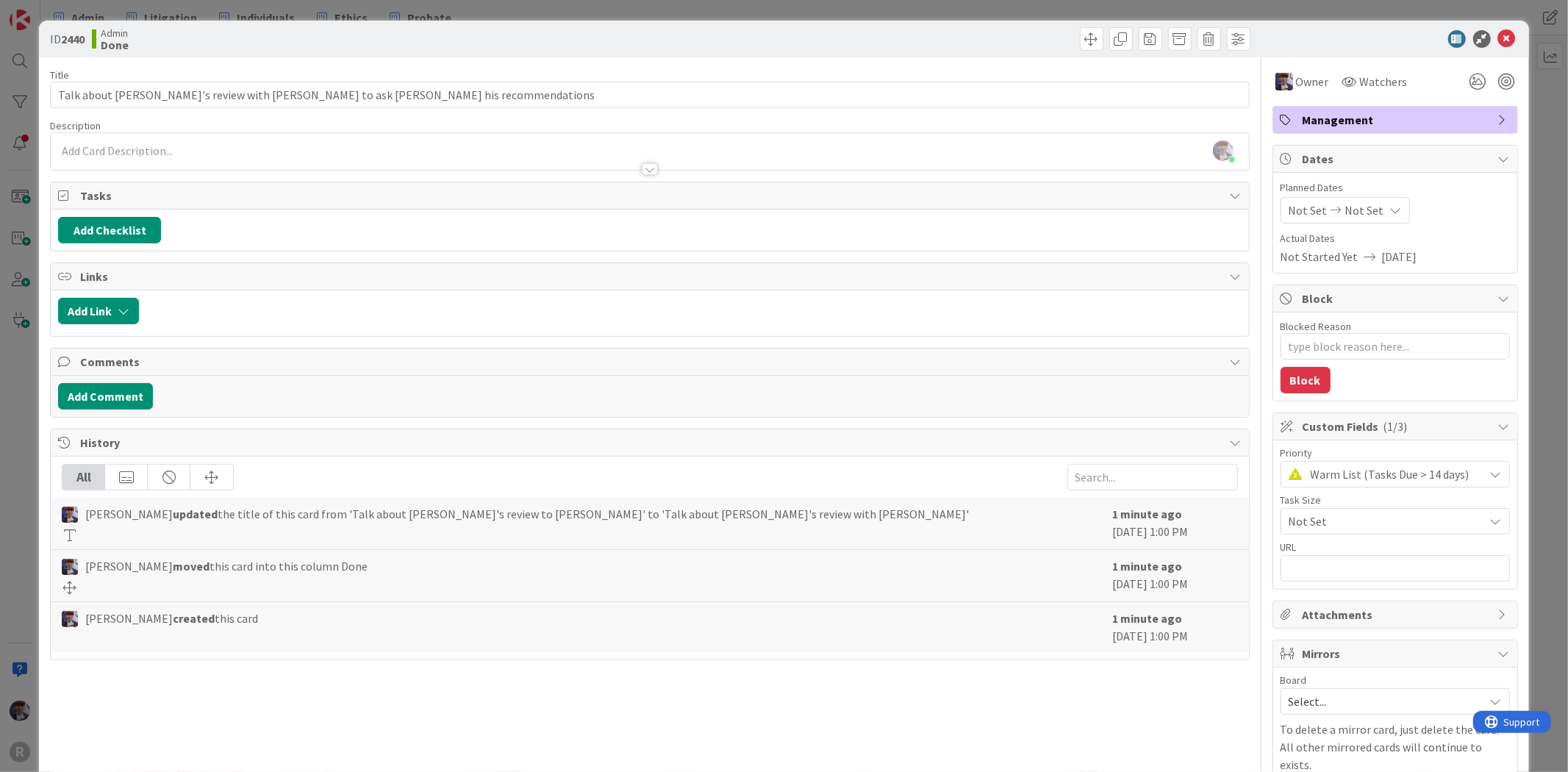
click at [1525, 97] on div "ID 2440 Admin Done Title 79 / 128 Talk about [PERSON_NAME]'s review with Nic - …" at bounding box center [784, 386] width 1568 height 772
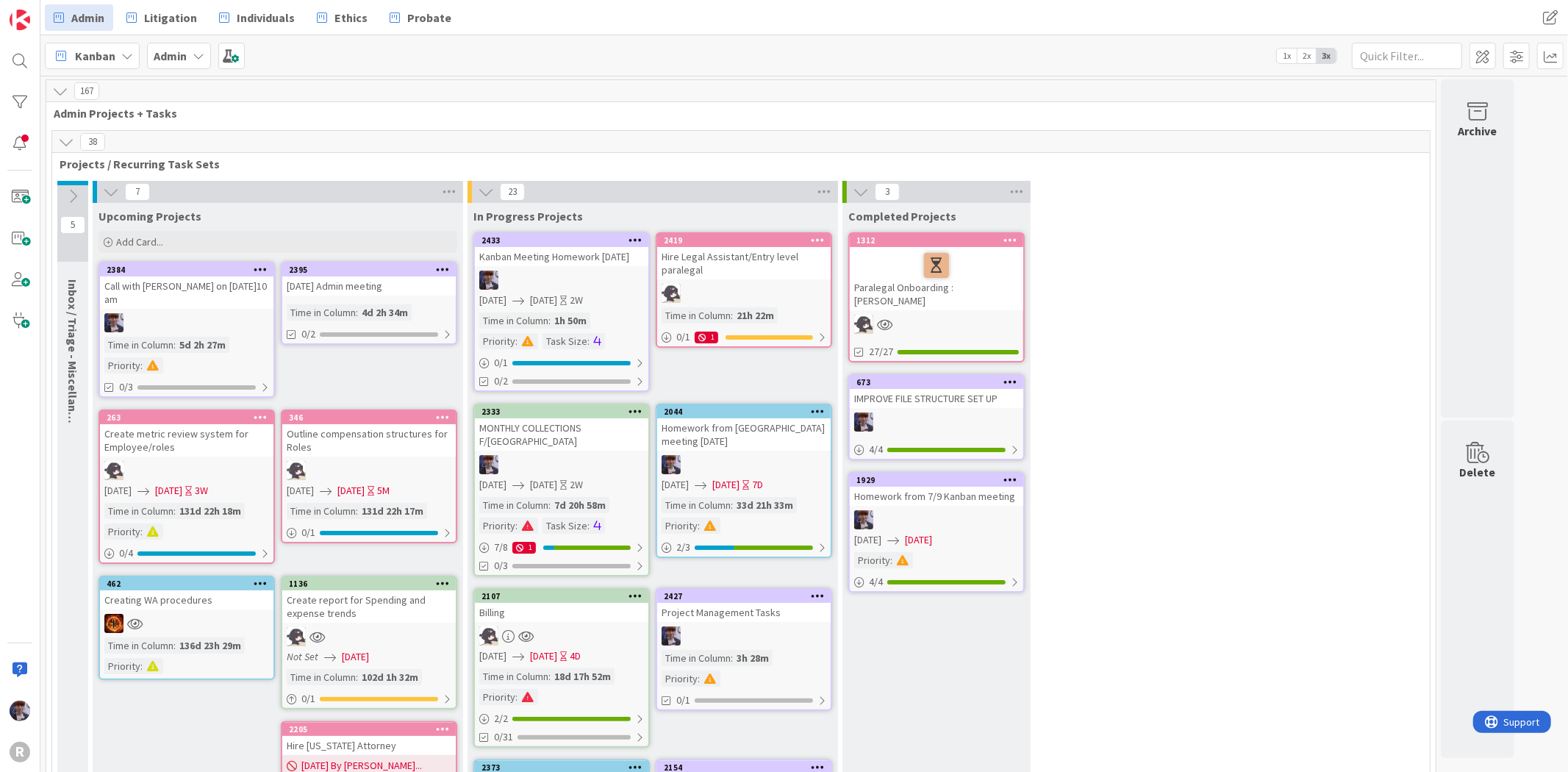
click at [611, 415] on div "2333" at bounding box center [562, 412] width 173 height 13
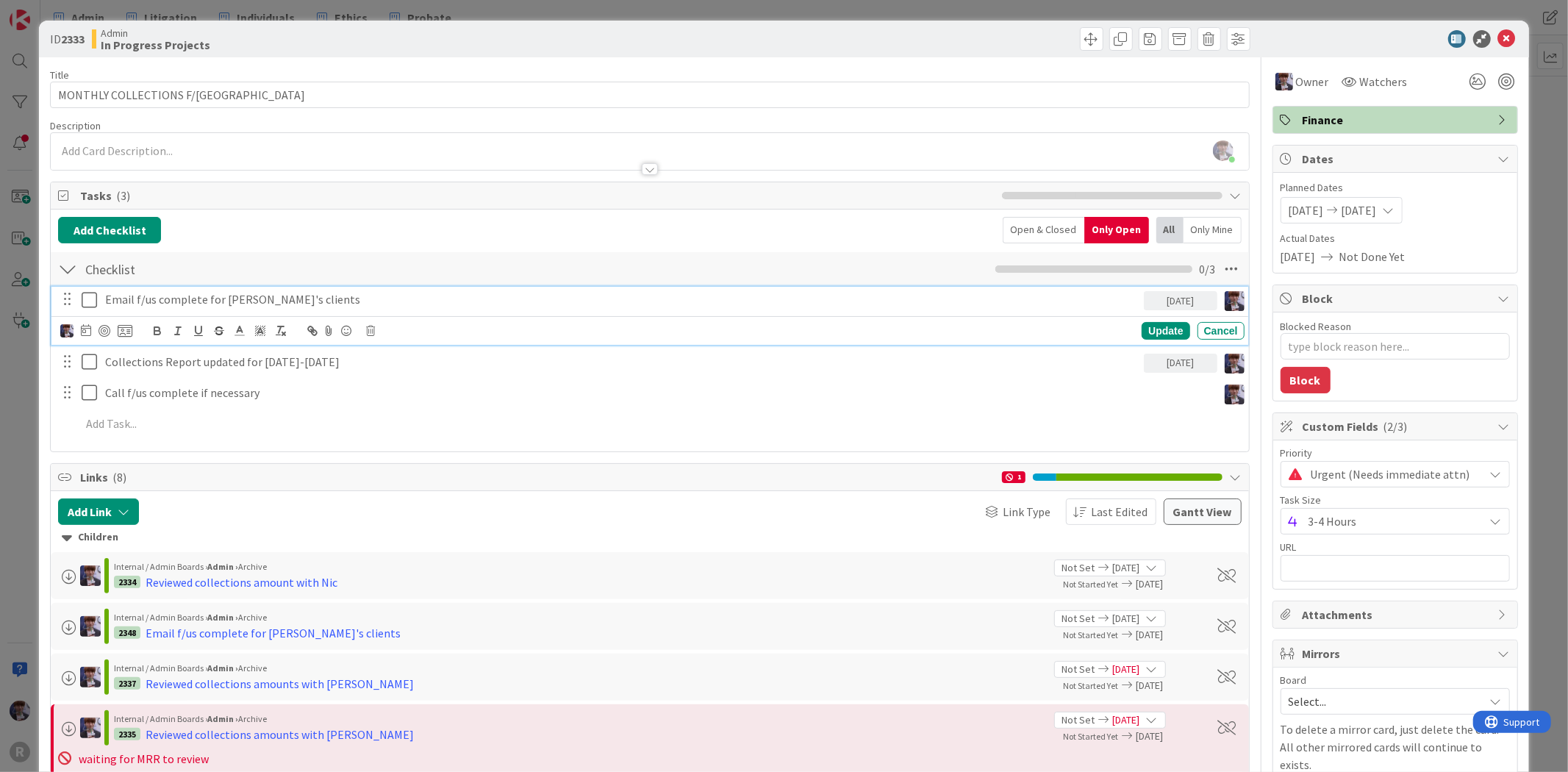
click at [154, 300] on p "Email f/us complete for [PERSON_NAME]'s clients" at bounding box center [621, 300] width 1033 height 17
click at [84, 331] on icon at bounding box center [86, 330] width 10 height 11
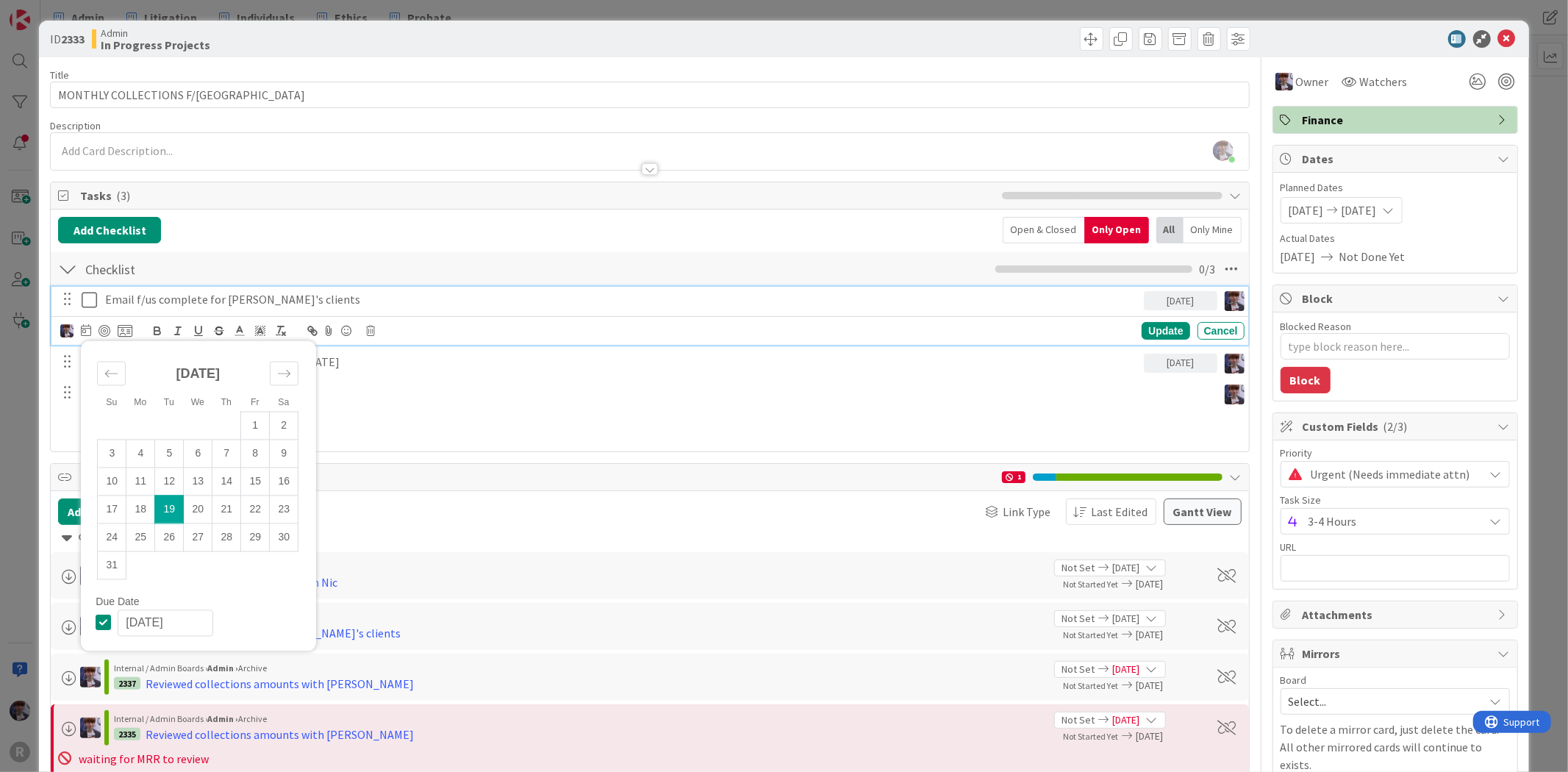
click at [177, 513] on td "19" at bounding box center [170, 509] width 29 height 28
click at [1141, 332] on div "Update" at bounding box center [1165, 331] width 48 height 18
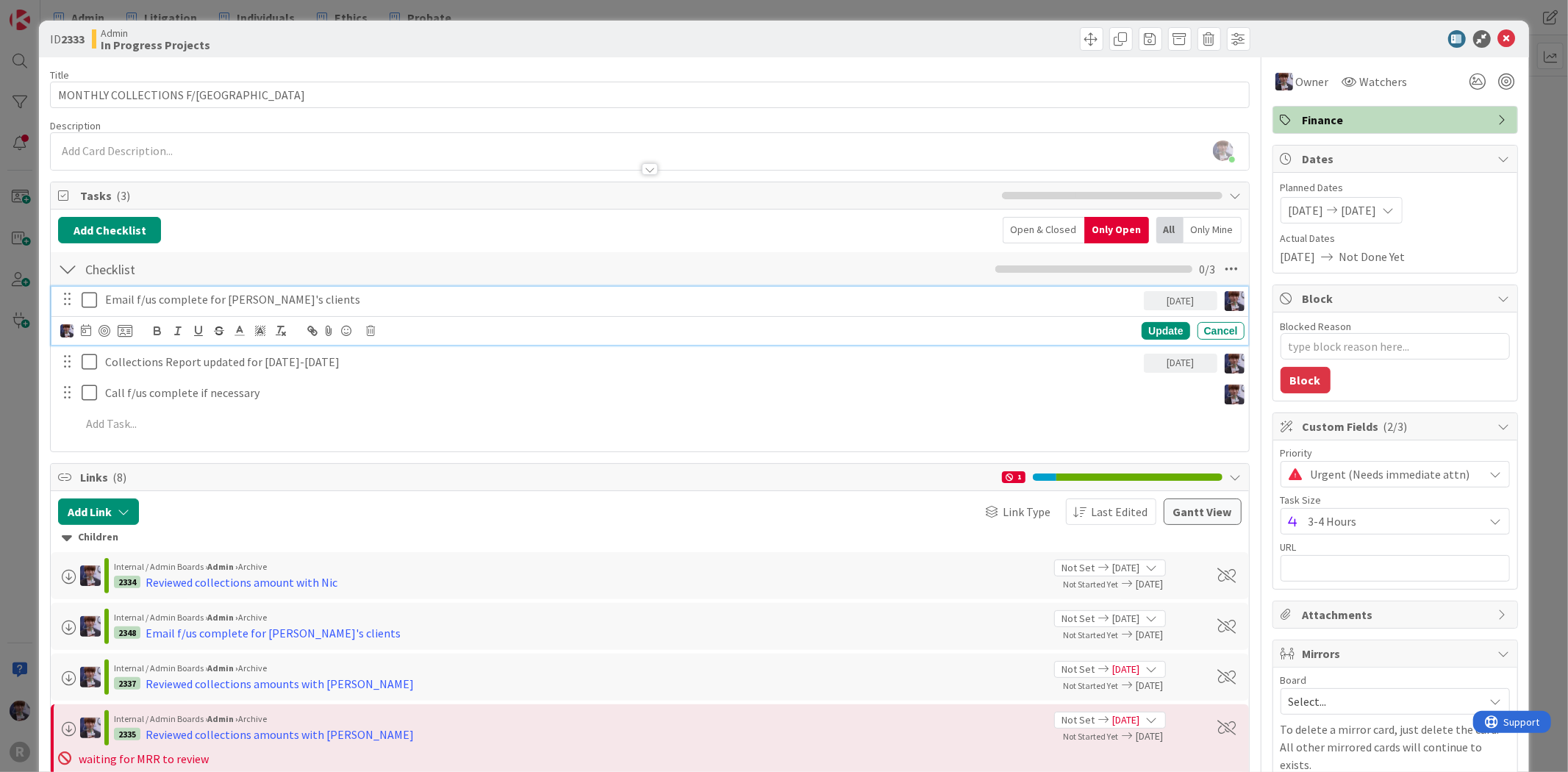
click at [369, 307] on p "Email f/us complete for [PERSON_NAME]'s clients" at bounding box center [621, 300] width 1033 height 17
click at [104, 334] on div at bounding box center [104, 331] width 11 height 11
click at [121, 335] on icon at bounding box center [124, 331] width 14 height 13
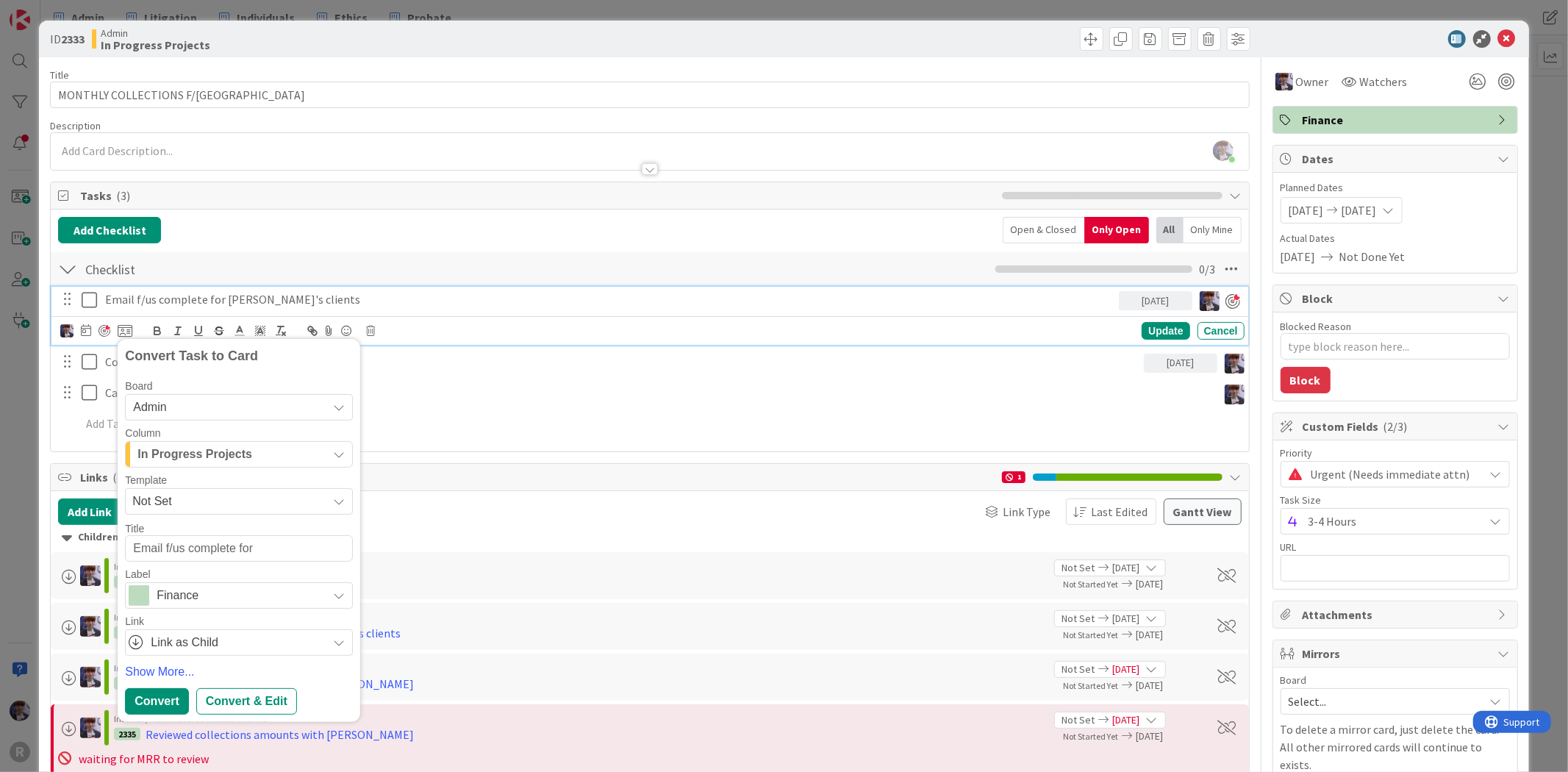
click at [213, 461] on span "In Progress Projects" at bounding box center [194, 455] width 114 height 19
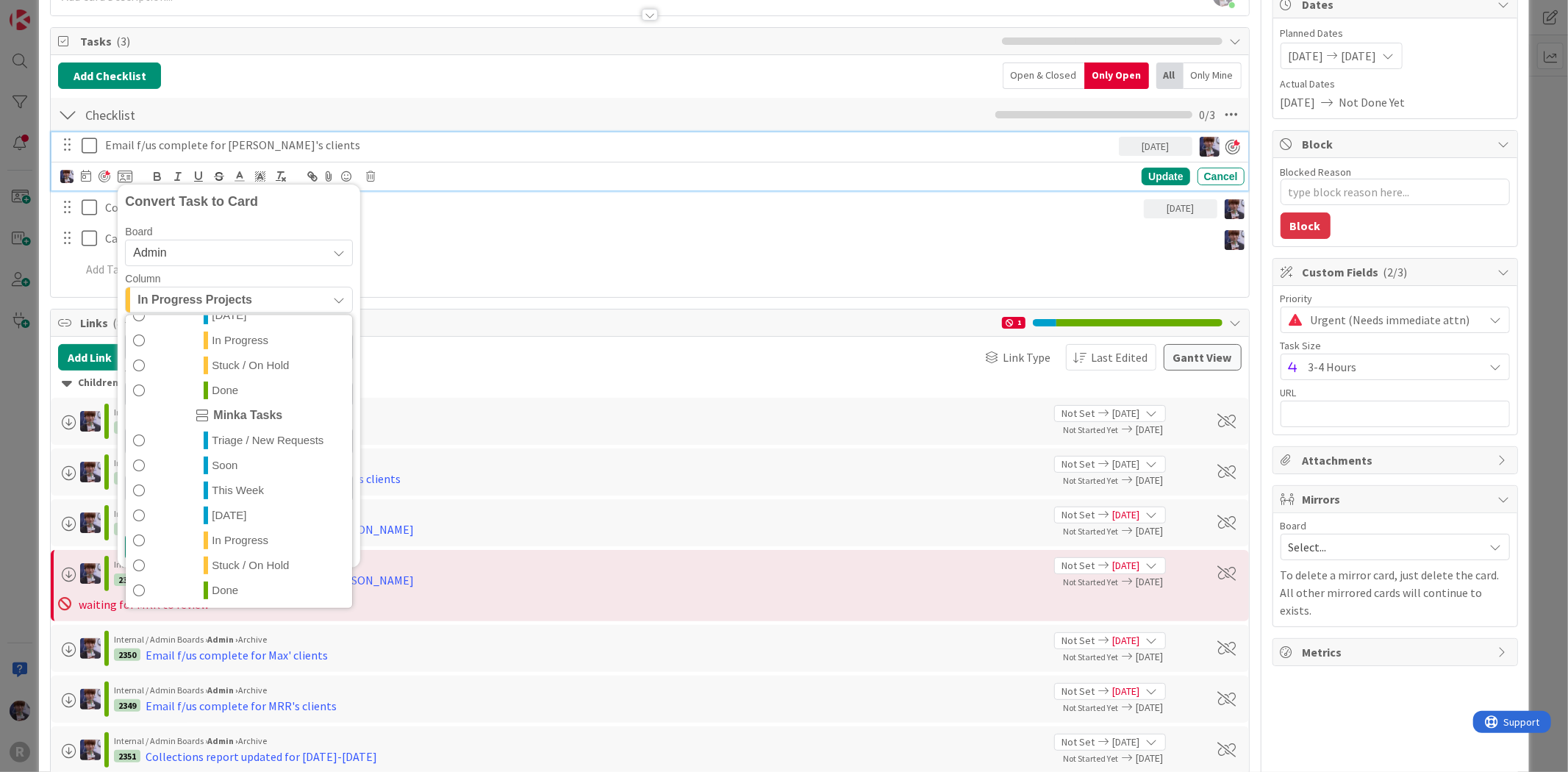
scroll to position [245, 0]
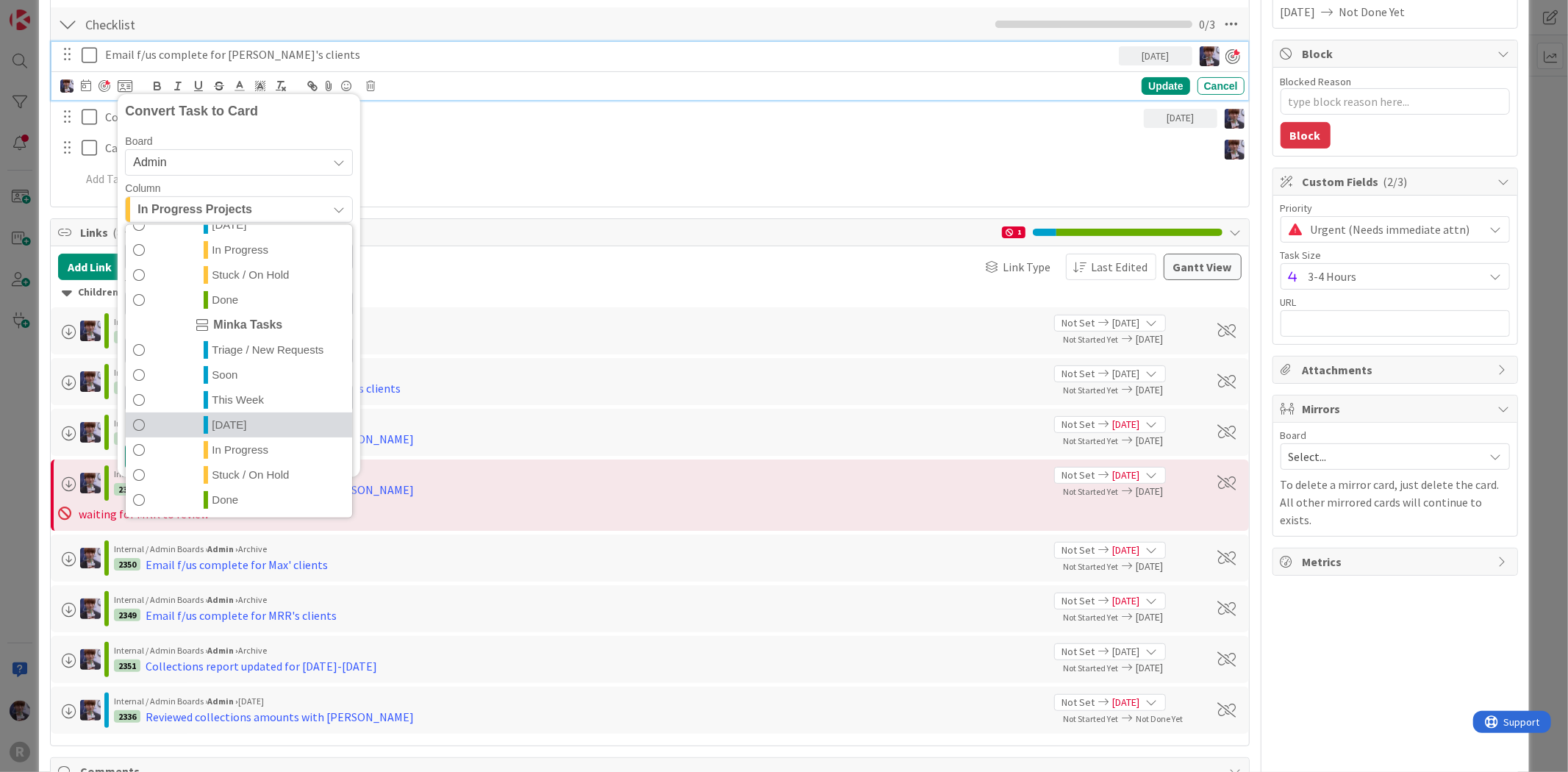
click at [243, 423] on link "[DATE]" at bounding box center [239, 424] width 227 height 25
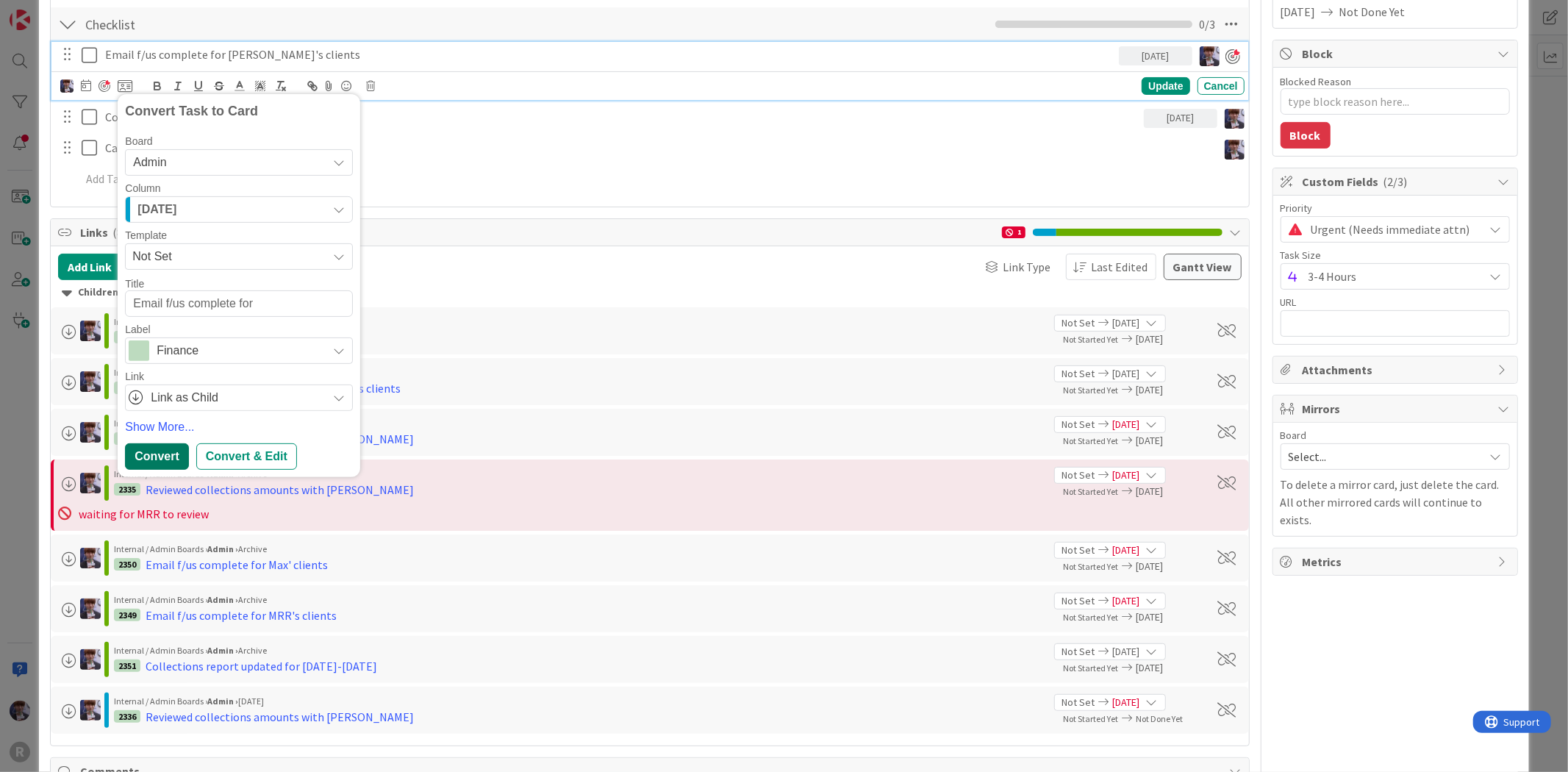
click at [149, 457] on div "Convert" at bounding box center [156, 457] width 63 height 27
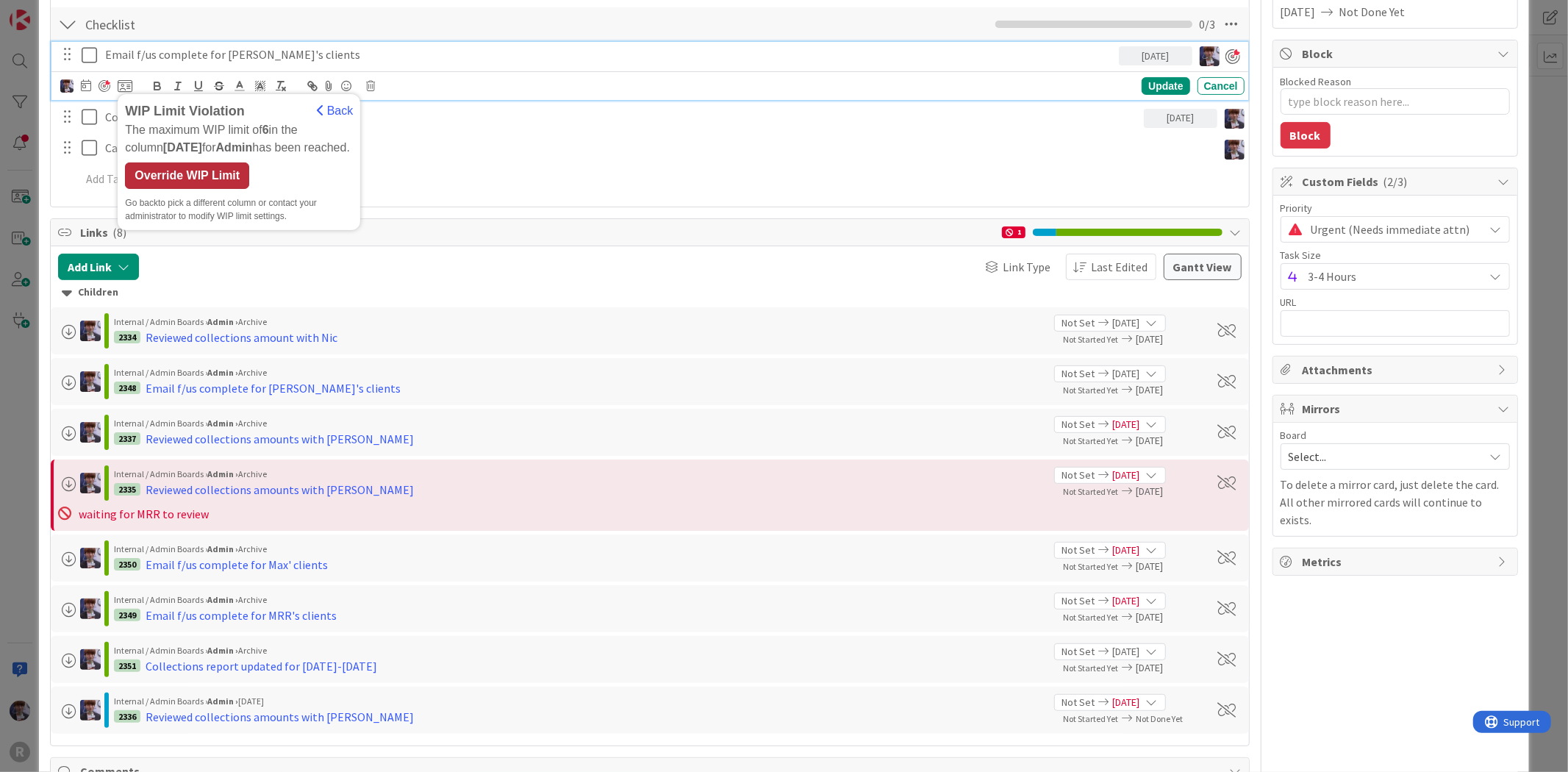
click at [216, 172] on div "Override WIP Limit" at bounding box center [187, 176] width 124 height 27
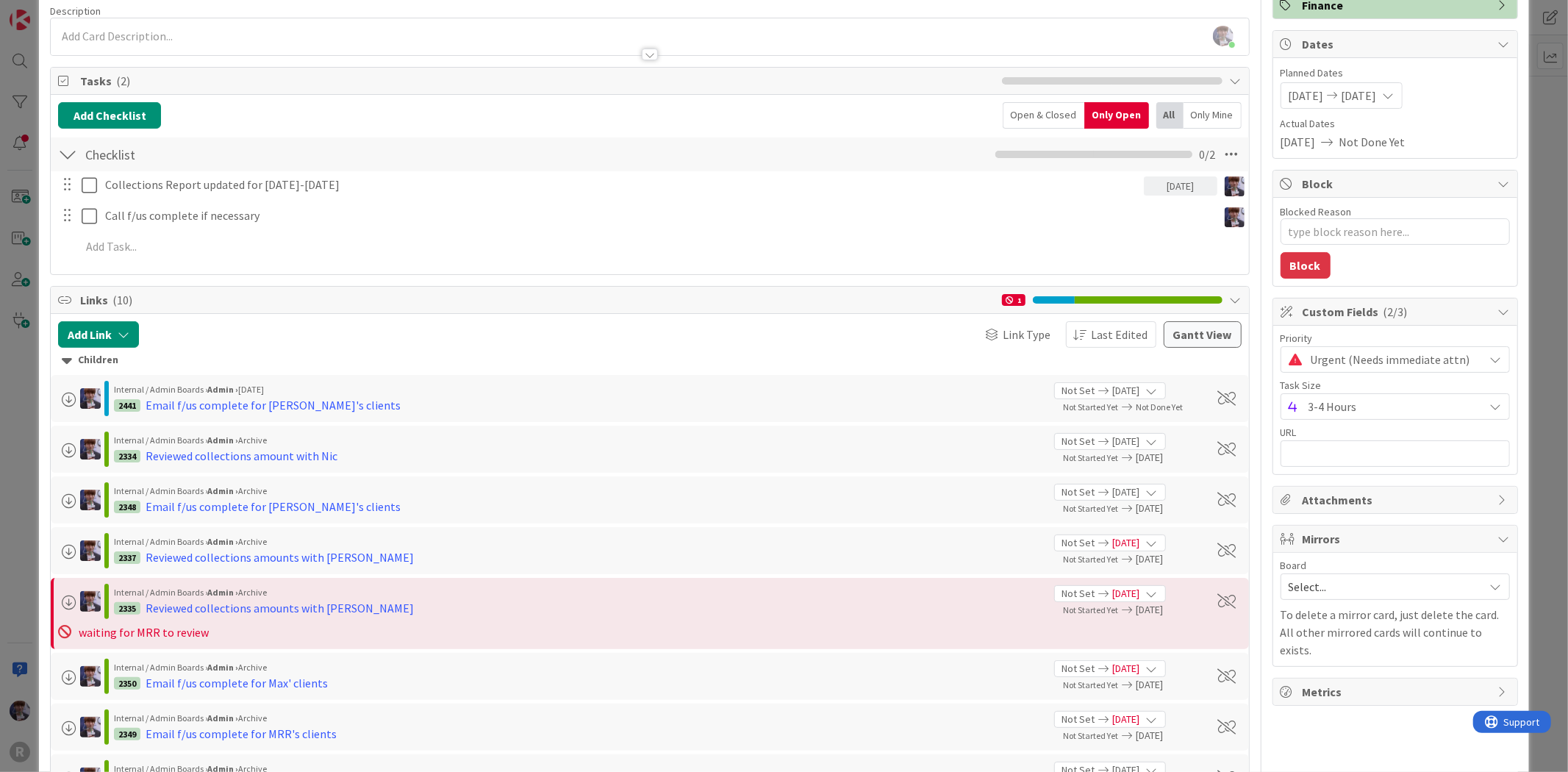
scroll to position [0, 0]
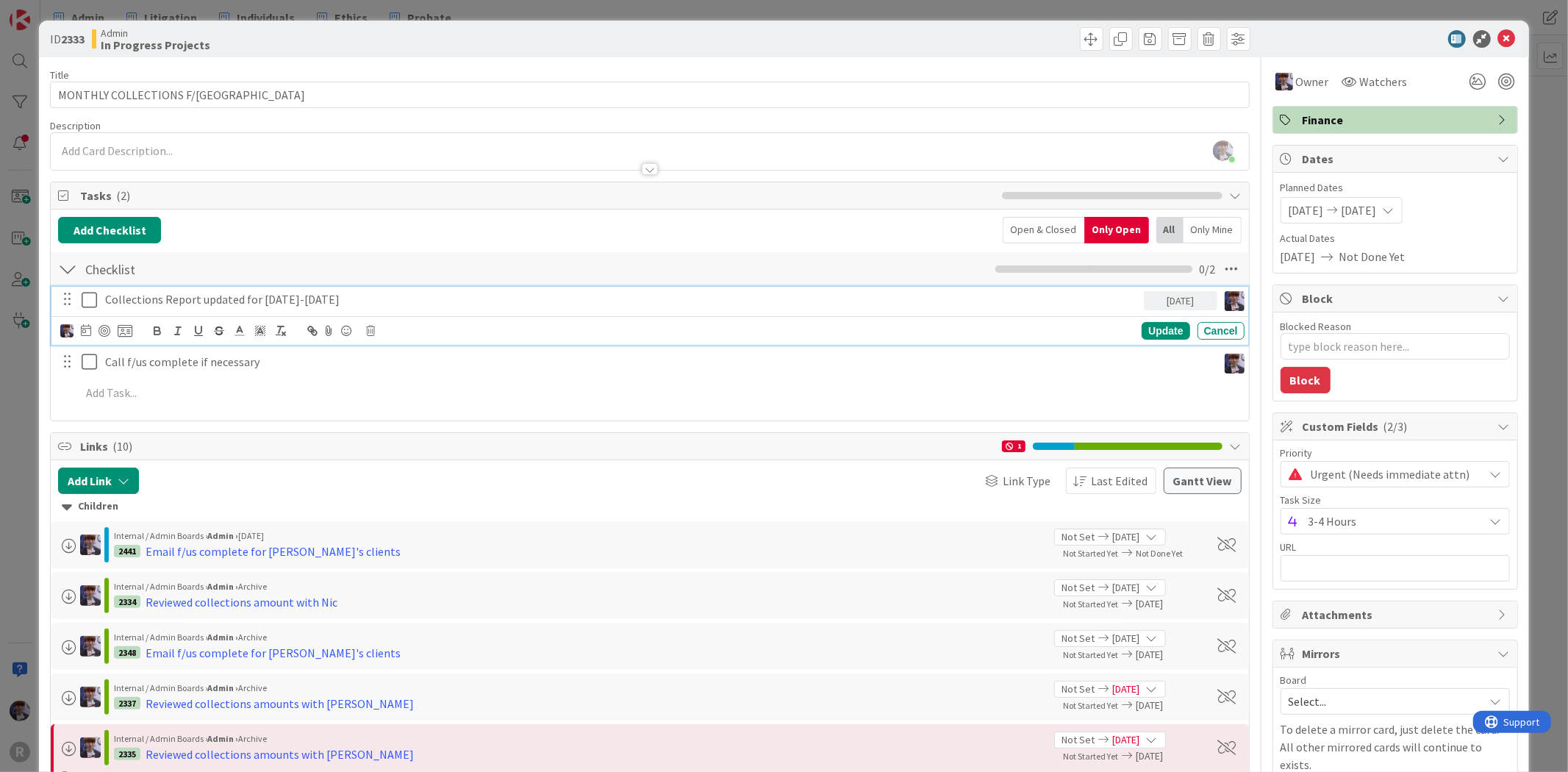
click at [243, 305] on p "Collections Report updated for [DATE]-[DATE]" at bounding box center [621, 300] width 1033 height 17
click at [126, 333] on icon at bounding box center [124, 331] width 14 height 13
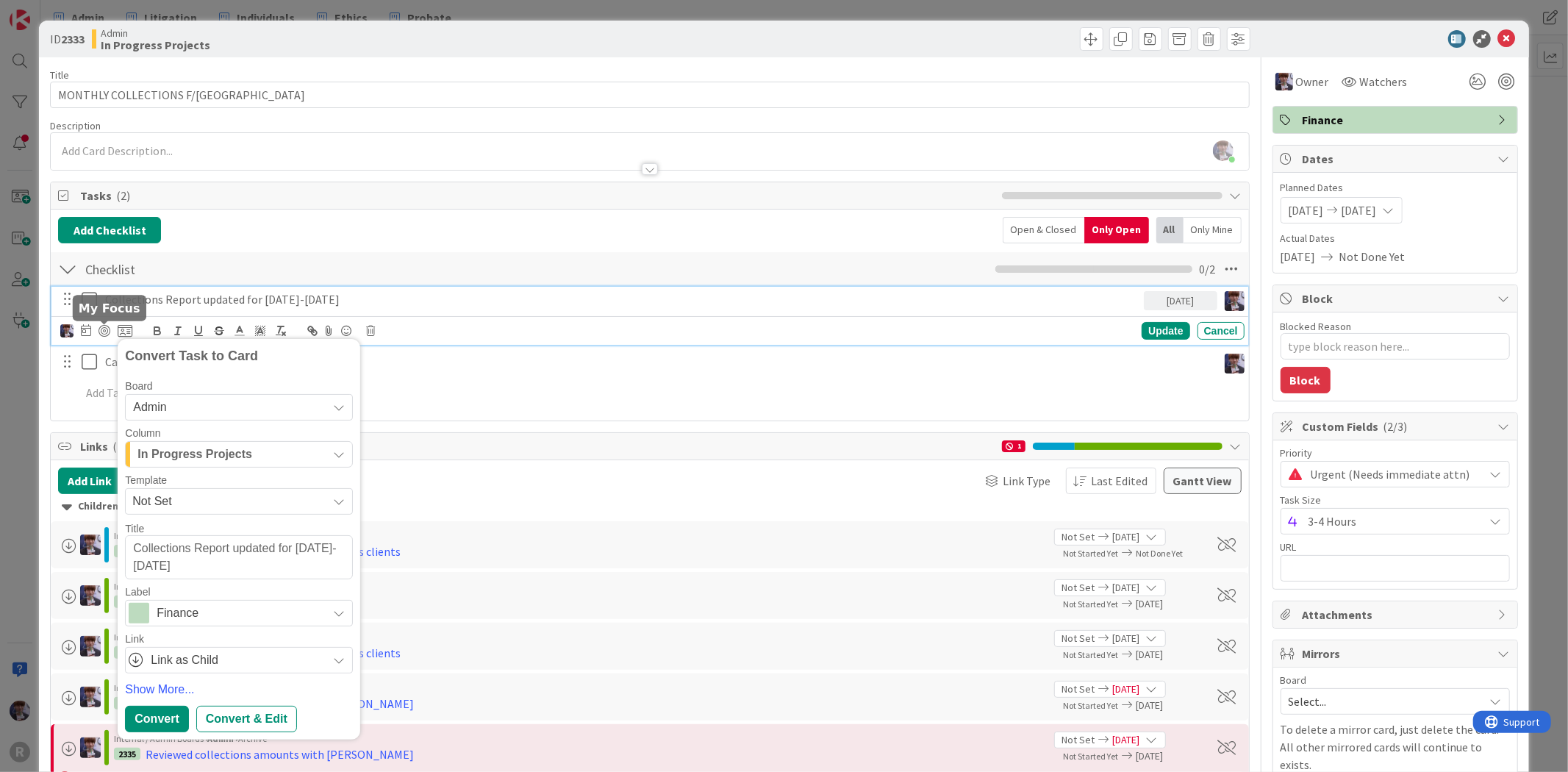
click at [91, 336] on div "Convert Task to Card Board Admin Column In Progress Projects Template Not Set T…" at bounding box center [96, 331] width 72 height 18
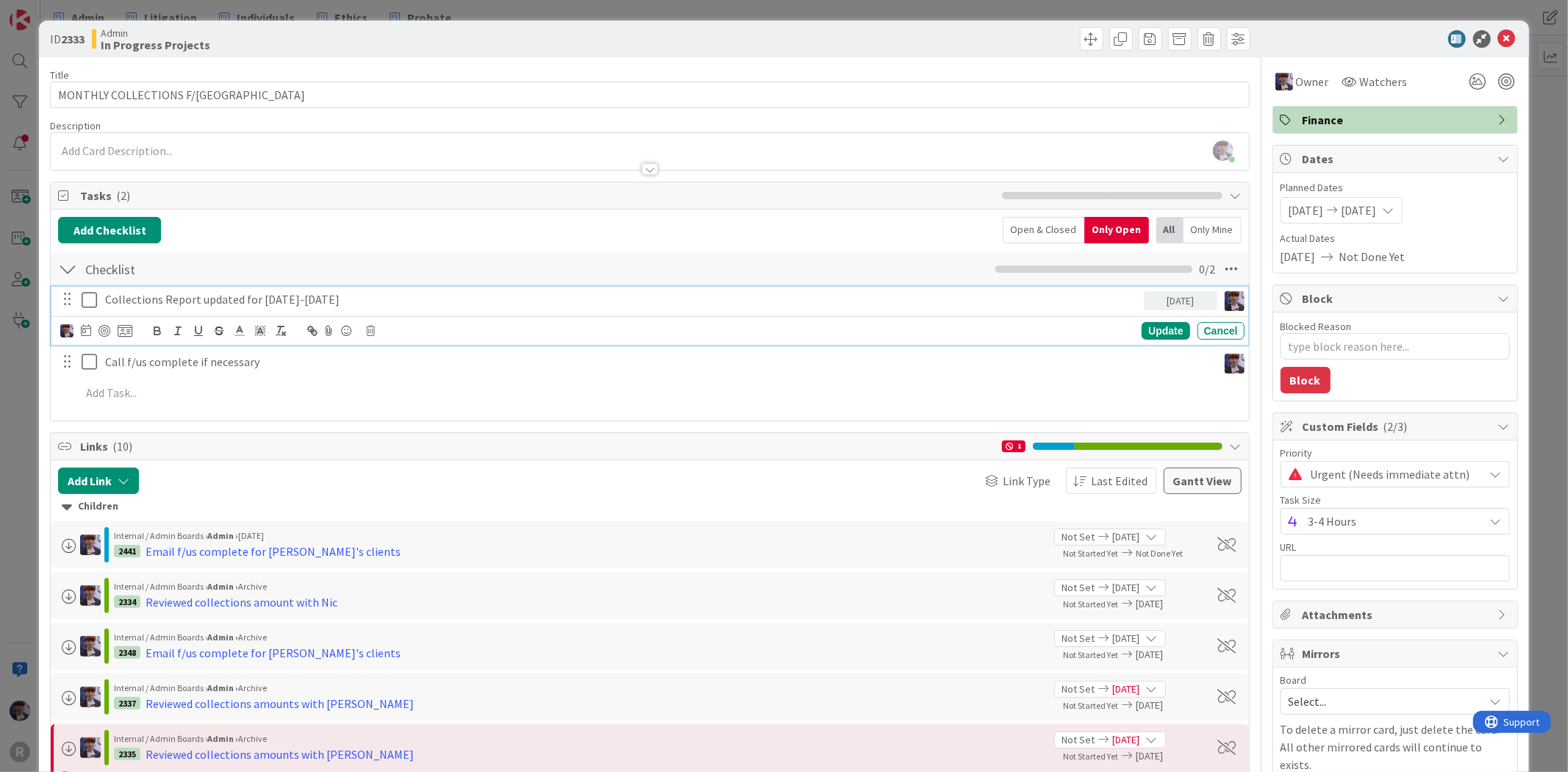
click at [86, 336] on div at bounding box center [86, 331] width 10 height 18
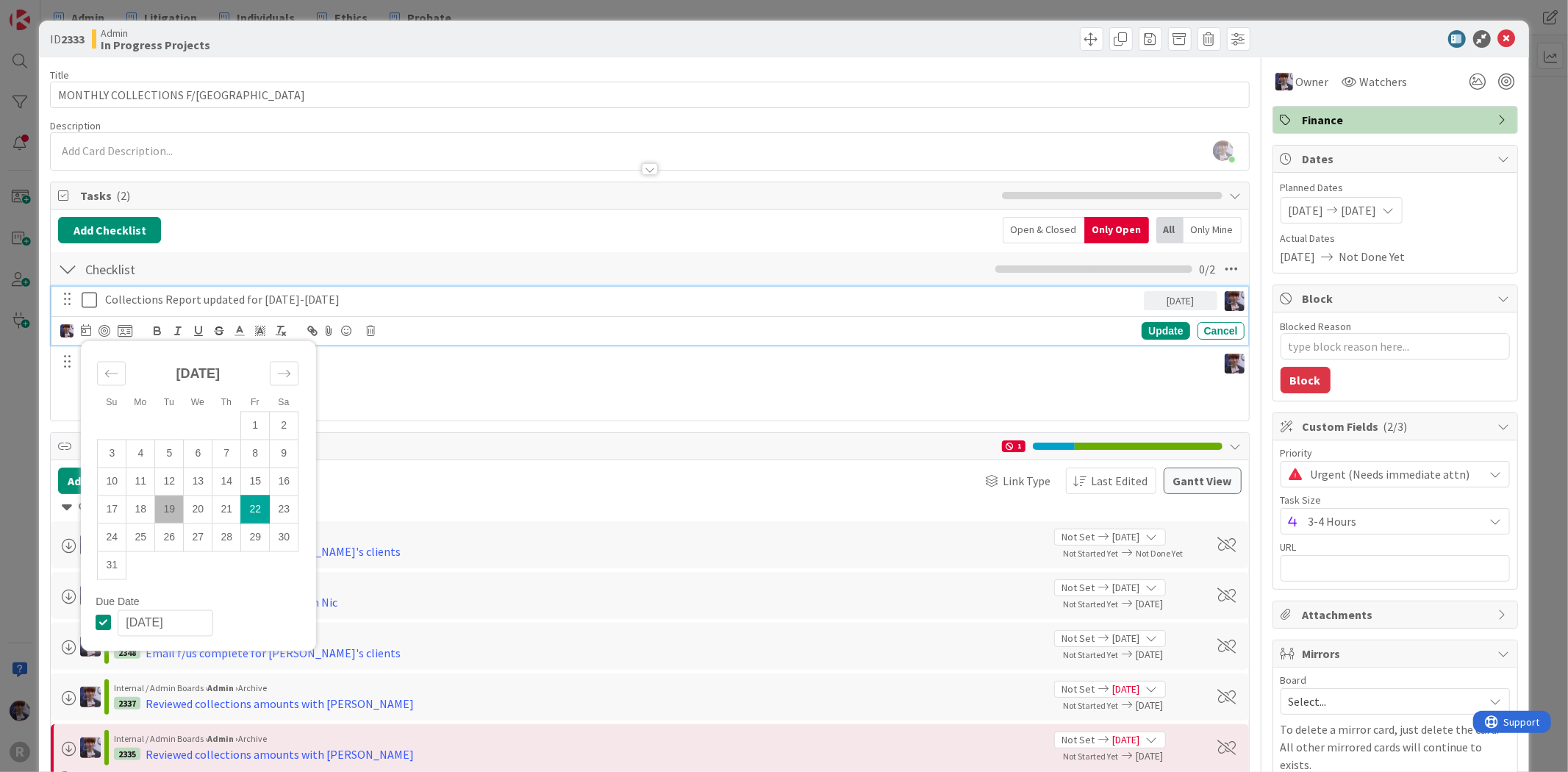
click at [259, 510] on td "22" at bounding box center [255, 509] width 29 height 28
click at [130, 333] on icon at bounding box center [124, 331] width 14 height 13
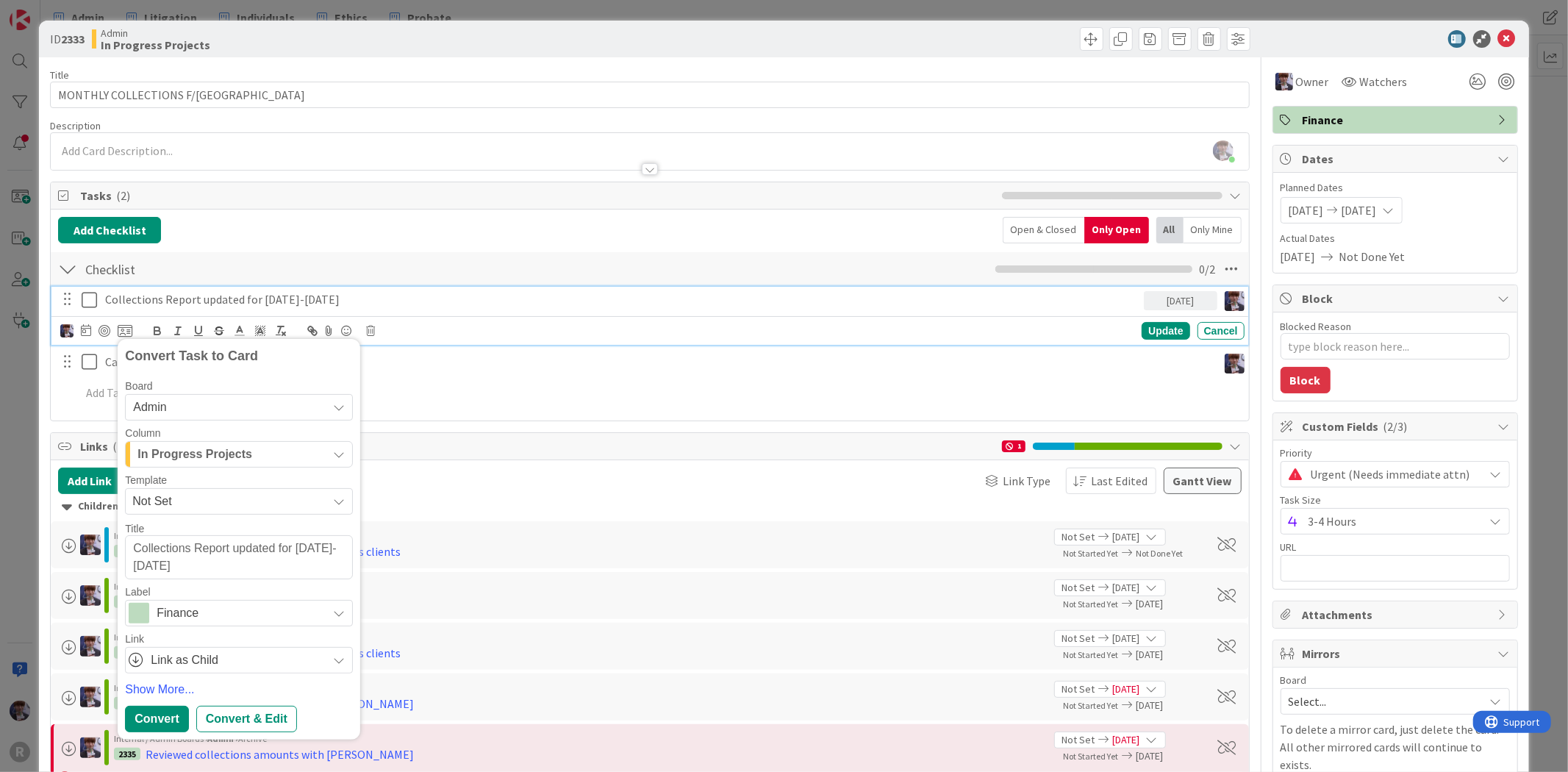
click at [284, 456] on div "In Progress Projects" at bounding box center [230, 455] width 193 height 24
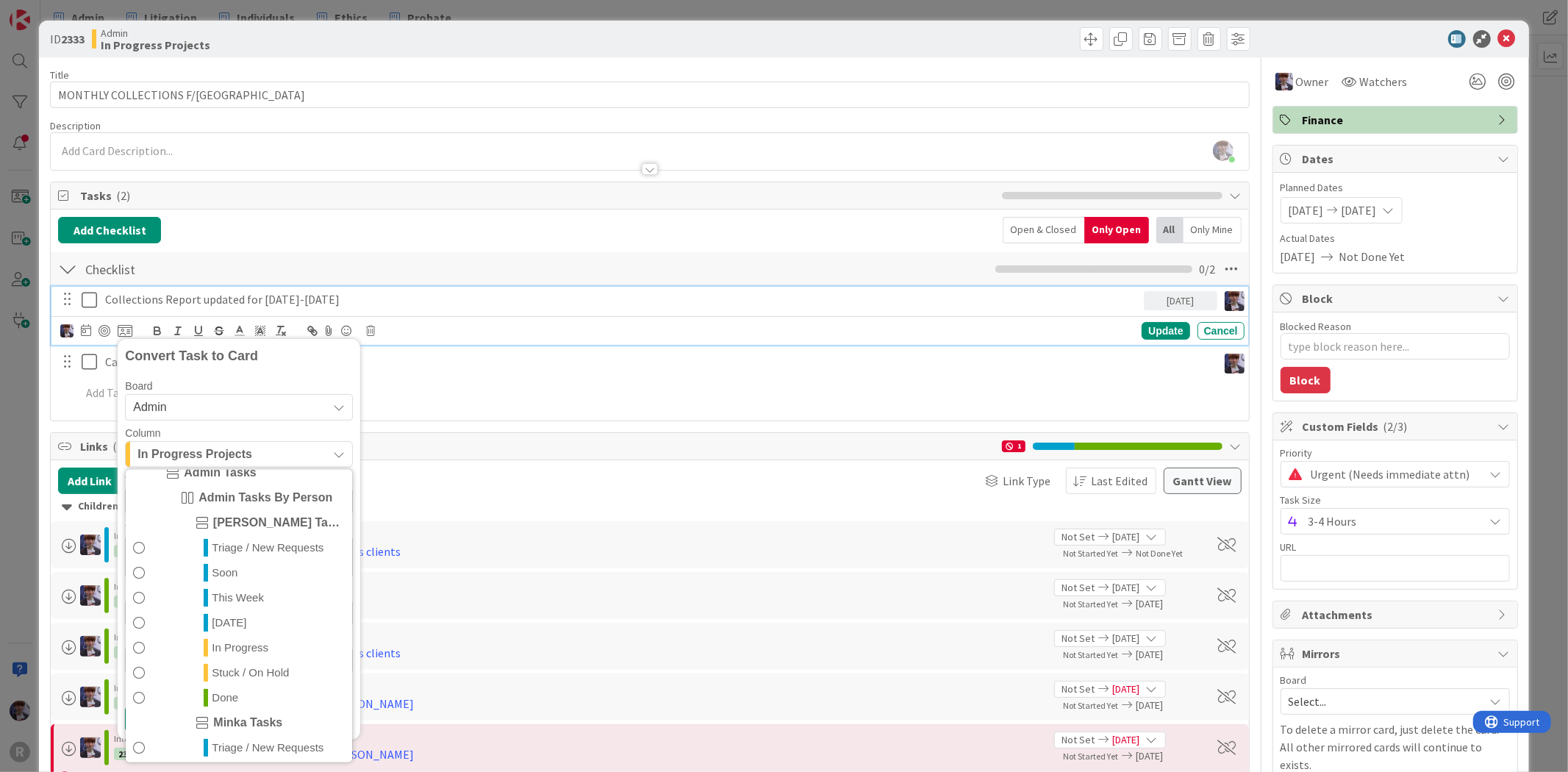
scroll to position [318, 0]
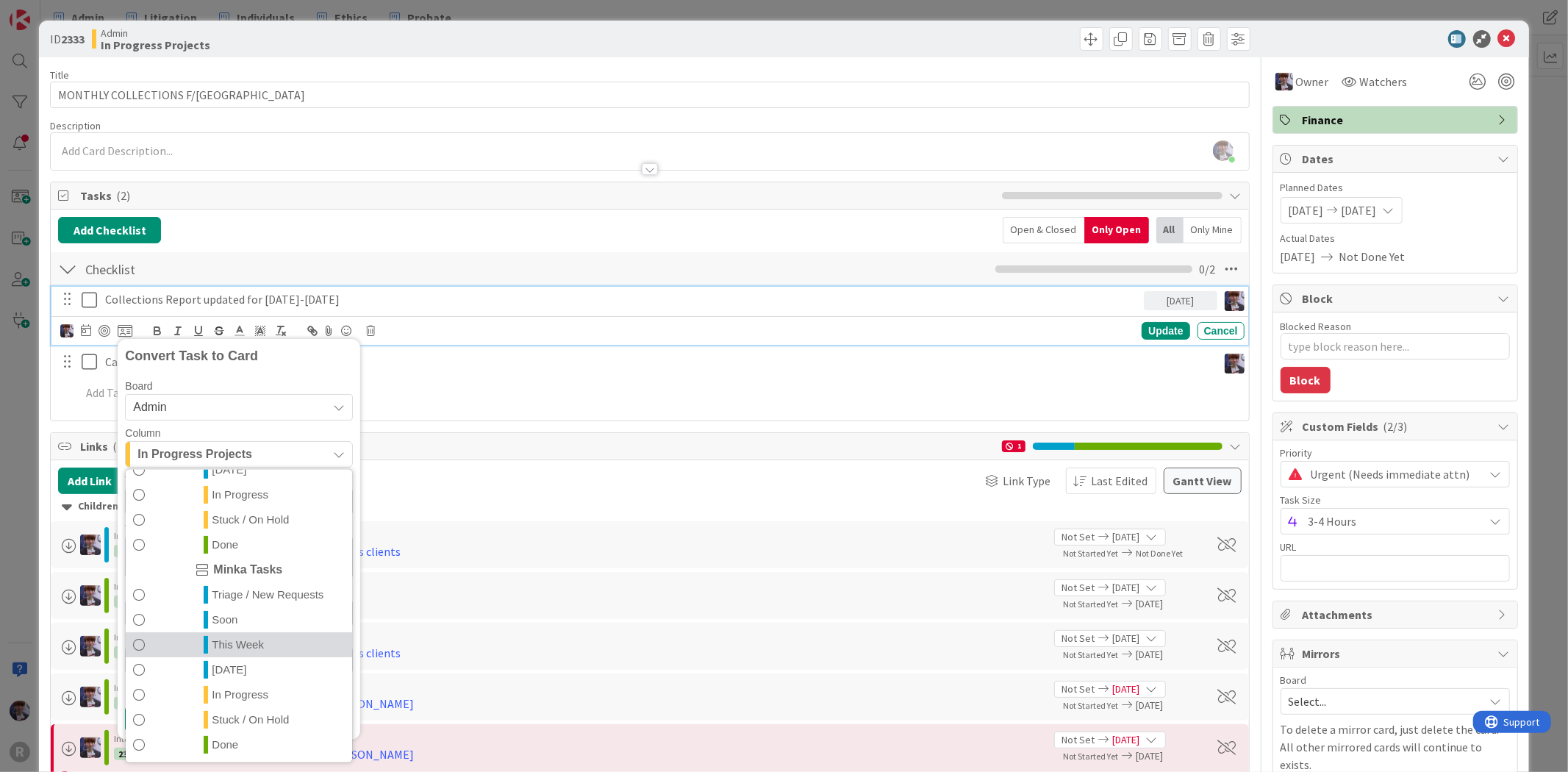
click at [215, 640] on span "This Week" at bounding box center [237, 644] width 52 height 18
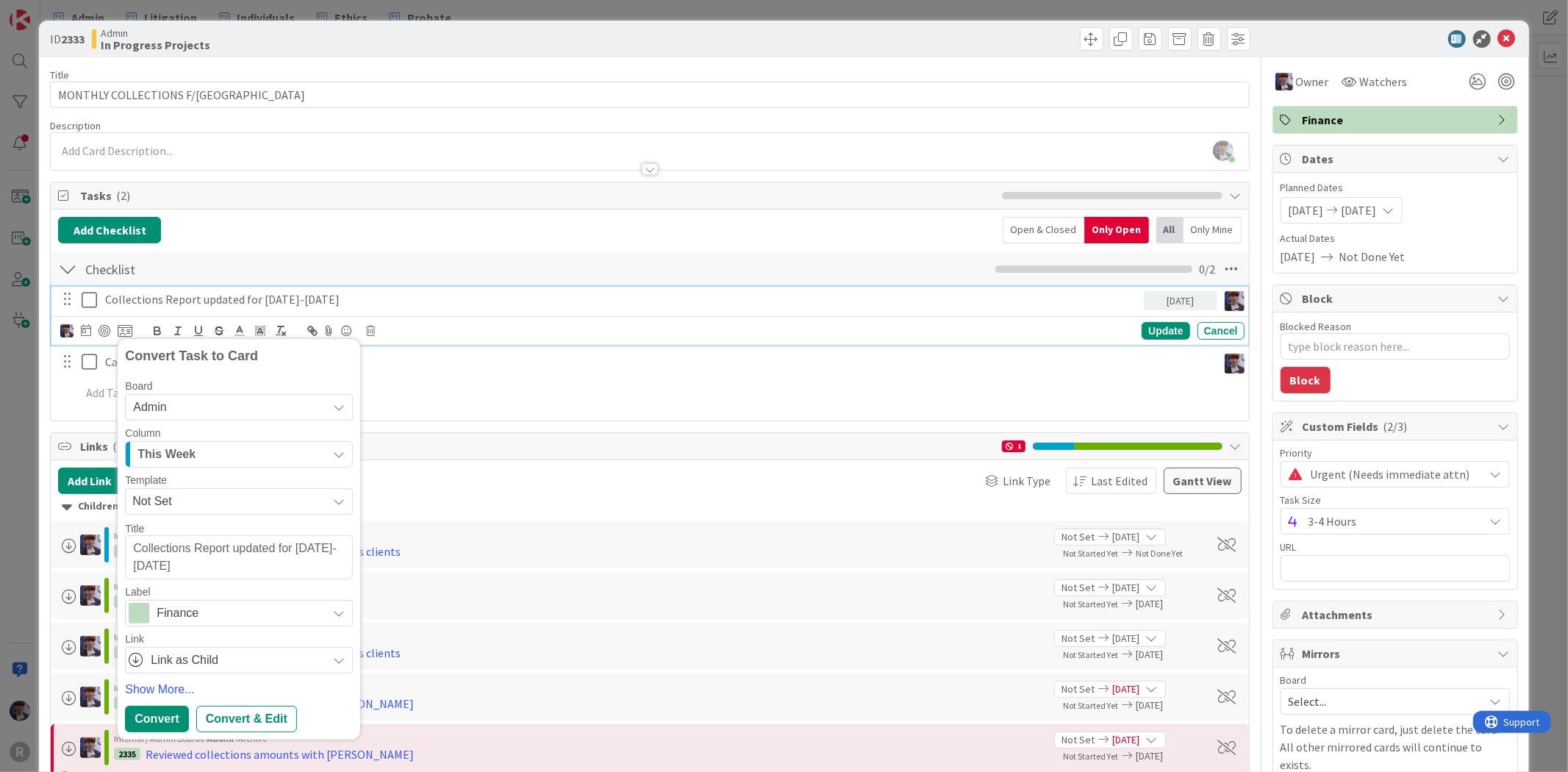
click at [163, 703] on div "Convert Task to Card Board Admin Column This Week Admin Projects + Tasks Projec…" at bounding box center [238, 538] width 228 height 386
click at [156, 711] on div "Convert" at bounding box center [156, 720] width 63 height 27
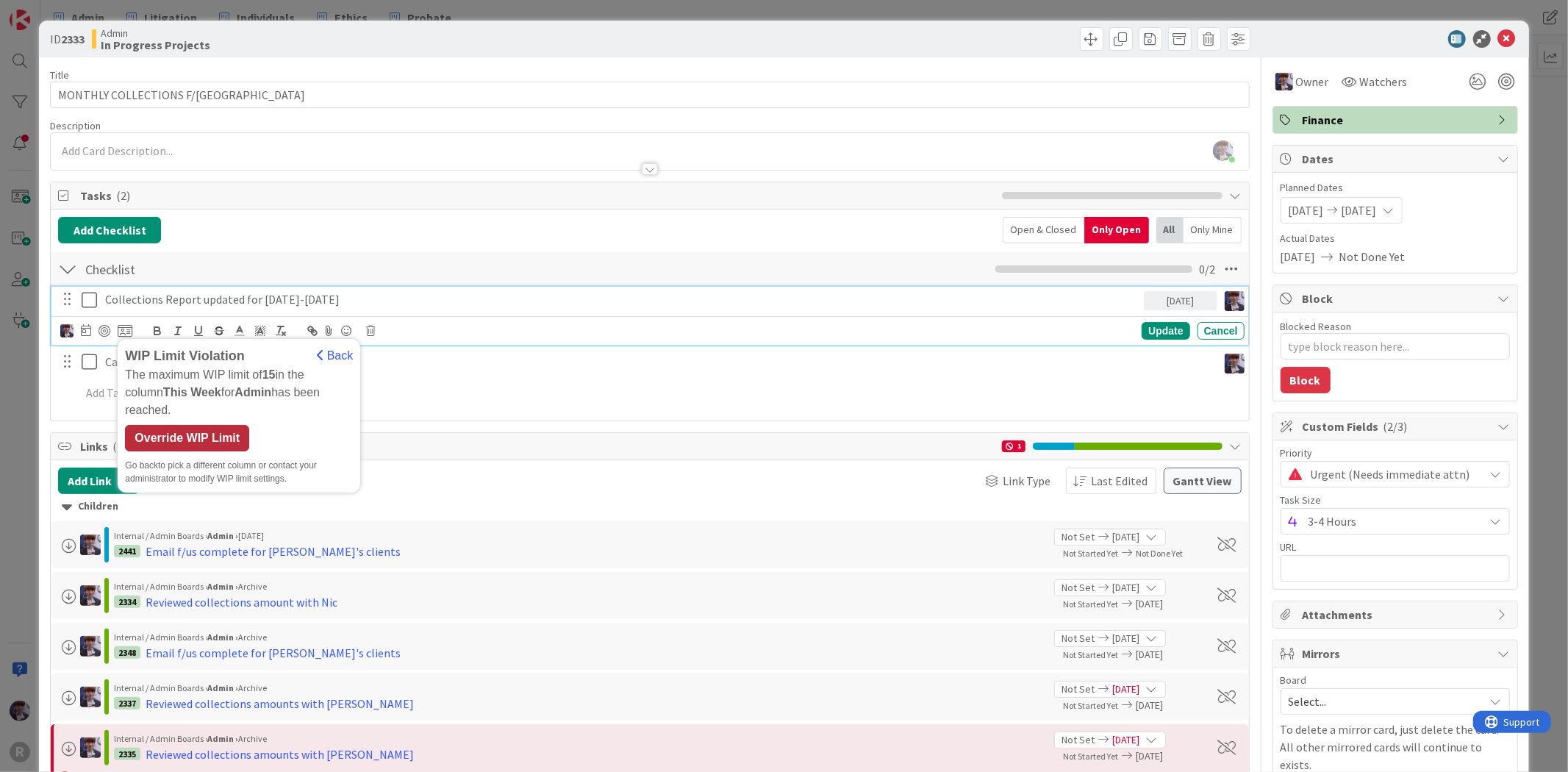
click at [198, 428] on div "Override WIP Limit" at bounding box center [187, 438] width 124 height 27
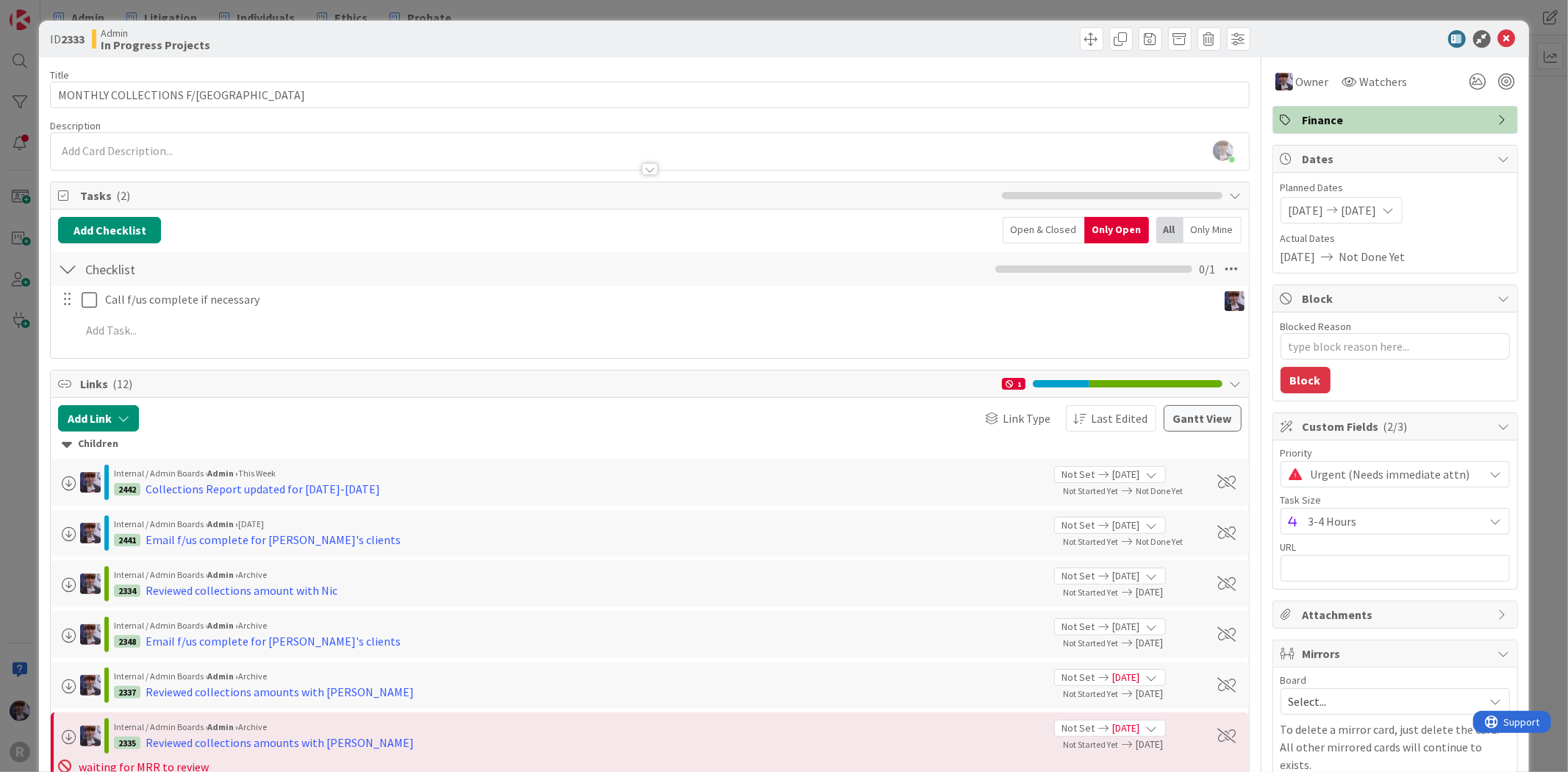
click at [198, 428] on div at bounding box center [352, 418] width 412 height 27
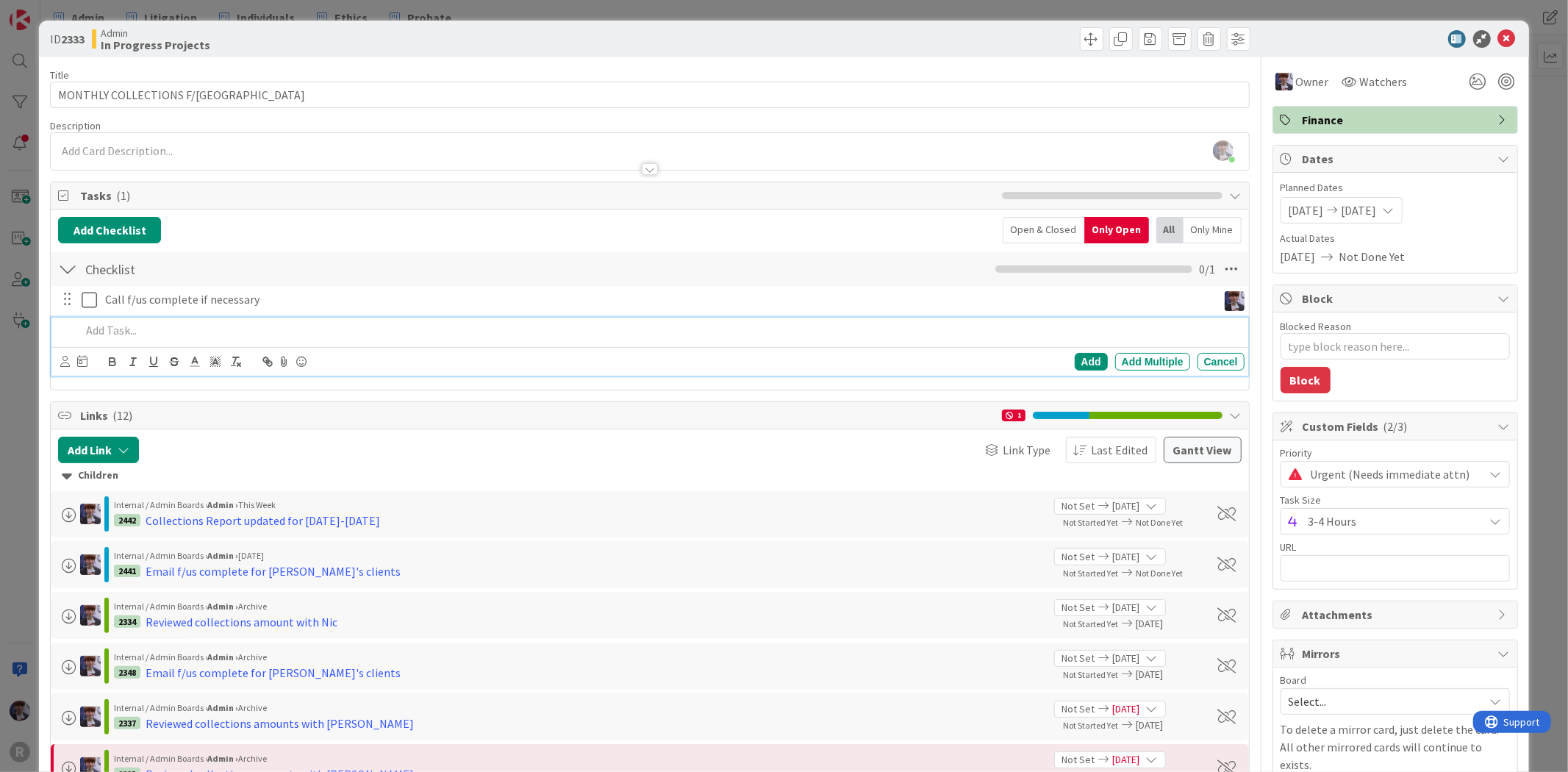
click at [151, 327] on p at bounding box center [659, 331] width 1157 height 17
click at [14, 414] on div "ID 2333 Admin In Progress Projects Title 24 / 128 MONTHLY COLLECTIONS F/US Desc…" at bounding box center [784, 386] width 1568 height 772
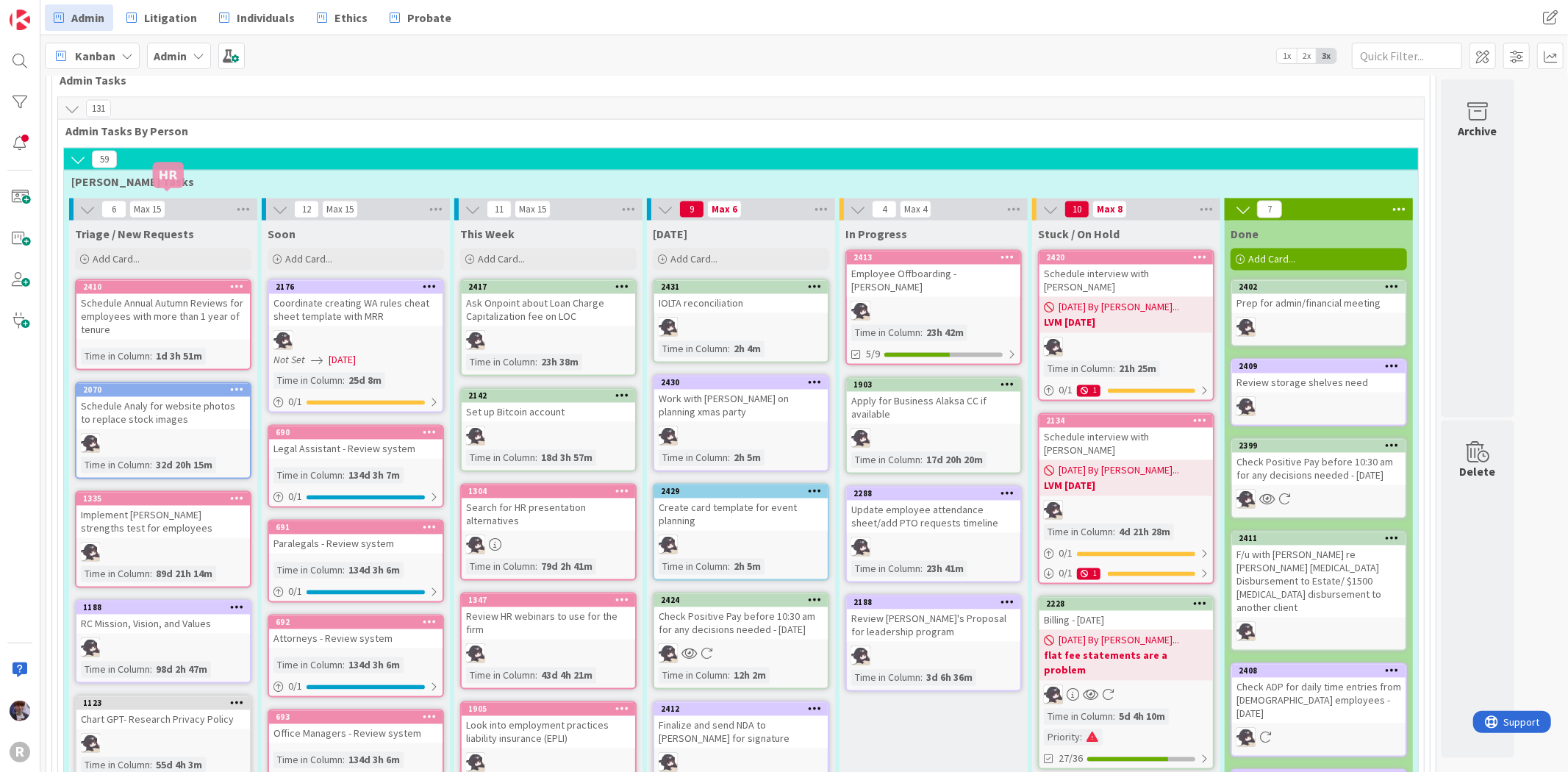
scroll to position [2038, 0]
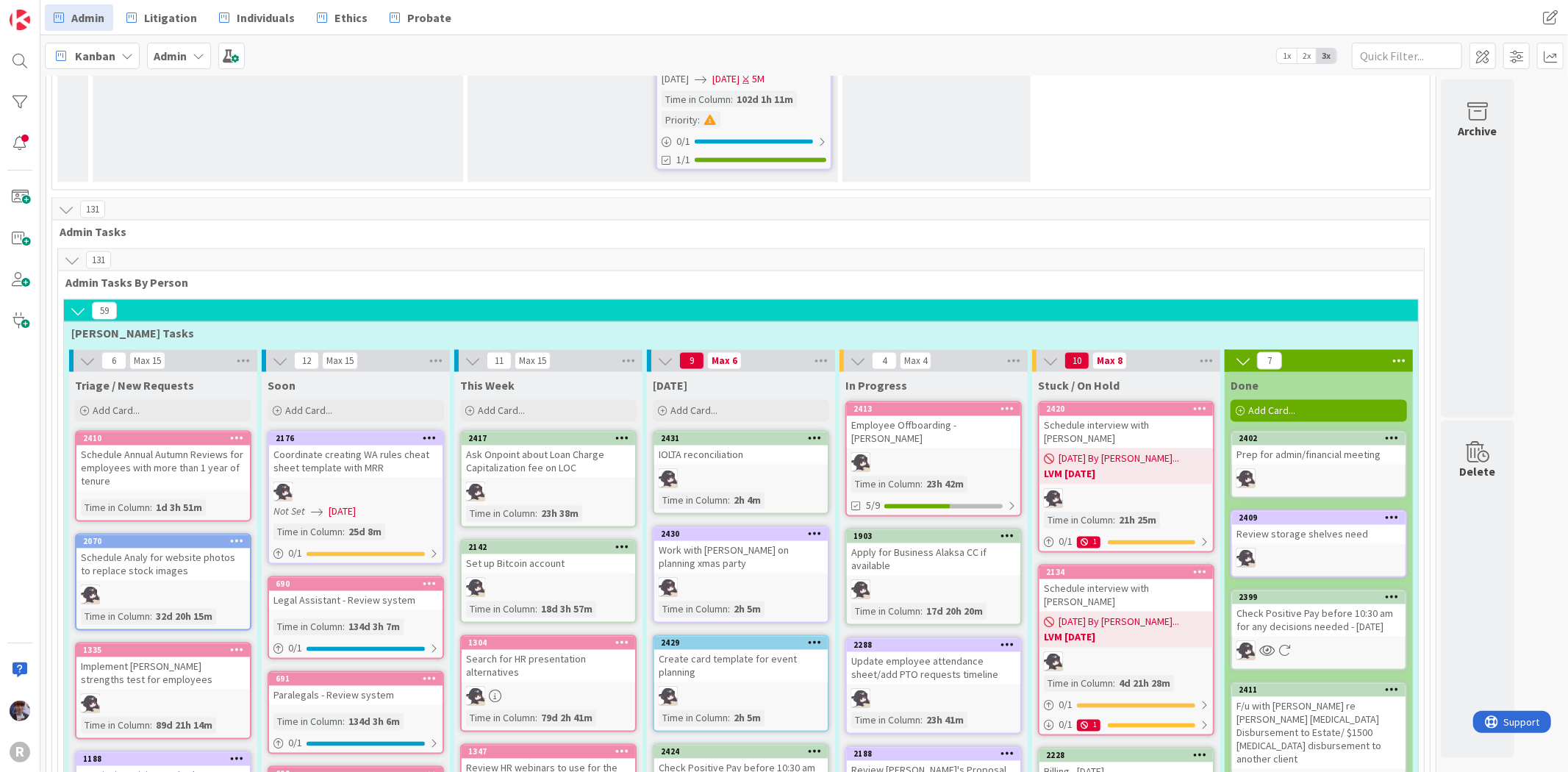
click at [86, 353] on icon at bounding box center [87, 360] width 16 height 16
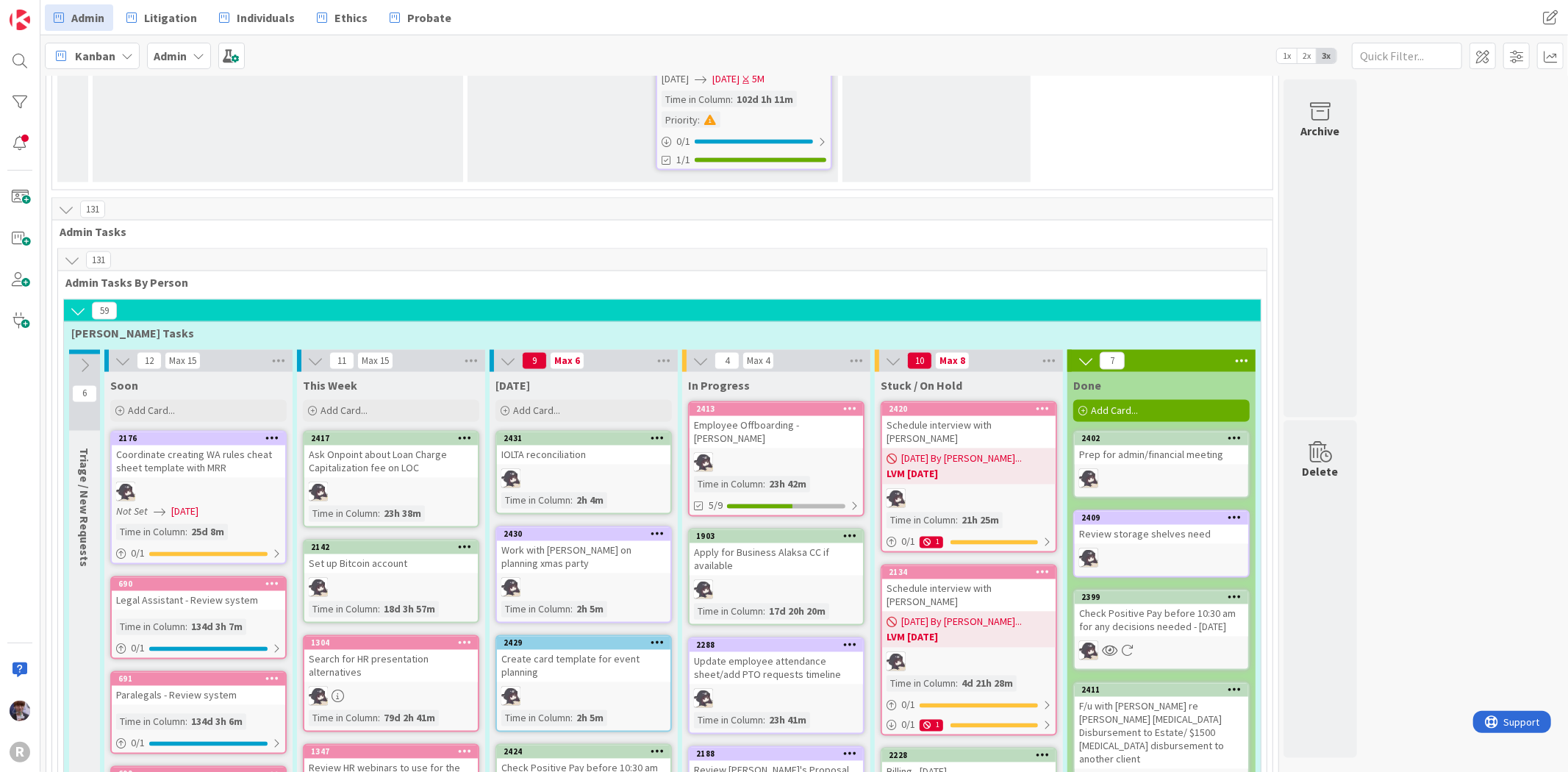
click at [75, 303] on icon at bounding box center [77, 311] width 16 height 16
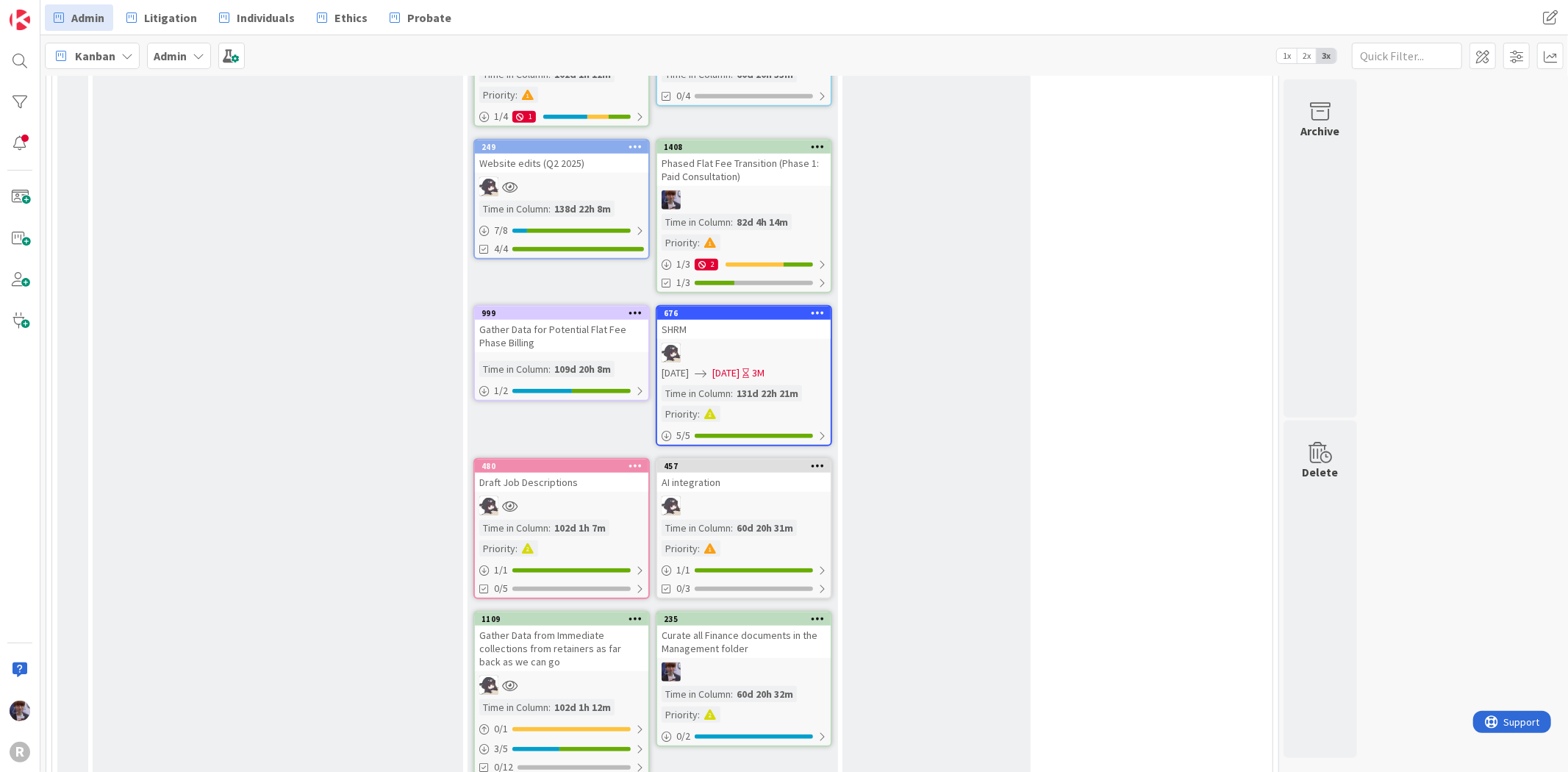
scroll to position [0, 0]
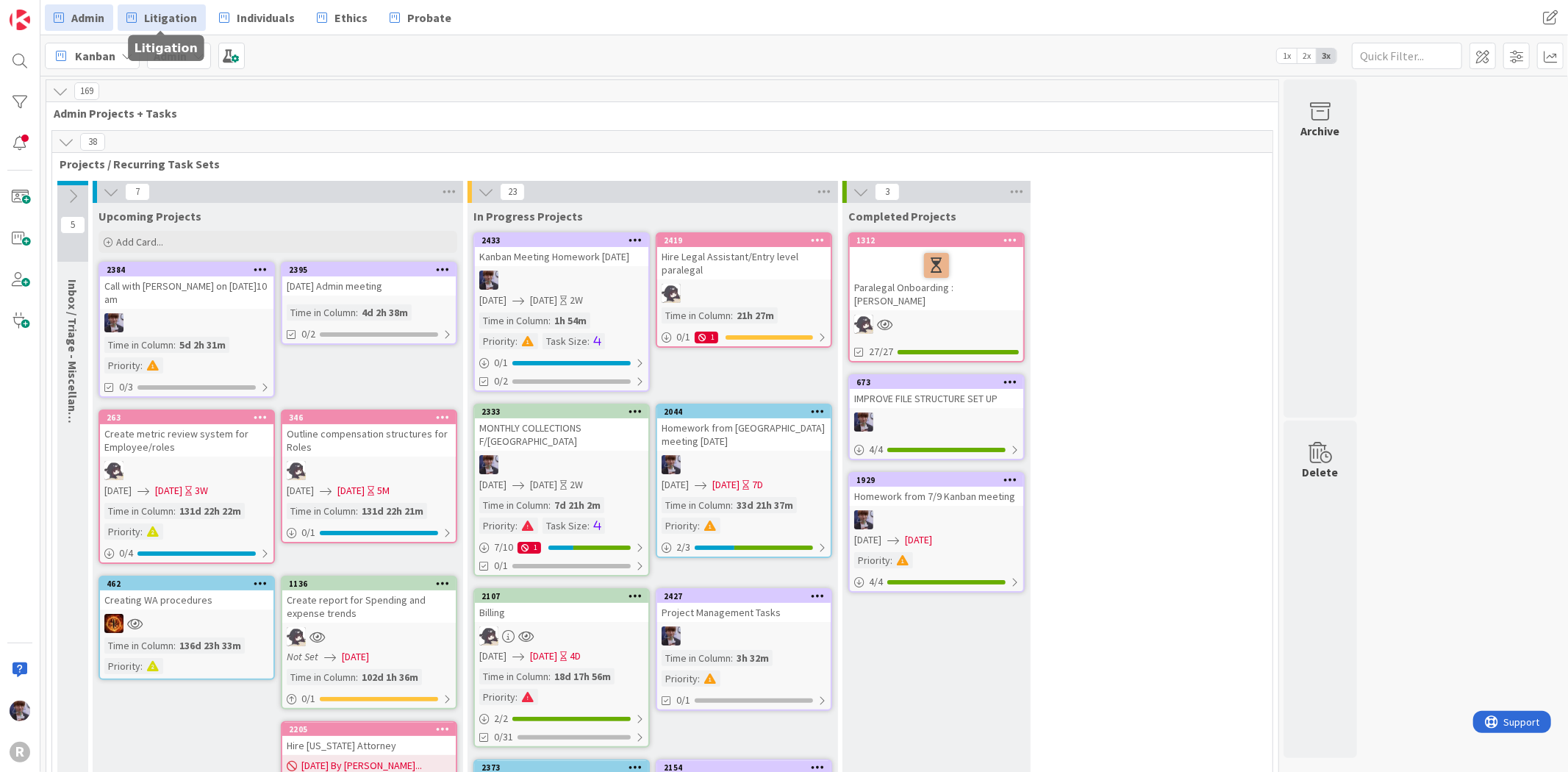
click at [166, 15] on span "Litigation" at bounding box center [171, 17] width 53 height 18
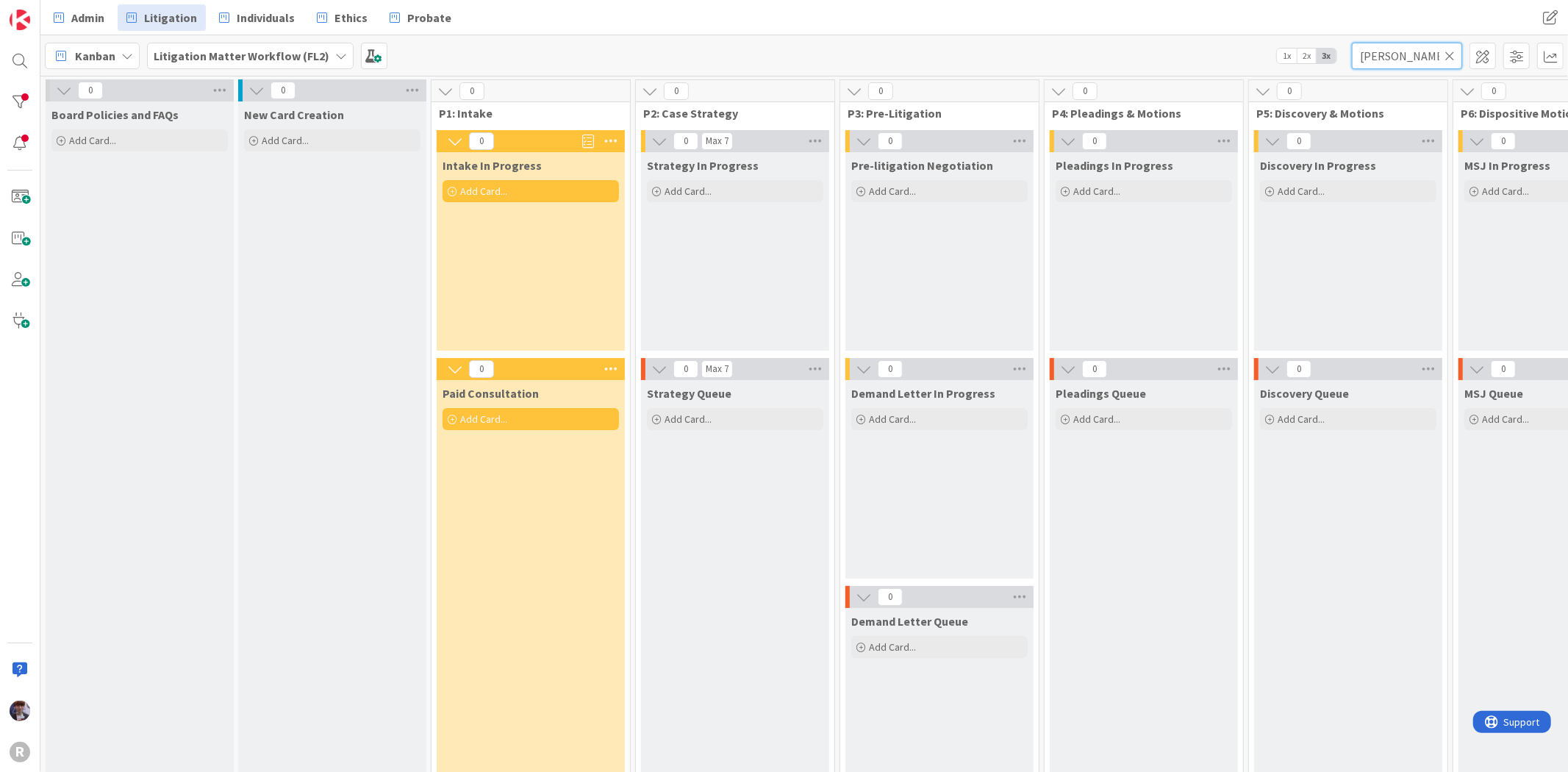
drag, startPoint x: 1404, startPoint y: 56, endPoint x: 1241, endPoint y: 63, distance: 163.2
click at [1241, 63] on div "Kanban Litigation Matter Workflow (FL2) 1x 2x 3x [PERSON_NAME]" at bounding box center [804, 55] width 1528 height 40
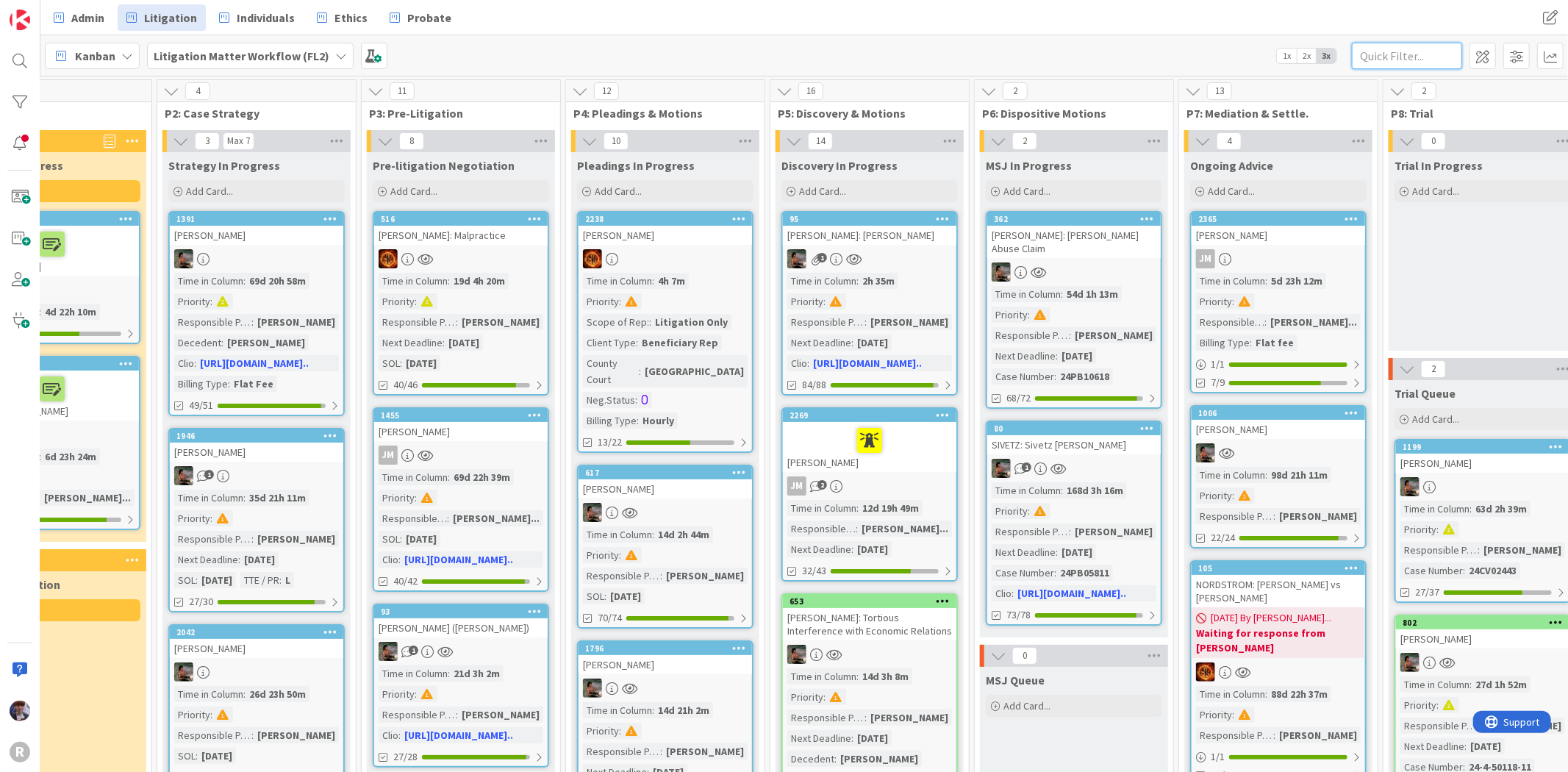
scroll to position [0, 577]
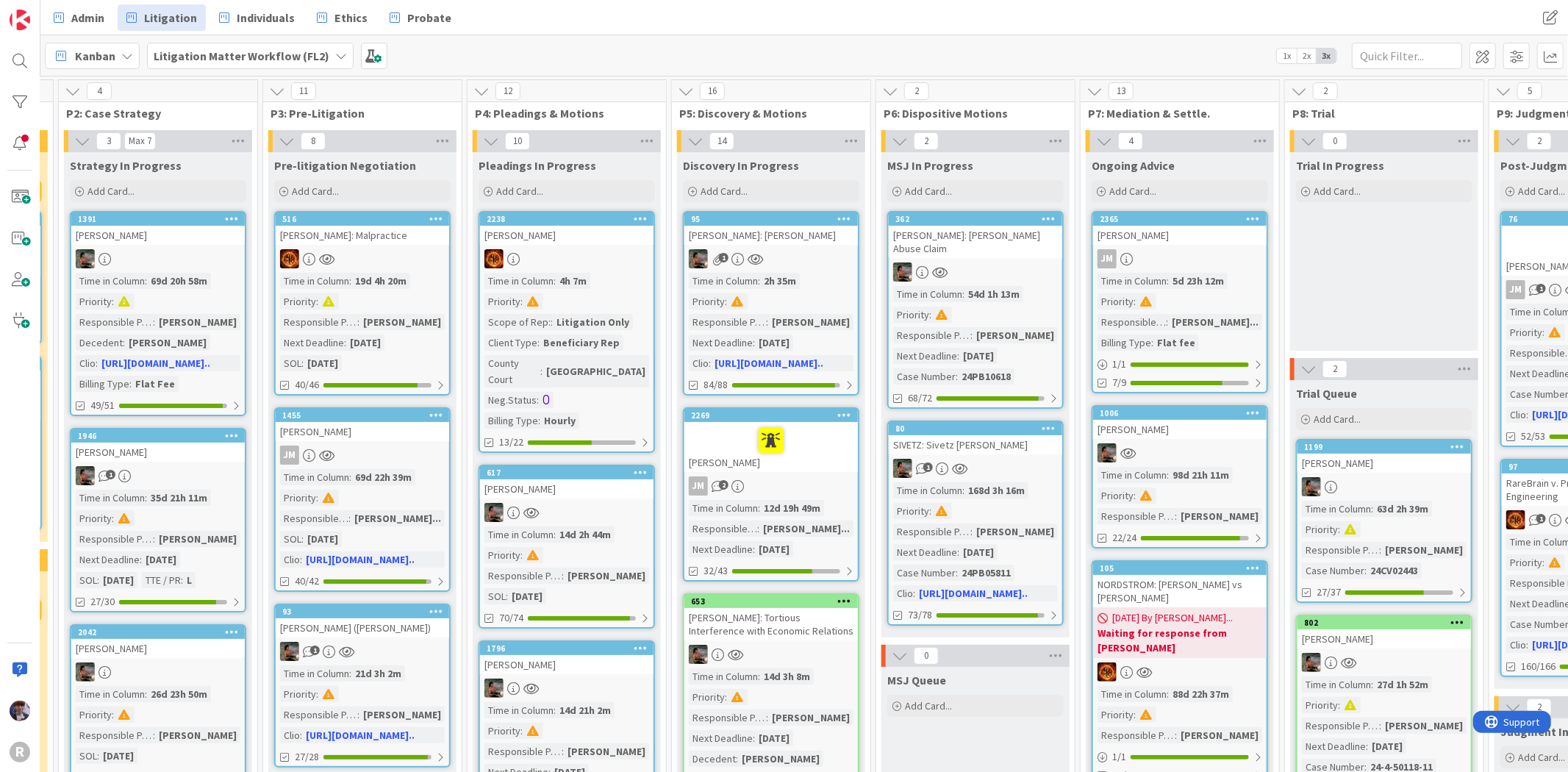
click at [1230, 244] on div "[PERSON_NAME]" at bounding box center [1180, 235] width 173 height 19
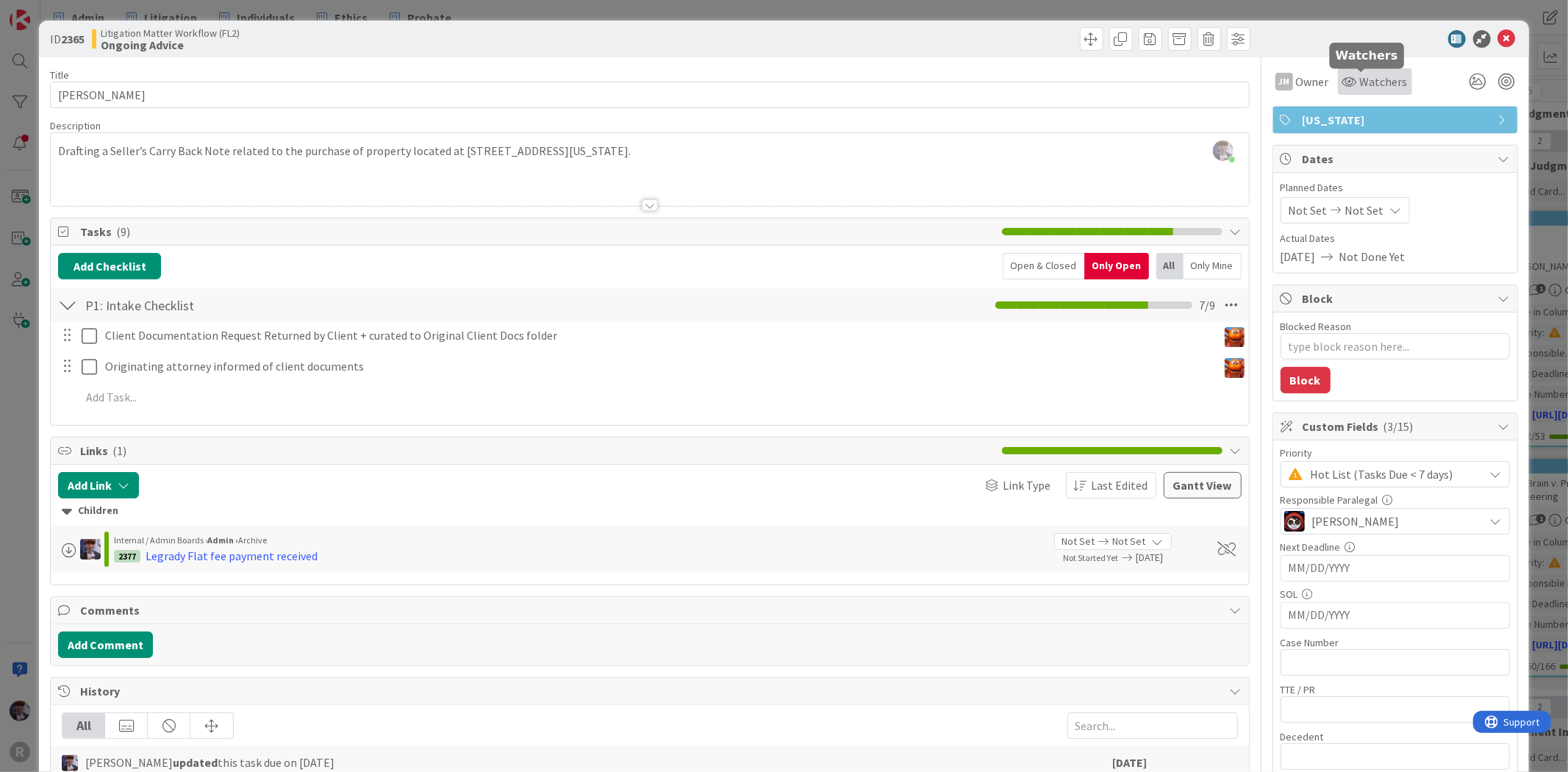
click at [1360, 75] on span "Watchers" at bounding box center [1384, 81] width 48 height 18
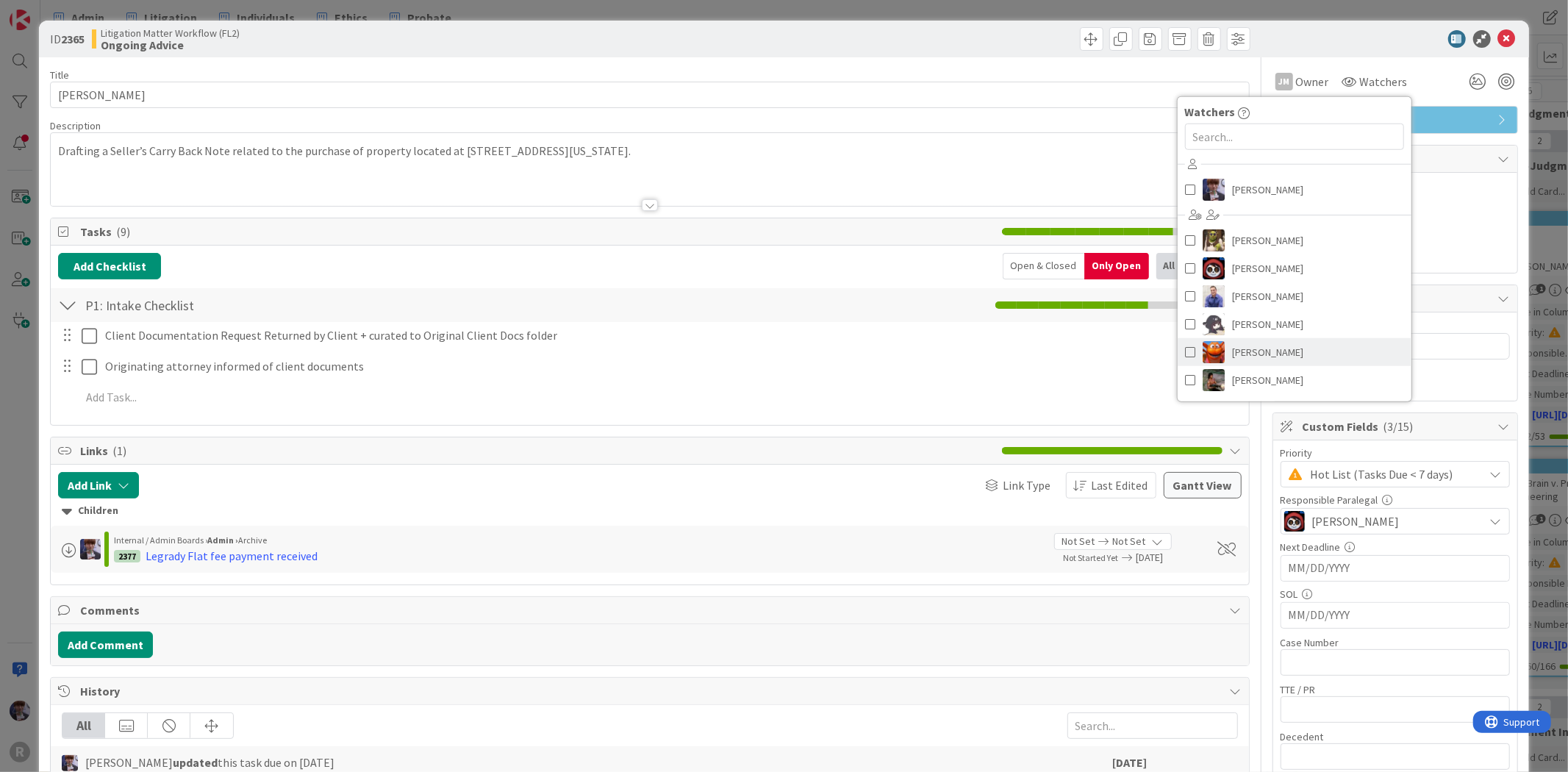
click at [1245, 343] on span "[PERSON_NAME]" at bounding box center [1267, 352] width 71 height 22
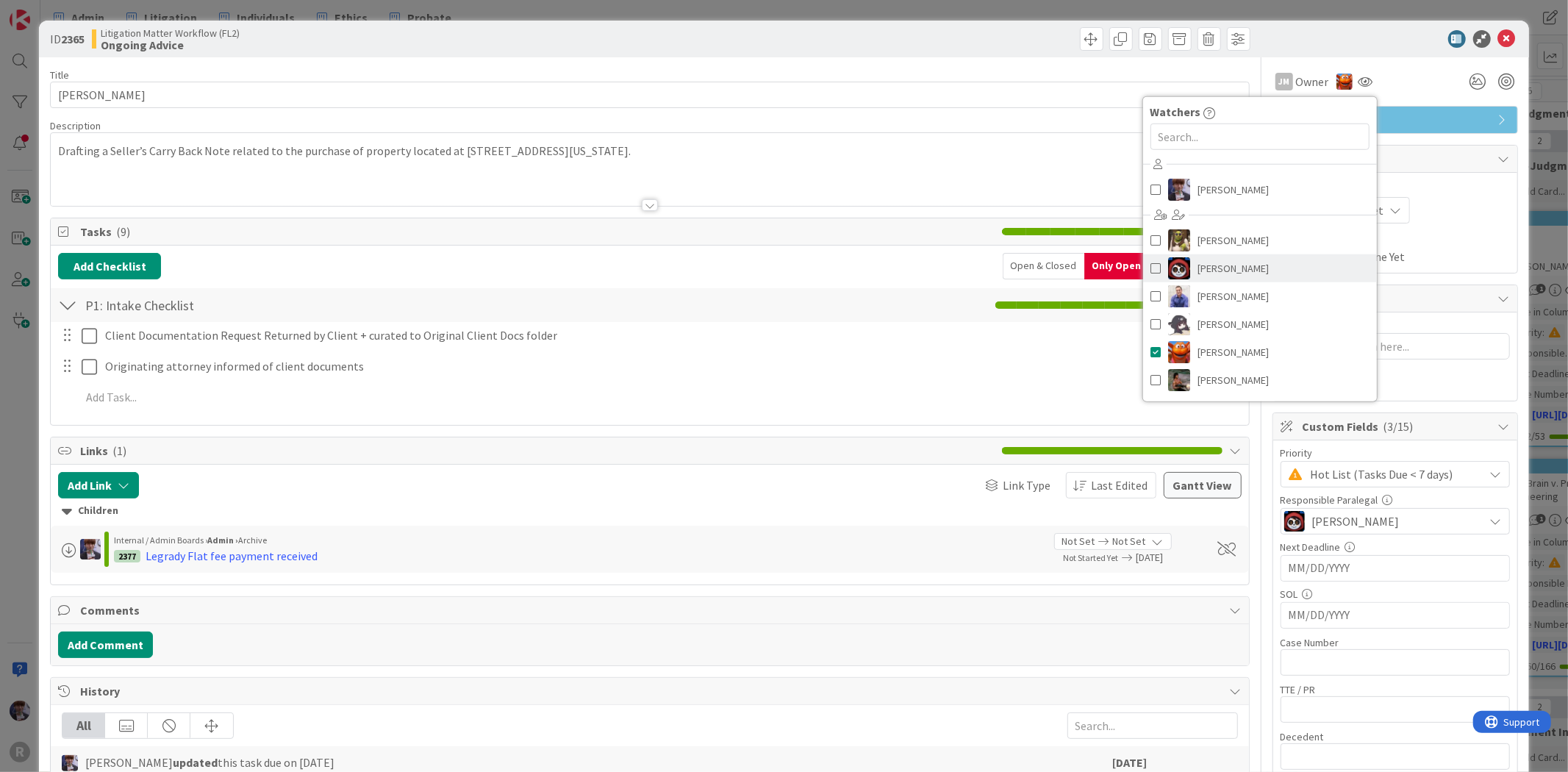
click at [1238, 271] on span "[PERSON_NAME]" at bounding box center [1233, 268] width 71 height 22
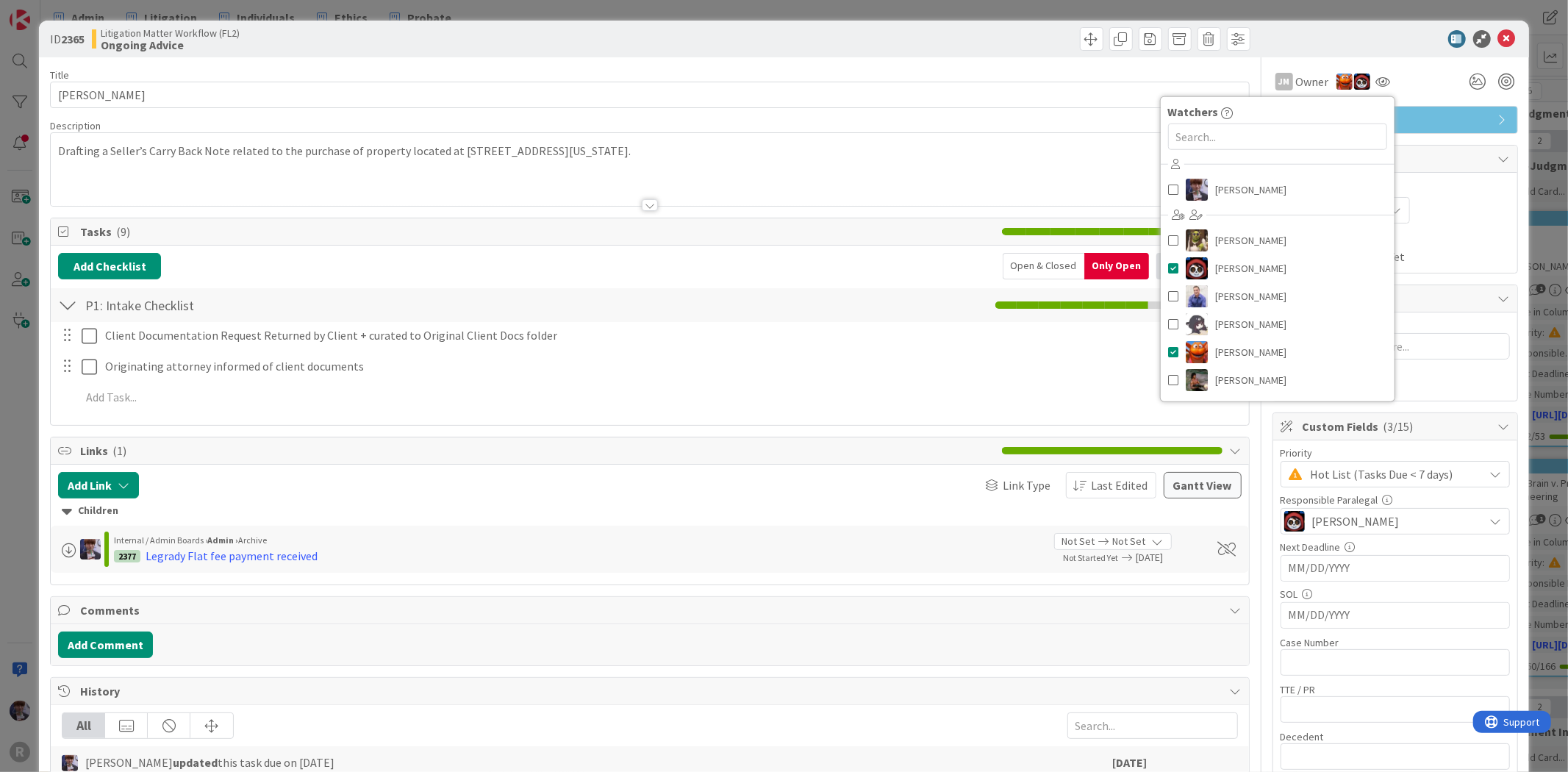
click at [1369, 45] on div at bounding box center [1387, 39] width 260 height 18
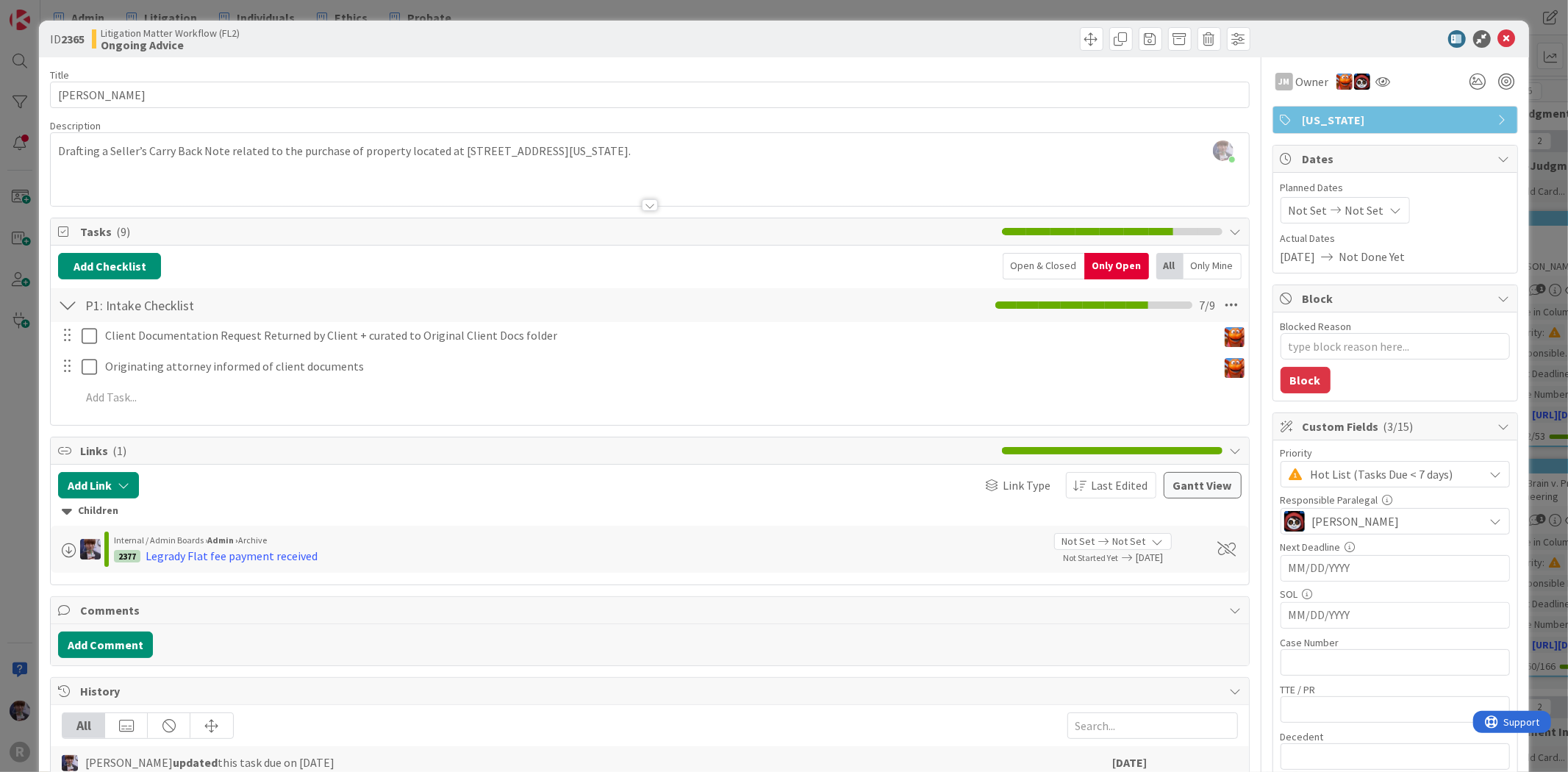
click at [1531, 299] on div "ID 2365 Litigation Matter Workflow (FL2) Ongoing Advice Title 16 / 128 [PERSON_…" at bounding box center [784, 386] width 1568 height 772
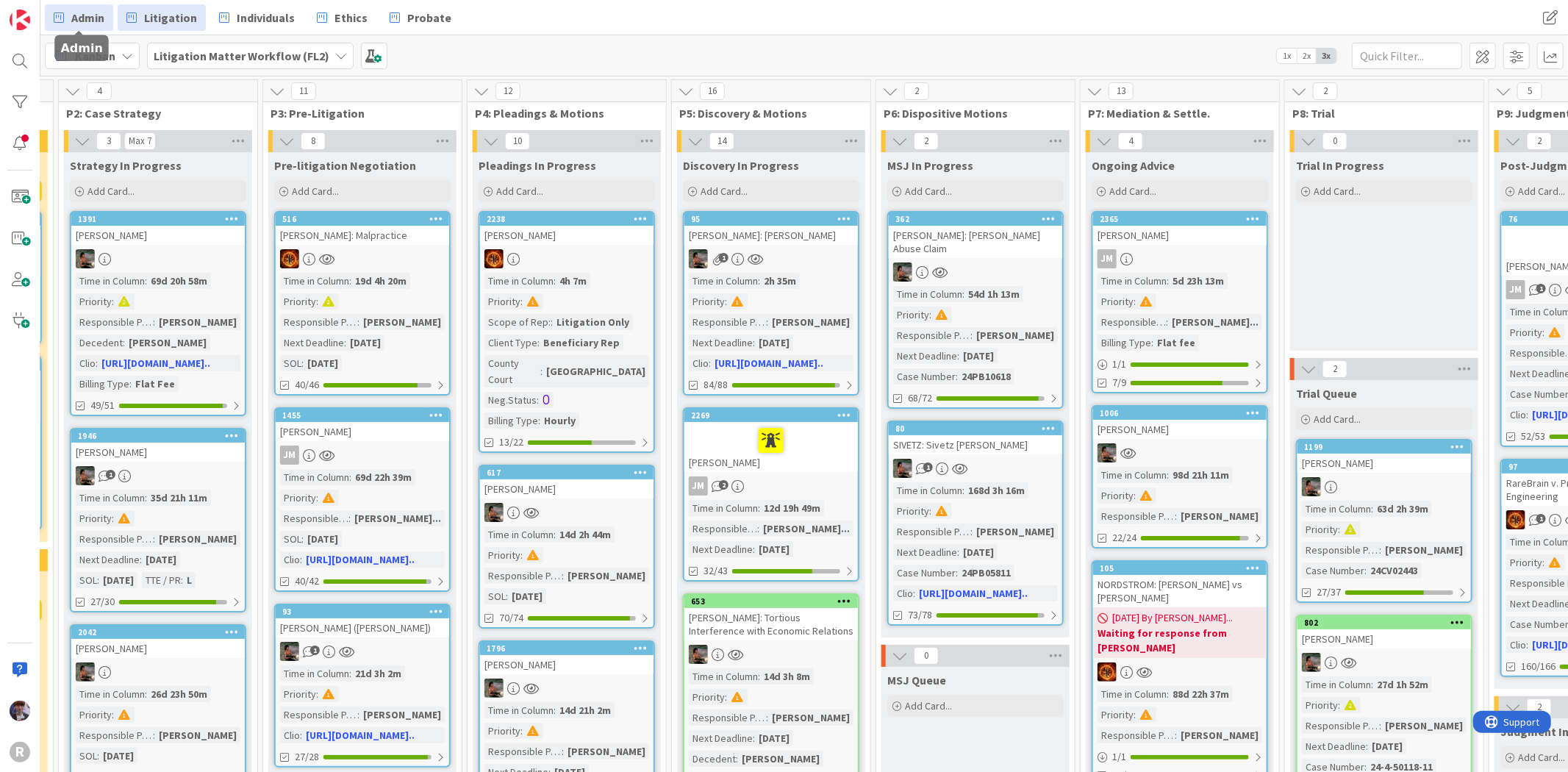
click at [108, 25] on link "Admin" at bounding box center [79, 18] width 69 height 27
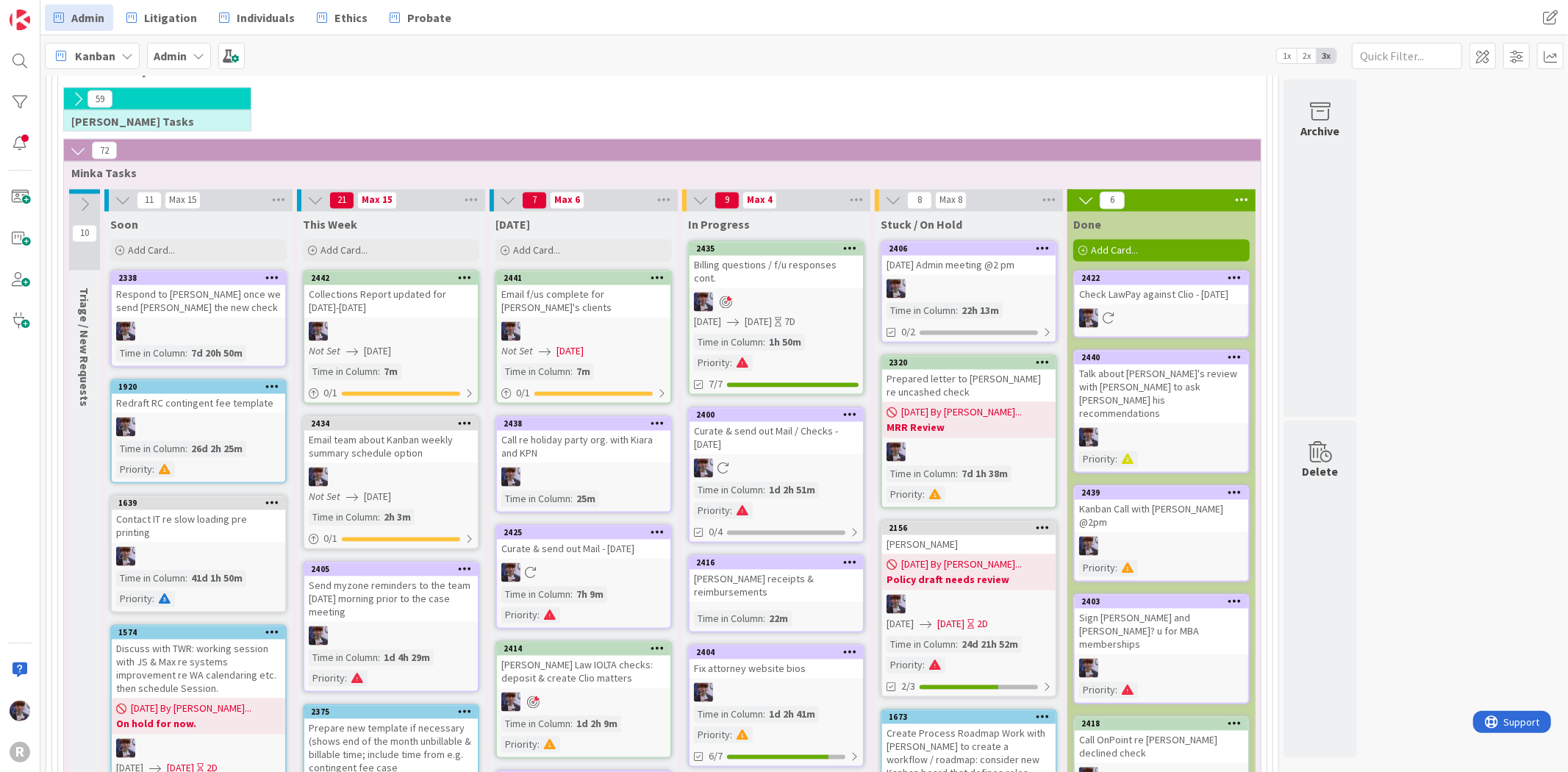
scroll to position [2288, 0]
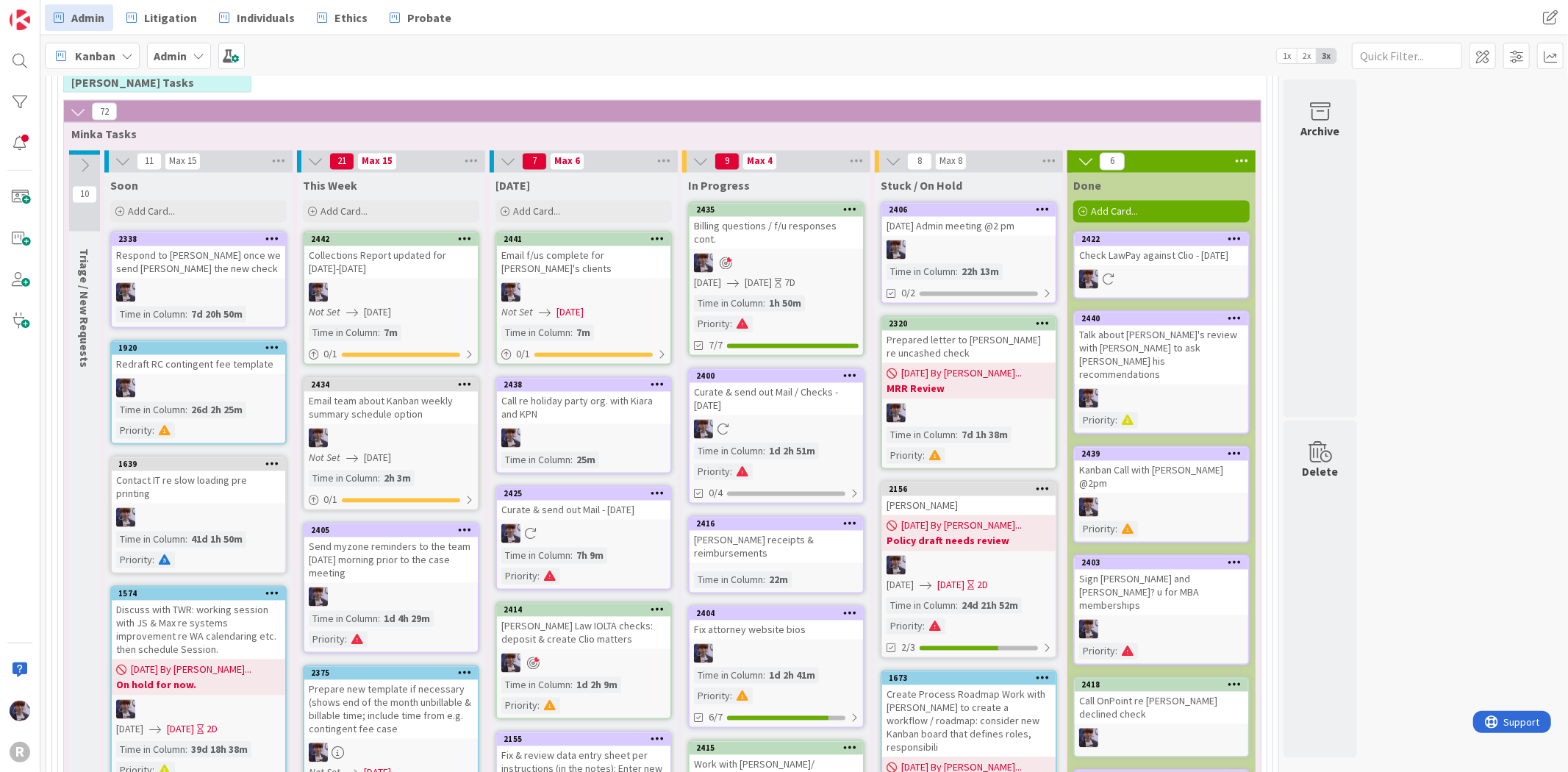
click at [809, 217] on div "Billing questions / f/u responses cont." at bounding box center [776, 234] width 173 height 32
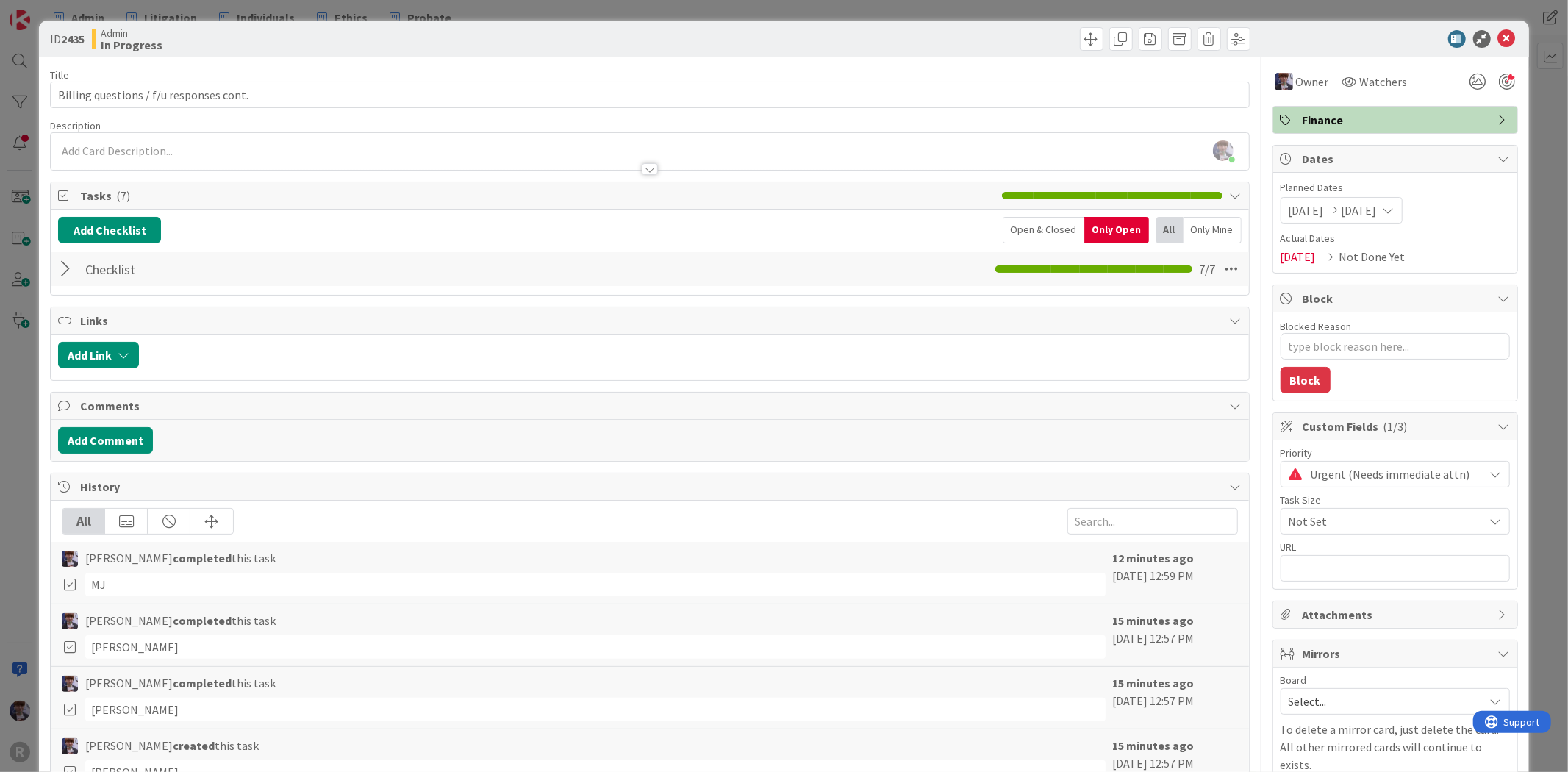
click at [70, 274] on div at bounding box center [68, 270] width 19 height 27
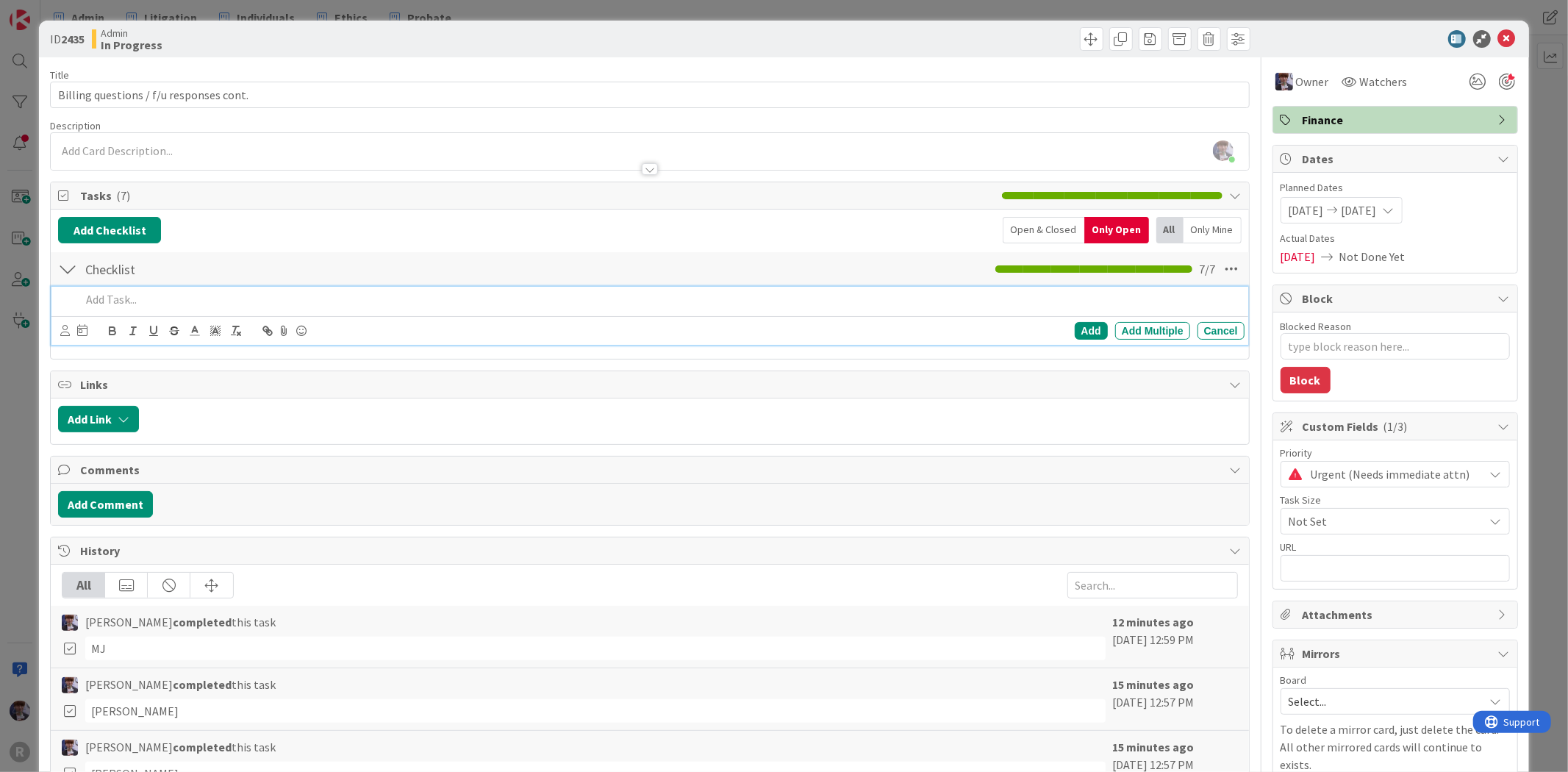
click at [141, 308] on div at bounding box center [659, 299] width 1169 height 26
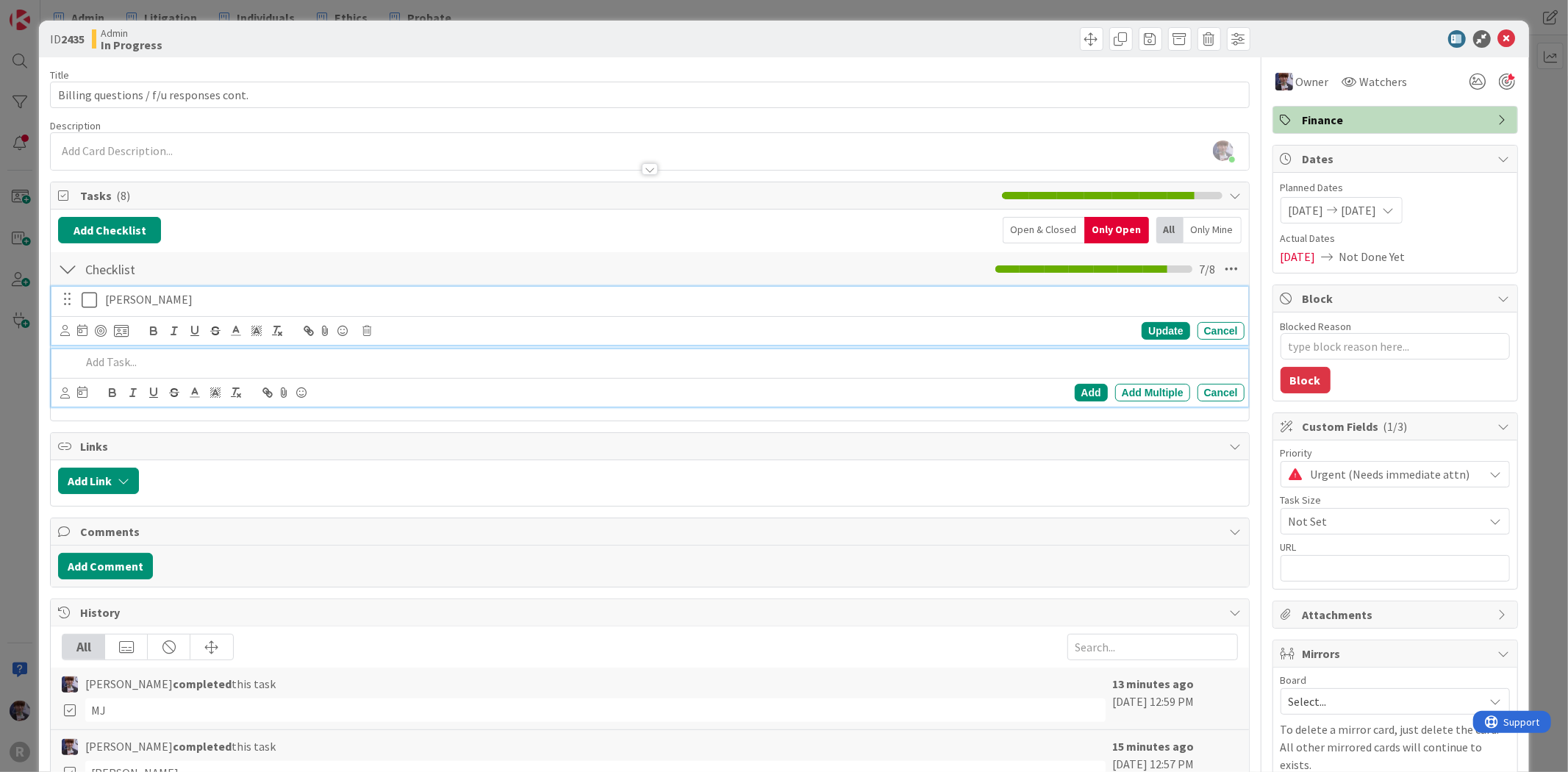
click at [83, 303] on icon at bounding box center [92, 300] width 22 height 18
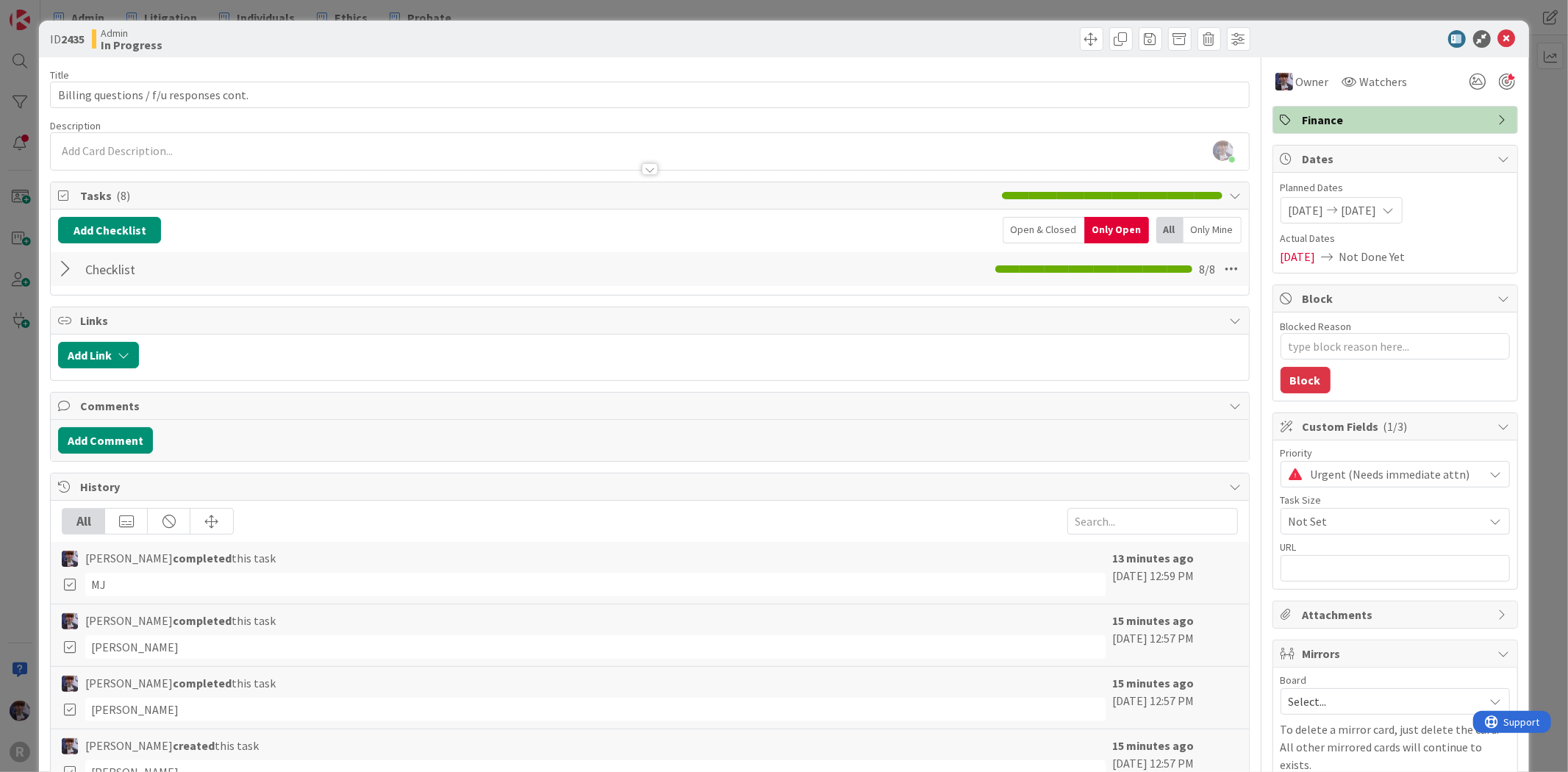
click at [54, 270] on div "Checklist Checklist Name 9 / 64 Checklist 8 / 8" at bounding box center [649, 269] width 1197 height 33
click at [63, 273] on div at bounding box center [68, 270] width 19 height 27
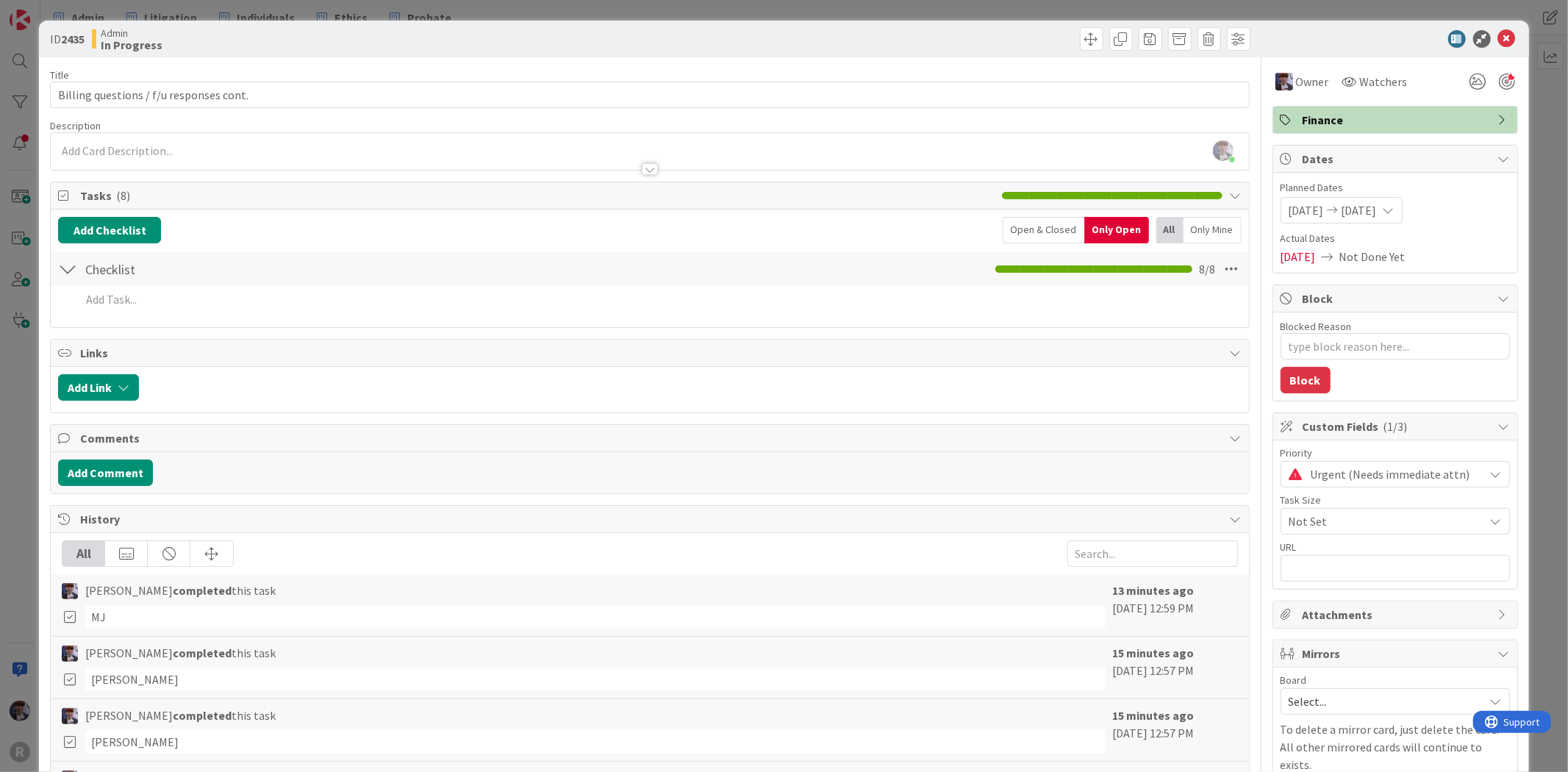
click at [108, 322] on div "Add Checklist Open & Closed Only Open All Only Mine Checklist Checklist Name 9 …" at bounding box center [649, 268] width 1197 height 117
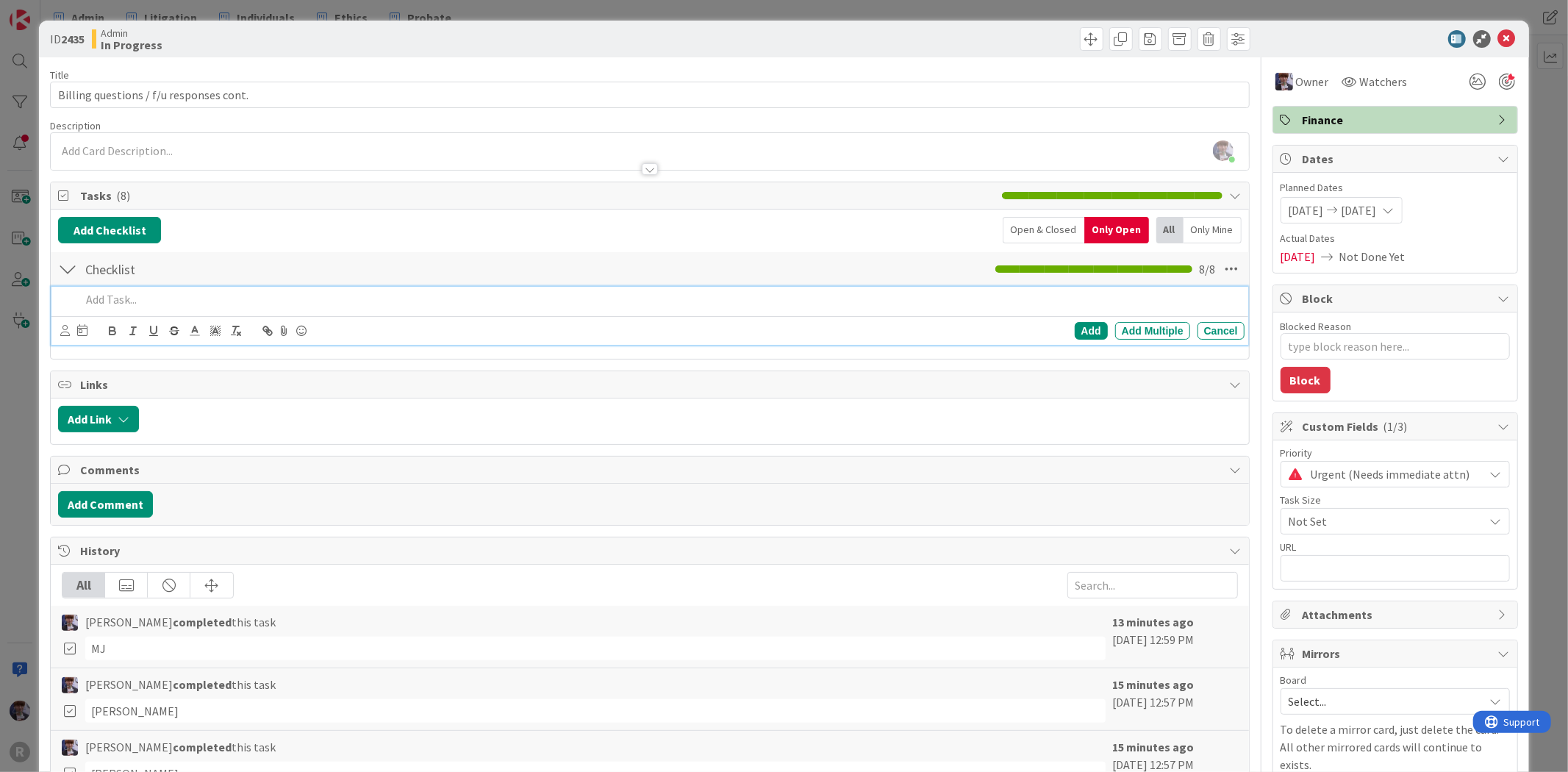
click at [115, 304] on p at bounding box center [659, 300] width 1157 height 17
click at [16, 380] on div "ID 2435 Admin In Progress Title 39 / 128 Billing questions / f/u responses cont…" at bounding box center [784, 386] width 1568 height 772
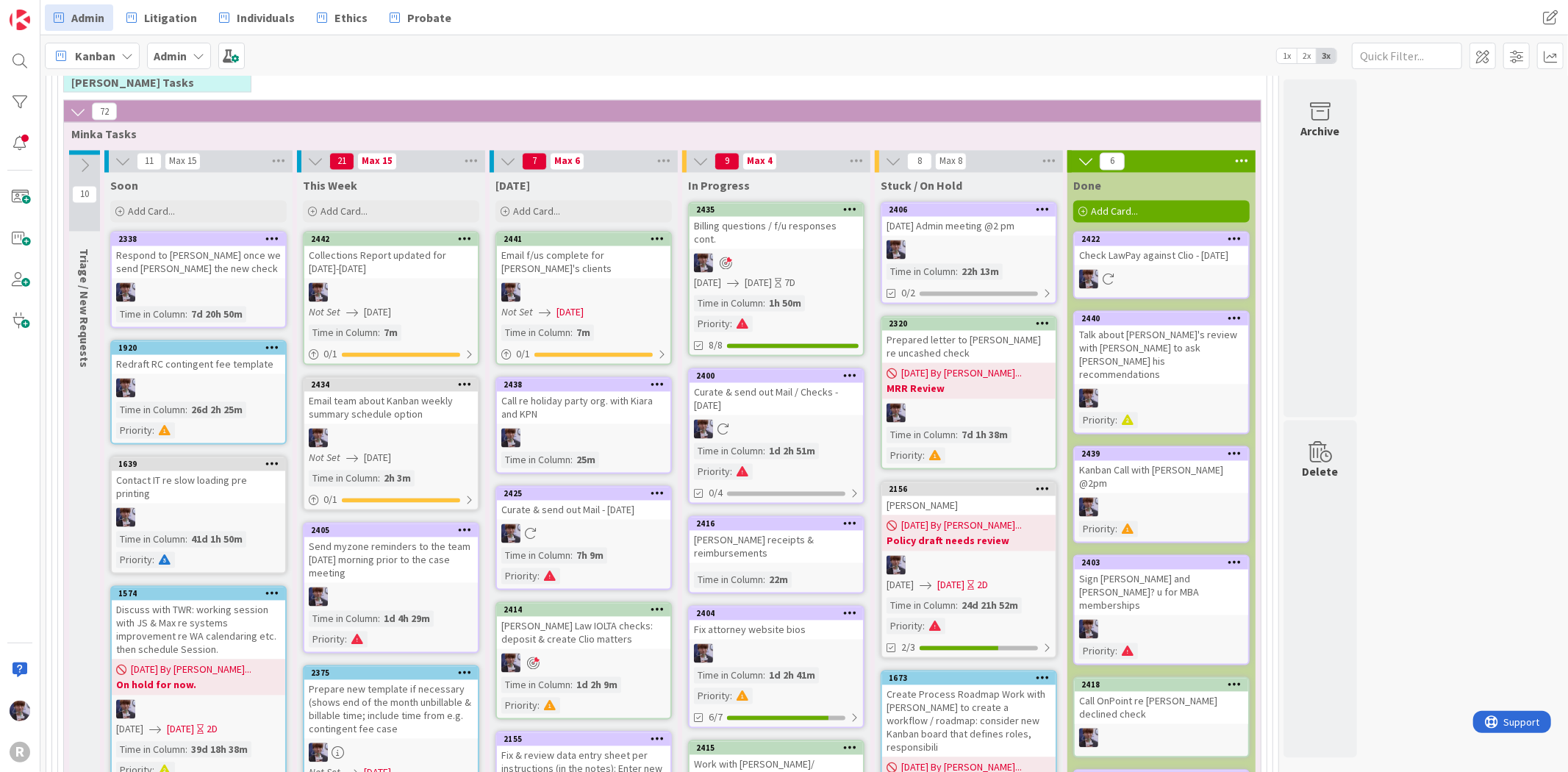
click at [196, 60] on icon at bounding box center [198, 55] width 11 height 11
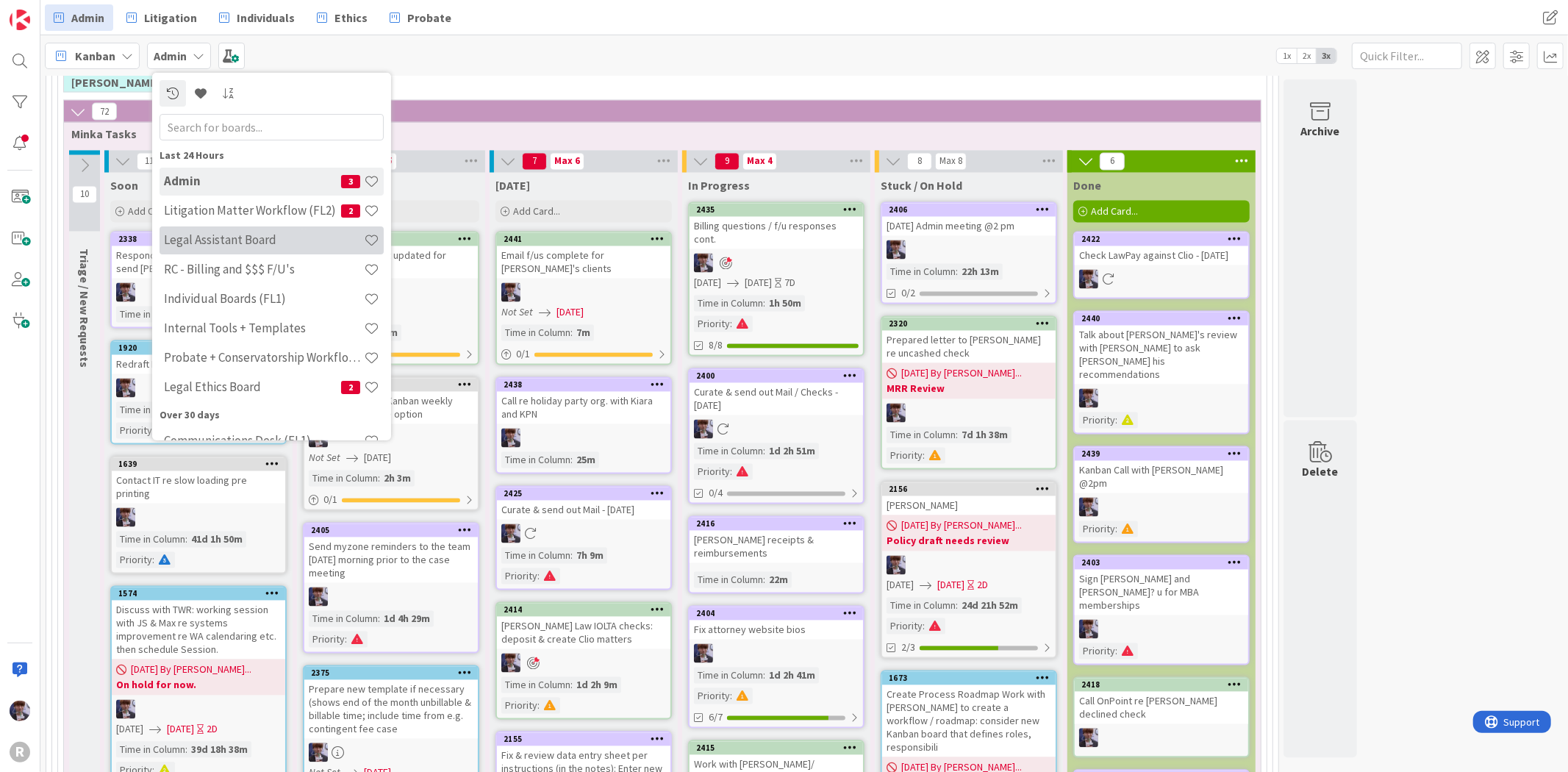
click at [272, 236] on h4 "Legal Assistant Board" at bounding box center [264, 239] width 200 height 14
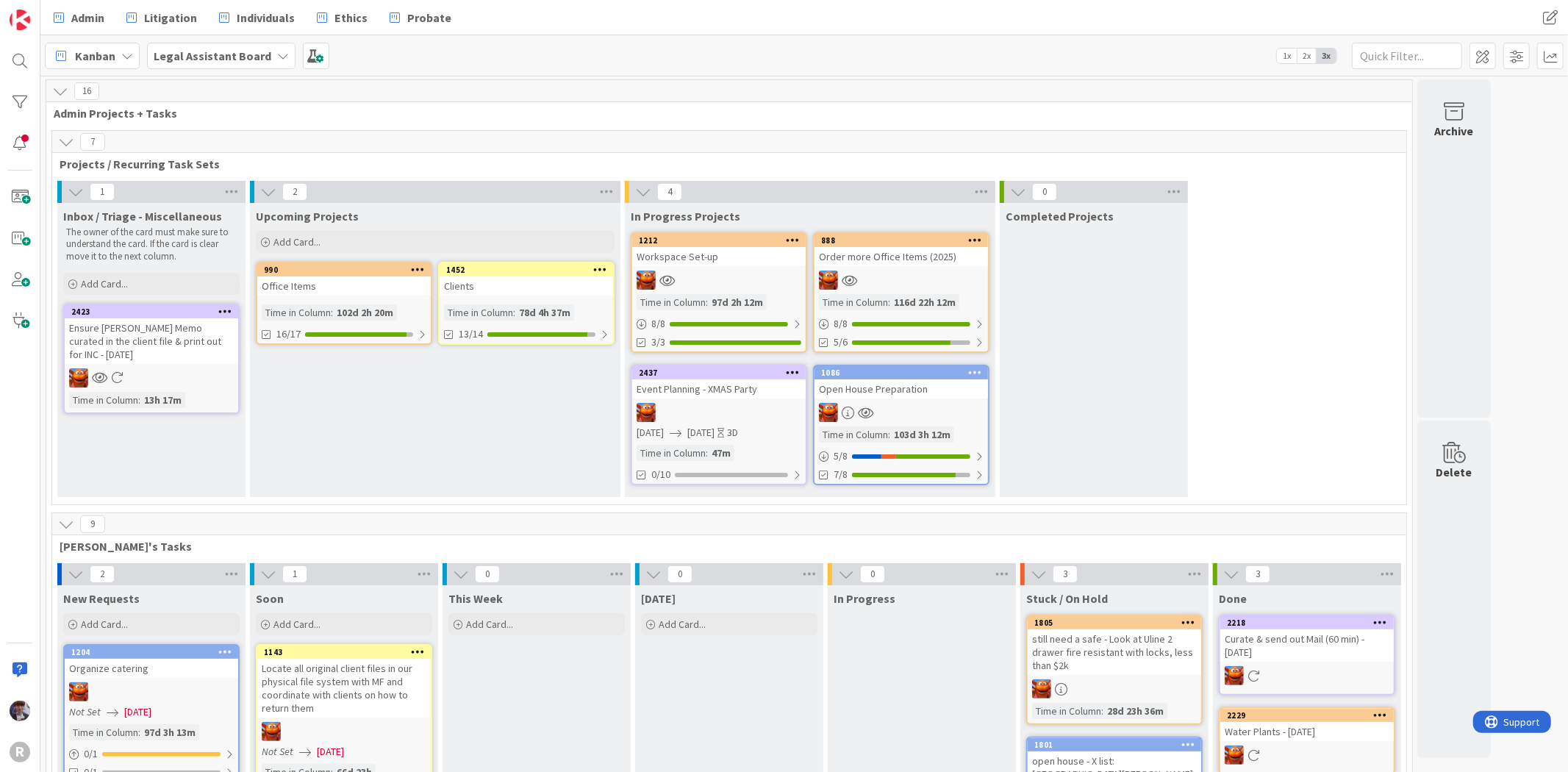
click at [711, 405] on div at bounding box center [719, 413] width 173 height 19
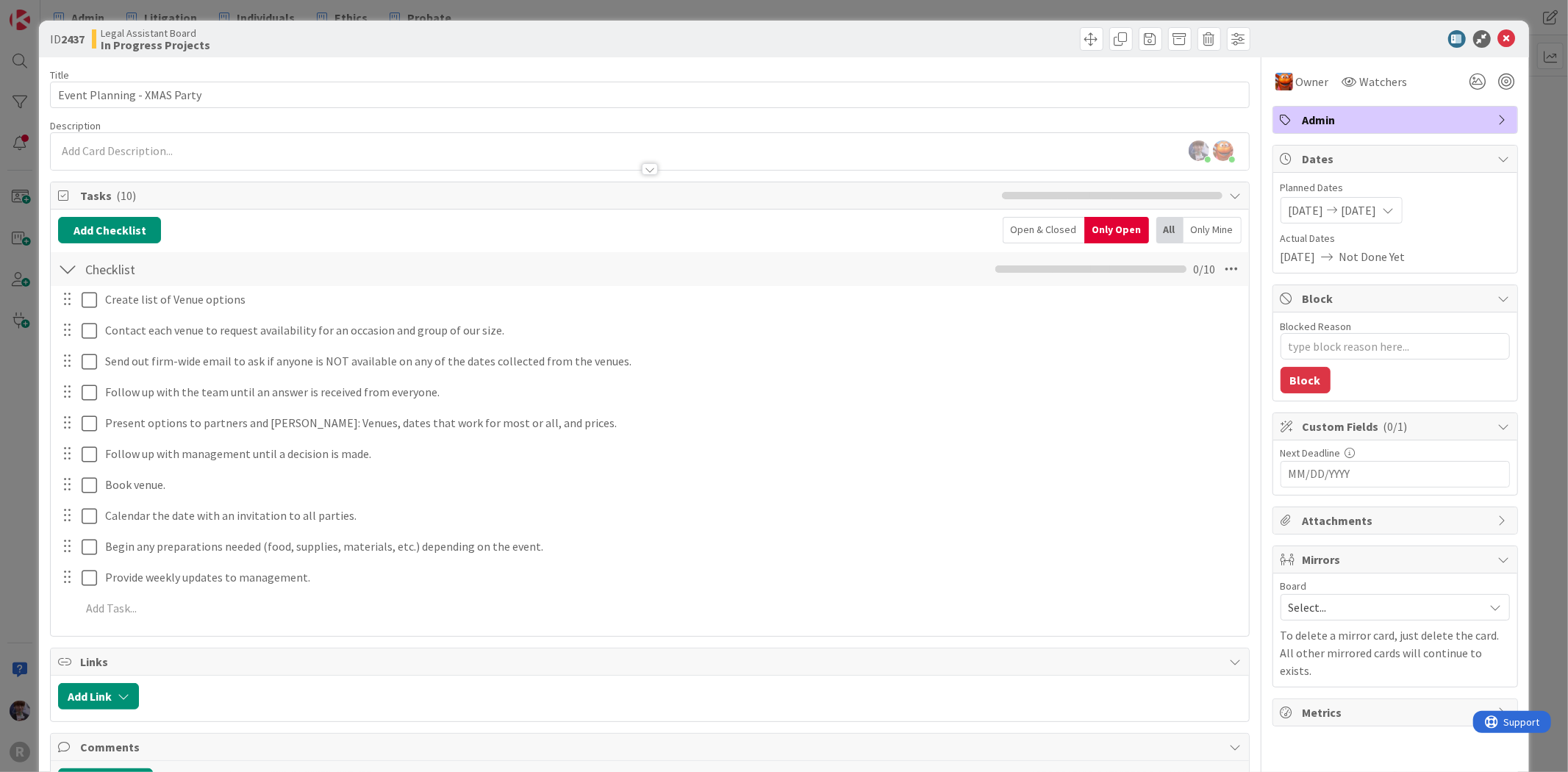
click at [1542, 179] on div "ID 2437 Legal Assistant Board In Progress Projects Title 27 / 128 Event Plannin…" at bounding box center [784, 386] width 1568 height 772
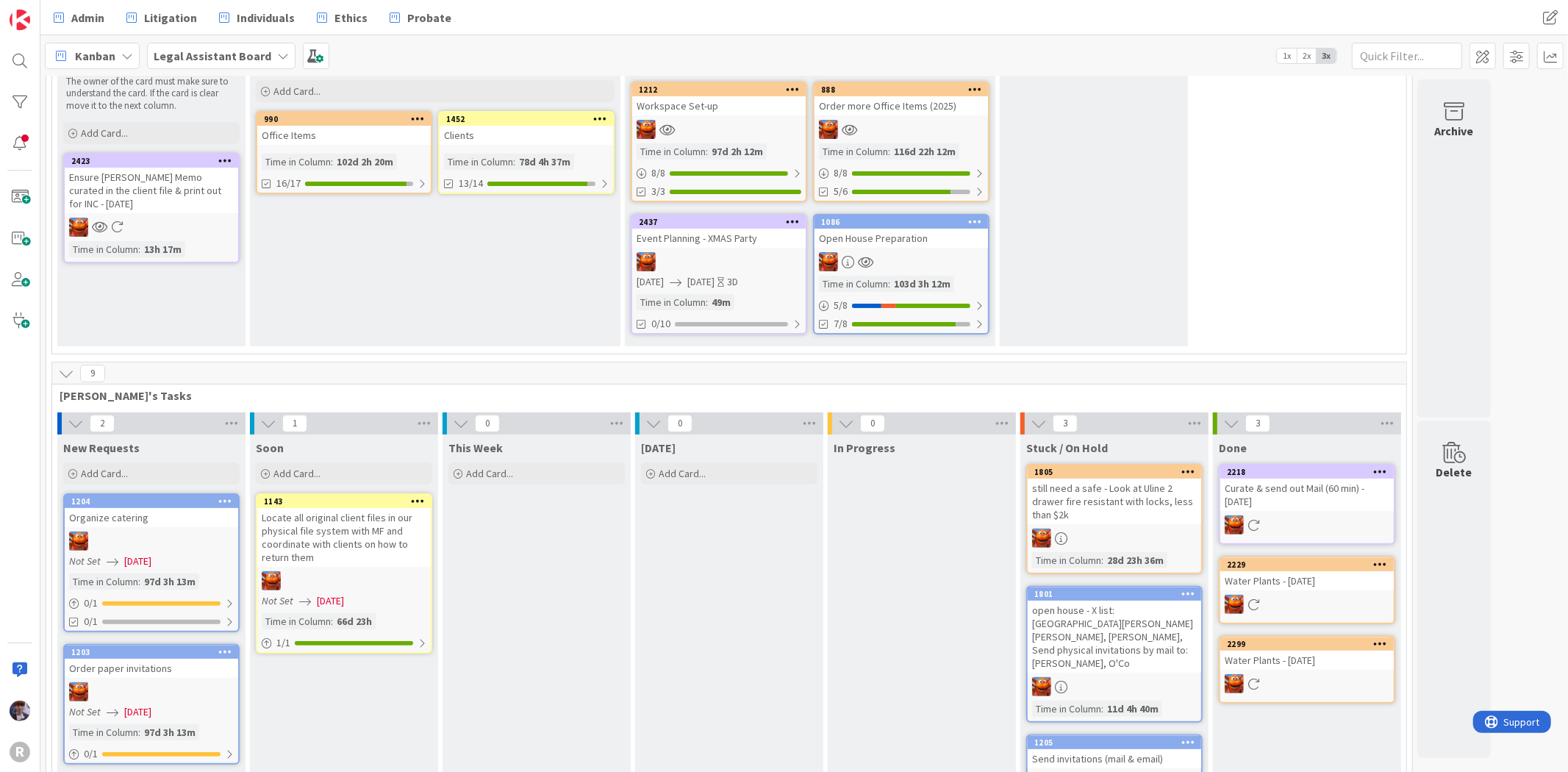
scroll to position [163, 0]
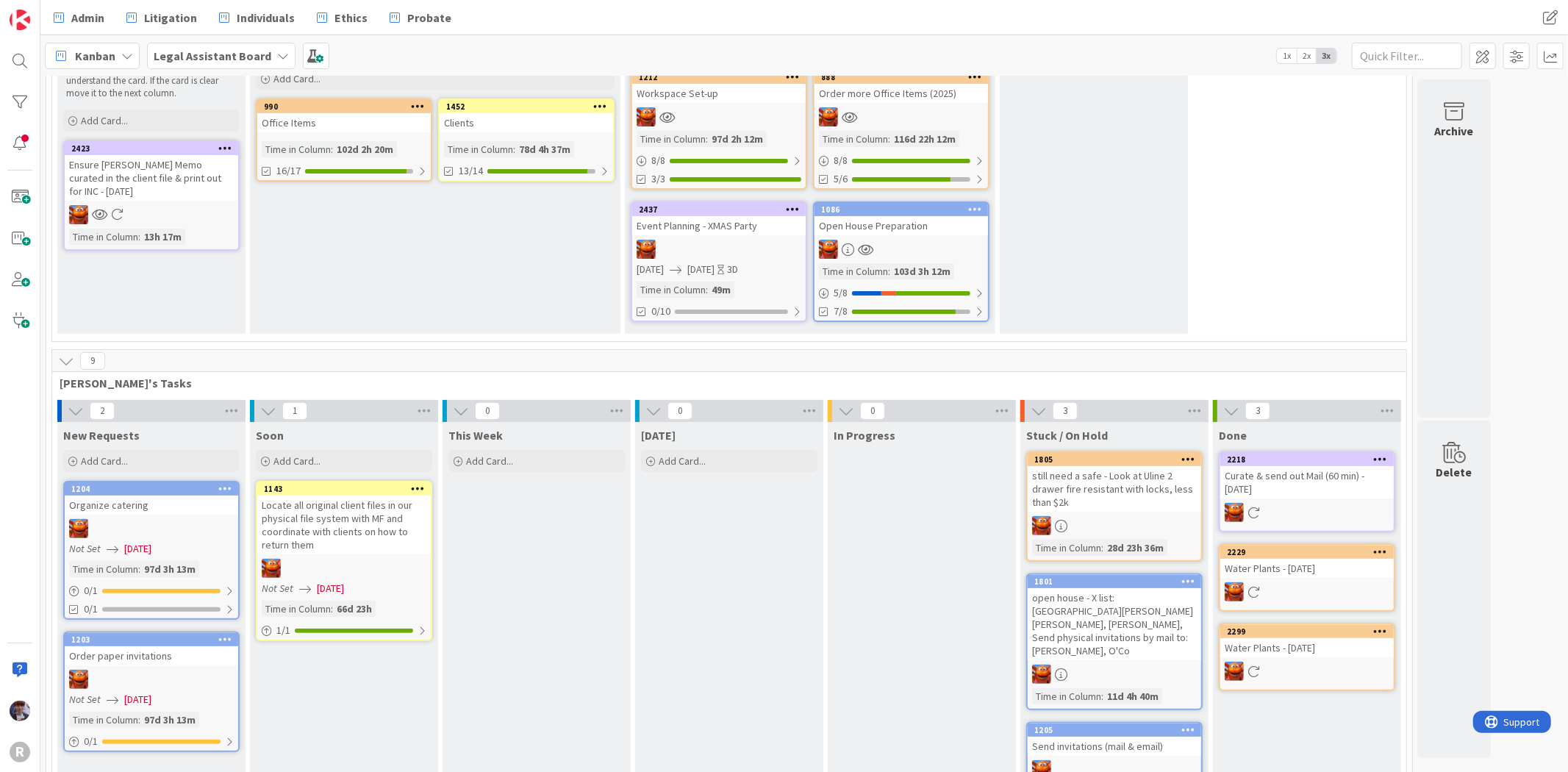
click at [606, 412] on div "0" at bounding box center [537, 411] width 189 height 22
click at [609, 411] on icon at bounding box center [616, 411] width 19 height 22
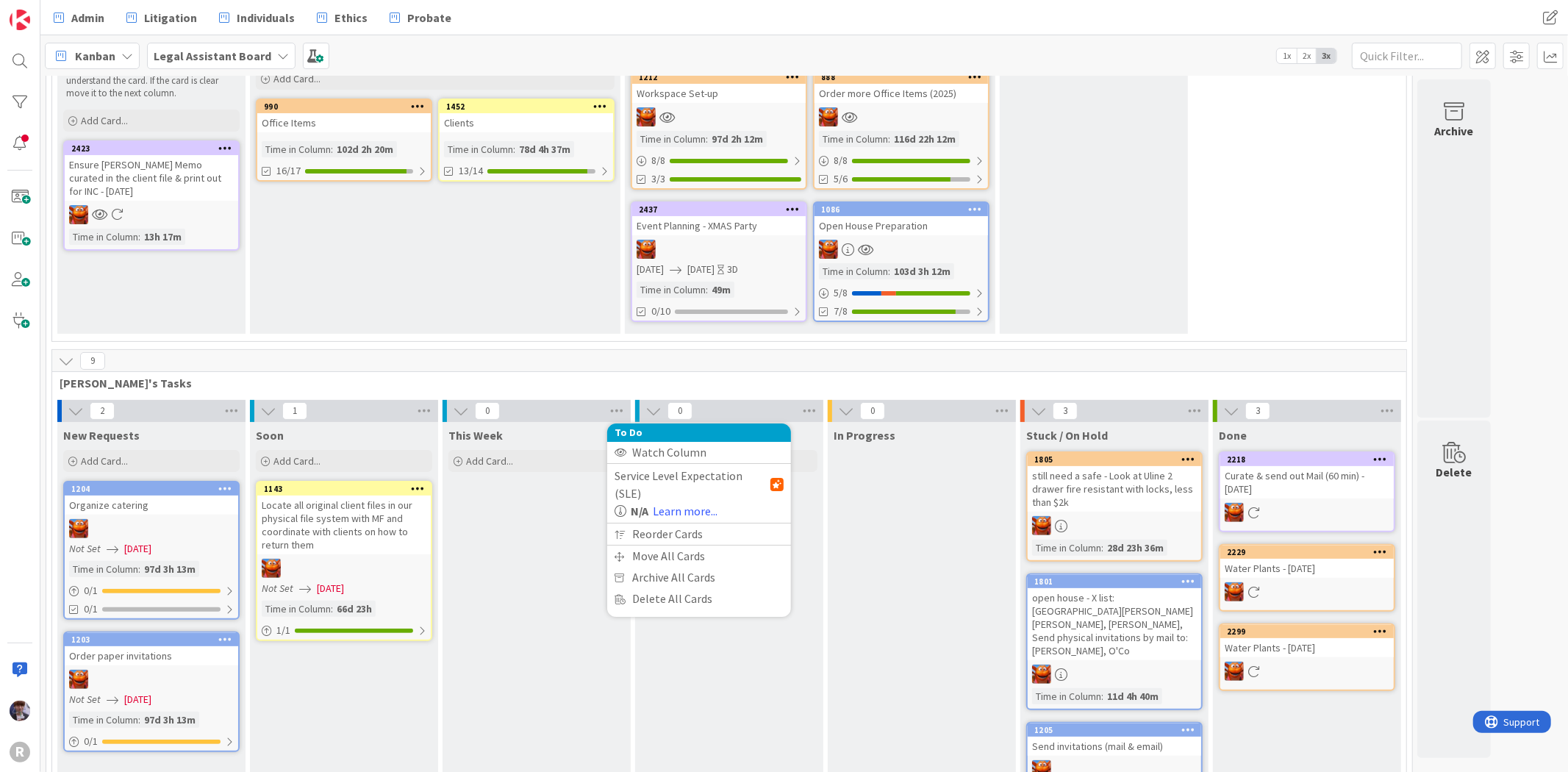
click at [522, 552] on div "This Week Add Card..." at bounding box center [537, 639] width 189 height 433
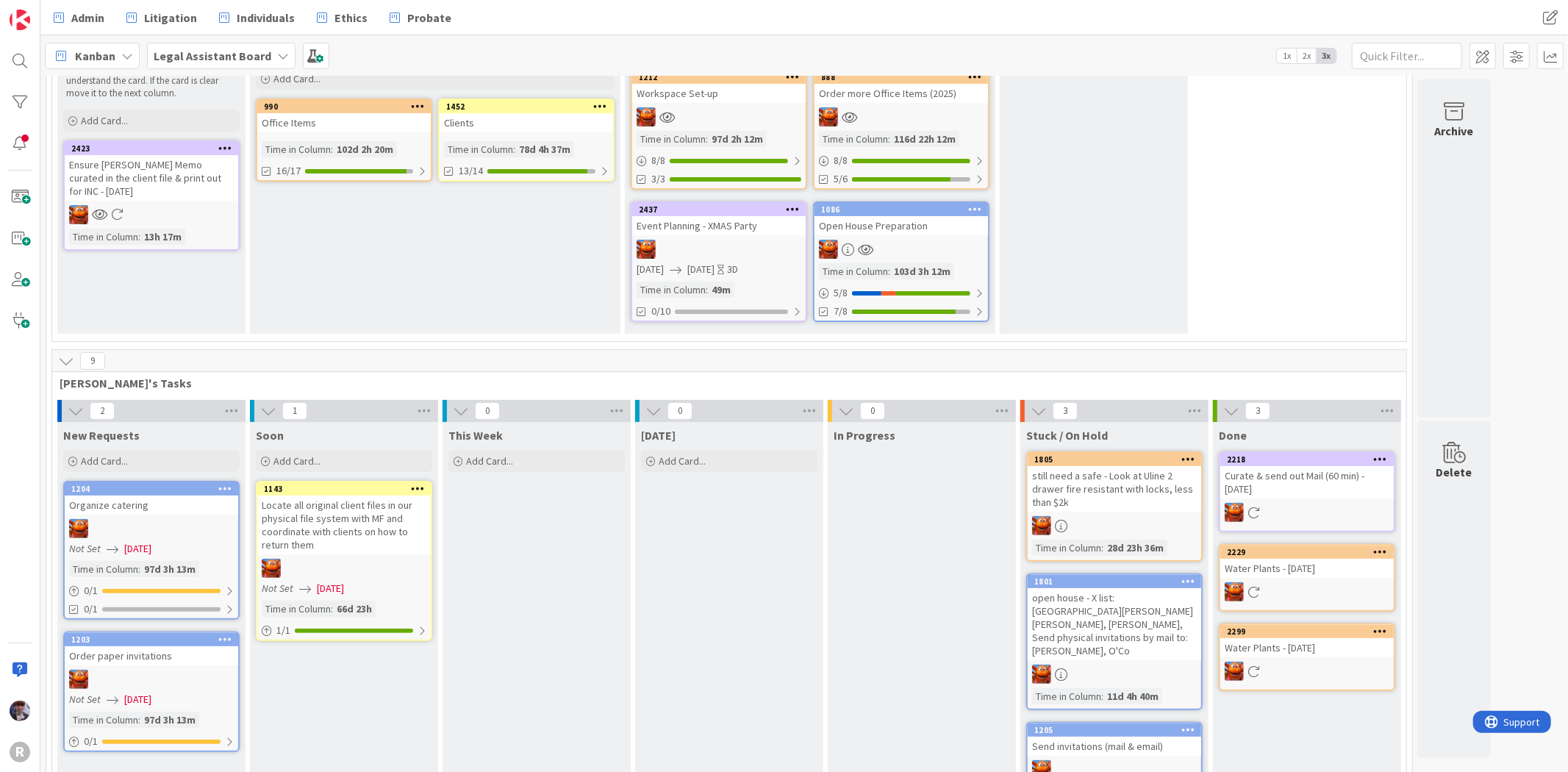
drag, startPoint x: 678, startPoint y: 556, endPoint x: 688, endPoint y: 553, distance: 10.4
click at [678, 556] on div "[DATE] Add Card..." at bounding box center [730, 639] width 189 height 433
click at [303, 57] on span at bounding box center [316, 56] width 27 height 27
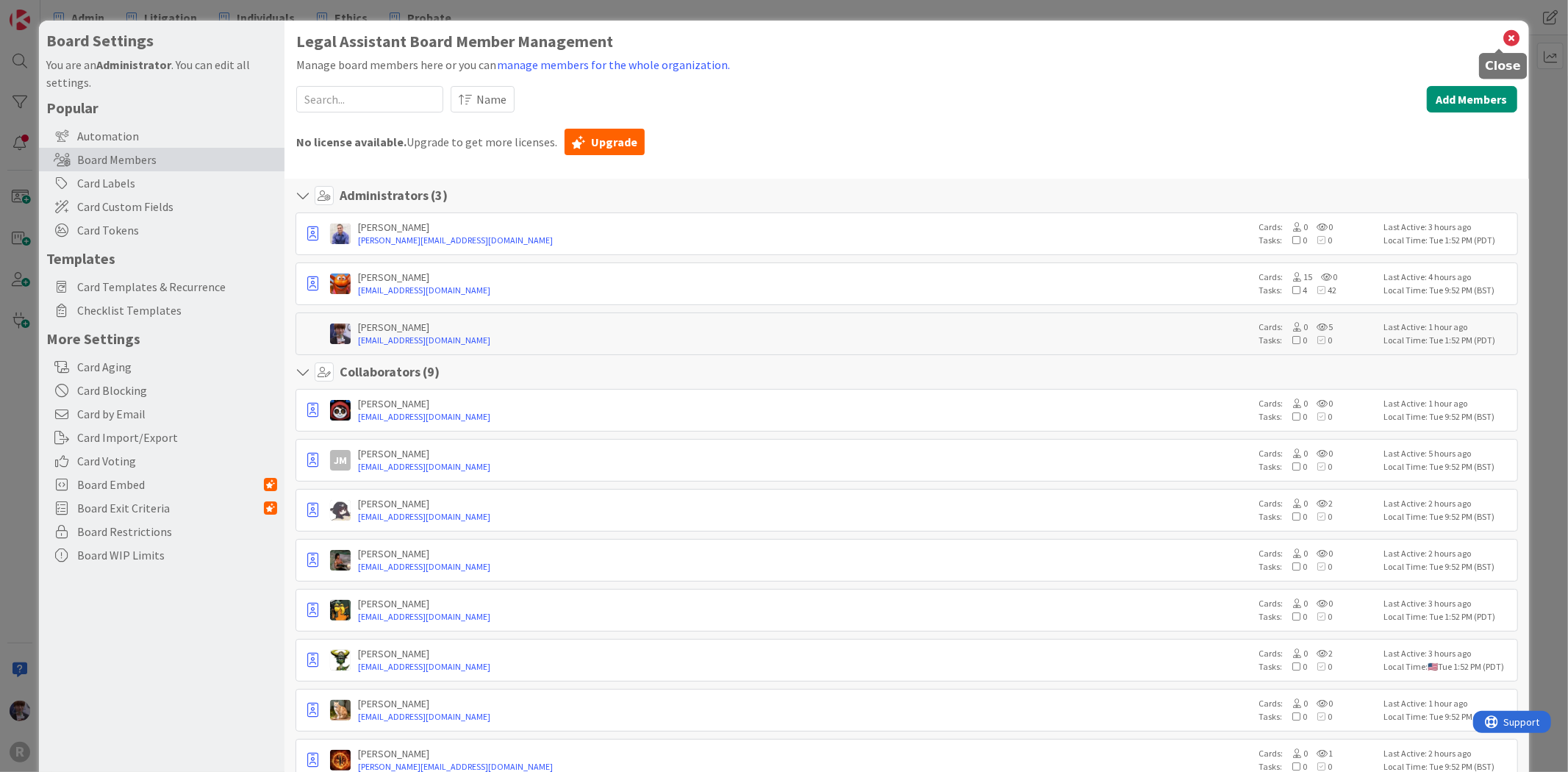
click at [1502, 34] on icon at bounding box center [1512, 38] width 19 height 21
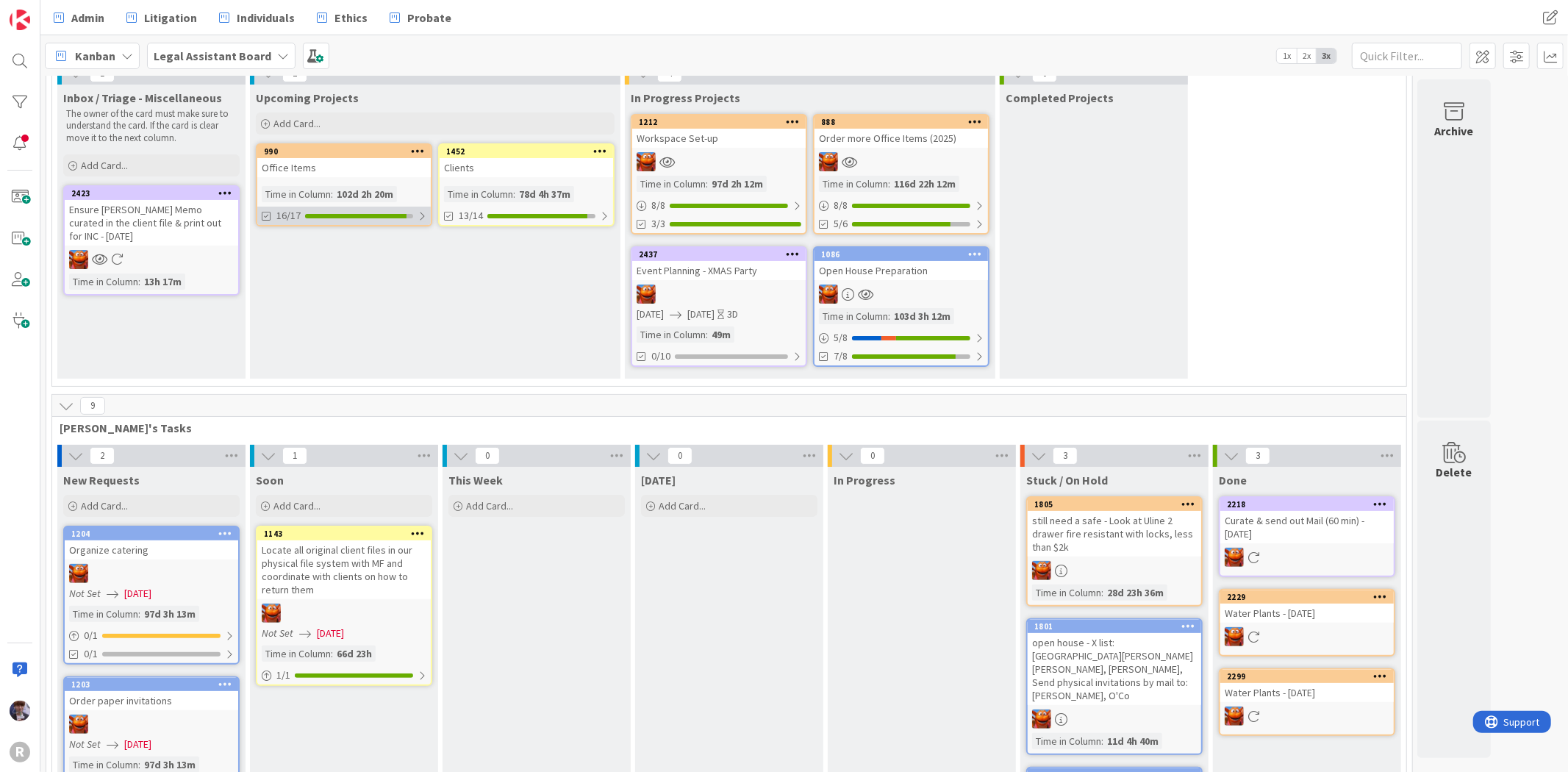
scroll to position [0, 0]
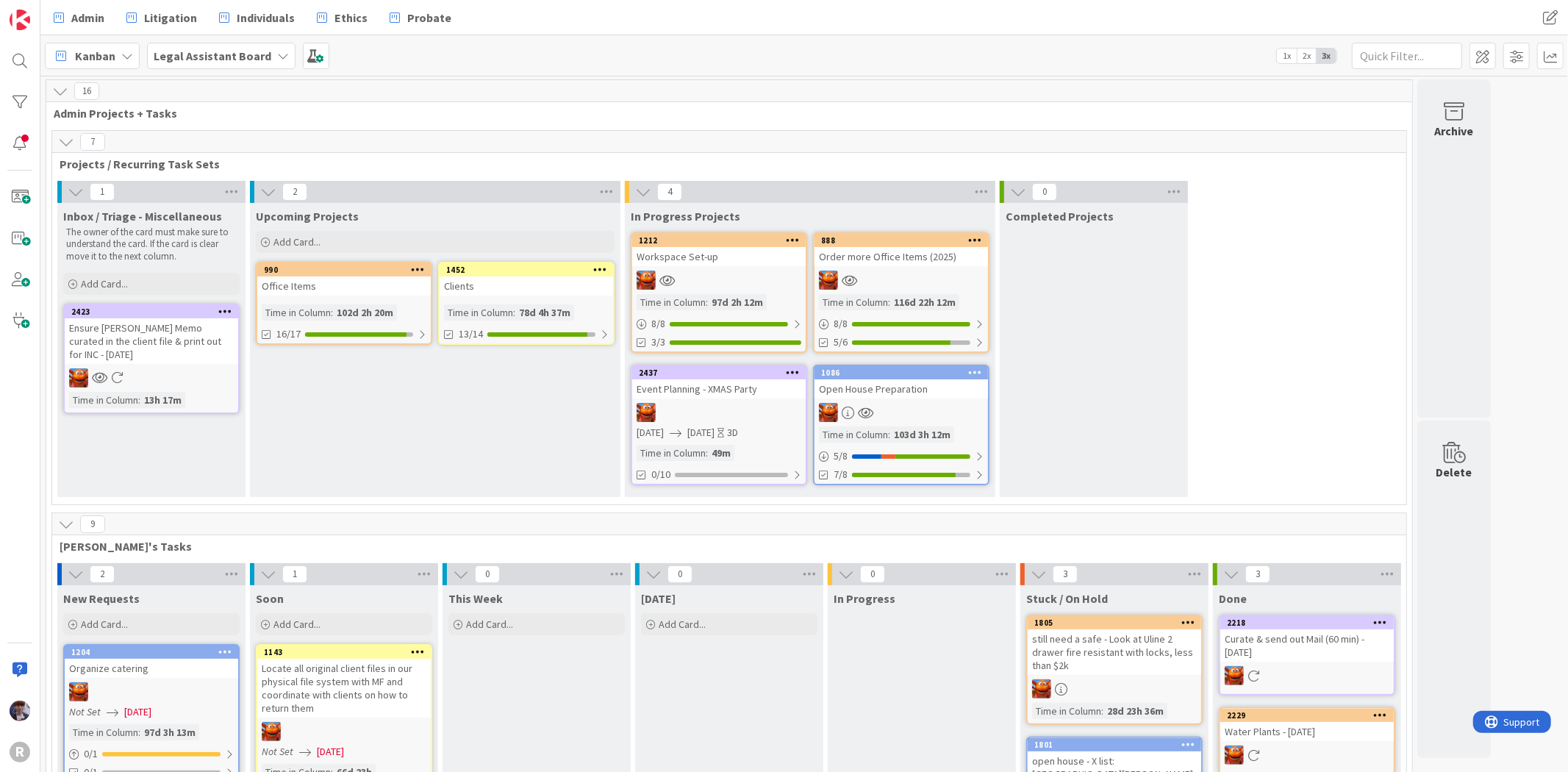
drag, startPoint x: 411, startPoint y: 358, endPoint x: 397, endPoint y: 391, distance: 35.8
click at [398, 393] on div "Upcoming Projects Add Card... 1452 Clients Time in Column : 78d 4h 37m 13/14 99…" at bounding box center [434, 350] width 371 height 295
click at [1098, 416] on div "Completed Projects" at bounding box center [1095, 350] width 189 height 295
click at [317, 438] on div "Upcoming Projects Add Card... 1452 Clients Time in Column : 78d 4h 37m 13/14 99…" at bounding box center [434, 350] width 371 height 295
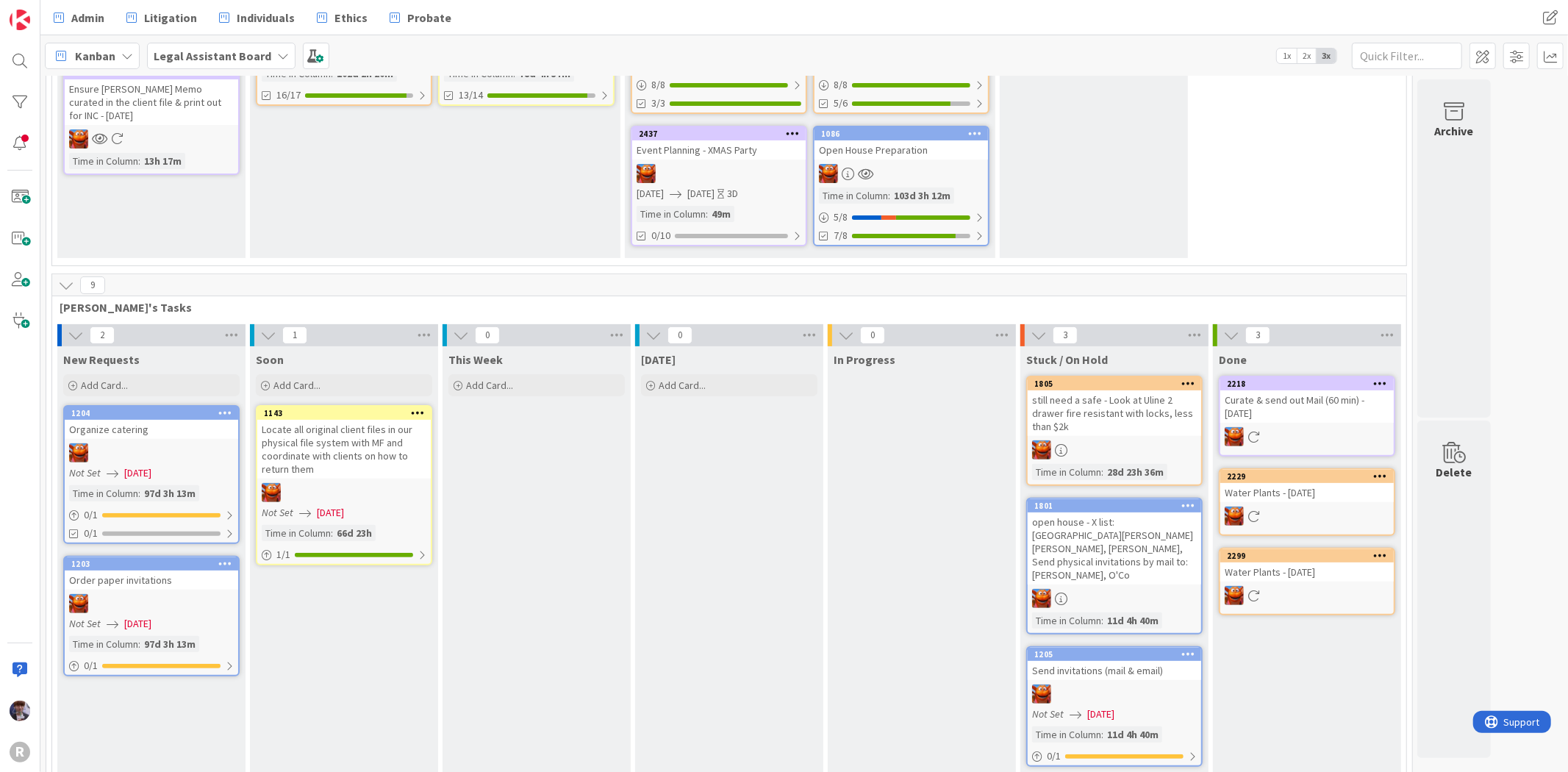
scroll to position [249, 0]
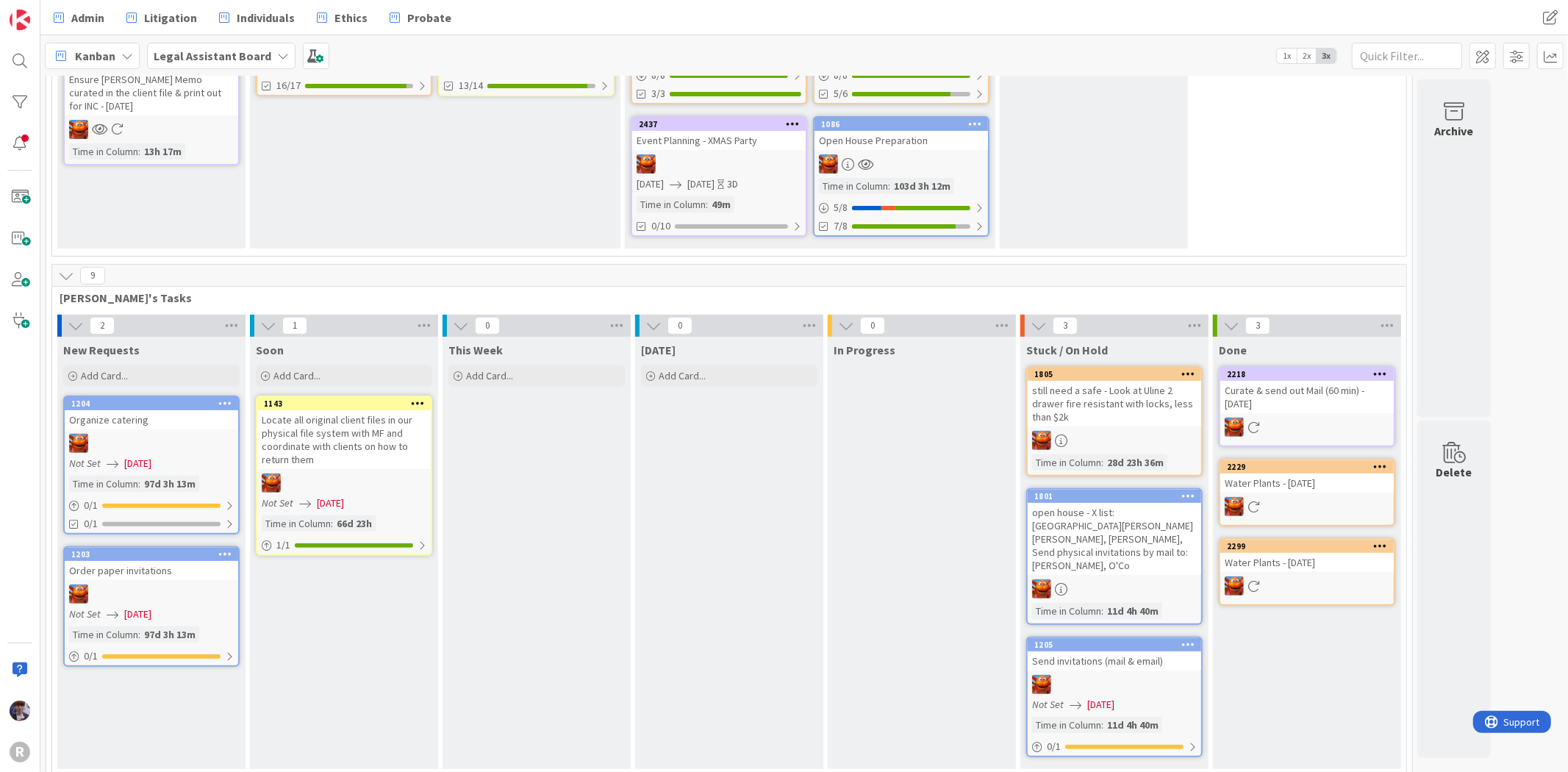
click at [446, 201] on div "Upcoming Projects Add Card... 1452 Clients Time in Column : 78d 4h 37m 13/14 99…" at bounding box center [434, 101] width 371 height 295
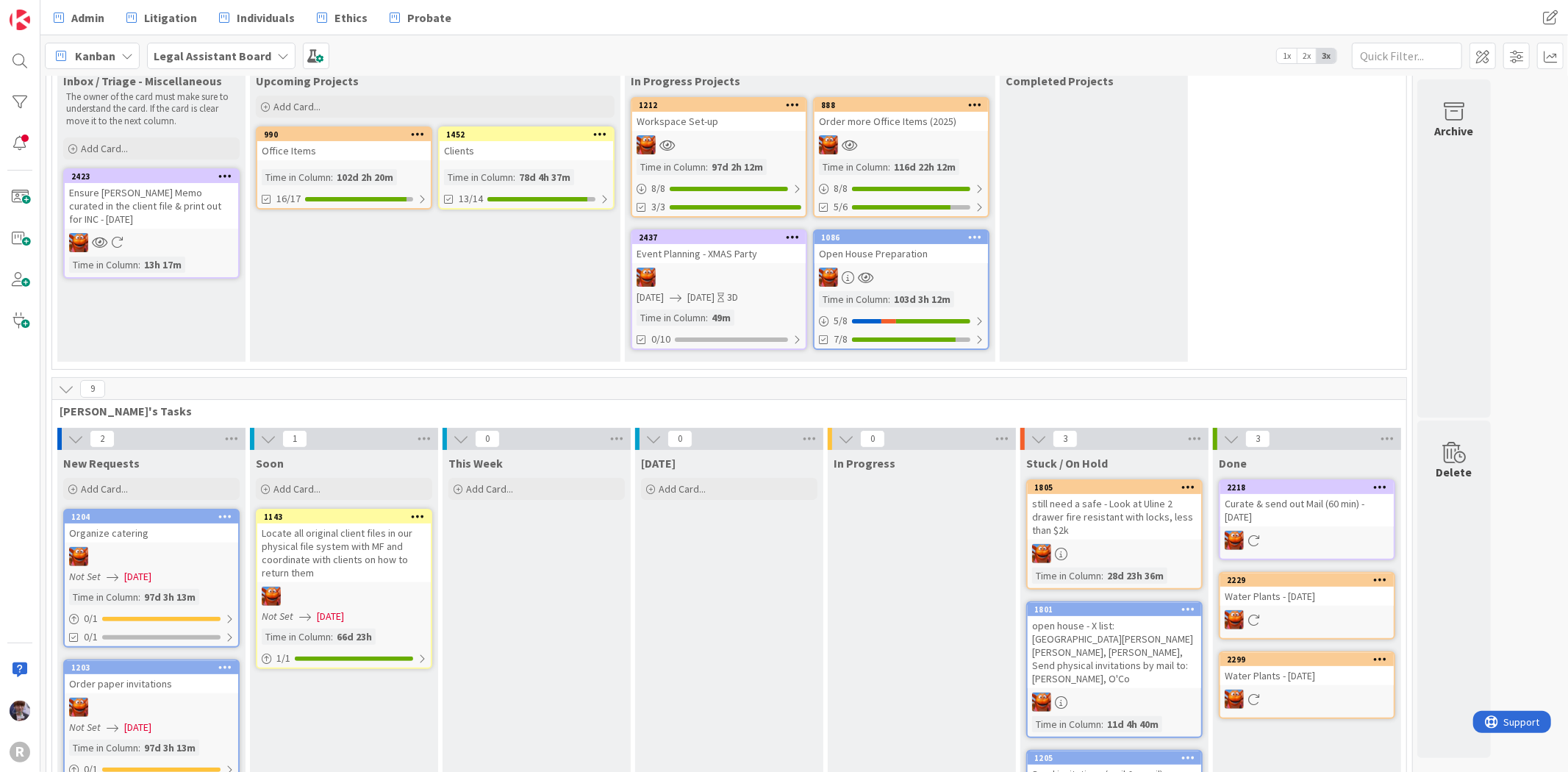
scroll to position [0, 0]
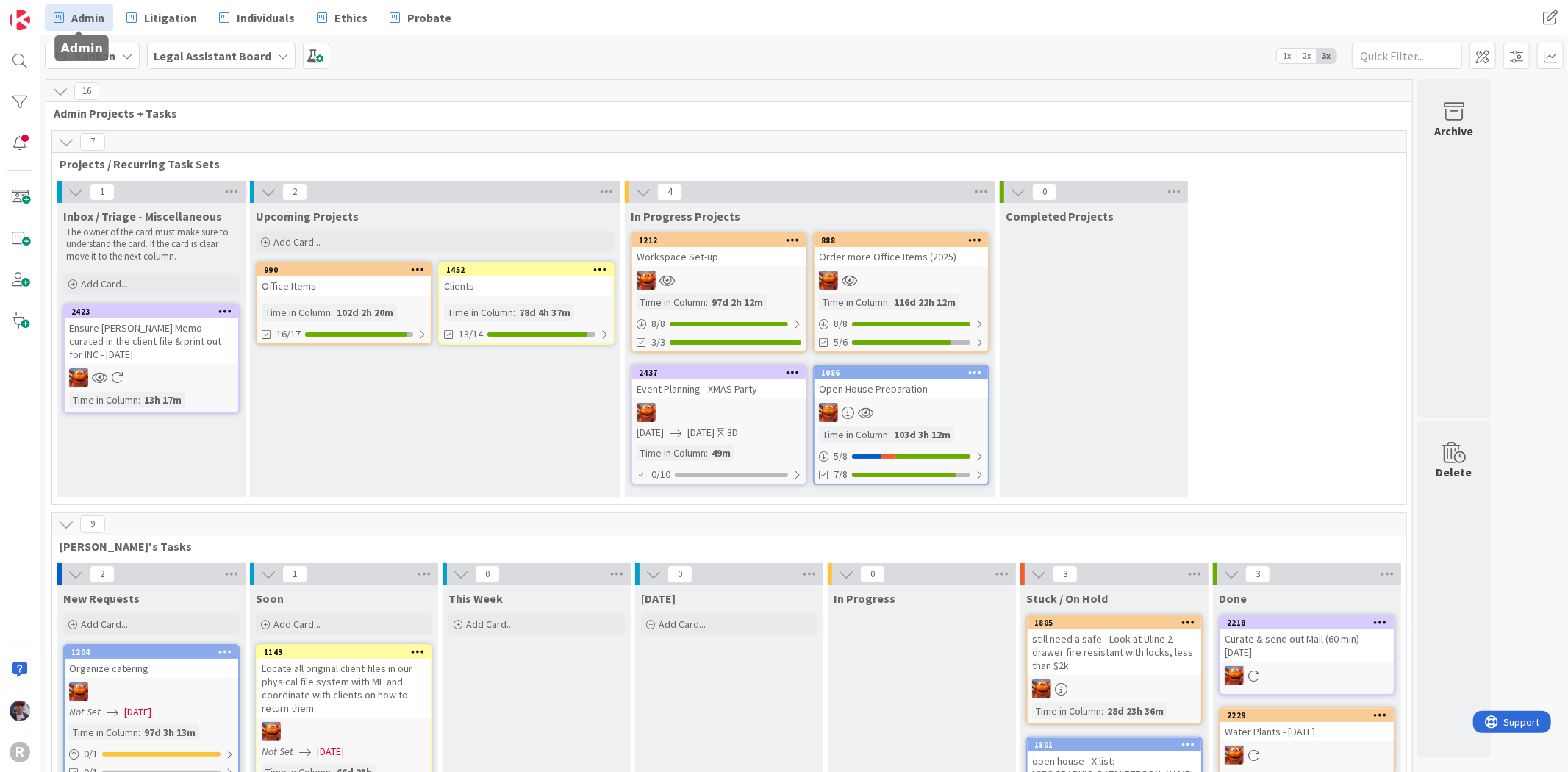
click at [96, 28] on link "Admin" at bounding box center [79, 18] width 69 height 27
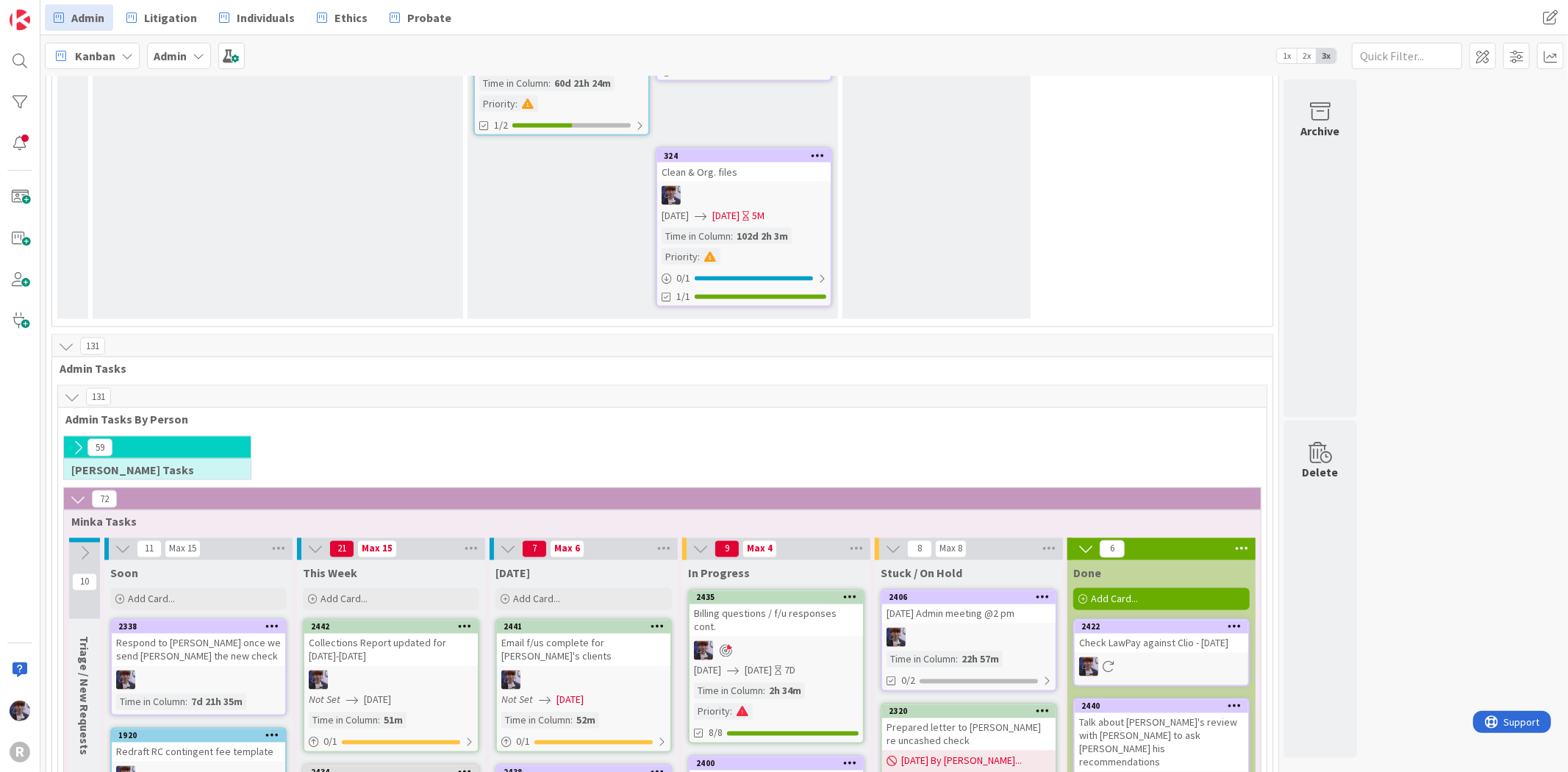
scroll to position [1908, 0]
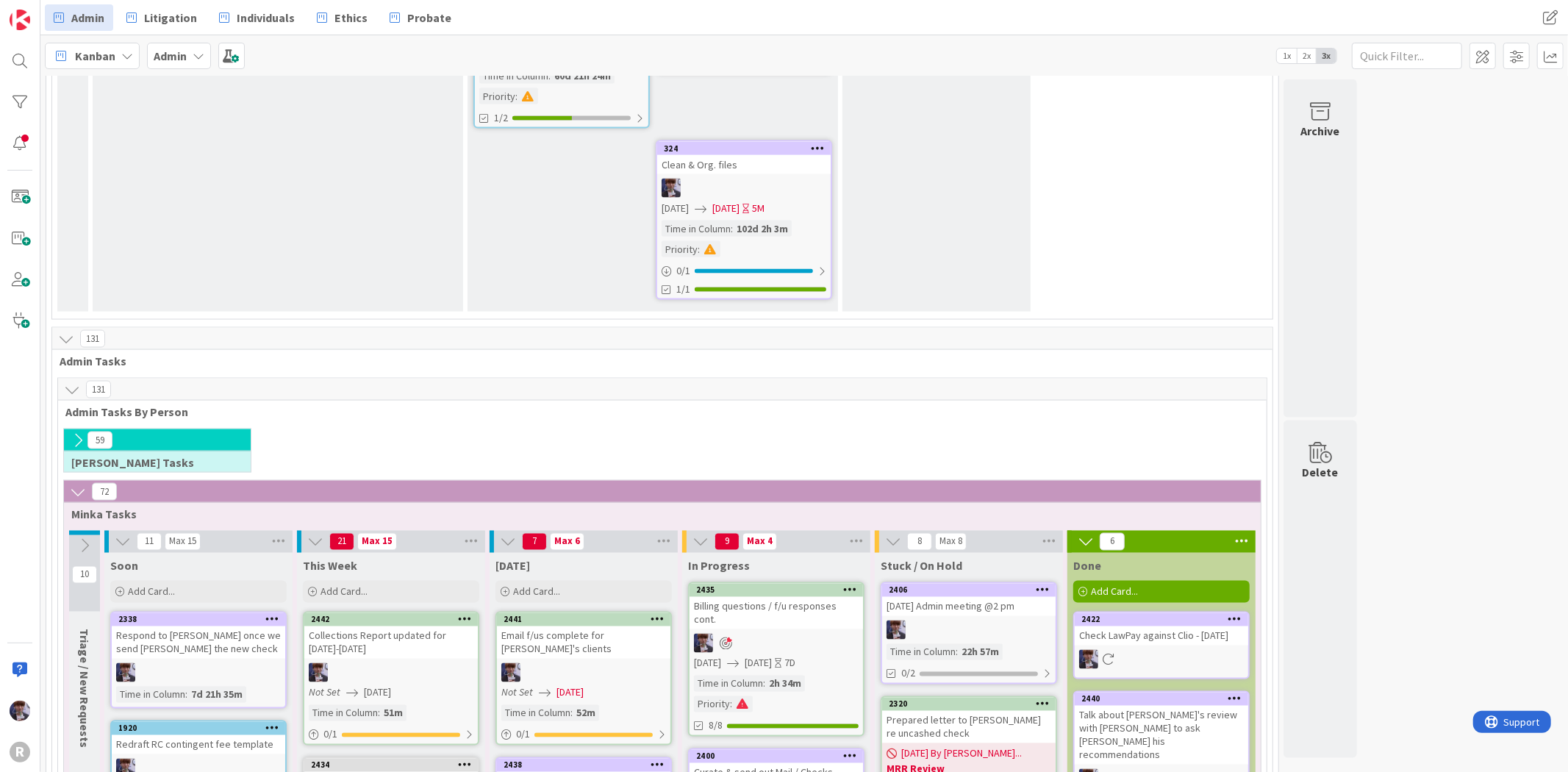
click at [68, 430] on div "59" at bounding box center [157, 440] width 187 height 22
click at [74, 433] on icon at bounding box center [77, 440] width 16 height 16
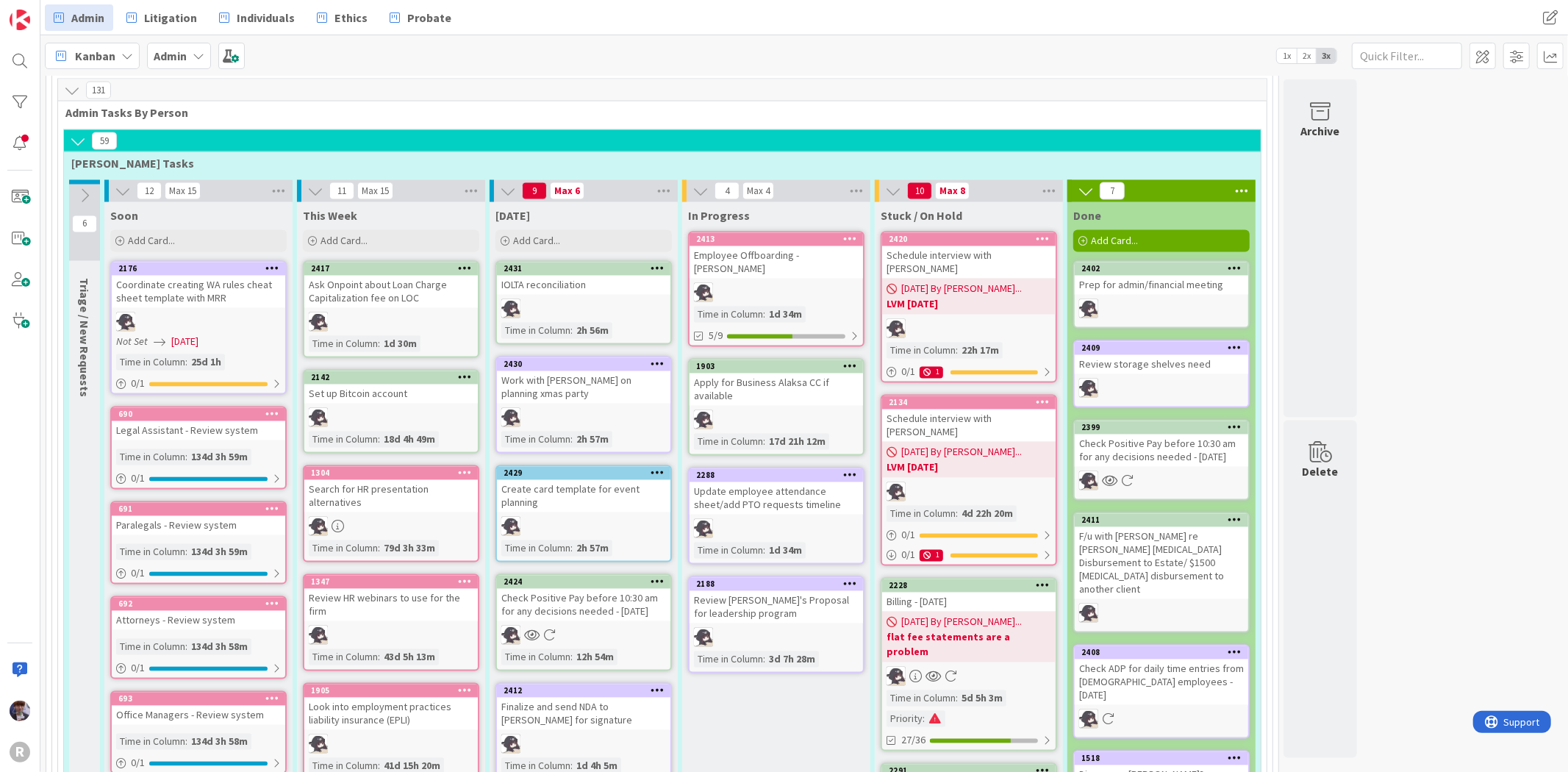
scroll to position [2234, 0]
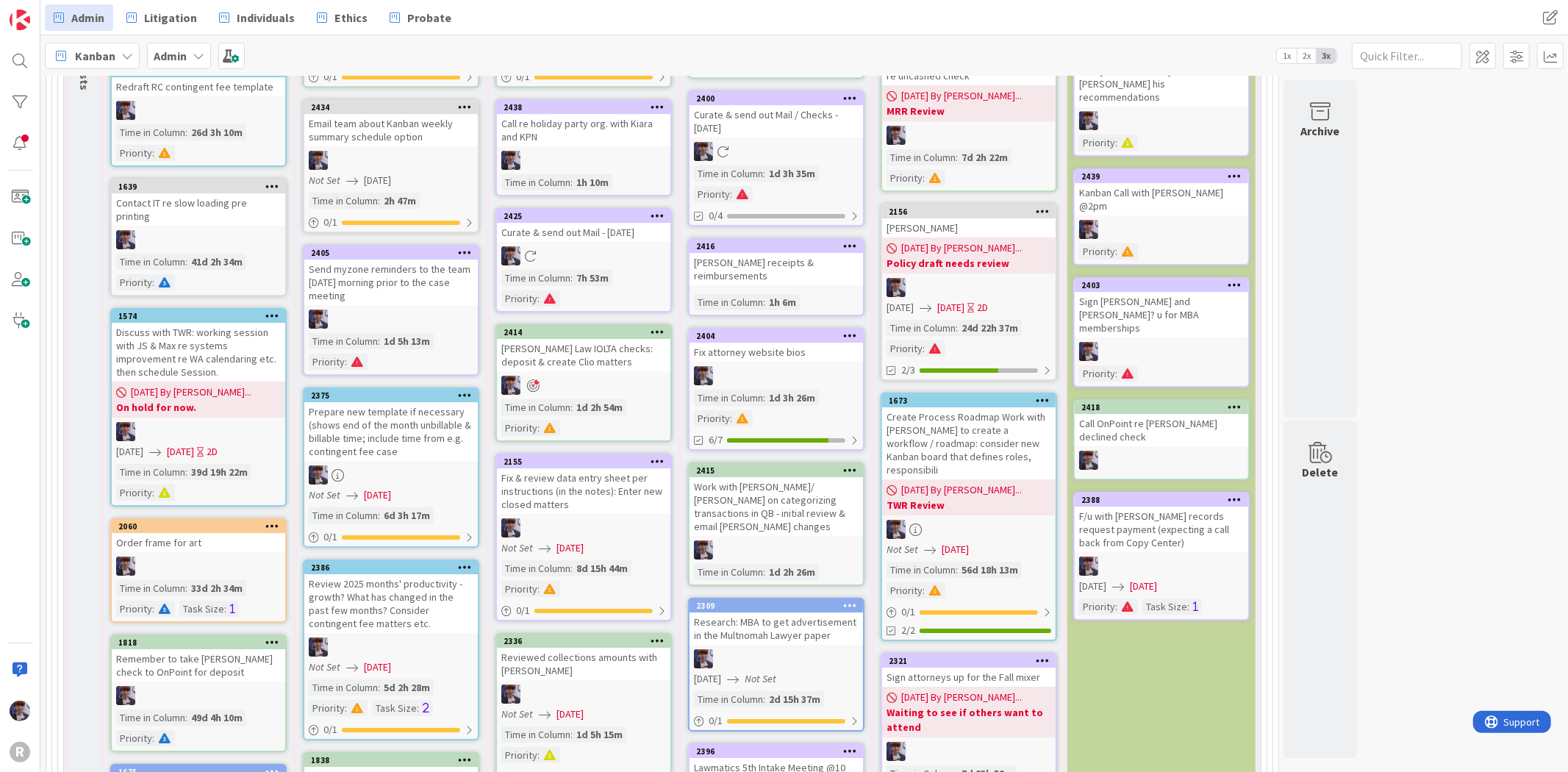
scroll to position [4114, 0]
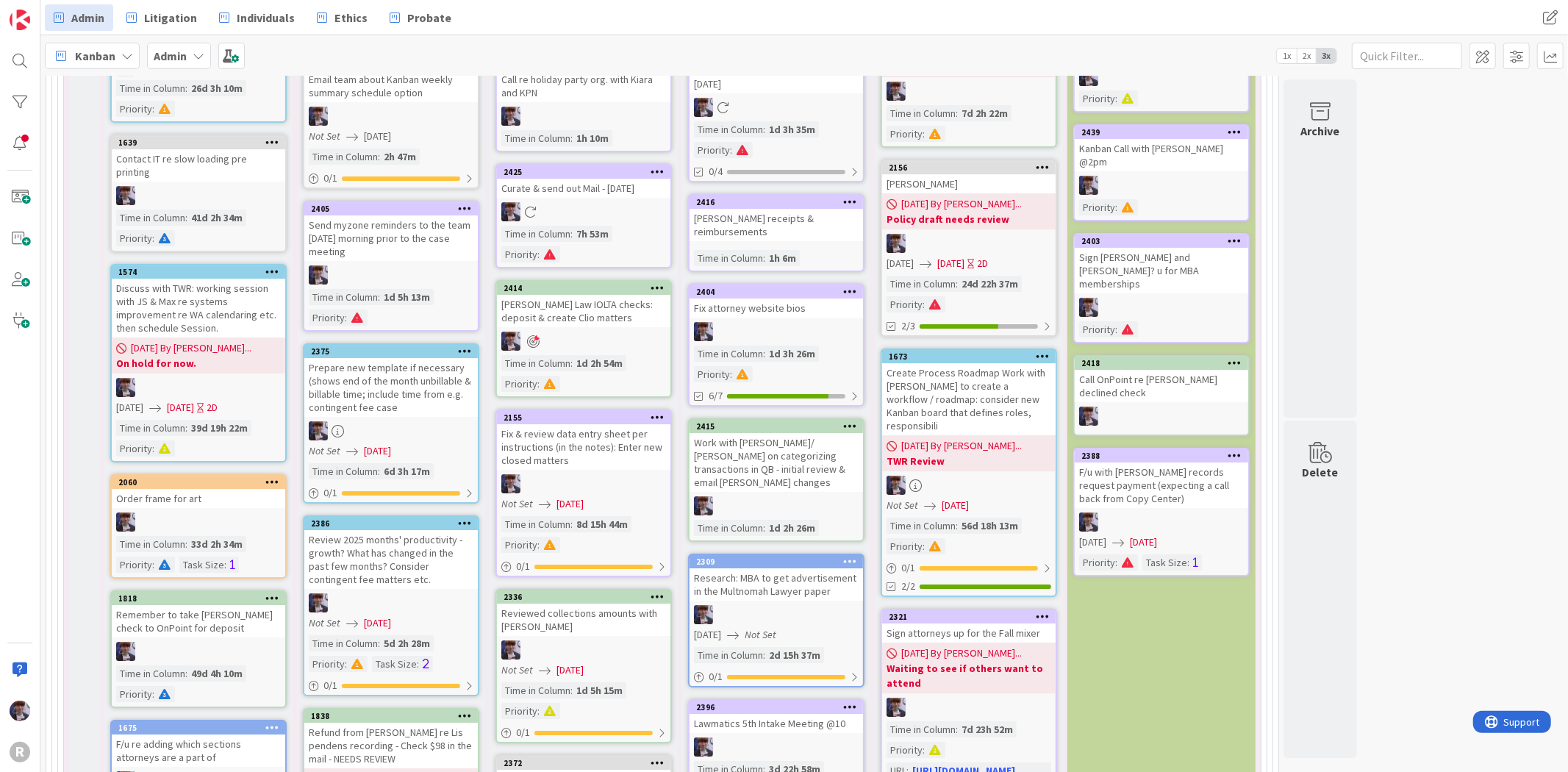
drag, startPoint x: 669, startPoint y: 370, endPoint x: 676, endPoint y: 360, distance: 12.2
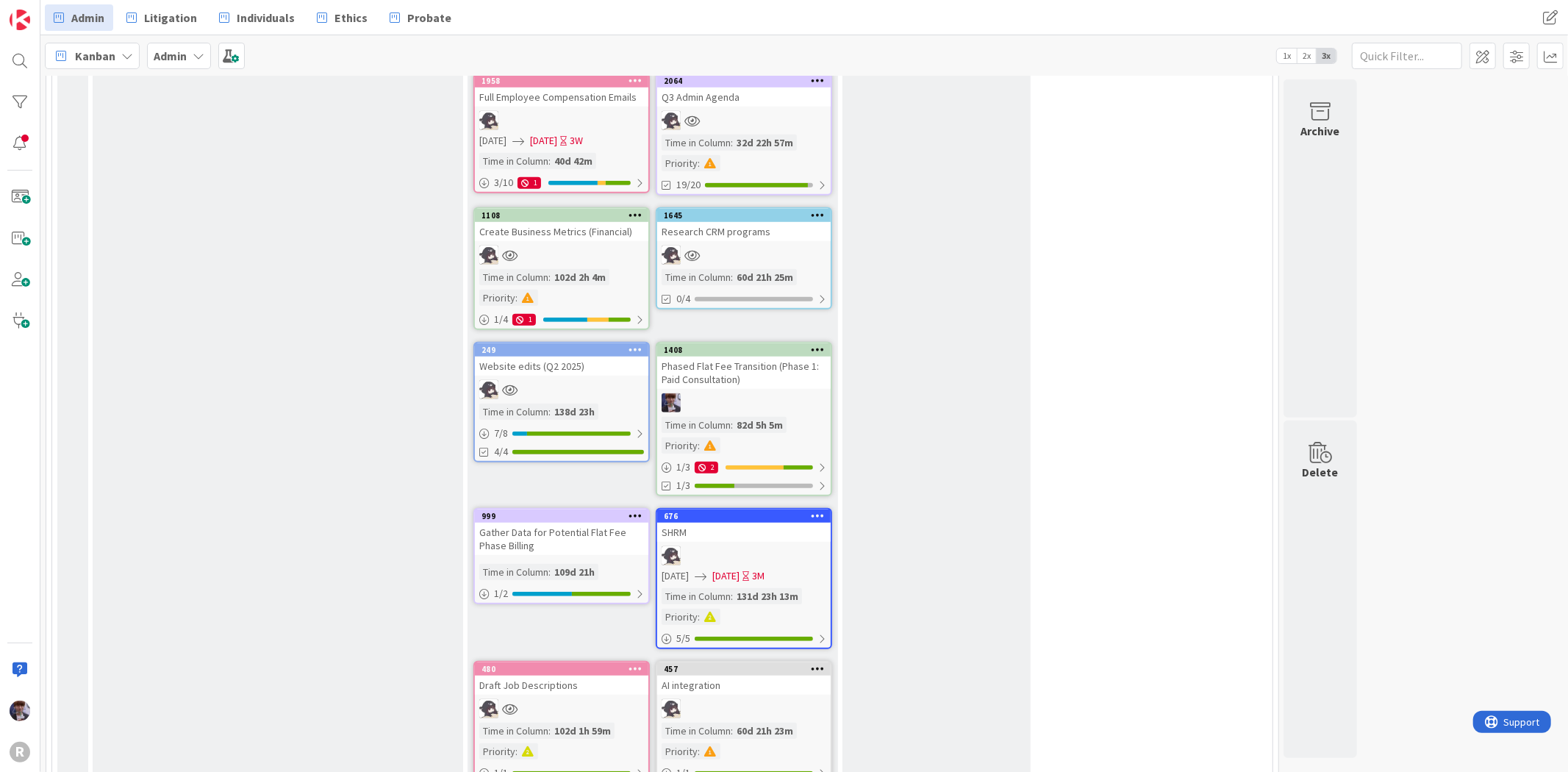
scroll to position [0, 0]
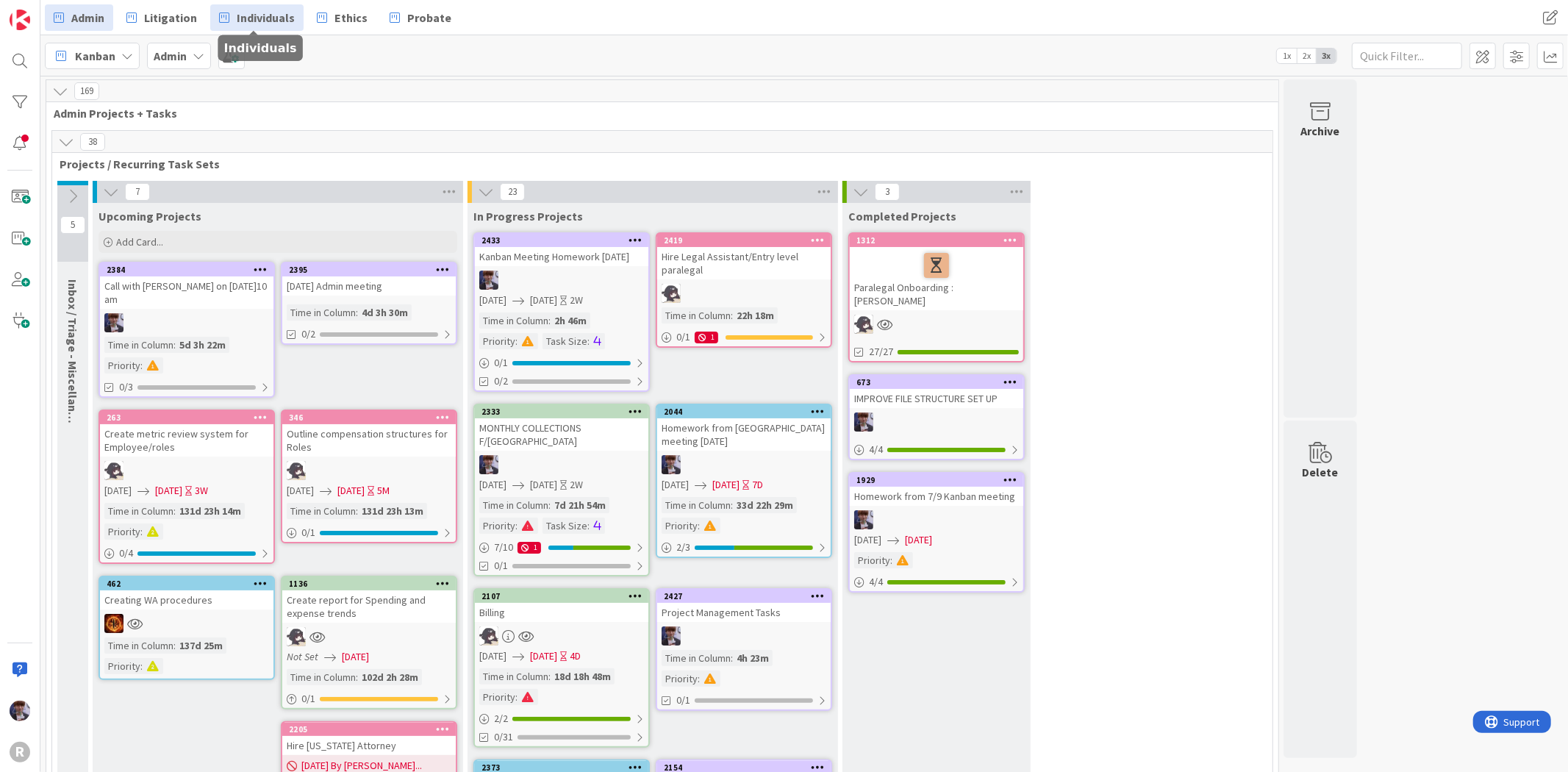
click at [240, 23] on span "Individuals" at bounding box center [265, 17] width 58 height 18
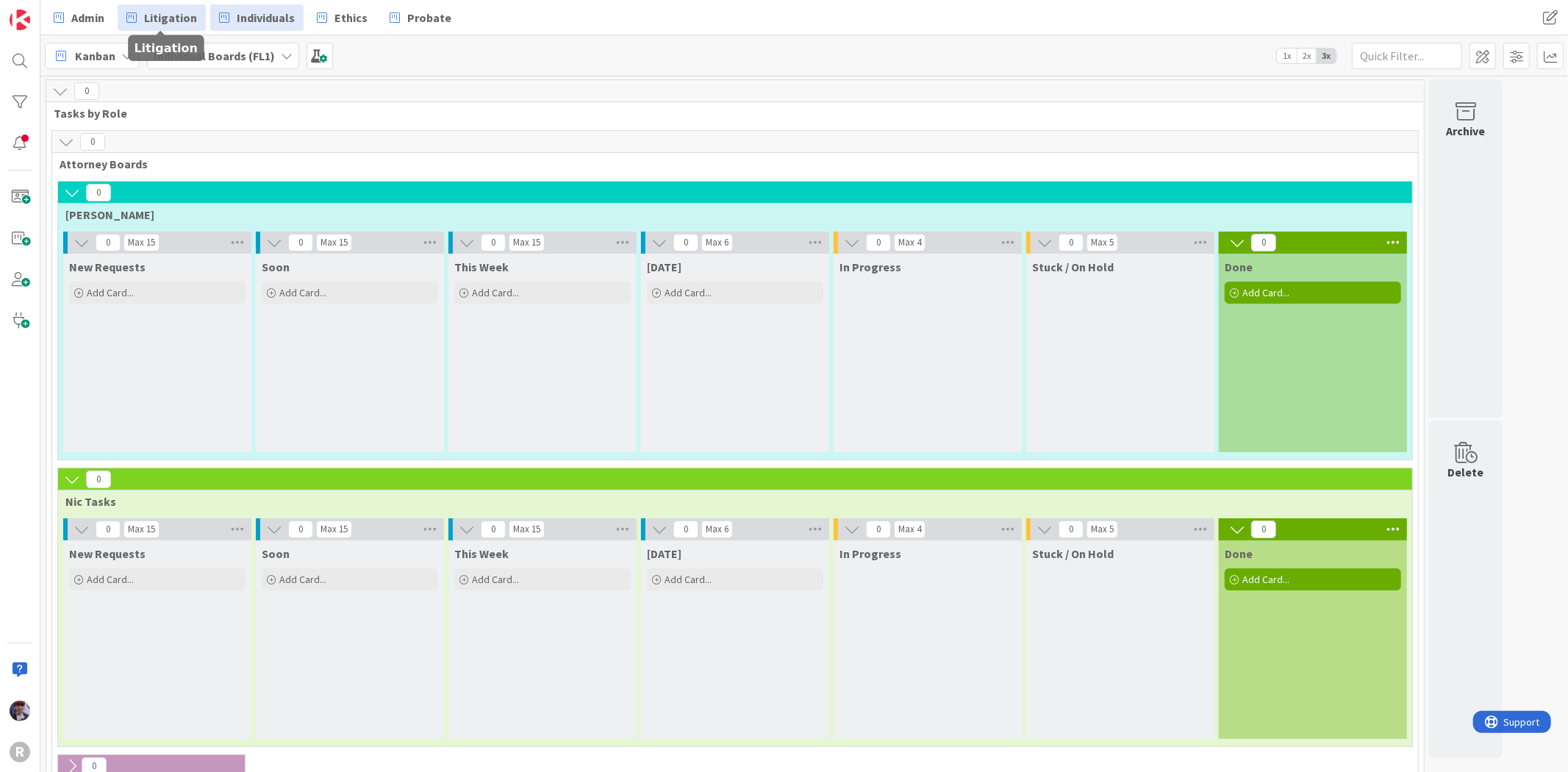
click at [158, 17] on span "Litigation" at bounding box center [171, 17] width 53 height 18
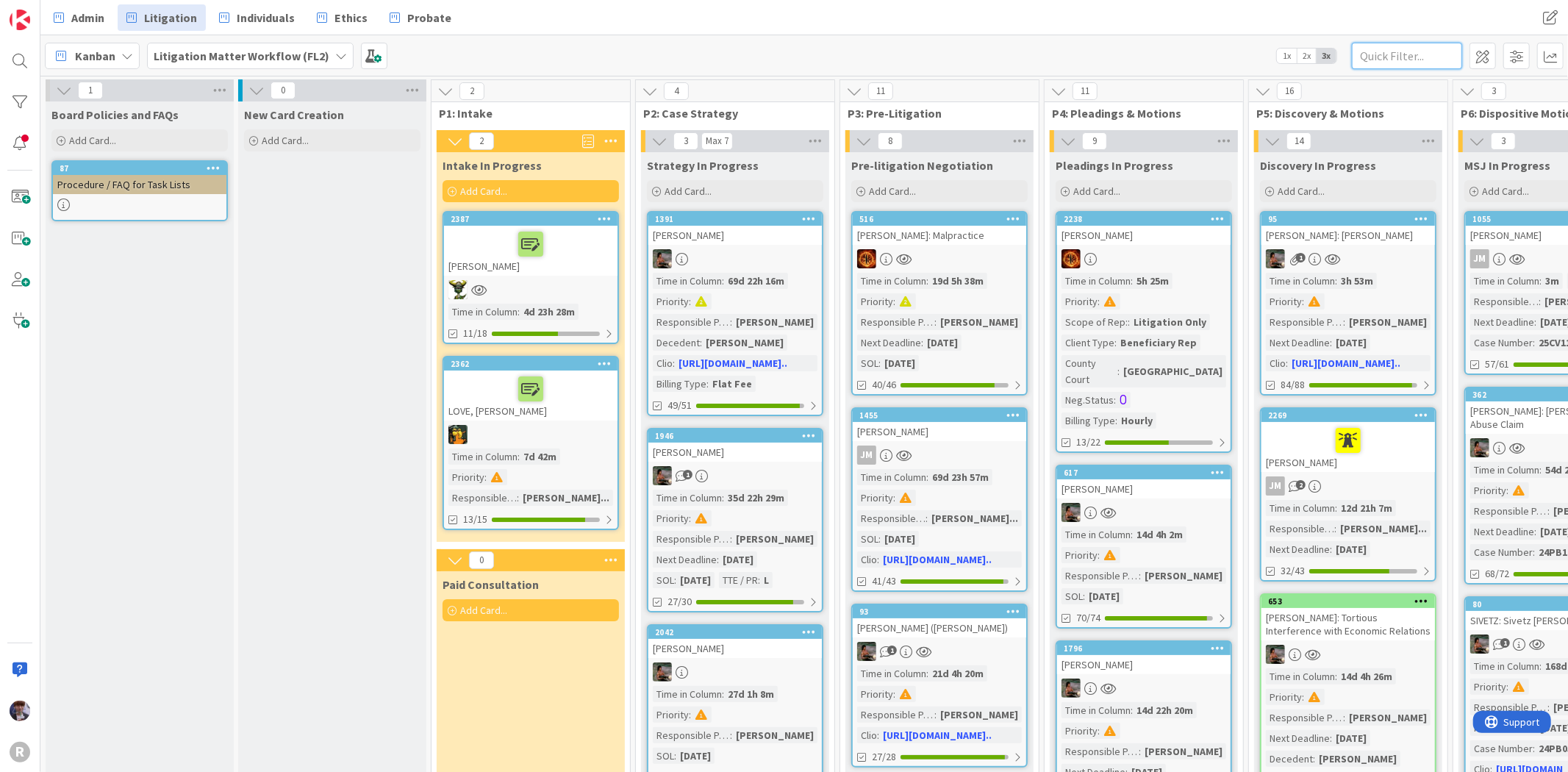
click at [1383, 64] on input "text" at bounding box center [1407, 56] width 111 height 27
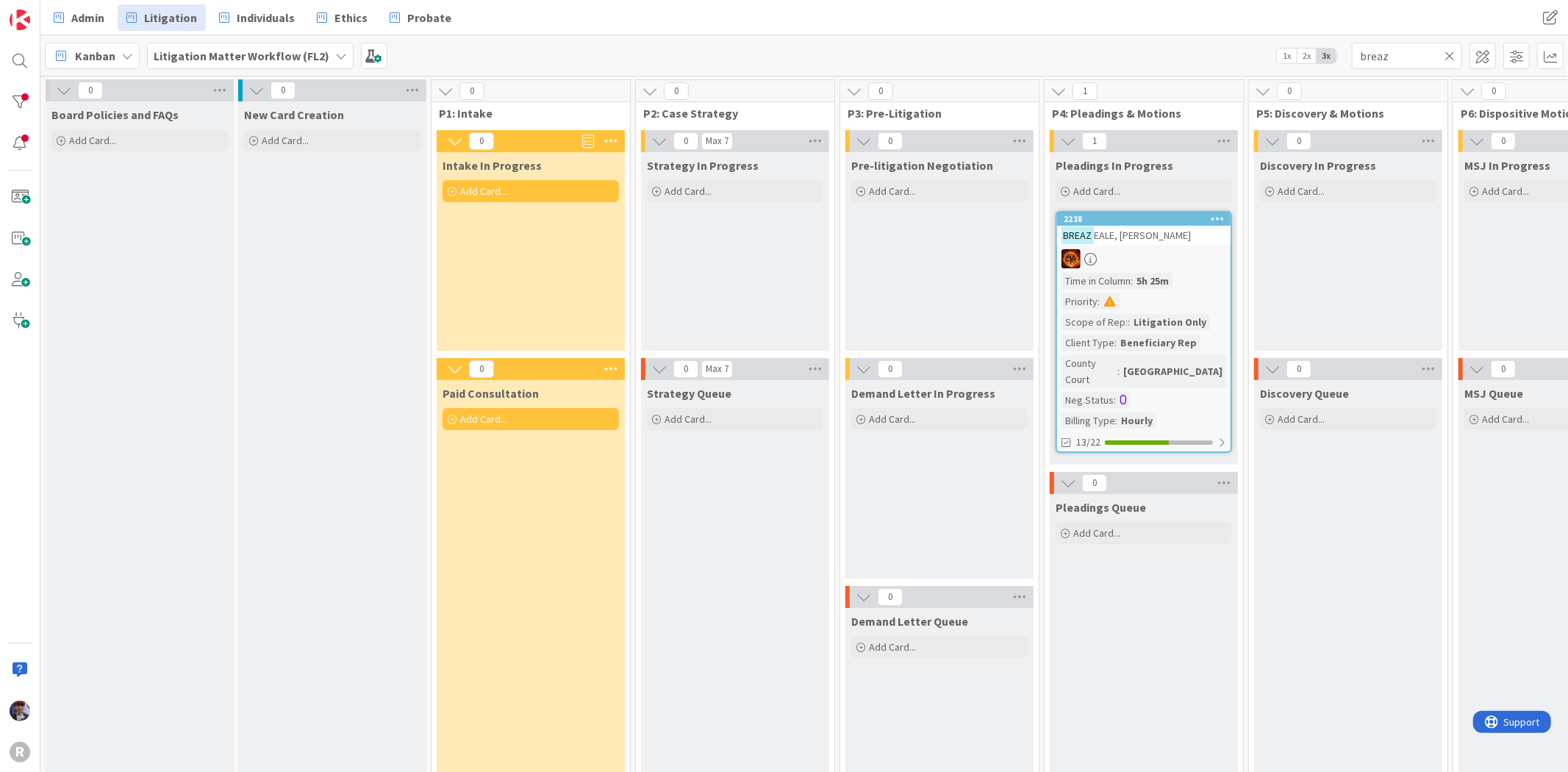
click at [1167, 234] on div "BREAZ EALE, [PERSON_NAME]" at bounding box center [1144, 235] width 173 height 19
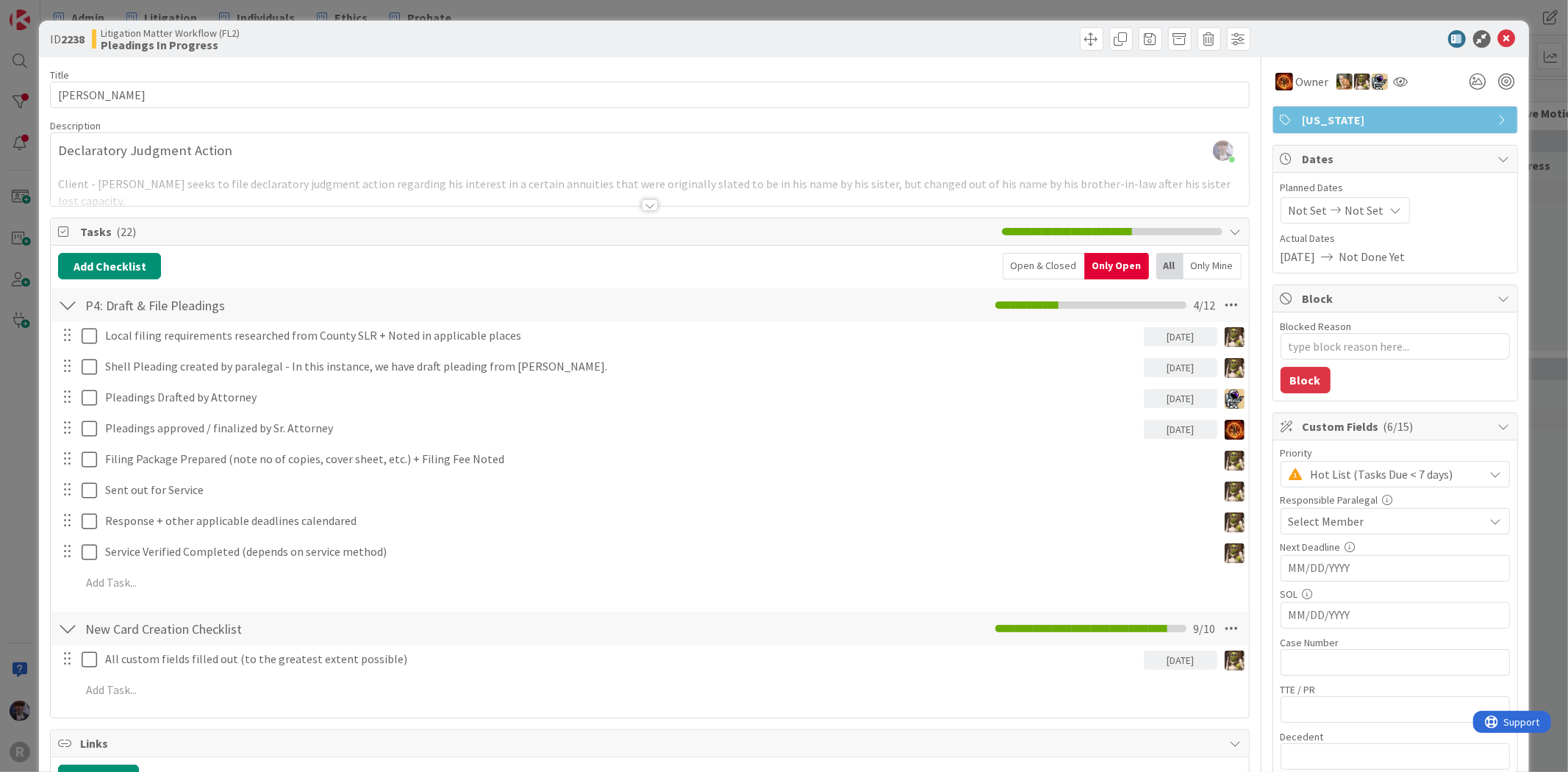
click at [23, 503] on div "ID 2238 Litigation Matter Workflow (FL2) Pleadings In Progress Title 16 / 128 […" at bounding box center [784, 386] width 1568 height 772
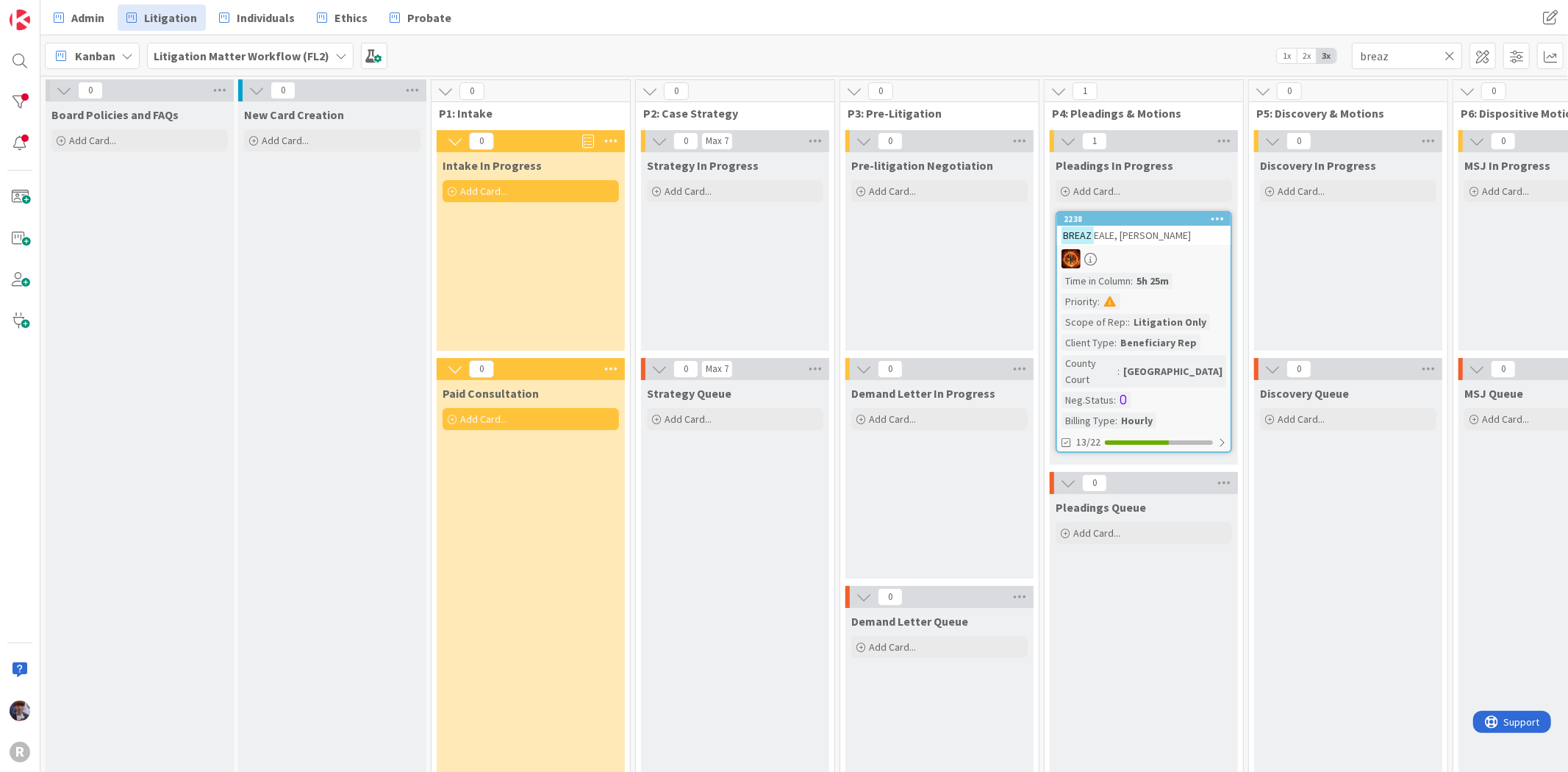
click at [1160, 227] on div "BREAZ EALE, [PERSON_NAME]" at bounding box center [1144, 235] width 173 height 19
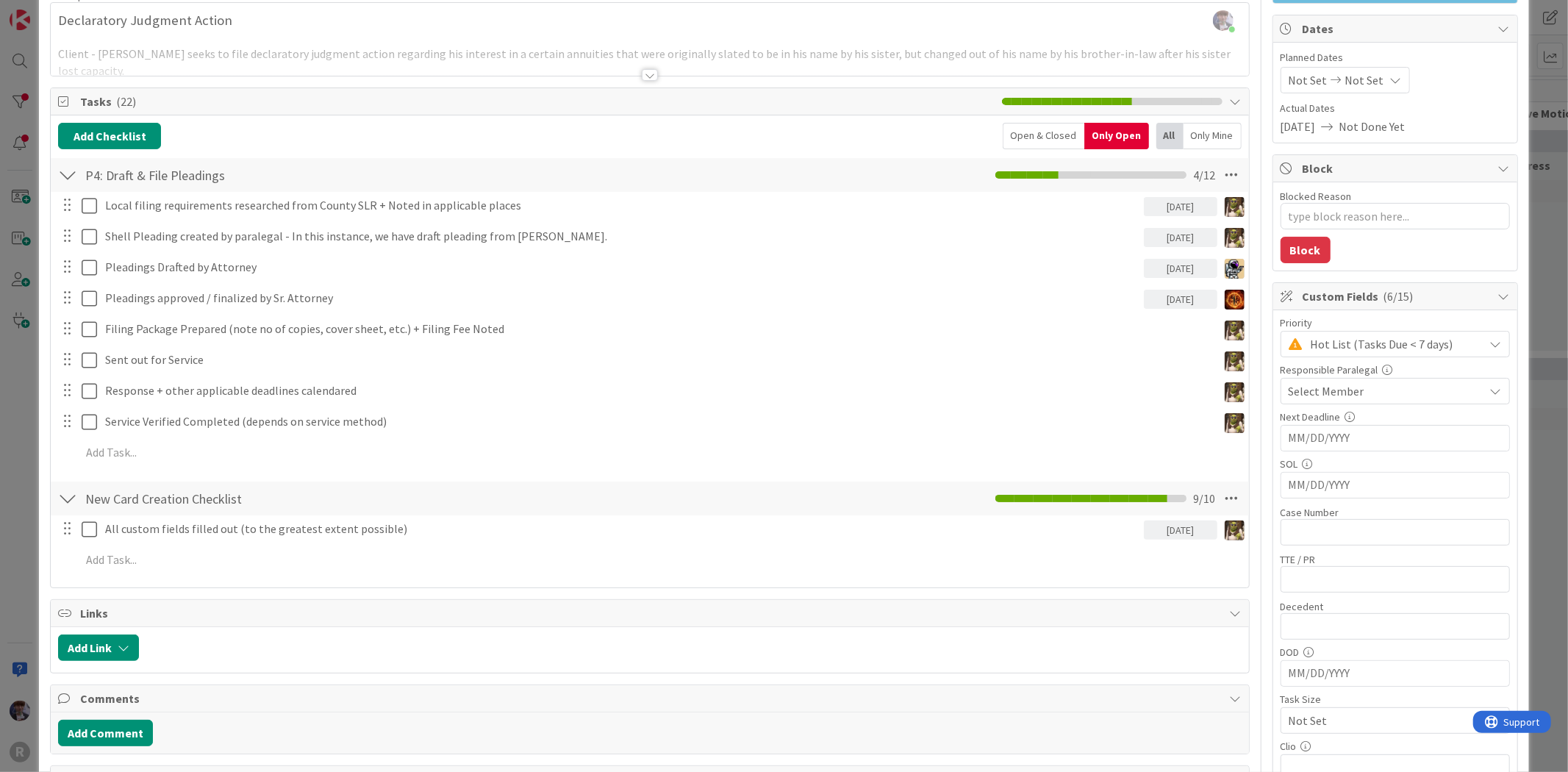
scroll to position [82, 0]
